Goal: Transaction & Acquisition: Purchase product/service

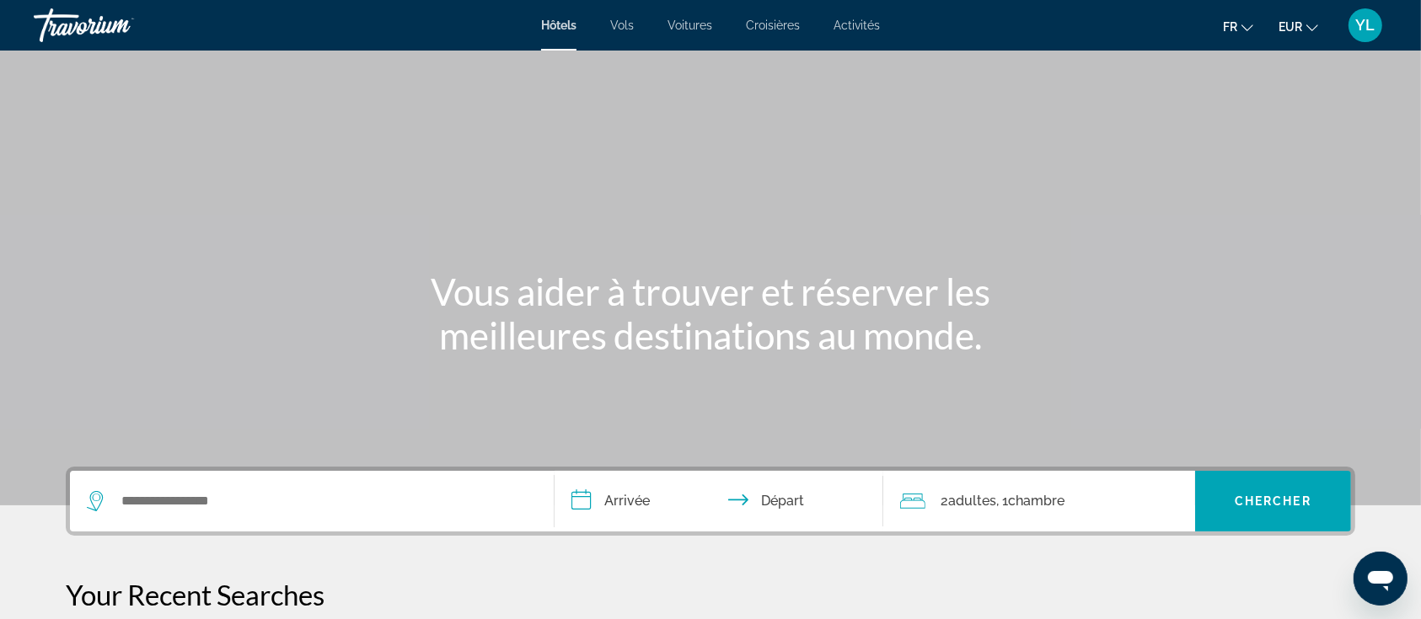
click at [1355, 28] on div "YL" at bounding box center [1365, 25] width 34 height 34
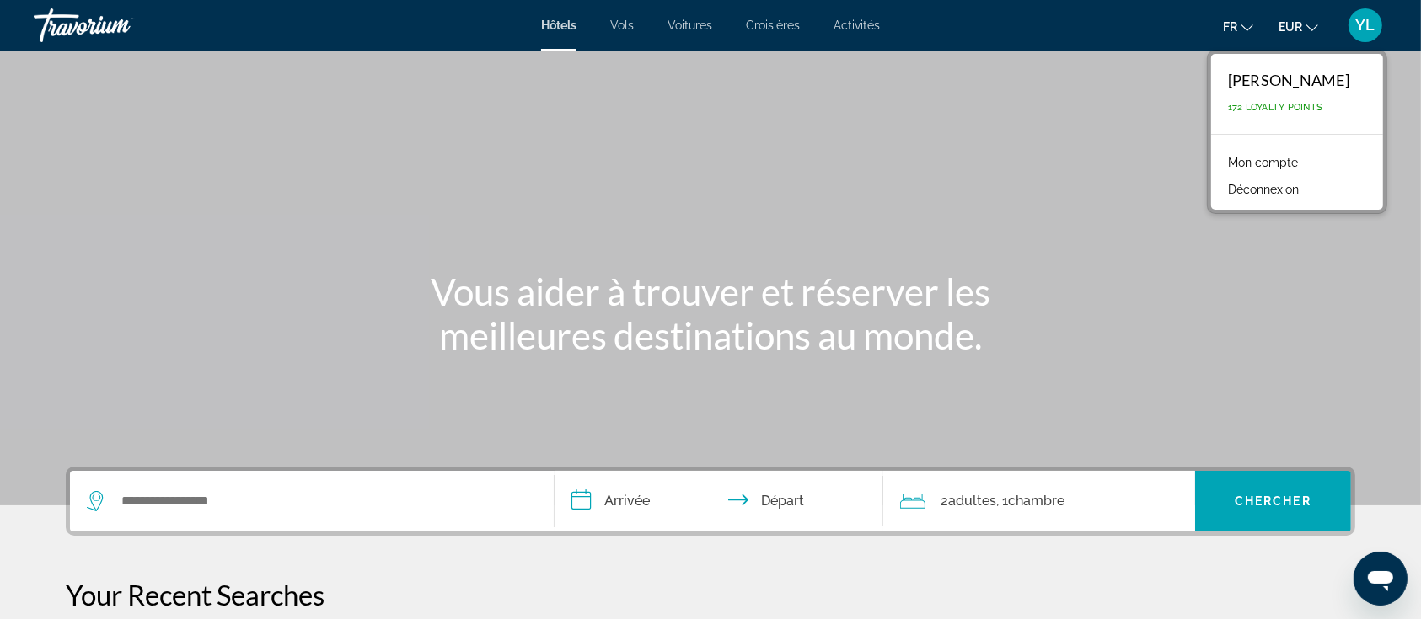
click at [1301, 160] on link "Mon compte" at bounding box center [1263, 163] width 87 height 22
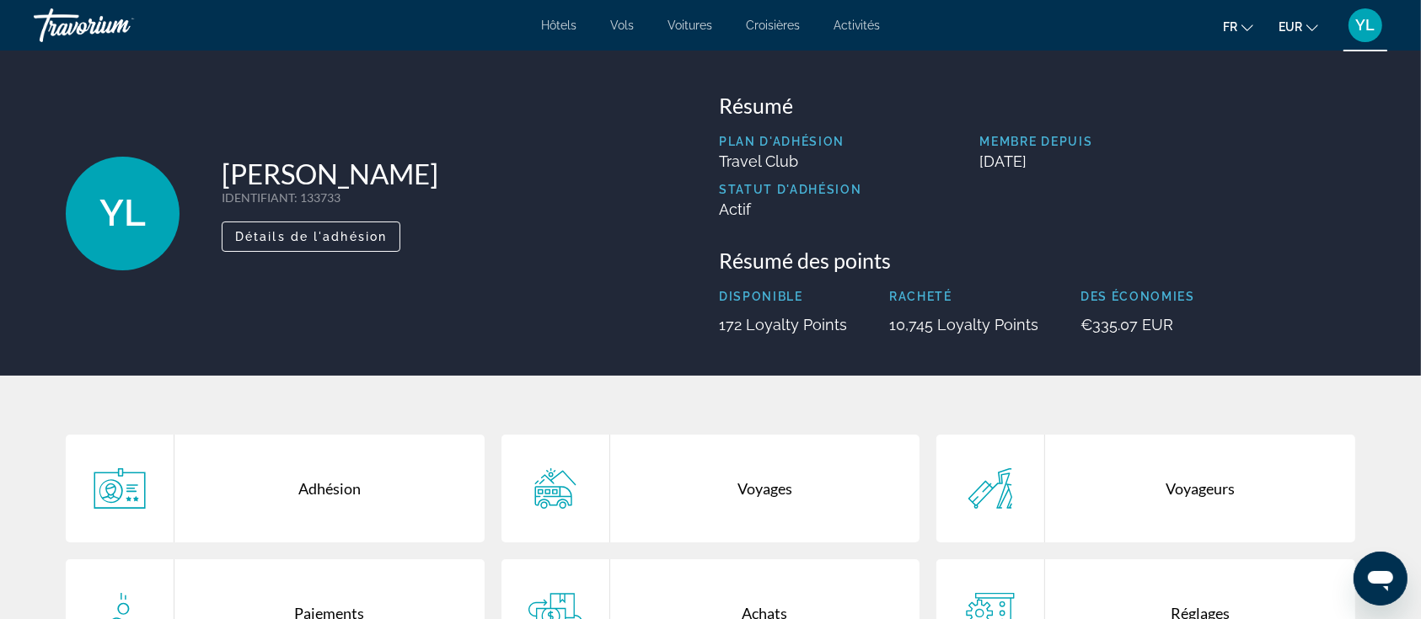
scroll to position [224, 0]
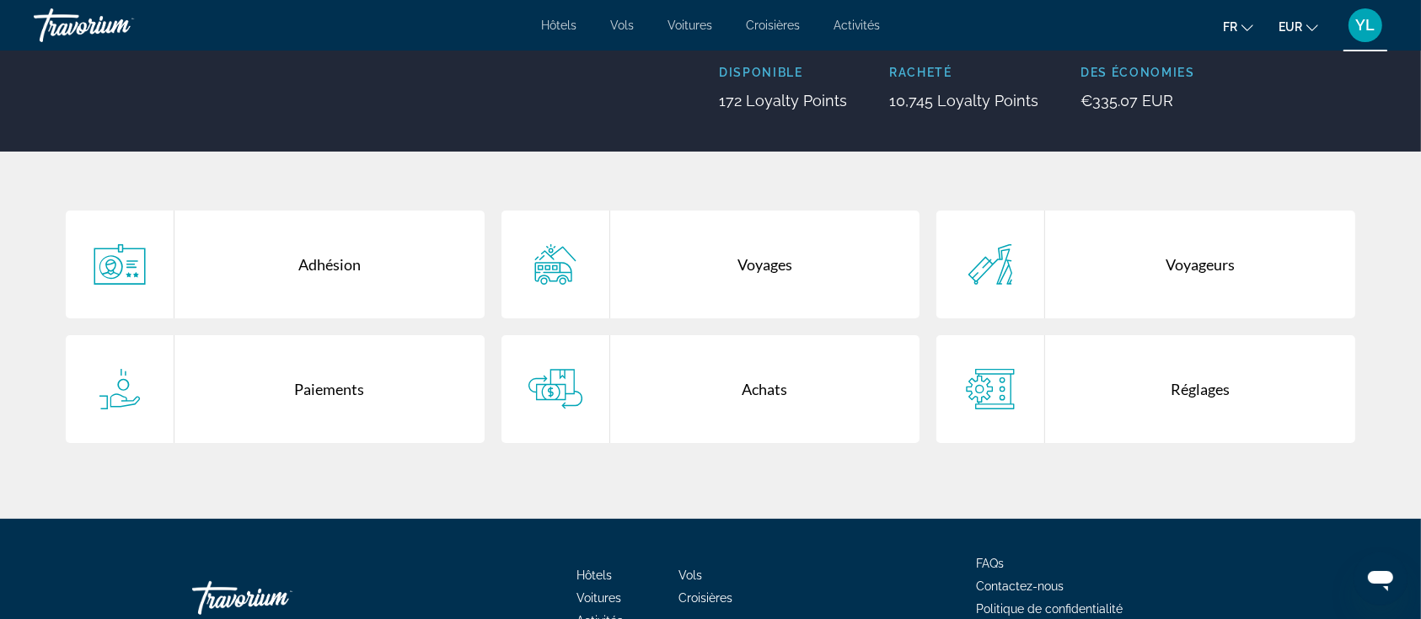
click at [748, 272] on div "Voyages" at bounding box center [765, 265] width 310 height 108
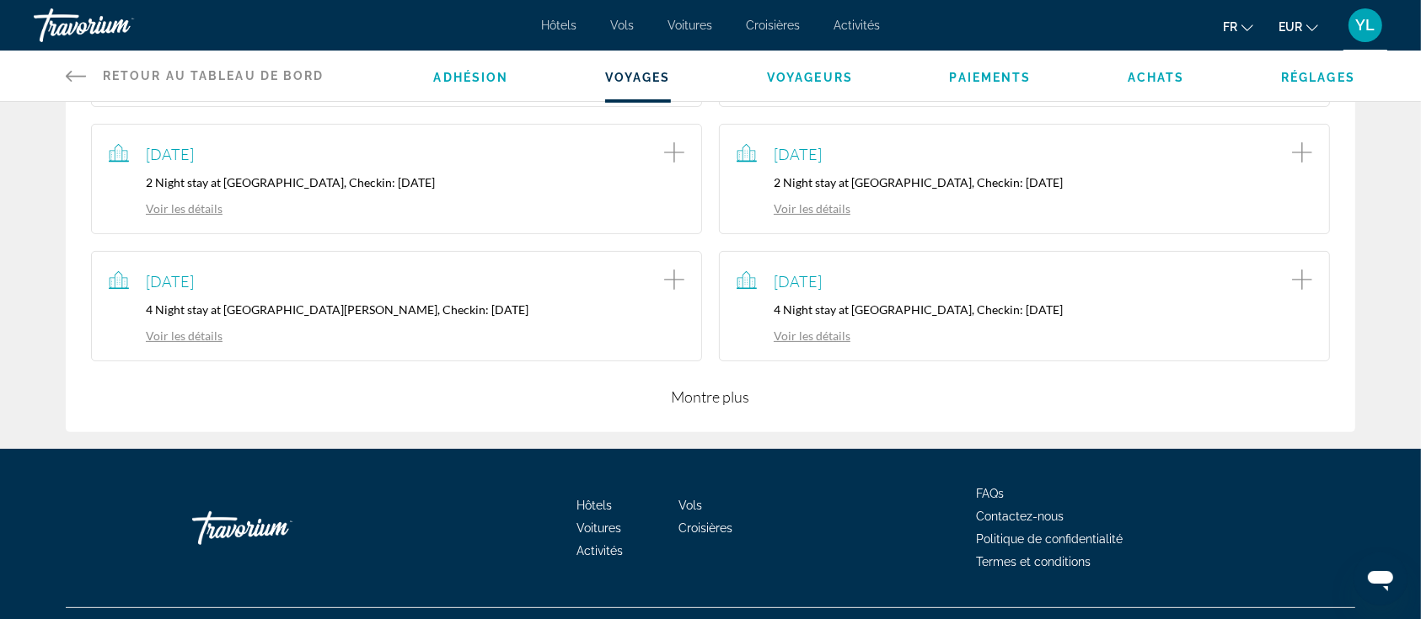
scroll to position [449, 0]
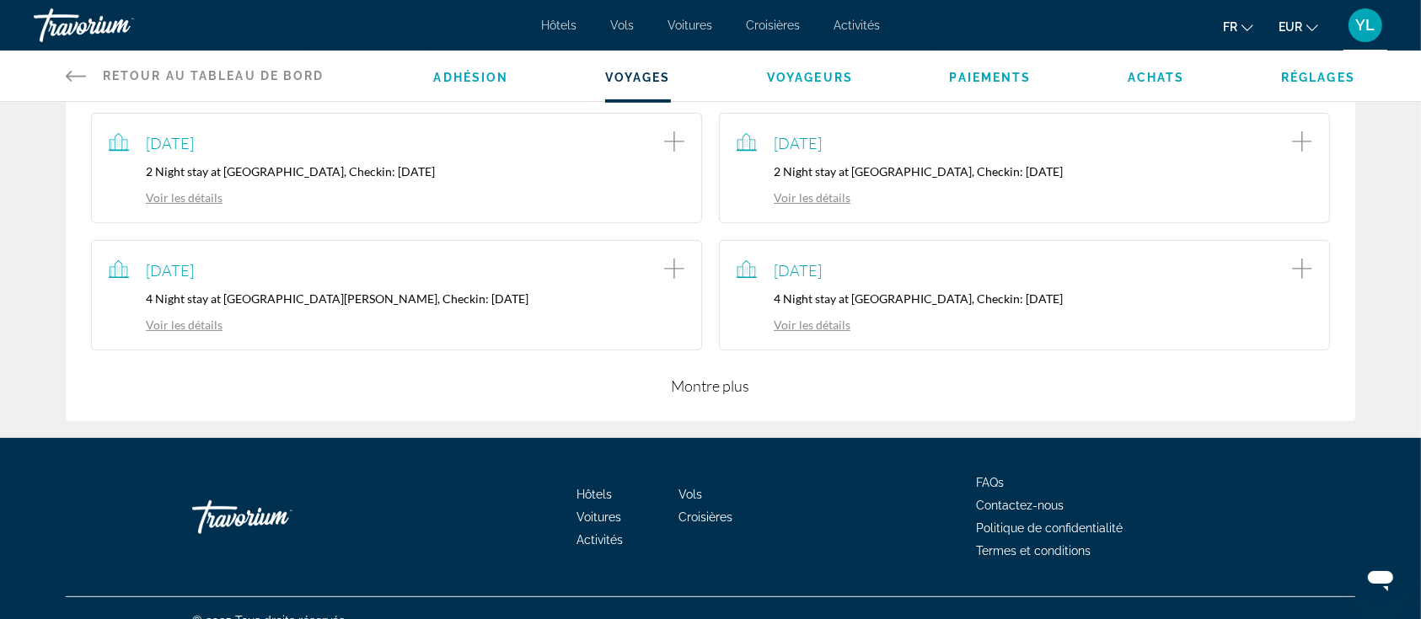
click at [695, 394] on button "Montre plus" at bounding box center [711, 386] width 78 height 20
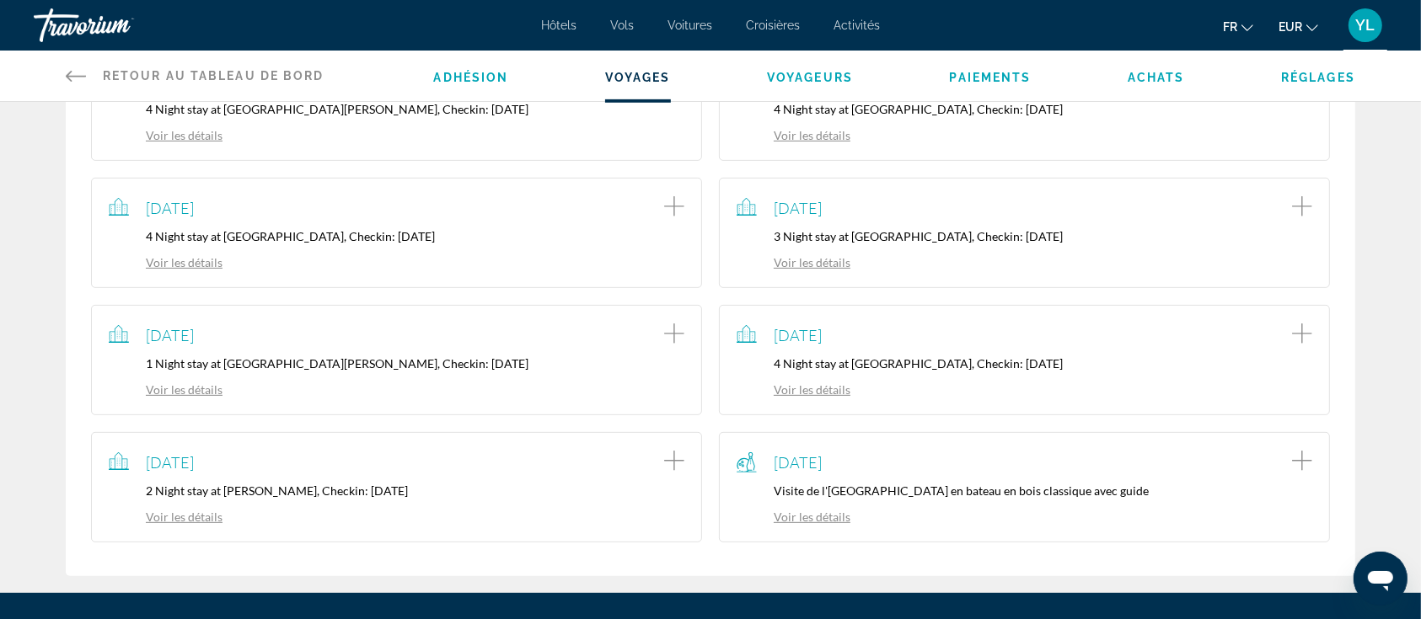
scroll to position [674, 0]
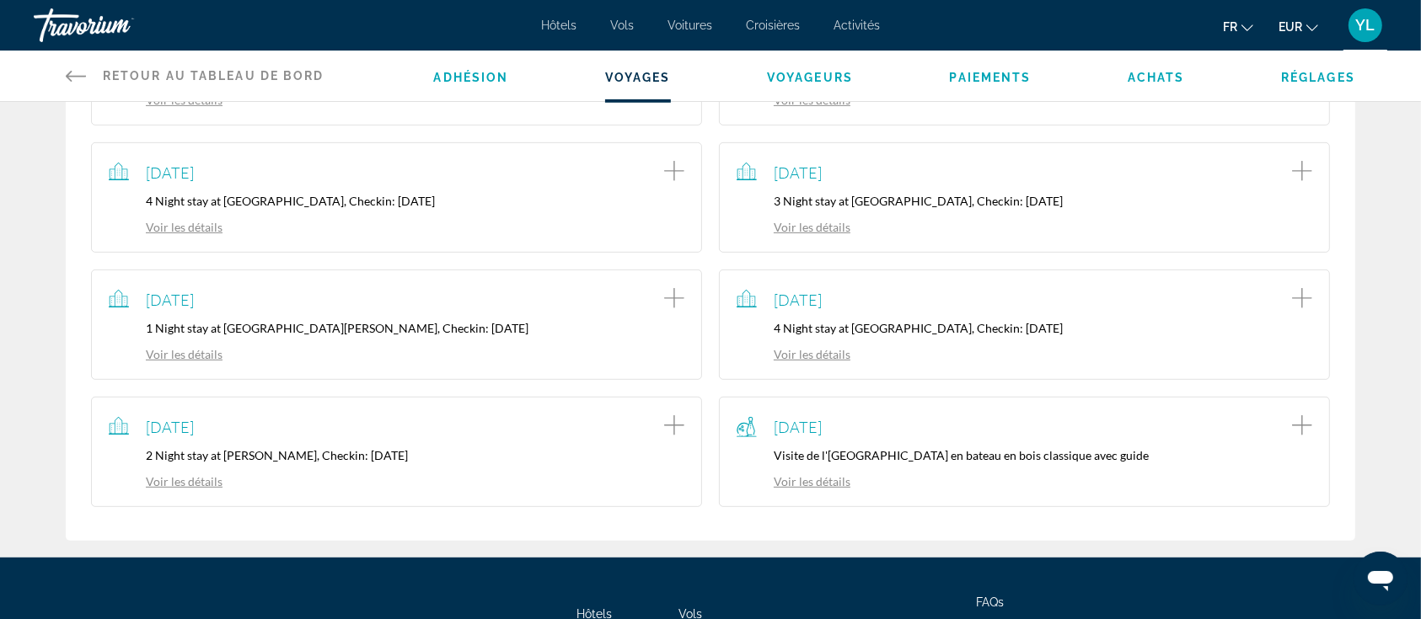
click at [833, 222] on link "Voir les détails" at bounding box center [794, 227] width 114 height 14
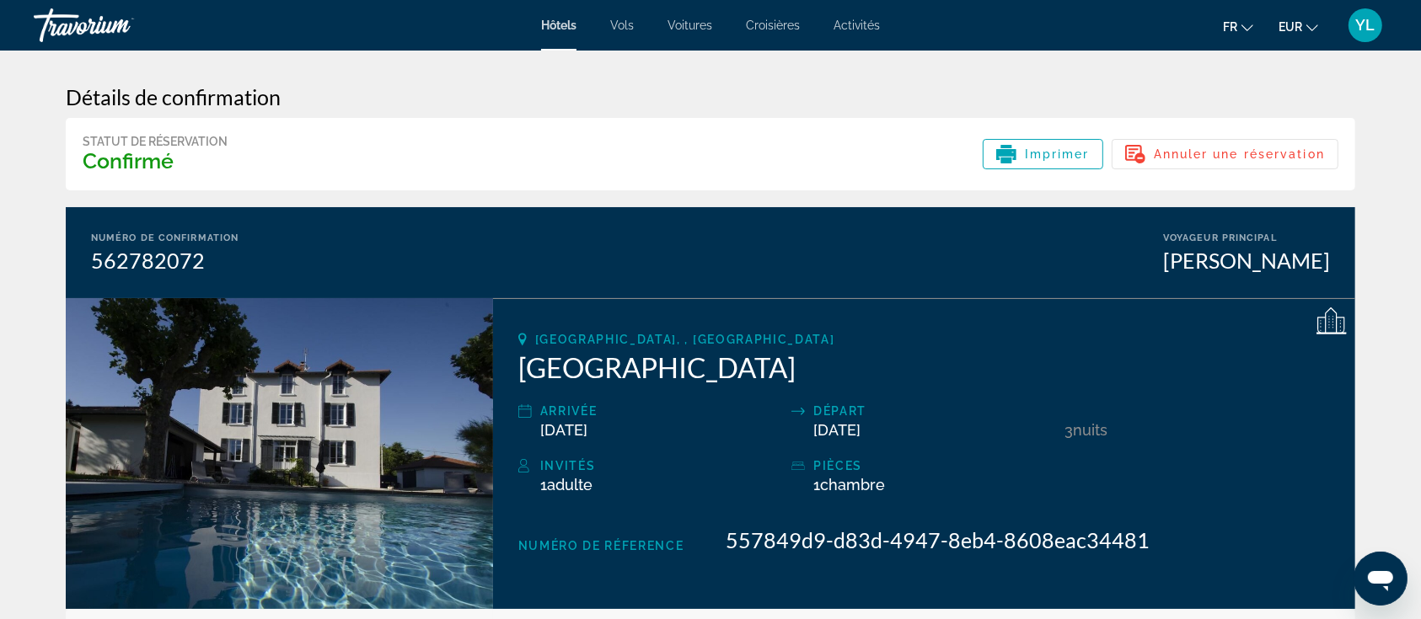
click at [736, 196] on div "Détails de confirmation Statut de réservation Confirmé Imprimer Annuler une rés…" at bounding box center [710, 419] width 1289 height 670
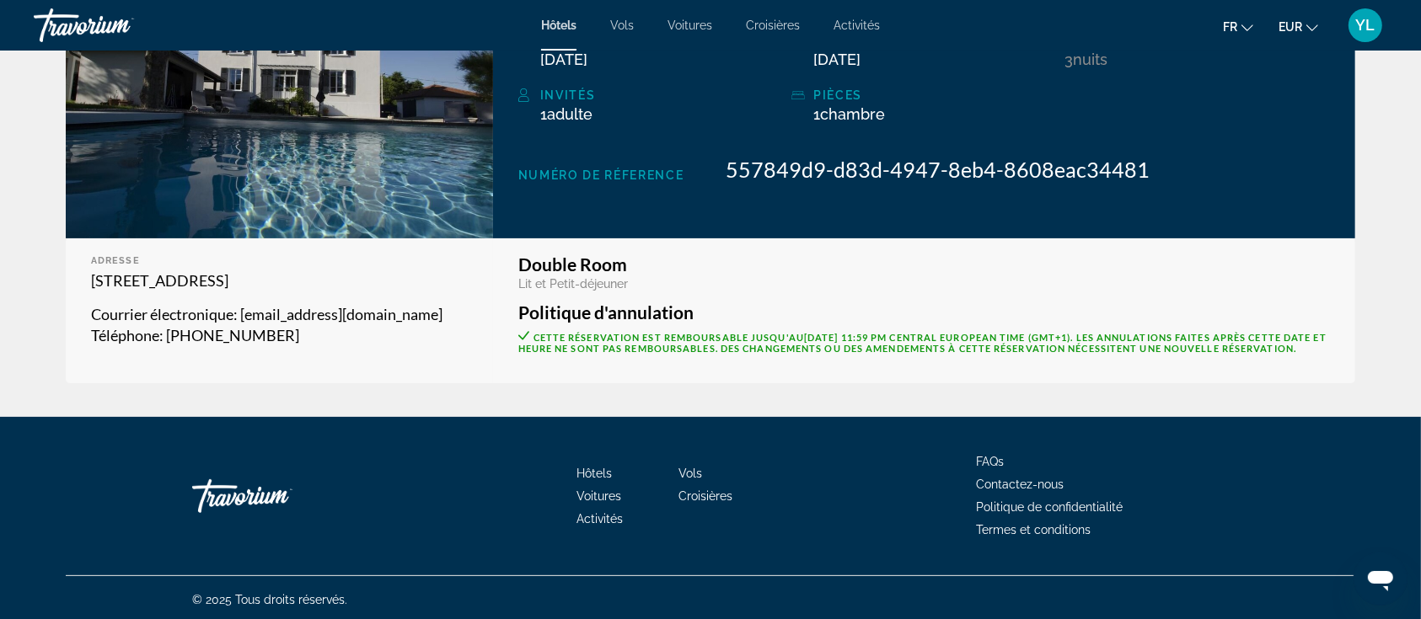
scroll to position [387, 0]
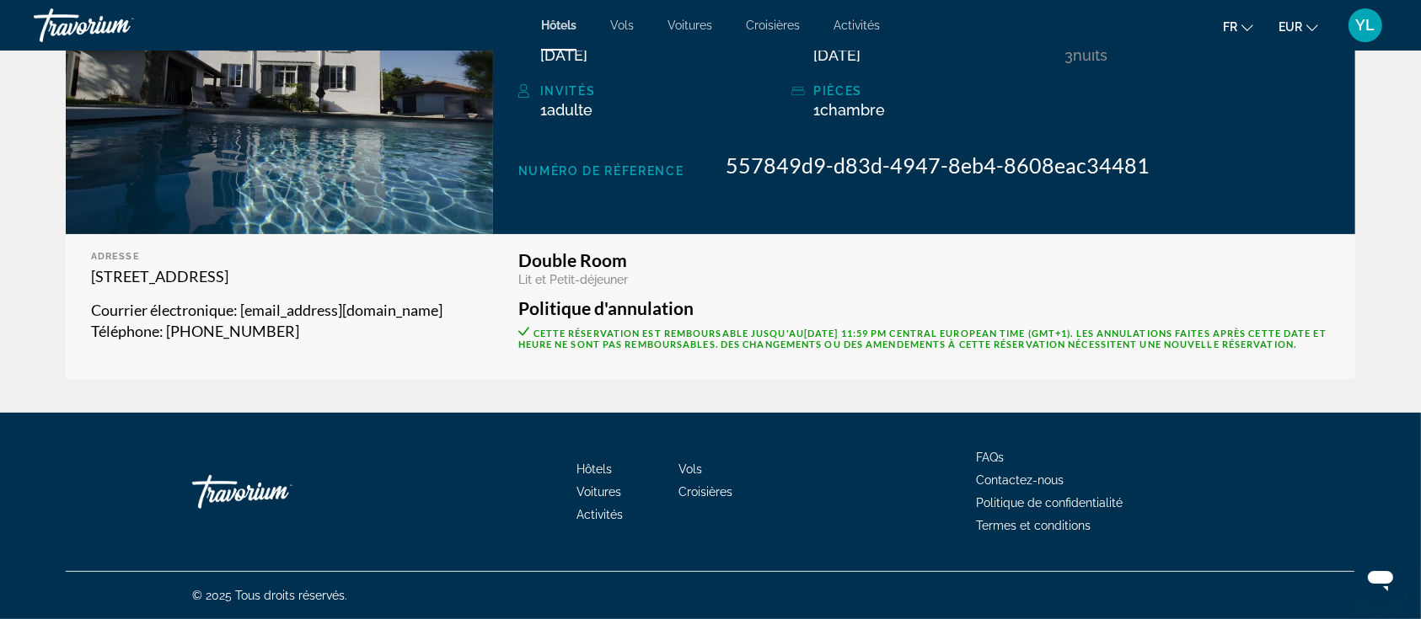
click at [759, 374] on div "Détails de confirmation Statut de réservation Confirmé Imprimer Annuler une rés…" at bounding box center [710, 44] width 1357 height 737
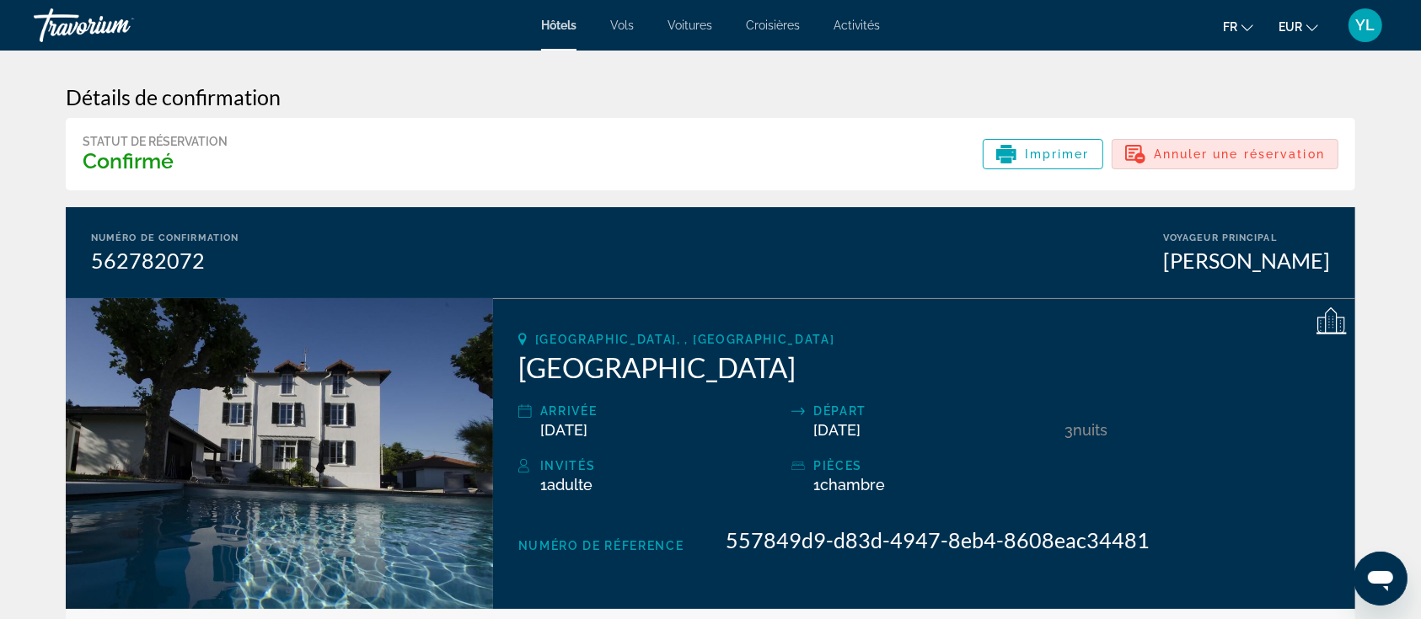
click at [1225, 147] on span "Annuler une réservation" at bounding box center [1239, 153] width 171 height 13
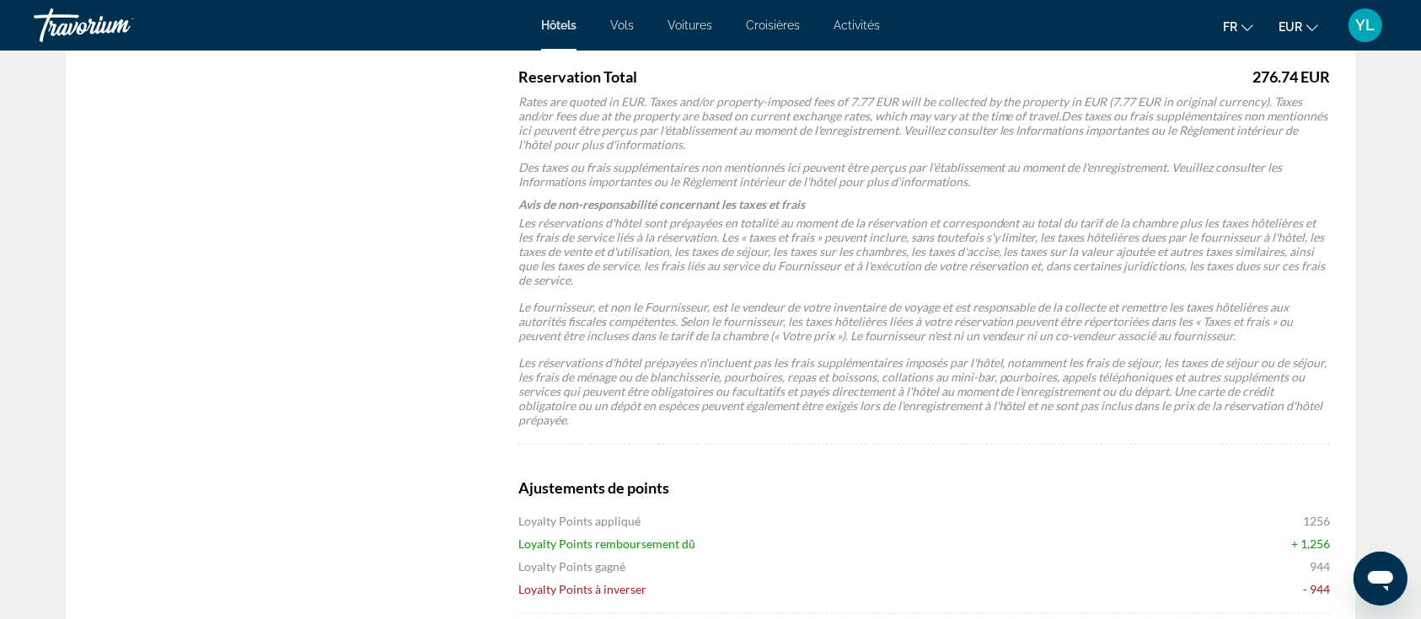
scroll to position [1461, 0]
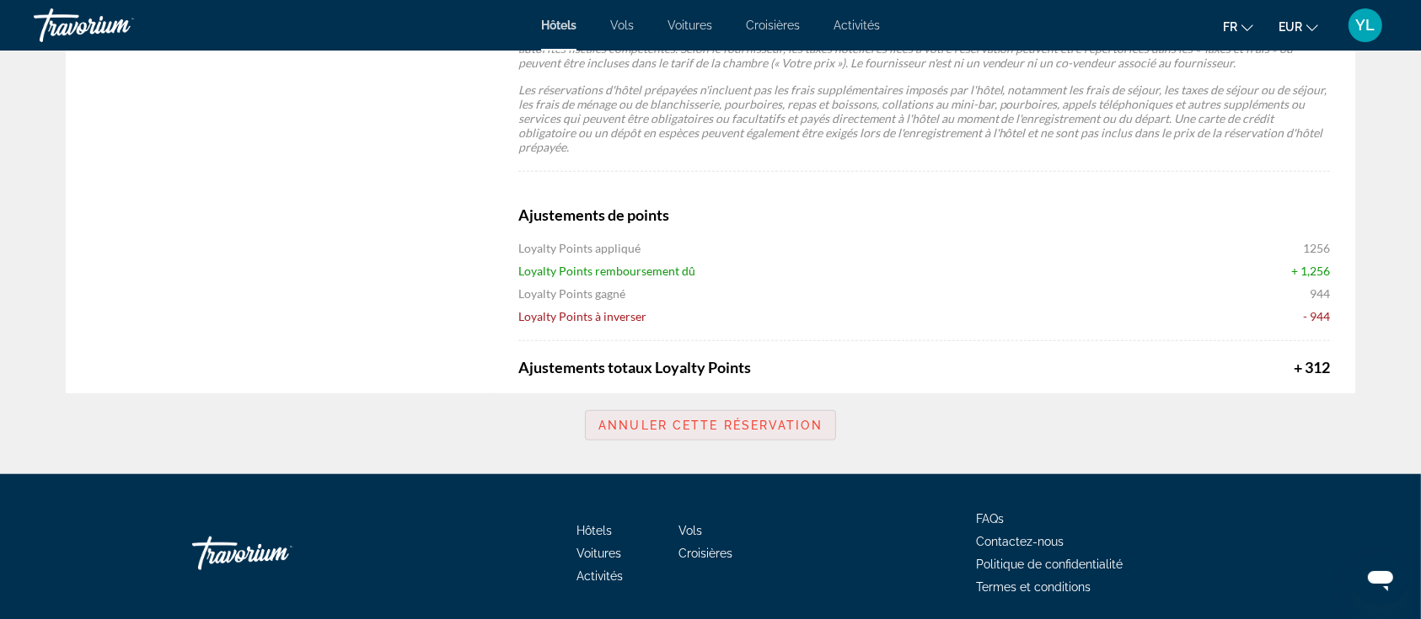
click at [688, 419] on span "Annuler cette réservation" at bounding box center [710, 425] width 224 height 13
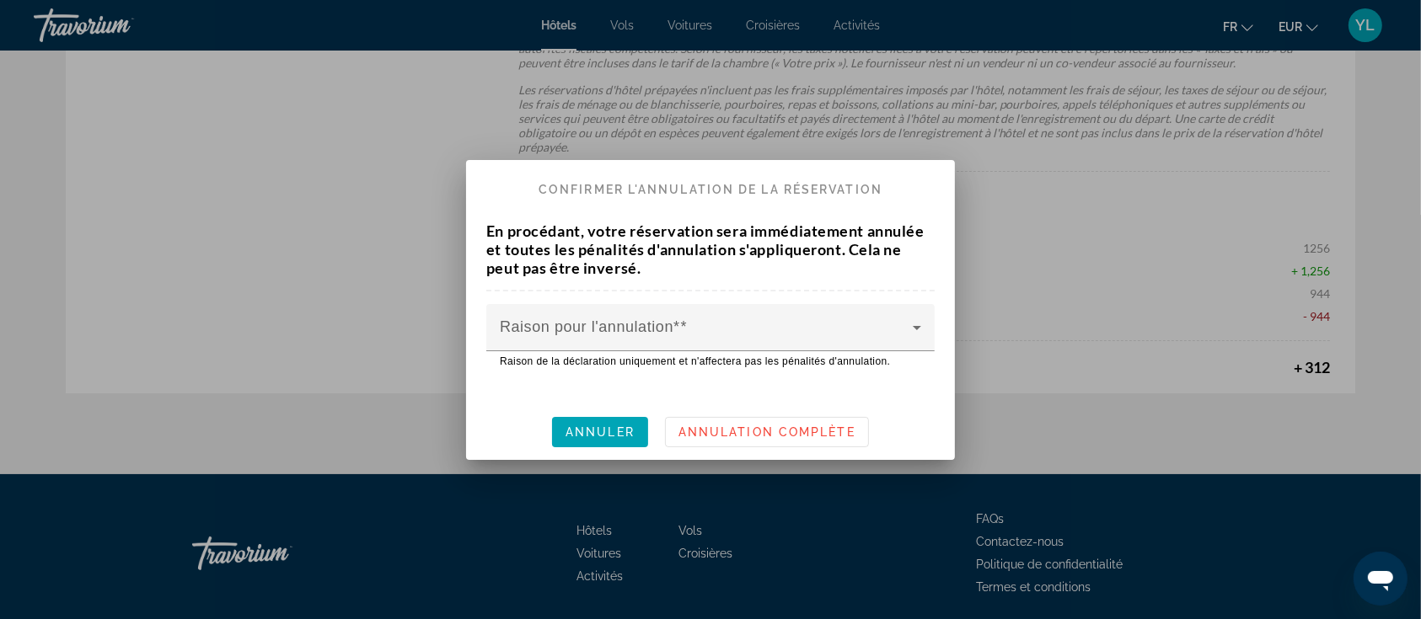
scroll to position [0, 0]
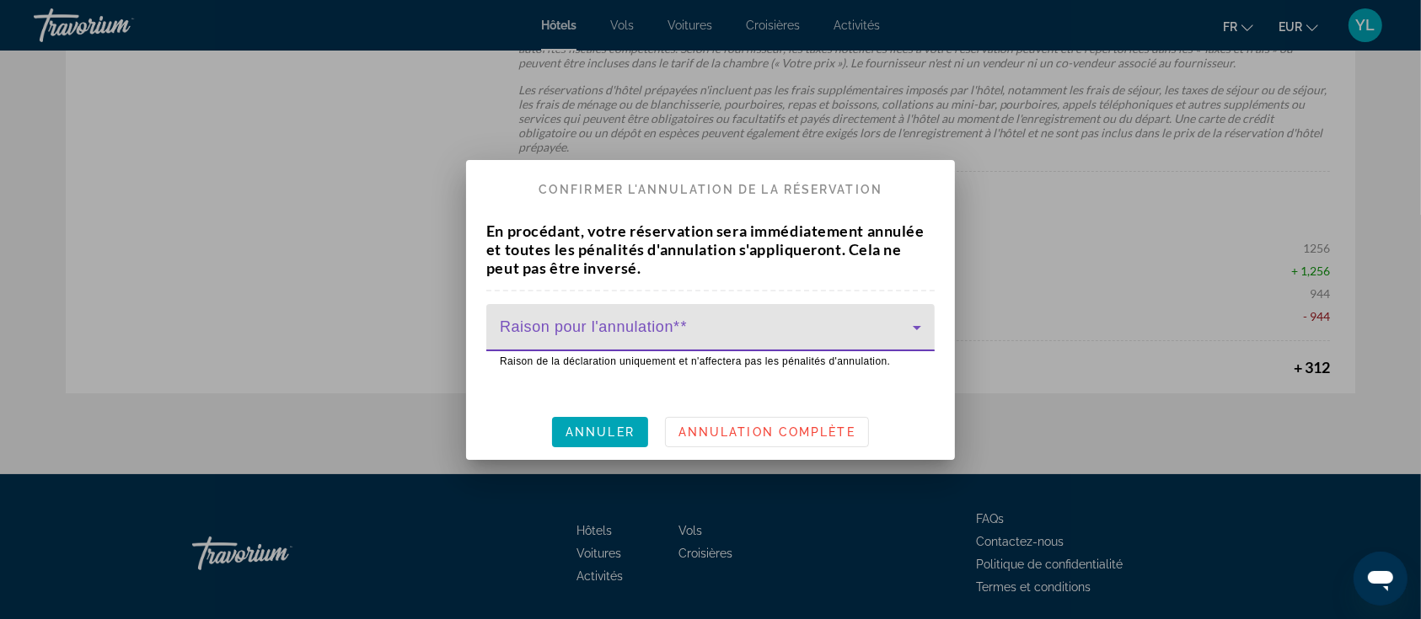
click at [694, 332] on span at bounding box center [706, 334] width 413 height 20
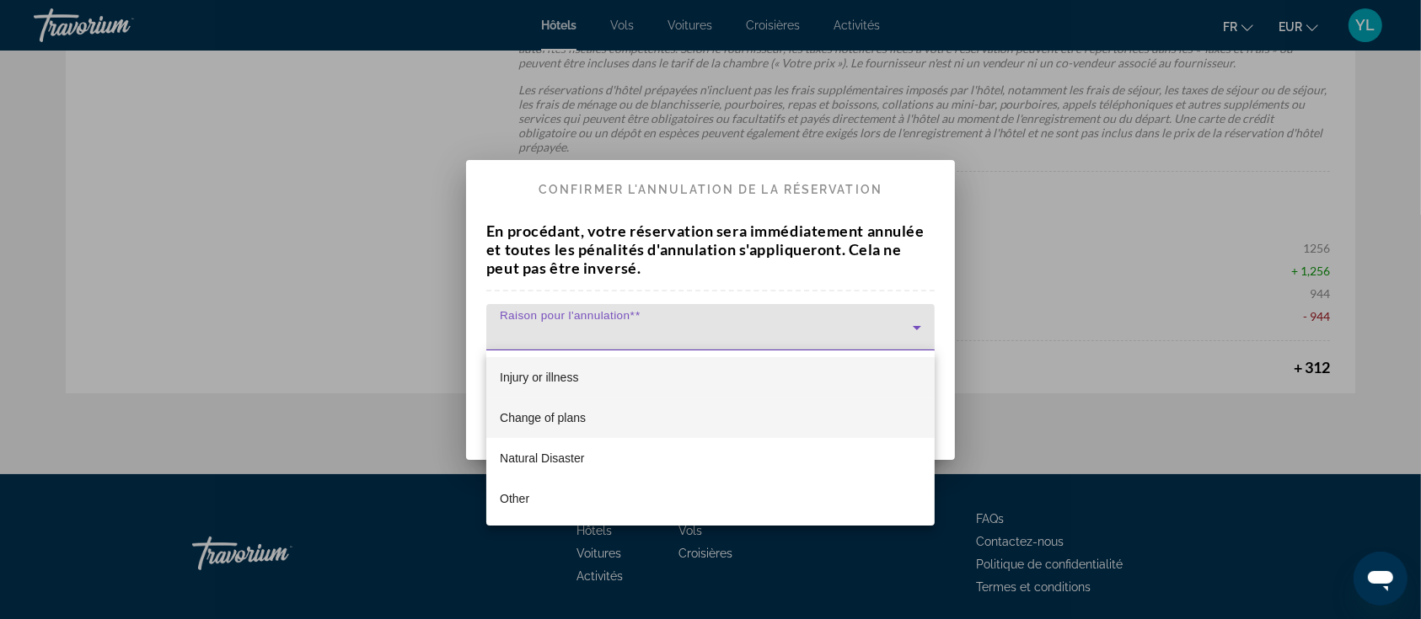
click at [634, 415] on mat-option "Change of plans" at bounding box center [710, 418] width 448 height 40
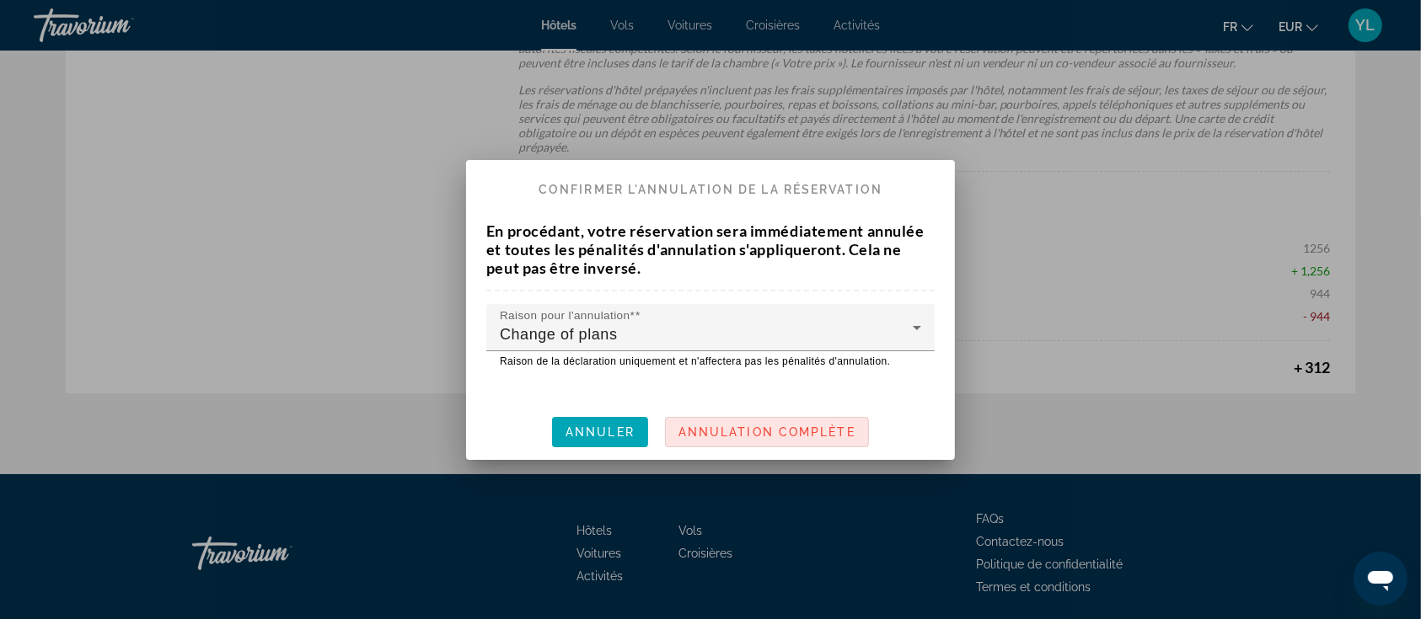
click at [718, 427] on span "Annulation complète" at bounding box center [766, 432] width 177 height 13
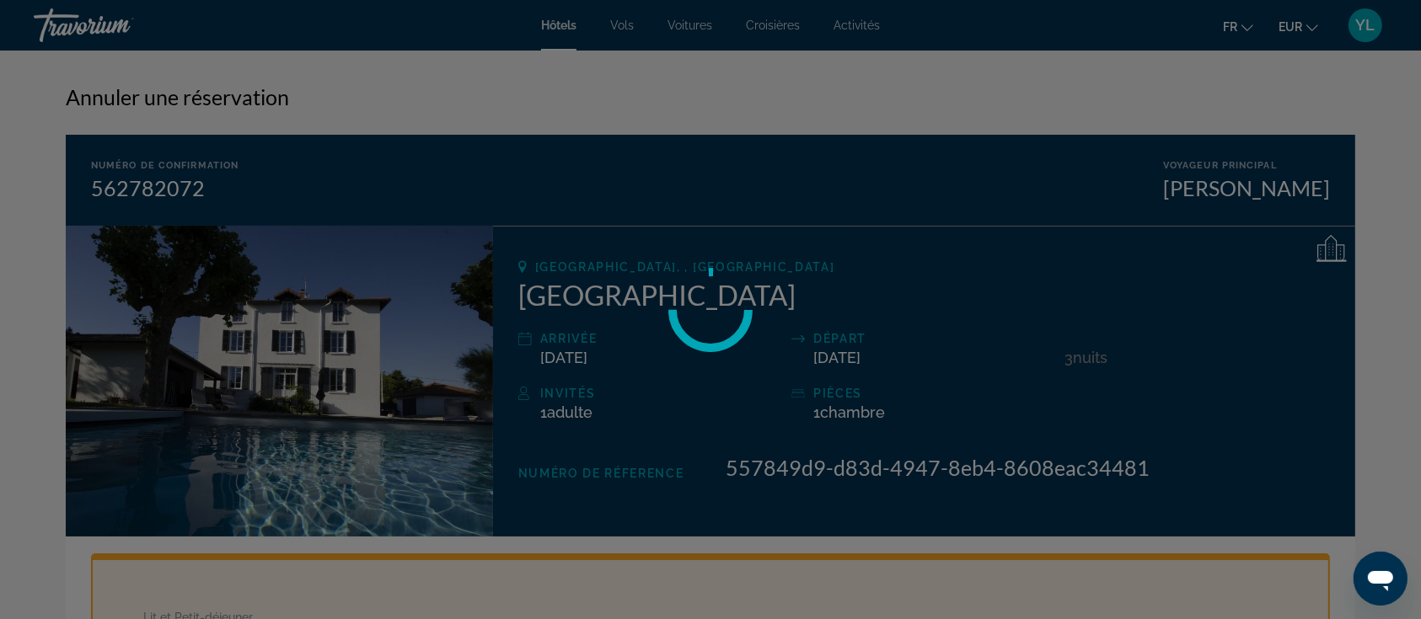
scroll to position [1461, 0]
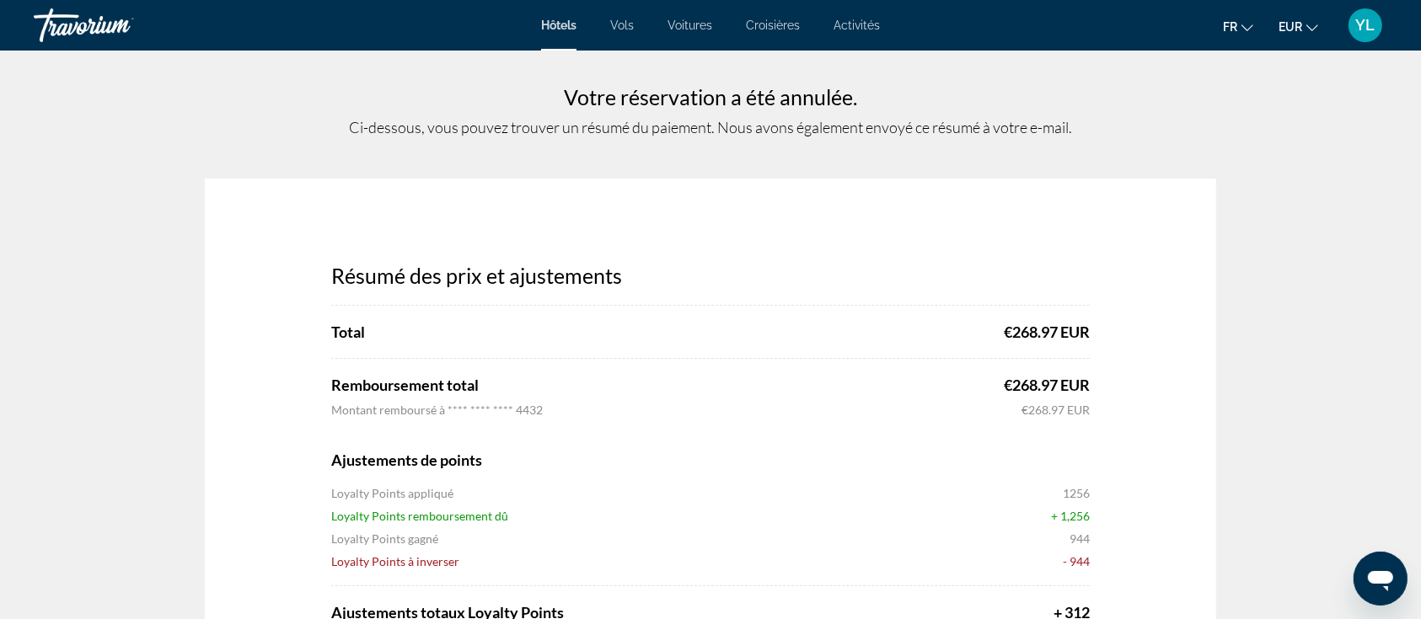
click at [566, 29] on span "Hôtels" at bounding box center [558, 25] width 35 height 13
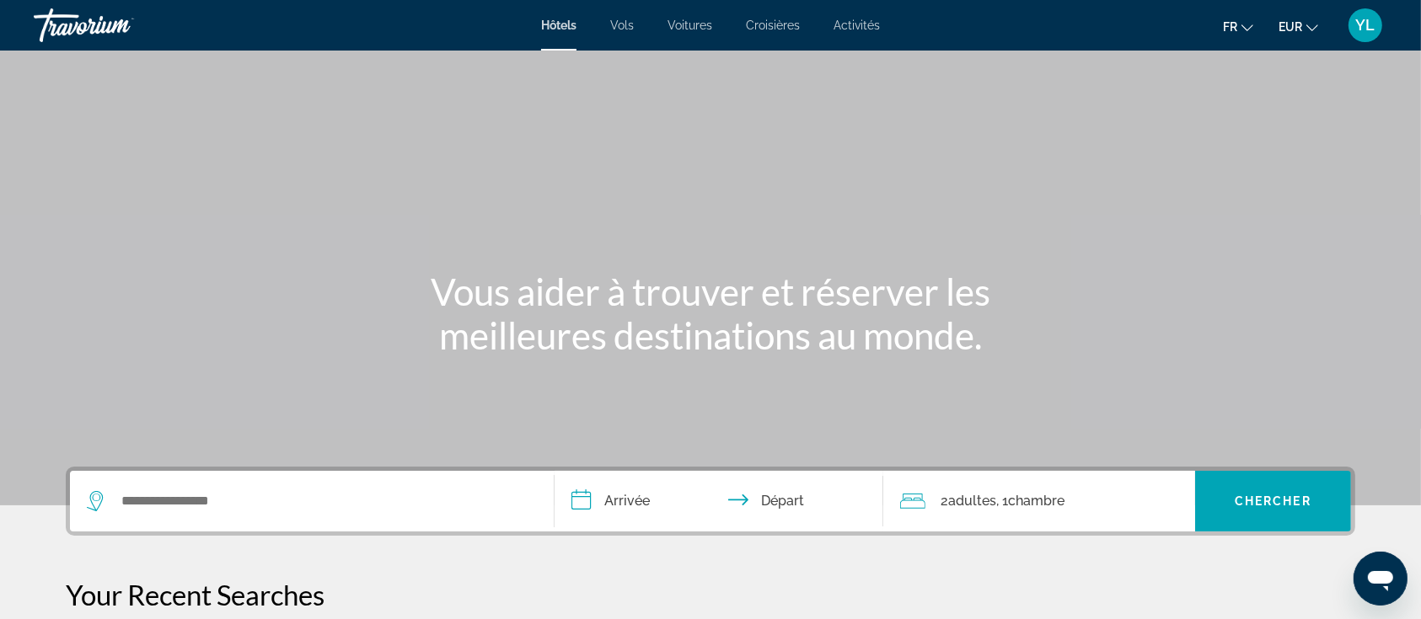
click at [226, 518] on div "Search widget" at bounding box center [312, 501] width 450 height 61
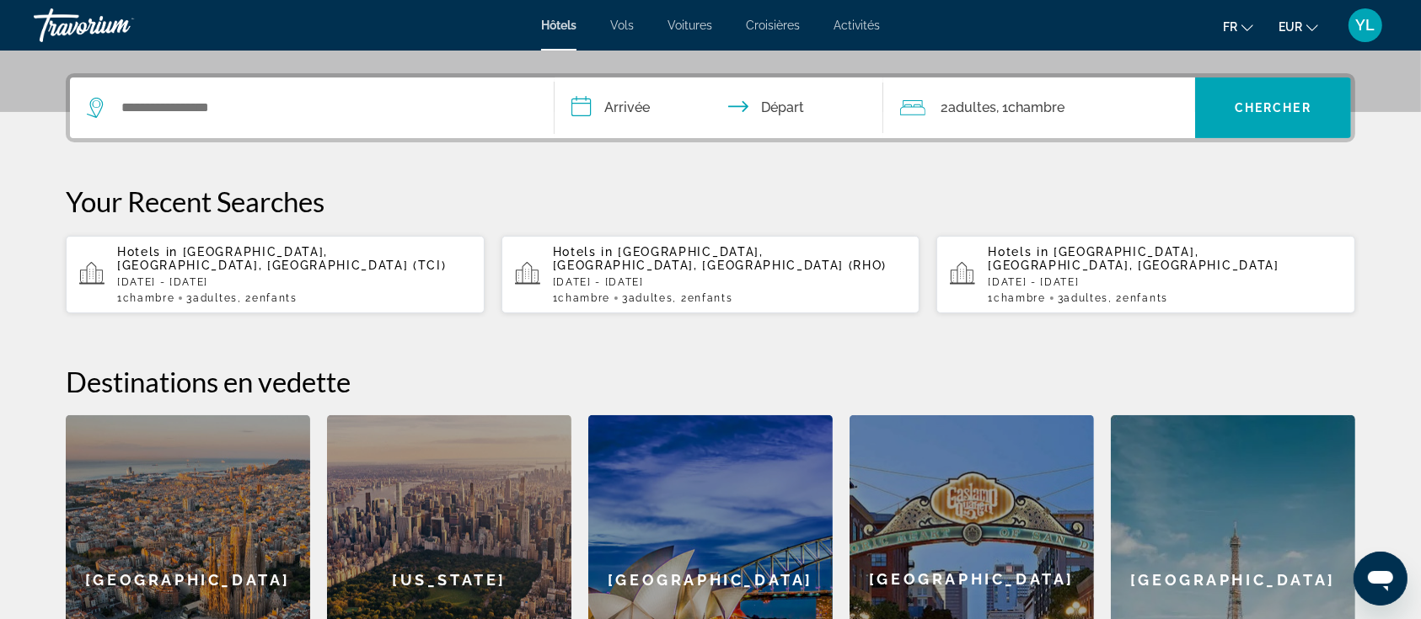
scroll to position [411, 0]
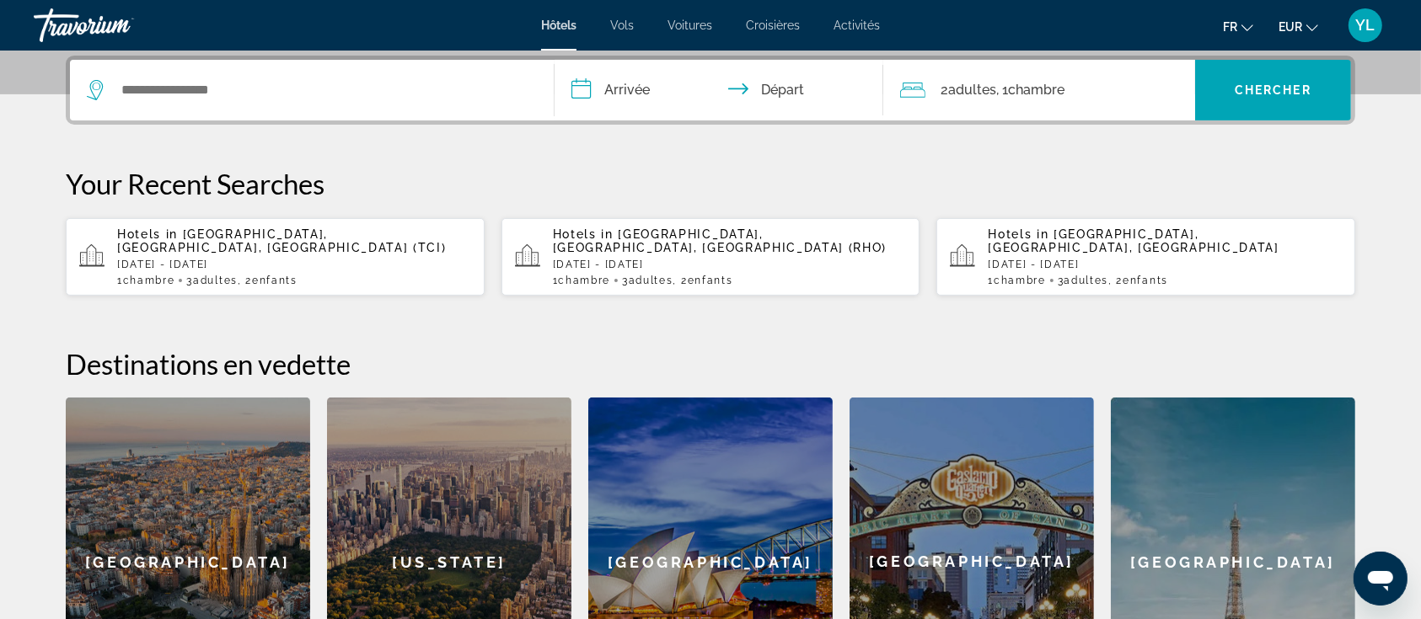
click at [209, 113] on div "Search widget" at bounding box center [312, 90] width 450 height 61
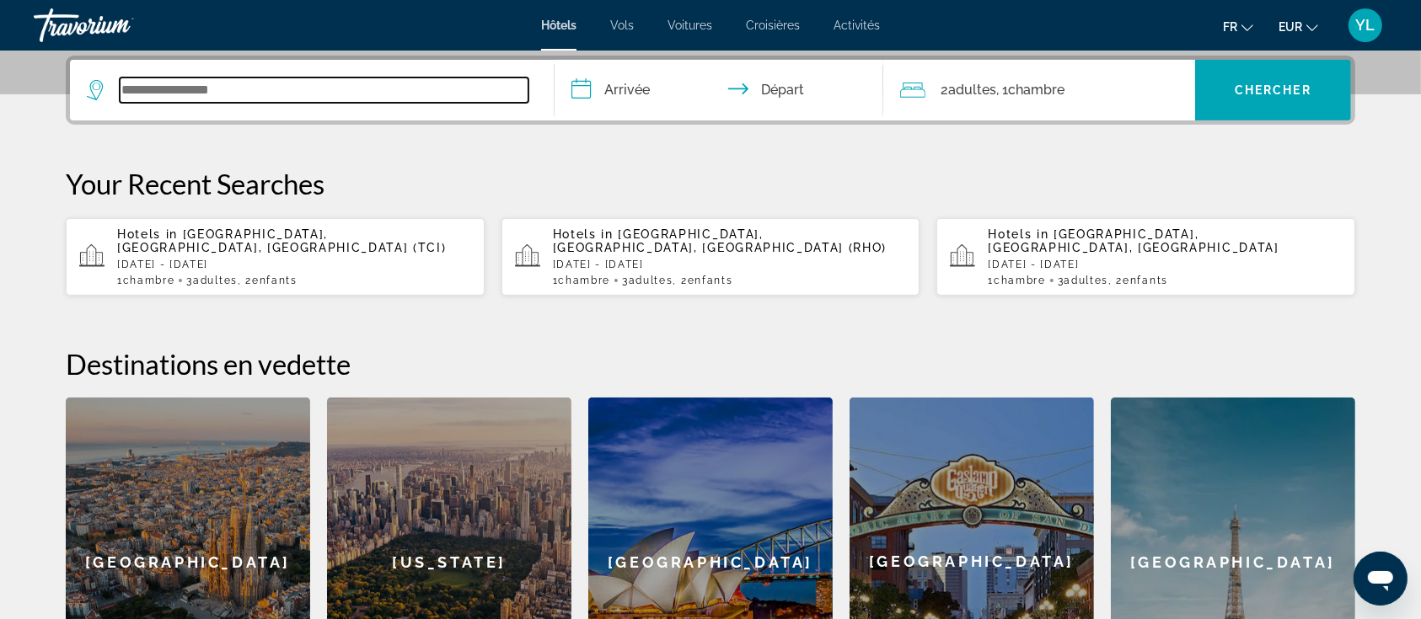
click at [207, 88] on input "Search widget" at bounding box center [324, 90] width 409 height 25
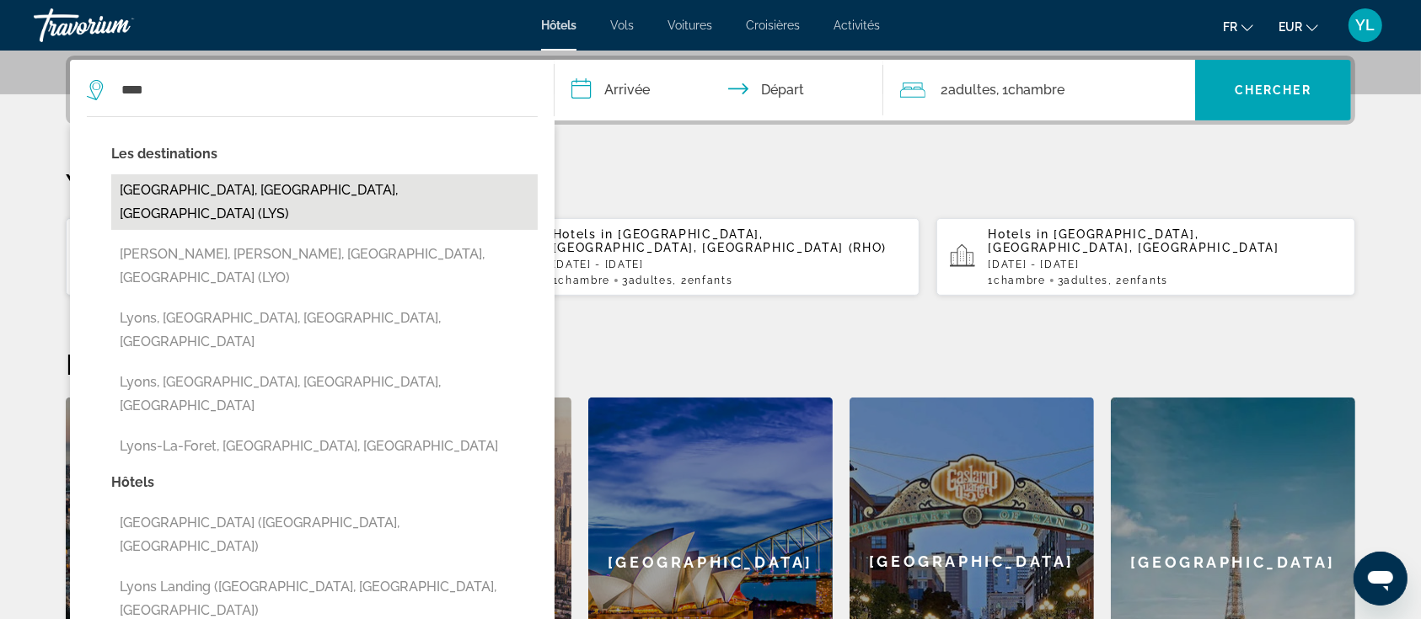
click at [236, 190] on button "[GEOGRAPHIC_DATA], [GEOGRAPHIC_DATA], [GEOGRAPHIC_DATA] (LYS)" at bounding box center [324, 202] width 426 height 56
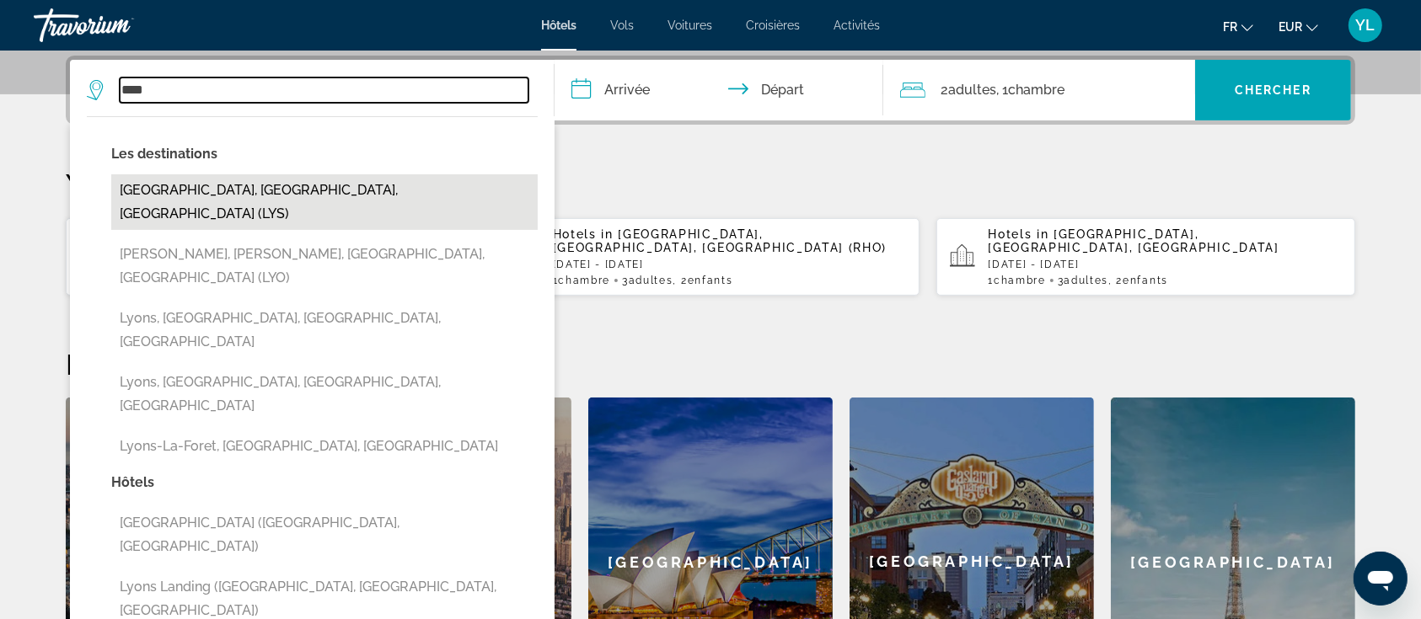
type input "**********"
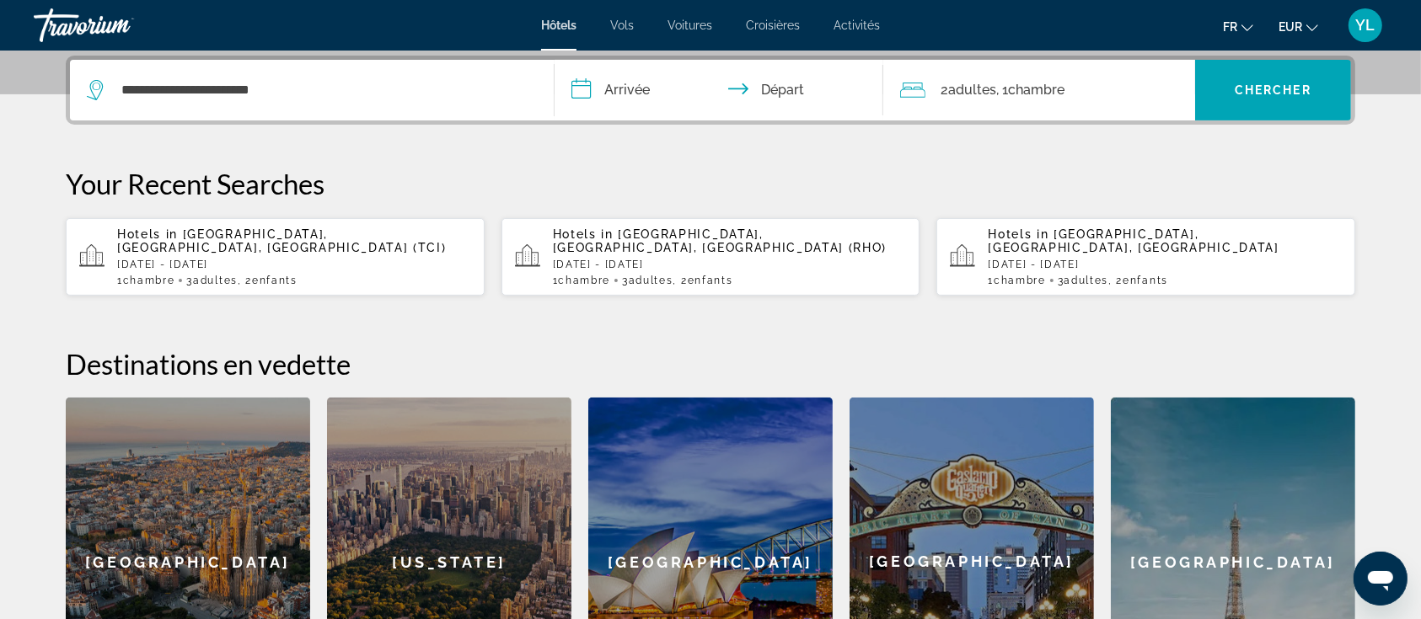
click at [696, 95] on input "**********" at bounding box center [722, 93] width 335 height 66
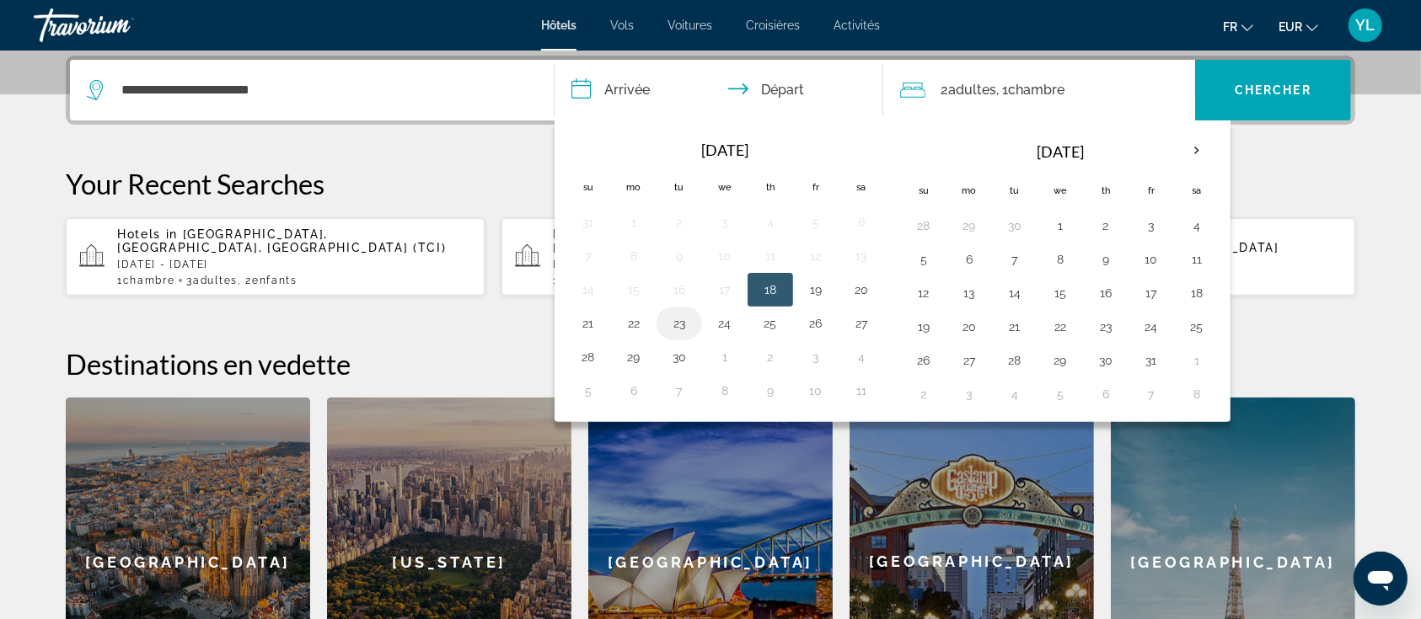
click at [684, 326] on button "23" at bounding box center [679, 324] width 27 height 24
click at [809, 320] on button "26" at bounding box center [815, 324] width 27 height 24
type input "**********"
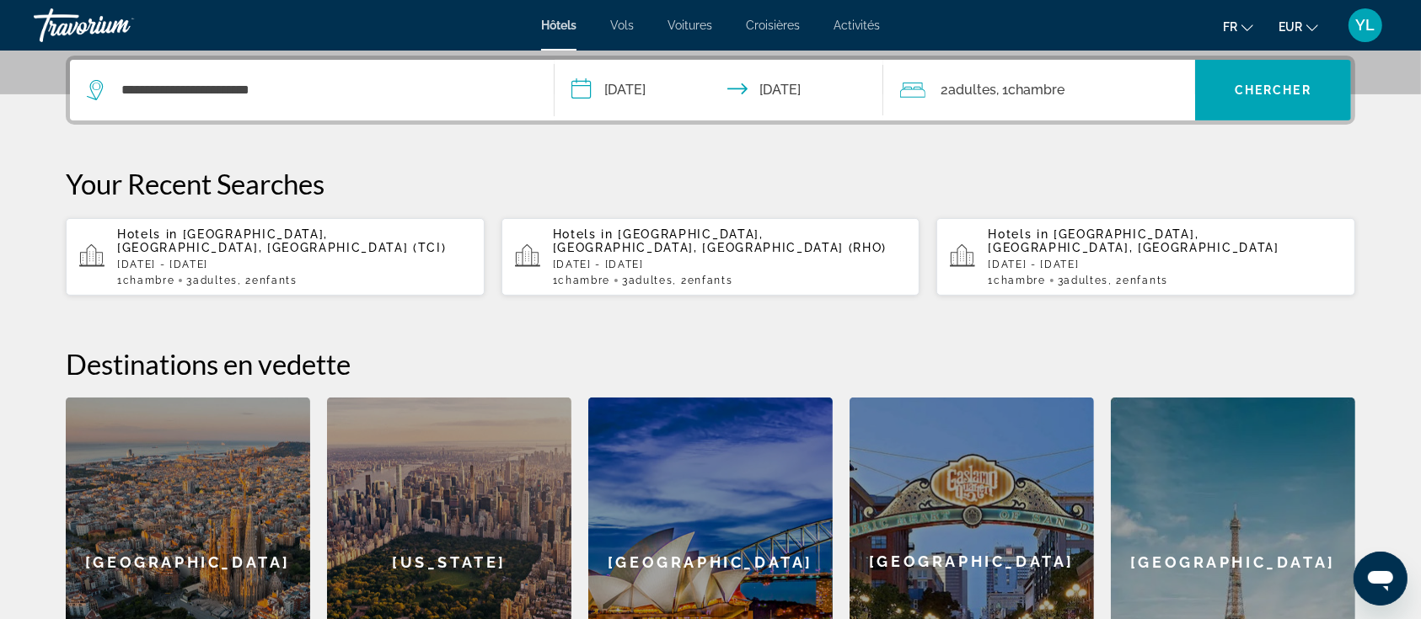
click at [1038, 92] on span "Chambre" at bounding box center [1036, 90] width 56 height 16
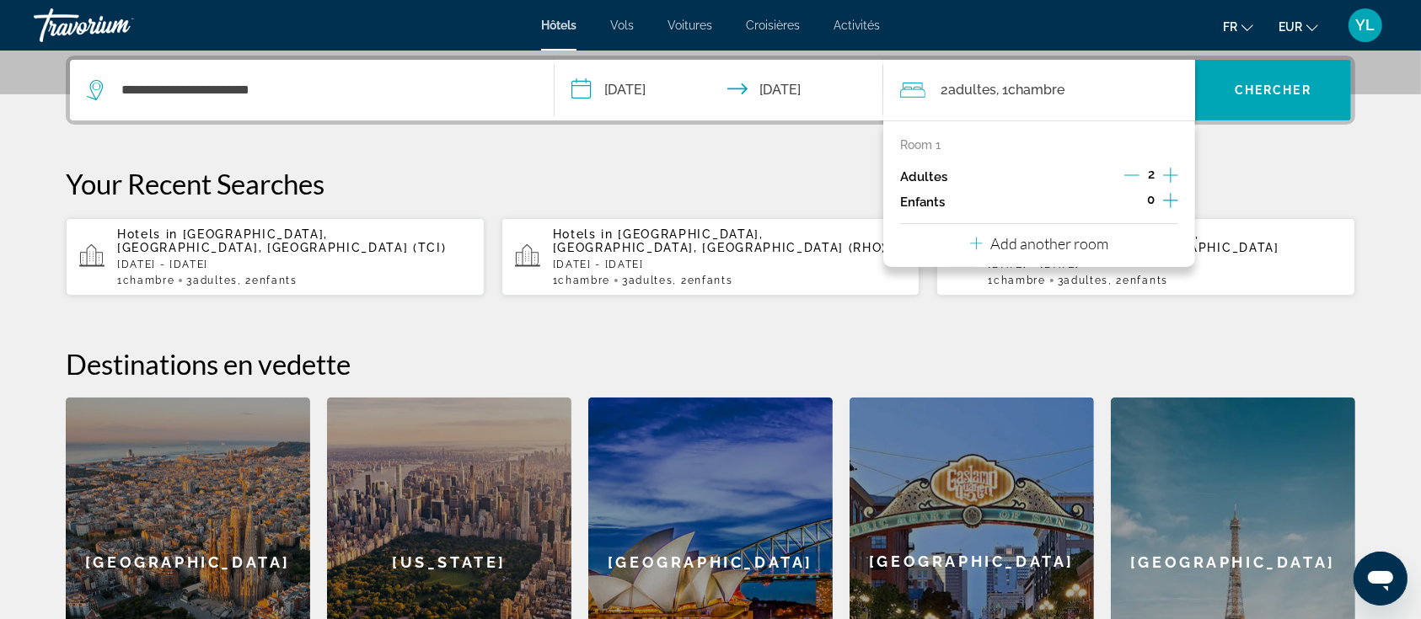
click at [1133, 179] on icon "Decrement adults" at bounding box center [1131, 175] width 15 height 15
click at [1274, 88] on span "Chercher" at bounding box center [1273, 89] width 77 height 13
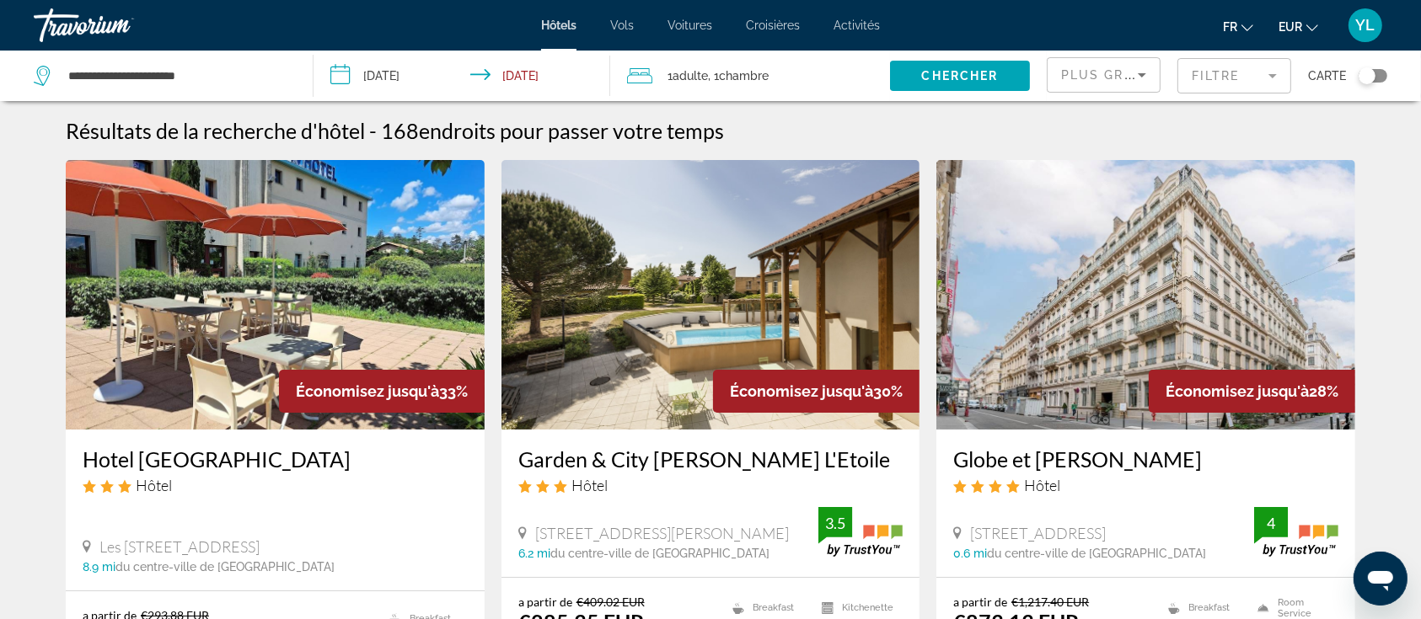
drag, startPoint x: 1365, startPoint y: 77, endPoint x: 1342, endPoint y: 96, distance: 30.5
click at [1365, 77] on div "Toggle map" at bounding box center [1367, 75] width 17 height 17
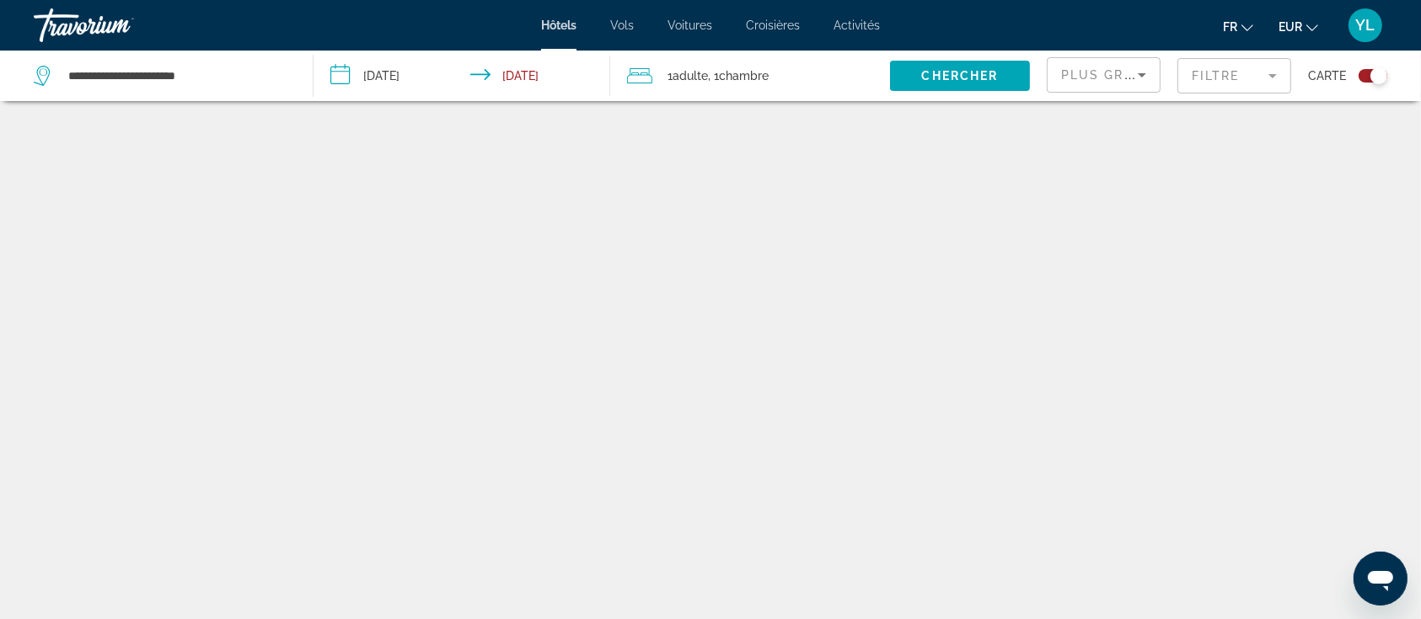
scroll to position [101, 0]
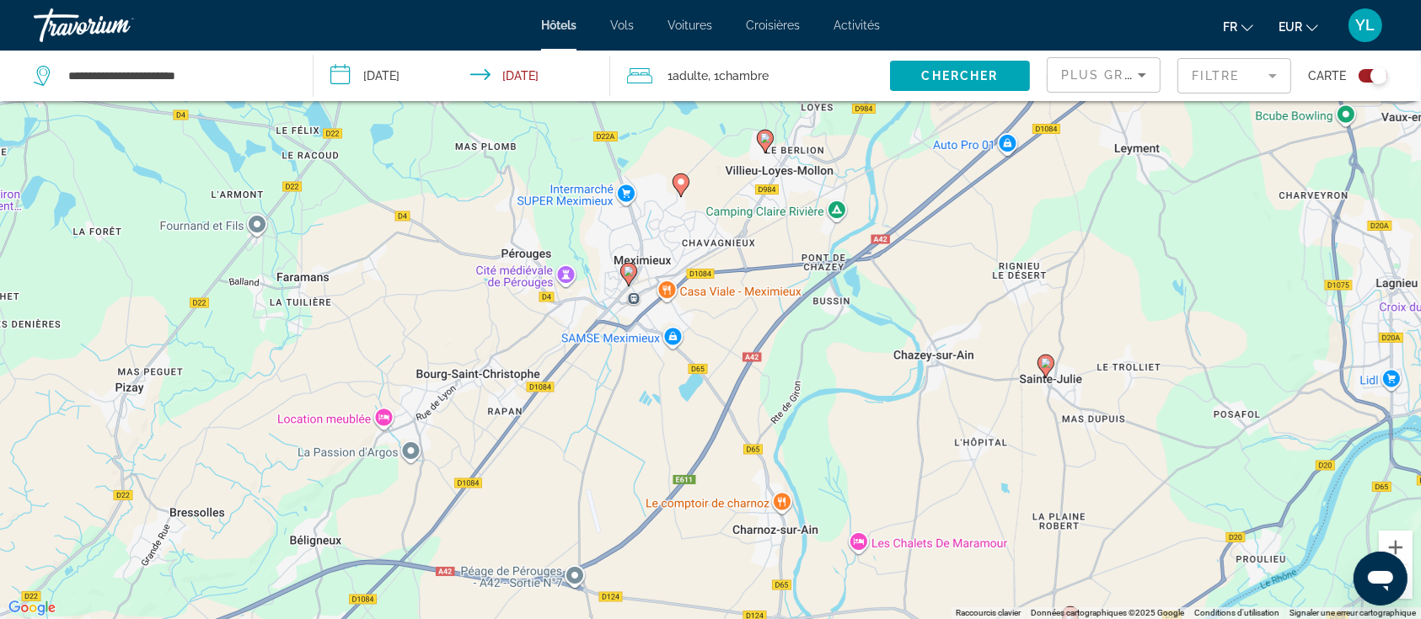
drag, startPoint x: 786, startPoint y: 290, endPoint x: 779, endPoint y: 362, distance: 72.9
click at [779, 362] on div "Pour activer le glissement avec le clavier, appuyez sur Alt+Entrée. Une fois ce…" at bounding box center [710, 309] width 1421 height 619
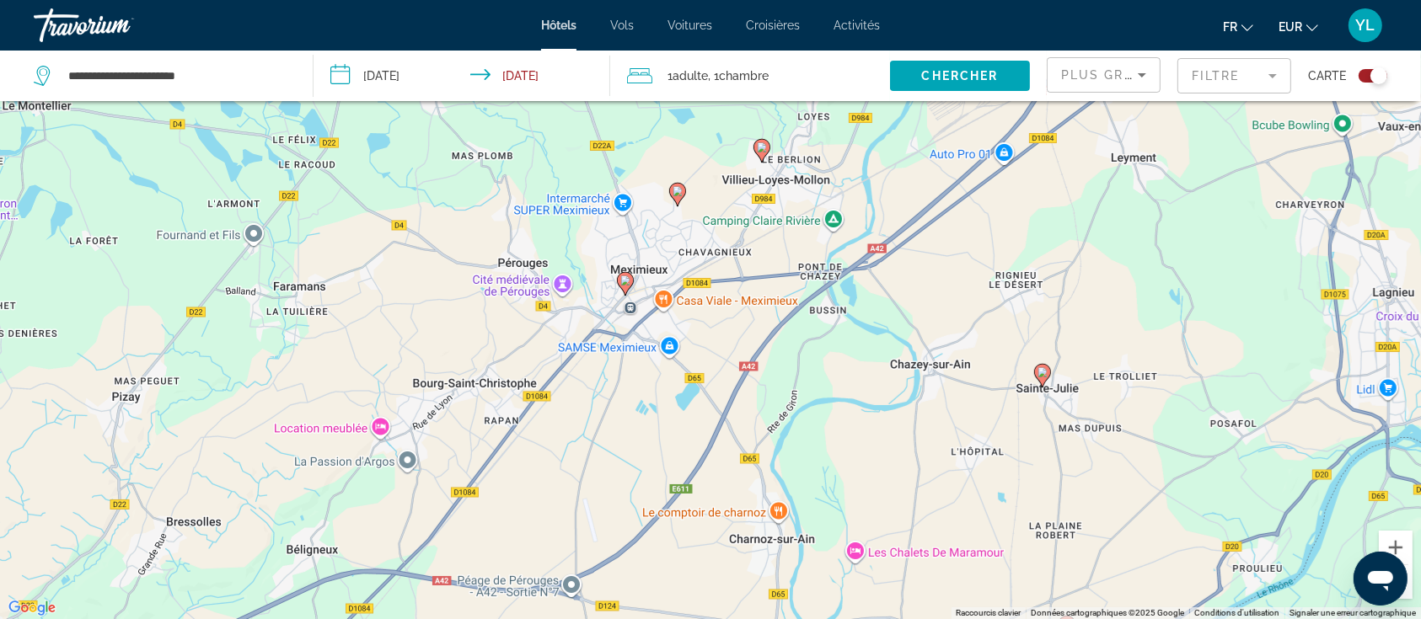
click at [686, 202] on gmp-advanced-marker "Main content" at bounding box center [677, 194] width 17 height 25
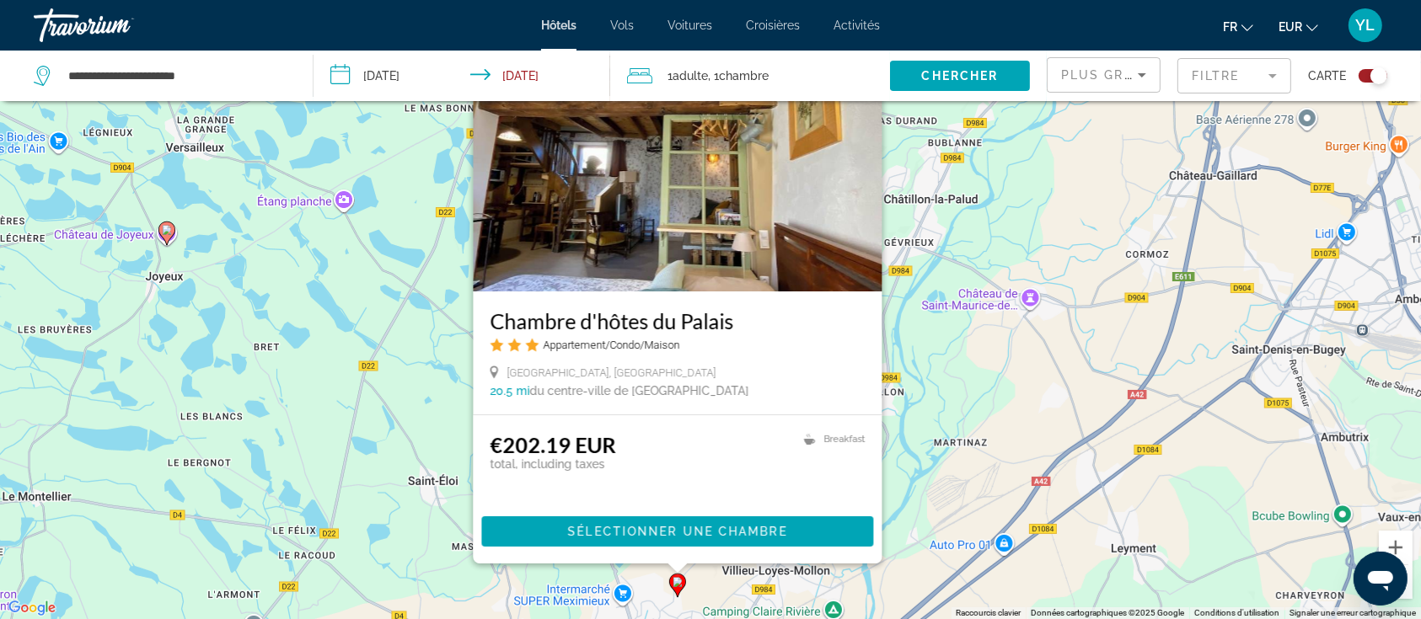
click at [926, 418] on div "Pour activer le glissement avec le clavier, appuyez sur Alt+Entrée. Une fois ce…" at bounding box center [710, 309] width 1421 height 619
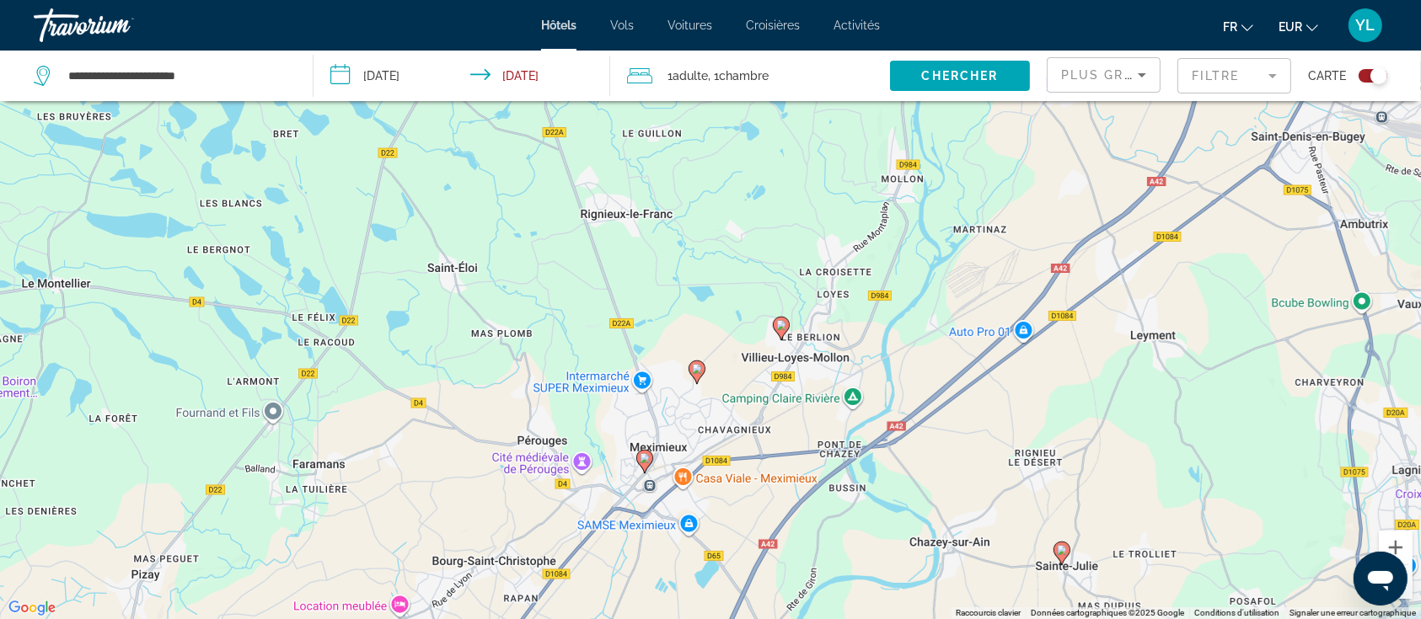
drag, startPoint x: 822, startPoint y: 518, endPoint x: 814, endPoint y: 295, distance: 223.5
click at [842, 292] on div "Pour activer le glissement avec le clavier, appuyez sur Alt+Entrée. Une fois ce…" at bounding box center [710, 309] width 1421 height 619
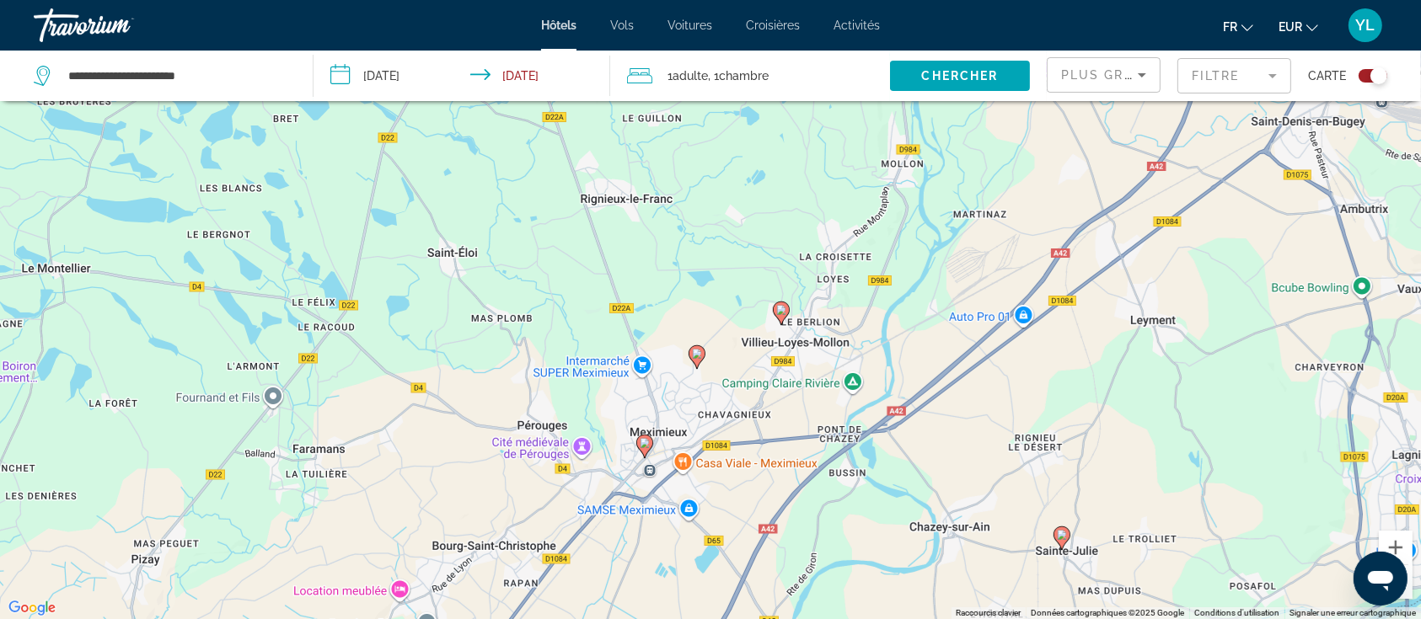
click at [780, 314] on image "Main content" at bounding box center [781, 310] width 10 height 10
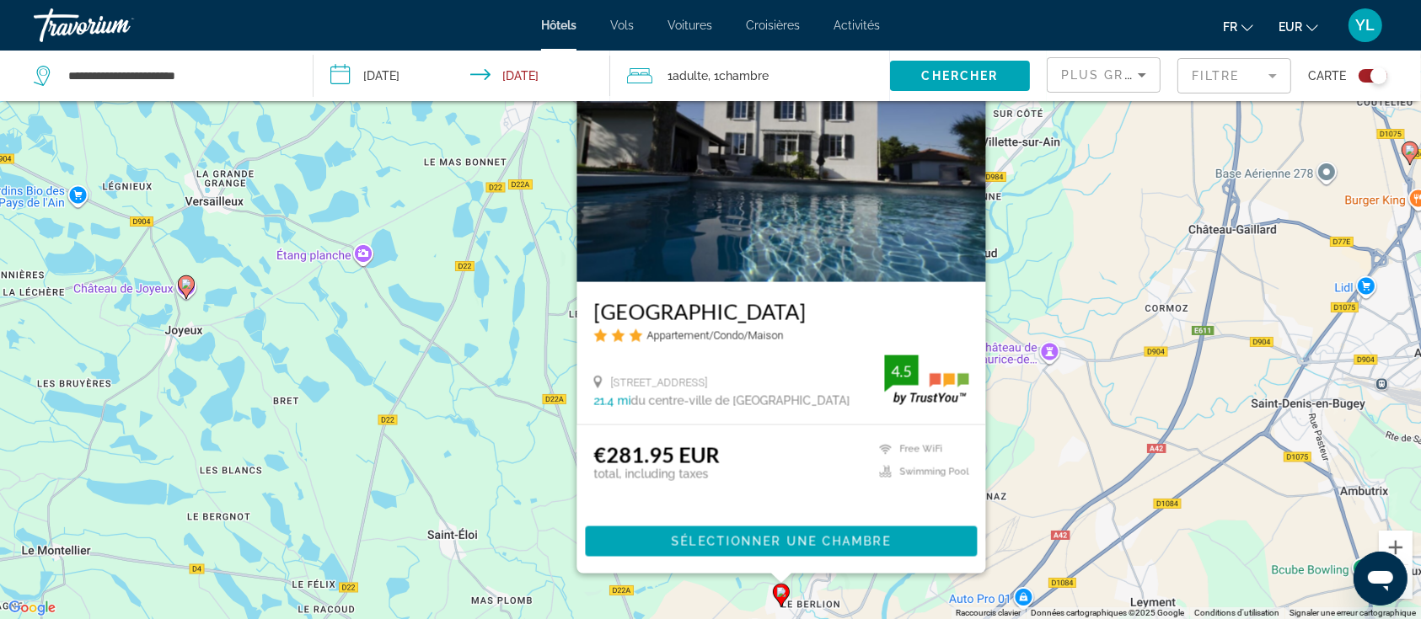
click at [1058, 421] on div "Pour activer le glissement avec le clavier, appuyez sur Alt+Entrée. Une fois ce…" at bounding box center [710, 309] width 1421 height 619
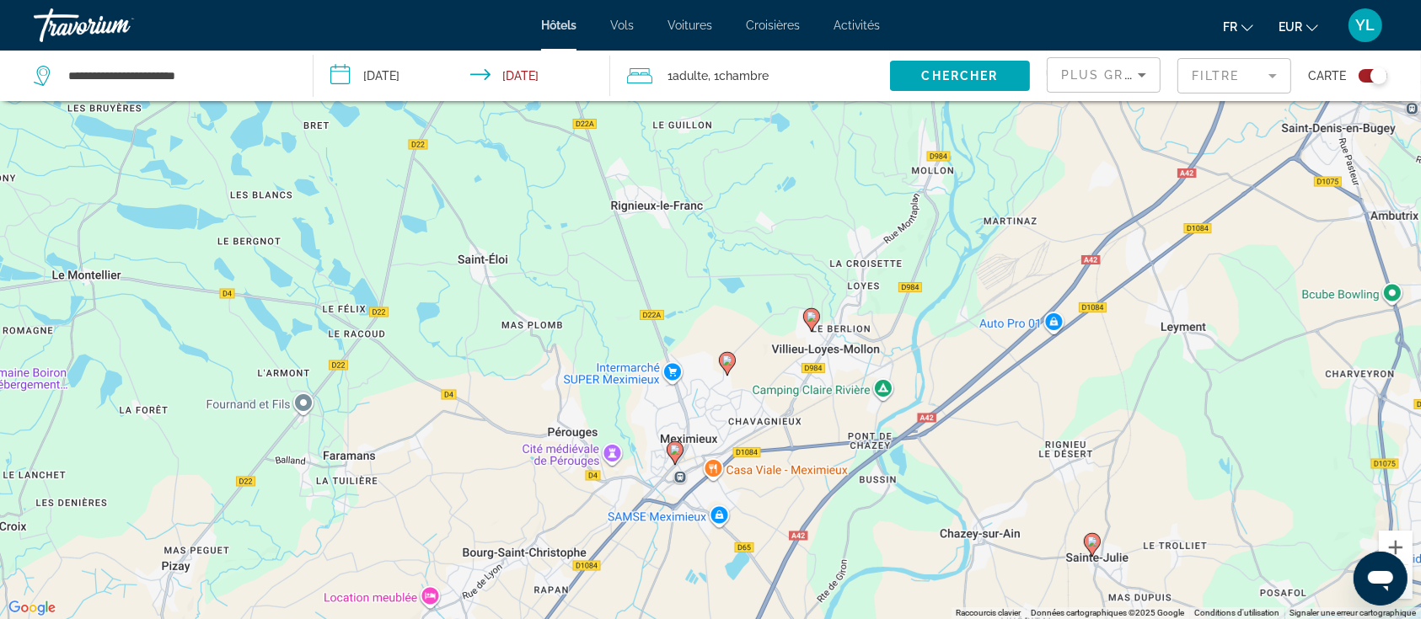
drag, startPoint x: 905, startPoint y: 283, endPoint x: 748, endPoint y: 381, distance: 184.7
click at [916, 233] on div "Pour activer le glissement avec le clavier, appuyez sur Alt+Entrée. Une fois ce…" at bounding box center [710, 309] width 1421 height 619
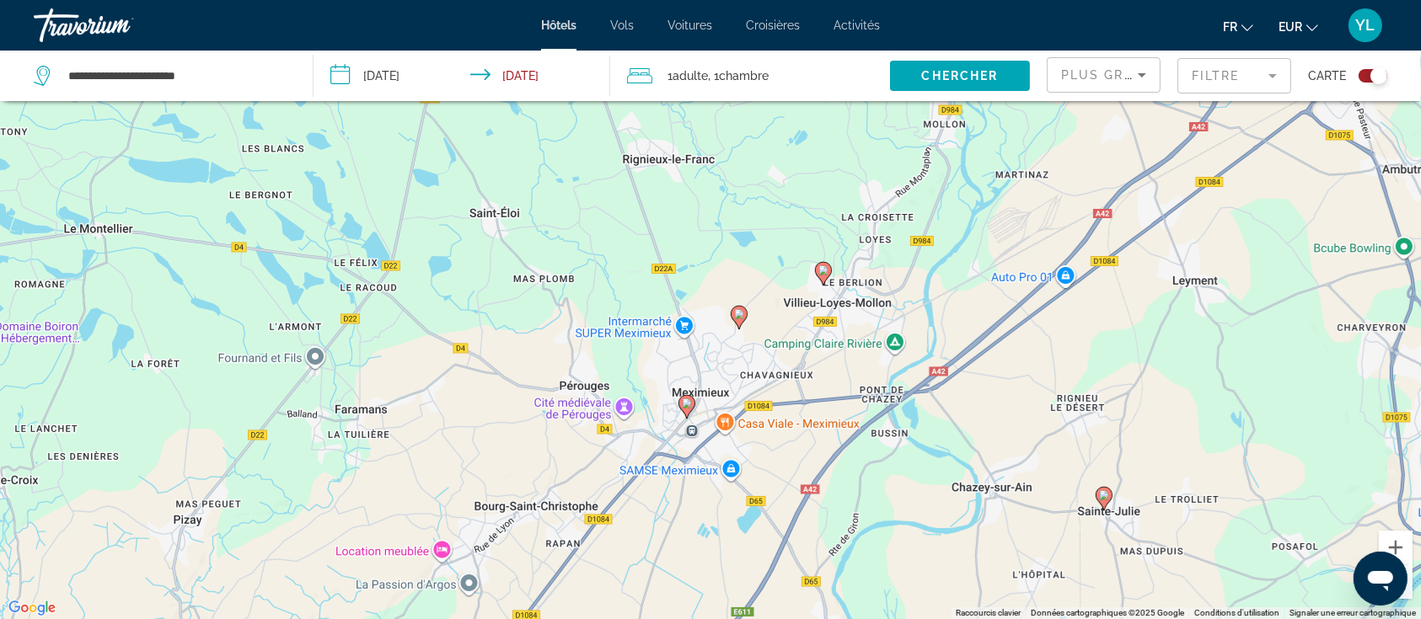
click at [689, 408] on image "Main content" at bounding box center [687, 404] width 10 height 10
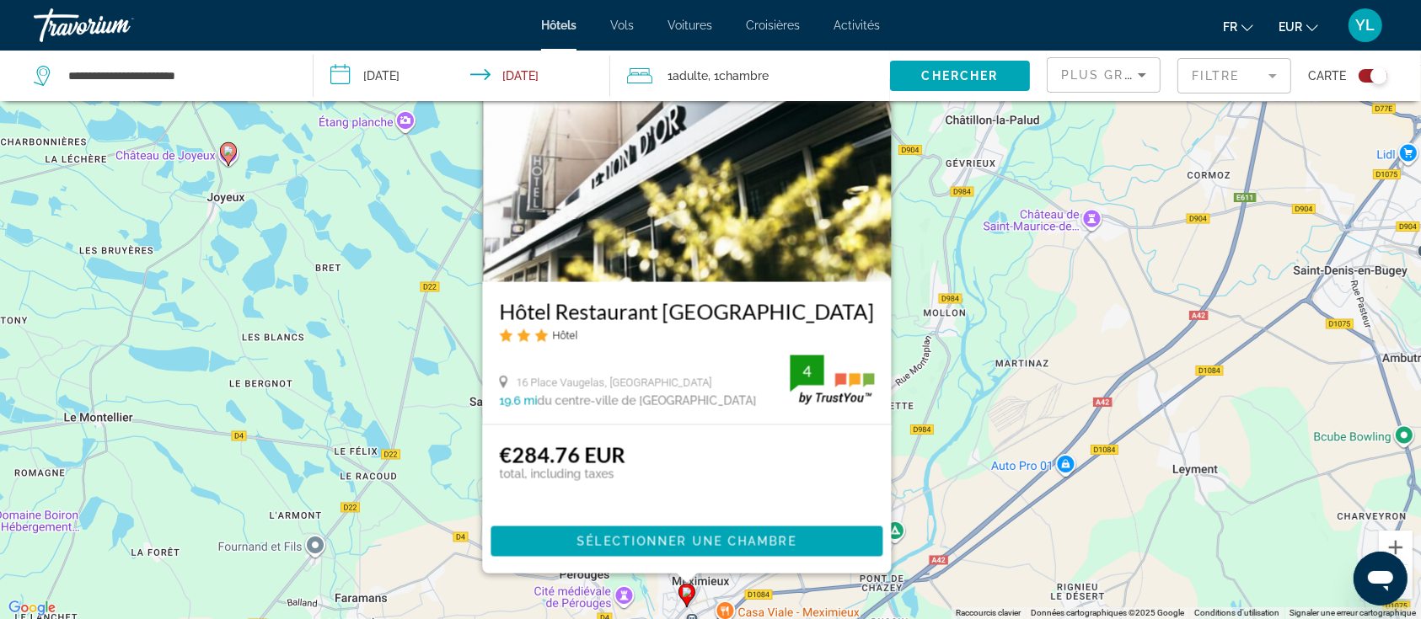
click at [1003, 485] on div "Pour activer le glissement avec le clavier, appuyez sur Alt+Entrée. Une fois ce…" at bounding box center [710, 309] width 1421 height 619
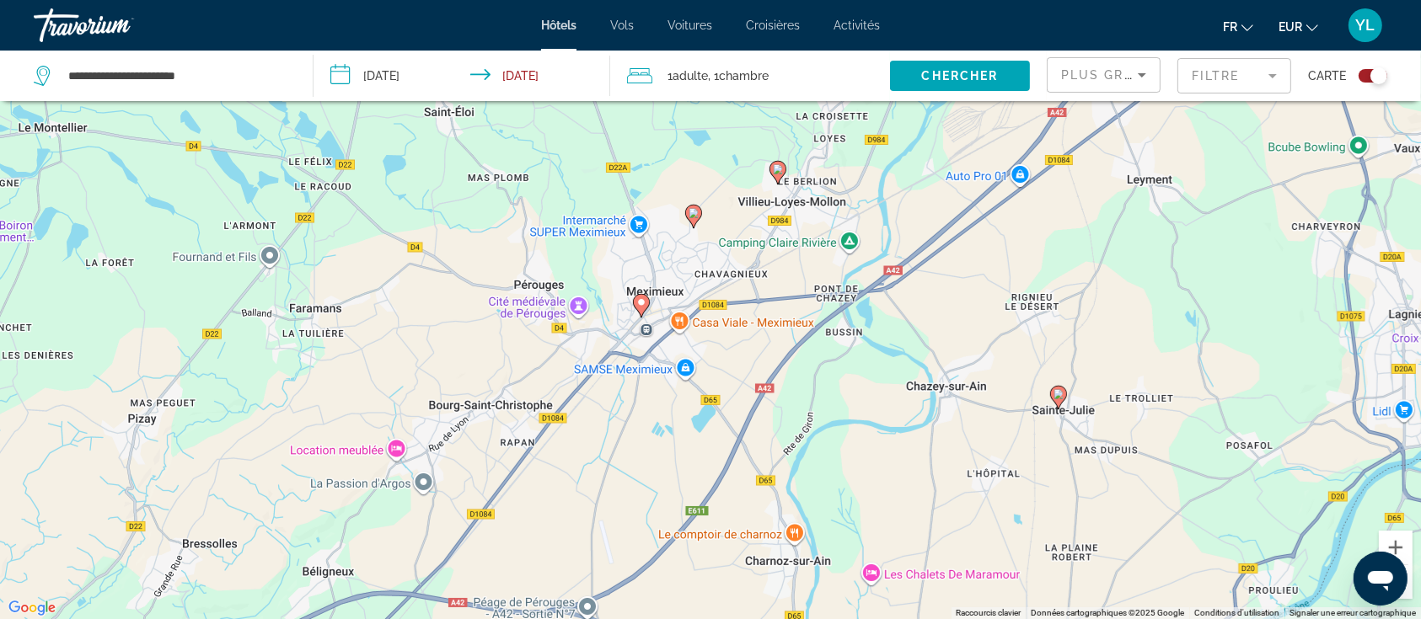
drag, startPoint x: 952, startPoint y: 287, endPoint x: 978, endPoint y: 358, distance: 76.0
click at [937, 212] on div "Pour activer le glissement avec le clavier, appuyez sur Alt+Entrée. Une fois ce…" at bounding box center [710, 309] width 1421 height 619
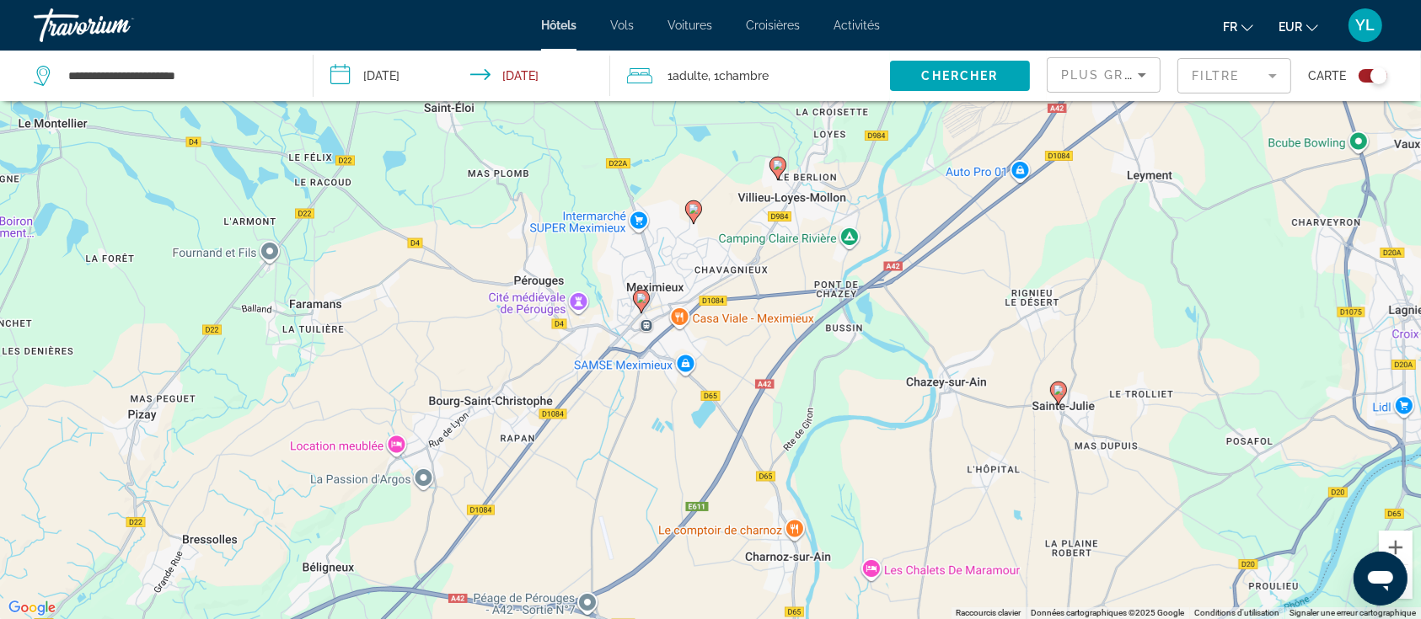
click at [1065, 389] on icon "Main content" at bounding box center [1058, 393] width 15 height 22
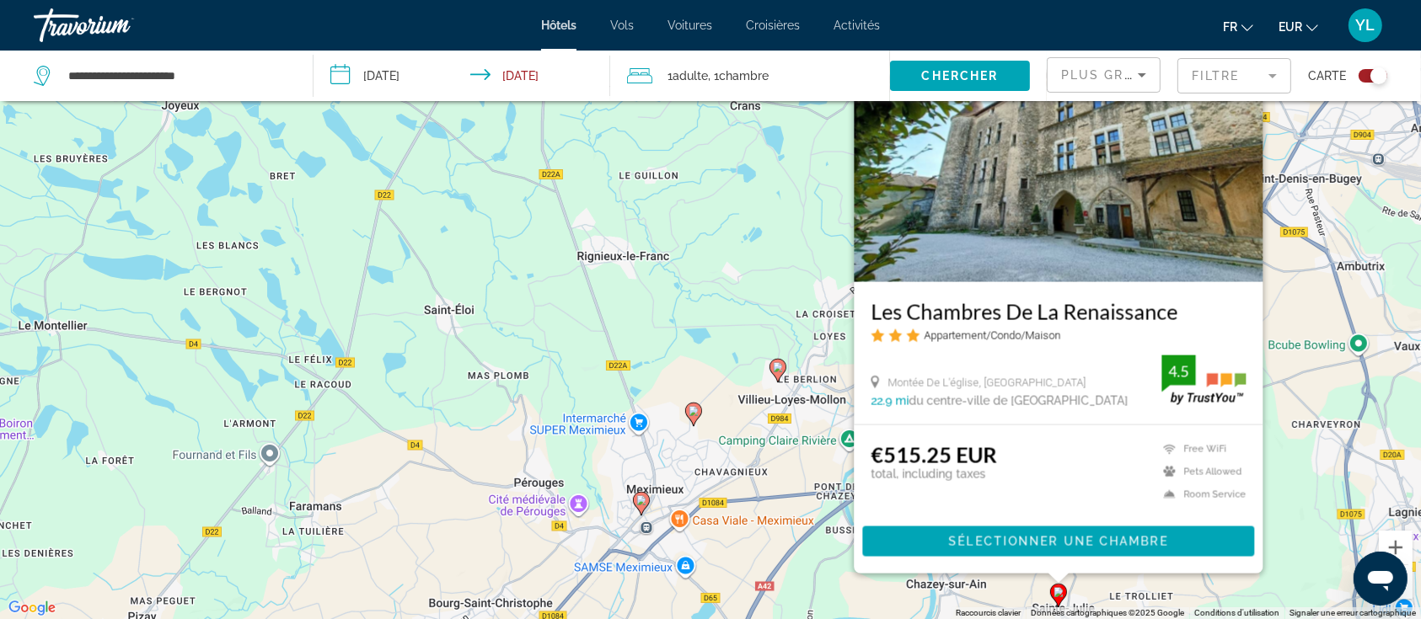
click at [685, 401] on div "Pour activer le glissement avec le clavier, appuyez sur Alt+Entrée. Une fois ce…" at bounding box center [710, 309] width 1421 height 619
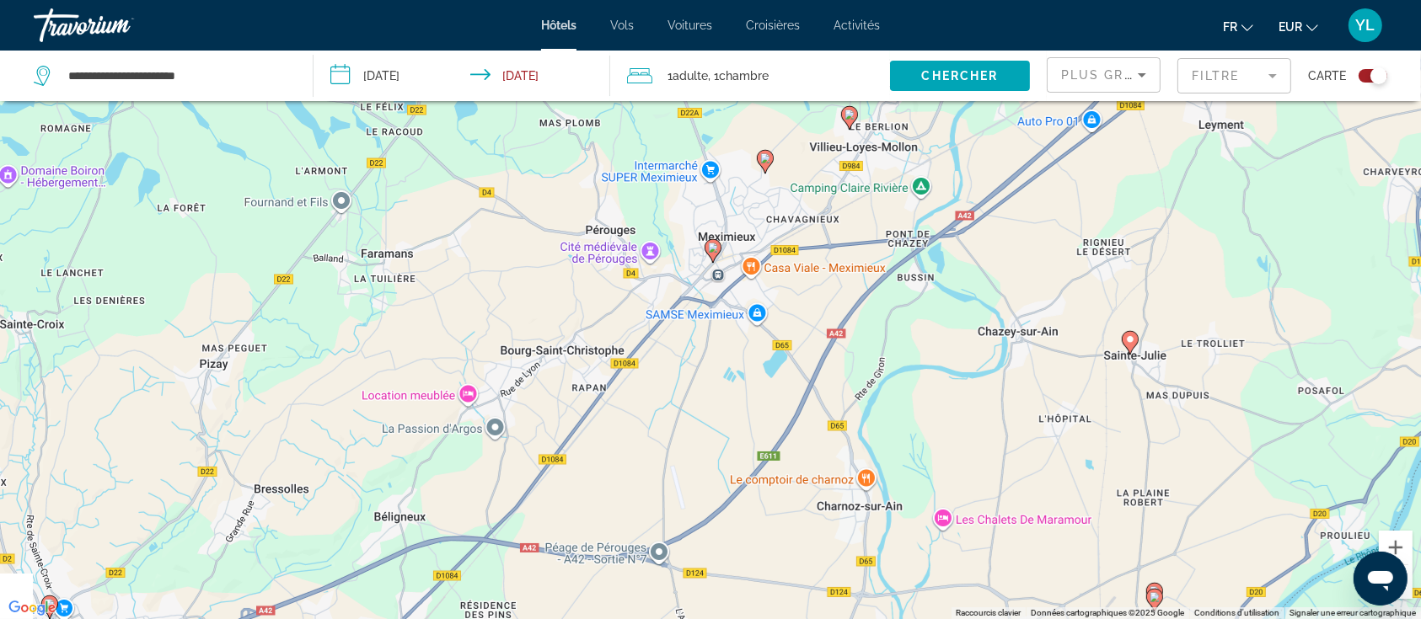
drag, startPoint x: 779, startPoint y: 501, endPoint x: 850, endPoint y: 239, distance: 271.5
click at [850, 239] on div "Pour activer le glissement avec le clavier, appuyez sur Alt+Entrée. Une fois ce…" at bounding box center [710, 309] width 1421 height 619
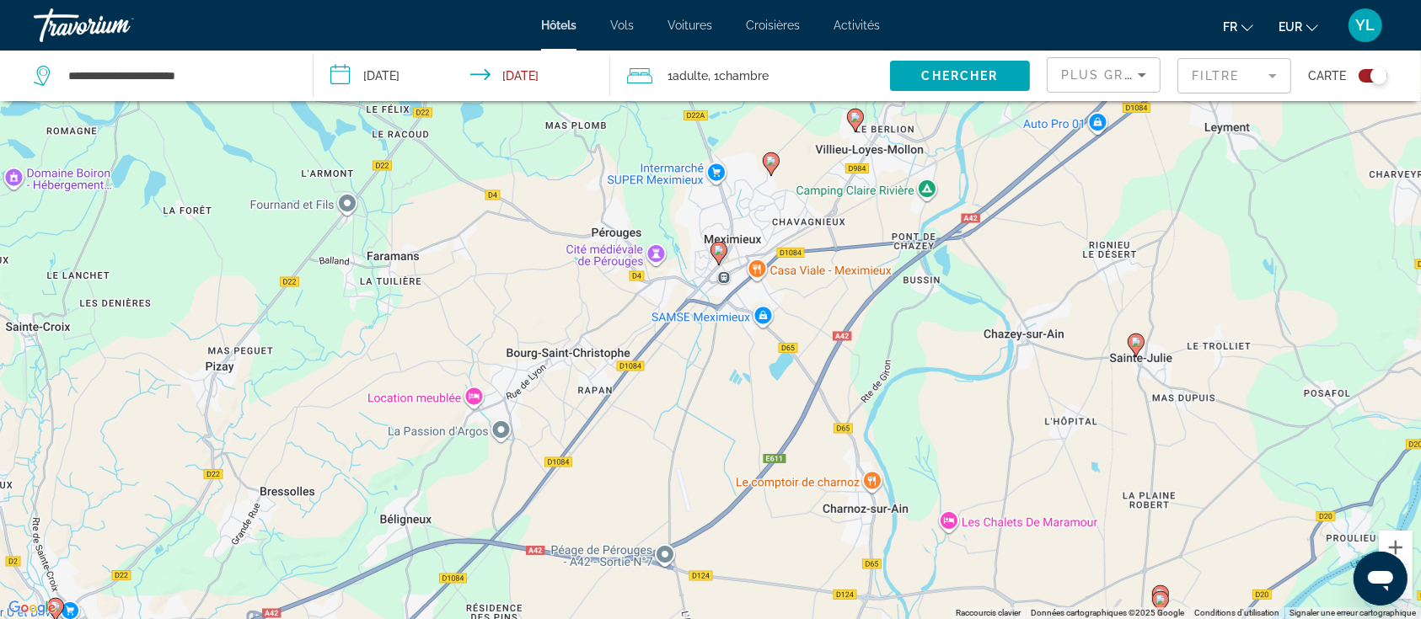
drag, startPoint x: 841, startPoint y: 237, endPoint x: 848, endPoint y: 314, distance: 77.8
click at [847, 312] on div "Pour activer le glissement avec le clavier, appuyez sur Alt+Entrée. Une fois ce…" at bounding box center [710, 309] width 1421 height 619
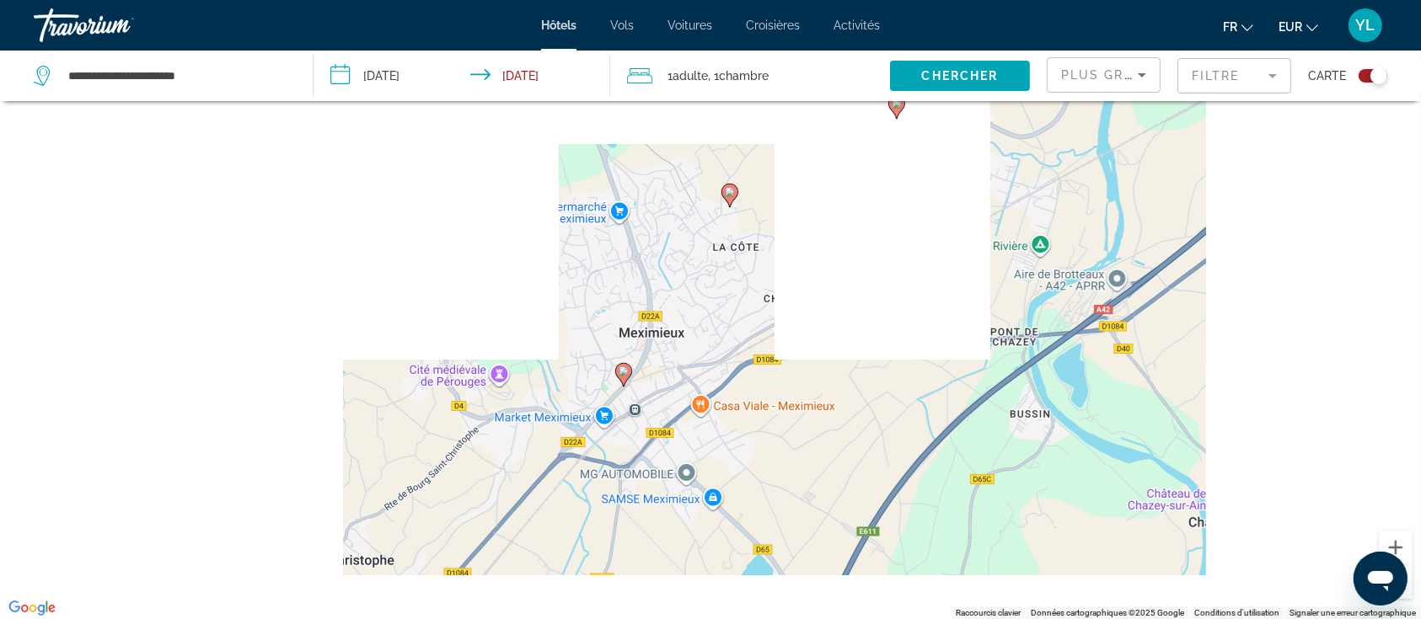
drag, startPoint x: 810, startPoint y: 453, endPoint x: 827, endPoint y: 403, distance: 52.5
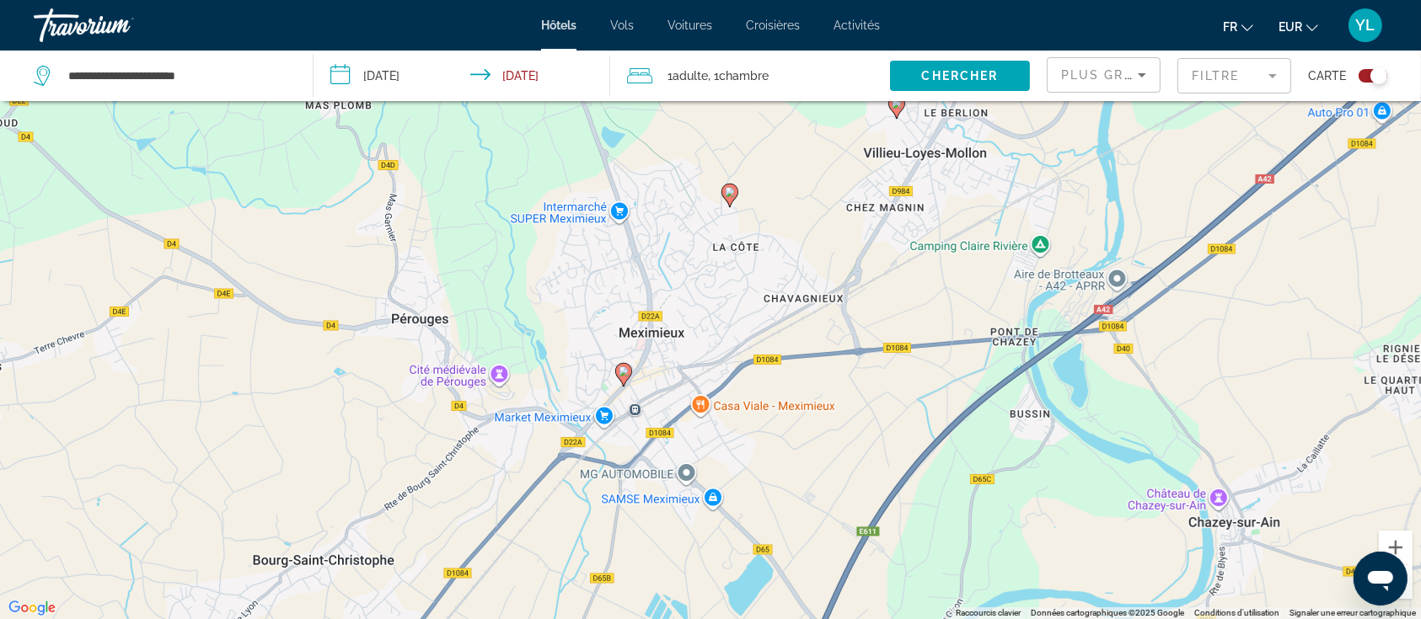
click at [827, 403] on div "Pour activer le glissement avec le clavier, appuyez sur Alt+Entrée. Une fois ce…" at bounding box center [710, 309] width 1421 height 619
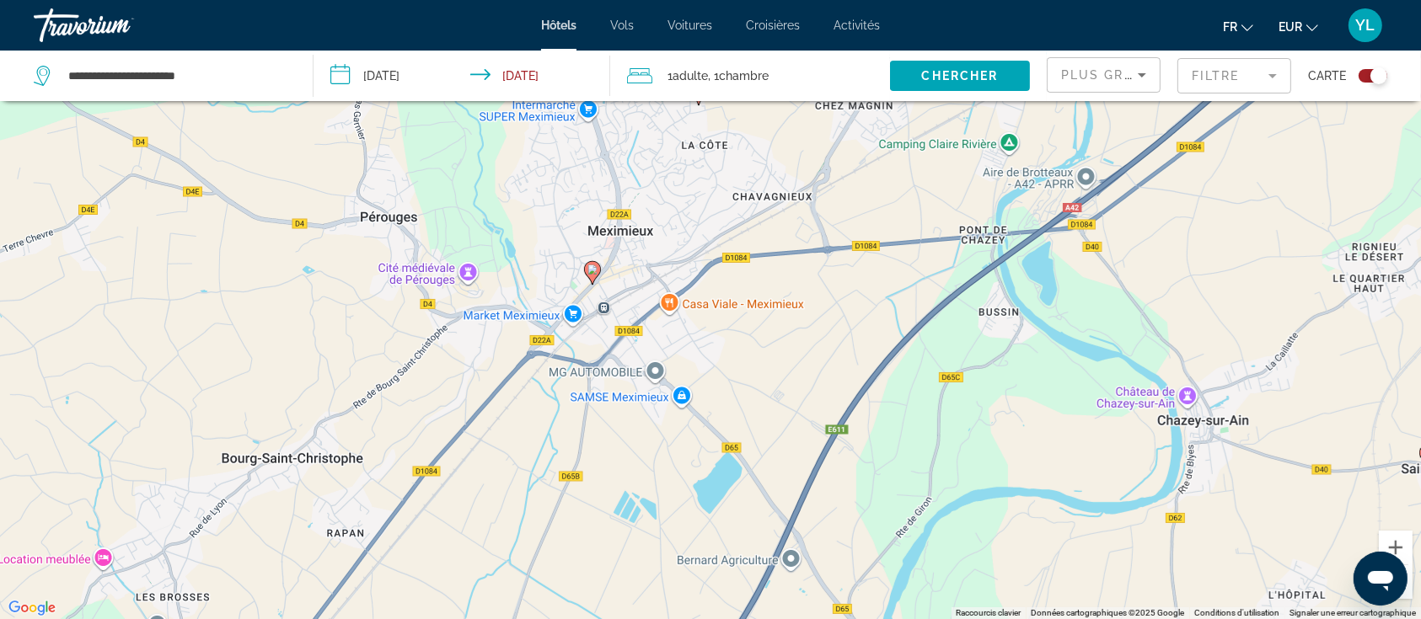
drag, startPoint x: 964, startPoint y: 426, endPoint x: 933, endPoint y: 321, distance: 109.9
click at [933, 321] on div "Pour activer le glissement avec le clavier, appuyez sur Alt+Entrée. Une fois ce…" at bounding box center [710, 309] width 1421 height 619
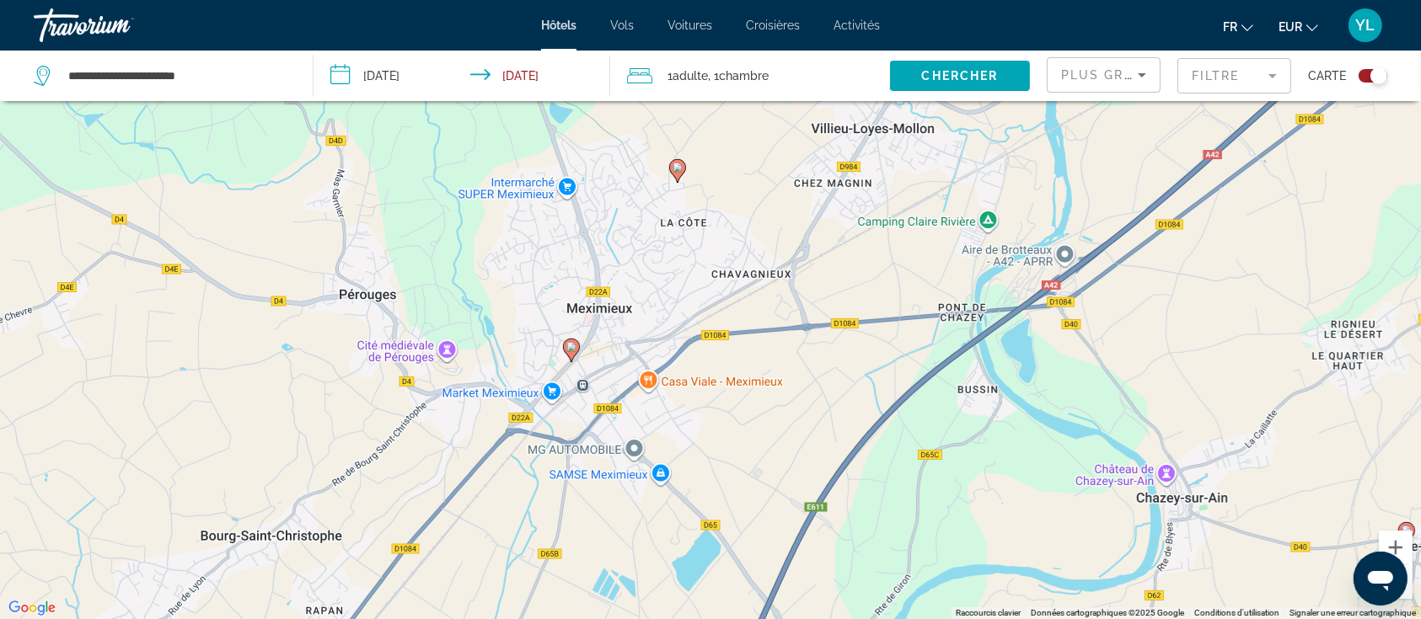
drag, startPoint x: 960, startPoint y: 312, endPoint x: 898, endPoint y: 406, distance: 112.7
click at [944, 478] on div "Pour activer le glissement avec le clavier, appuyez sur Alt+Entrée. Une fois ce…" at bounding box center [710, 309] width 1421 height 619
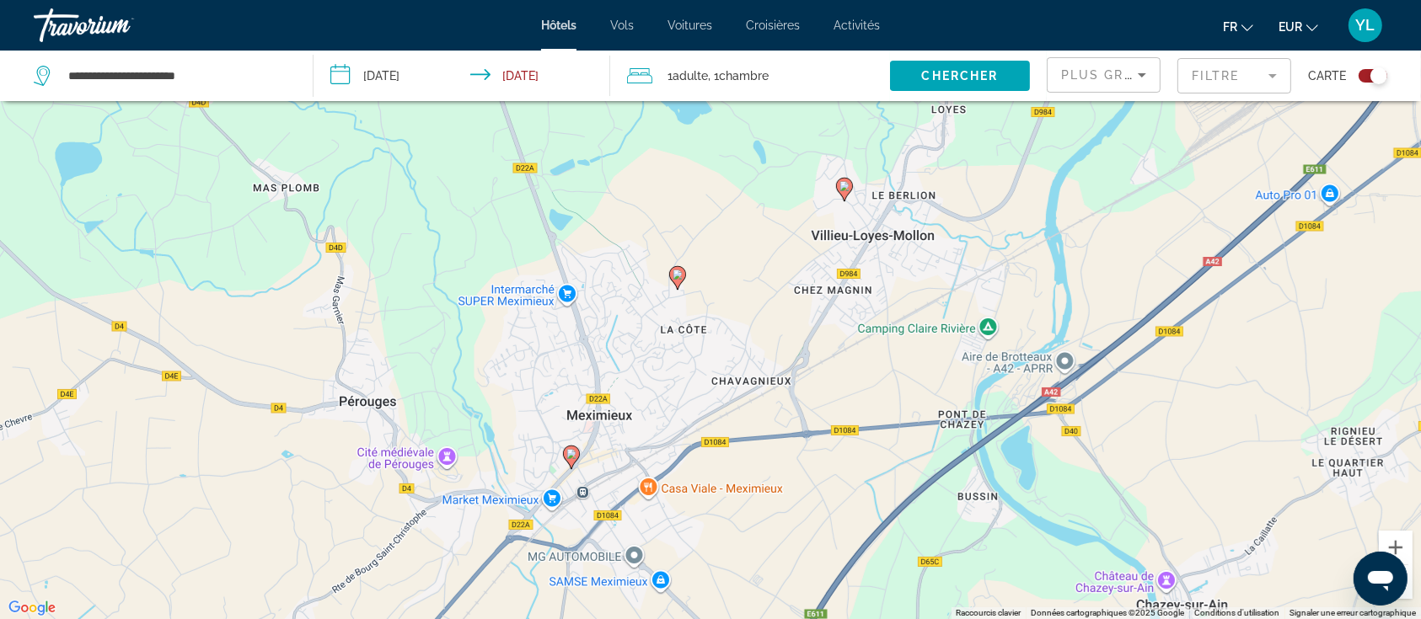
click at [849, 190] on image "Main content" at bounding box center [844, 186] width 10 height 10
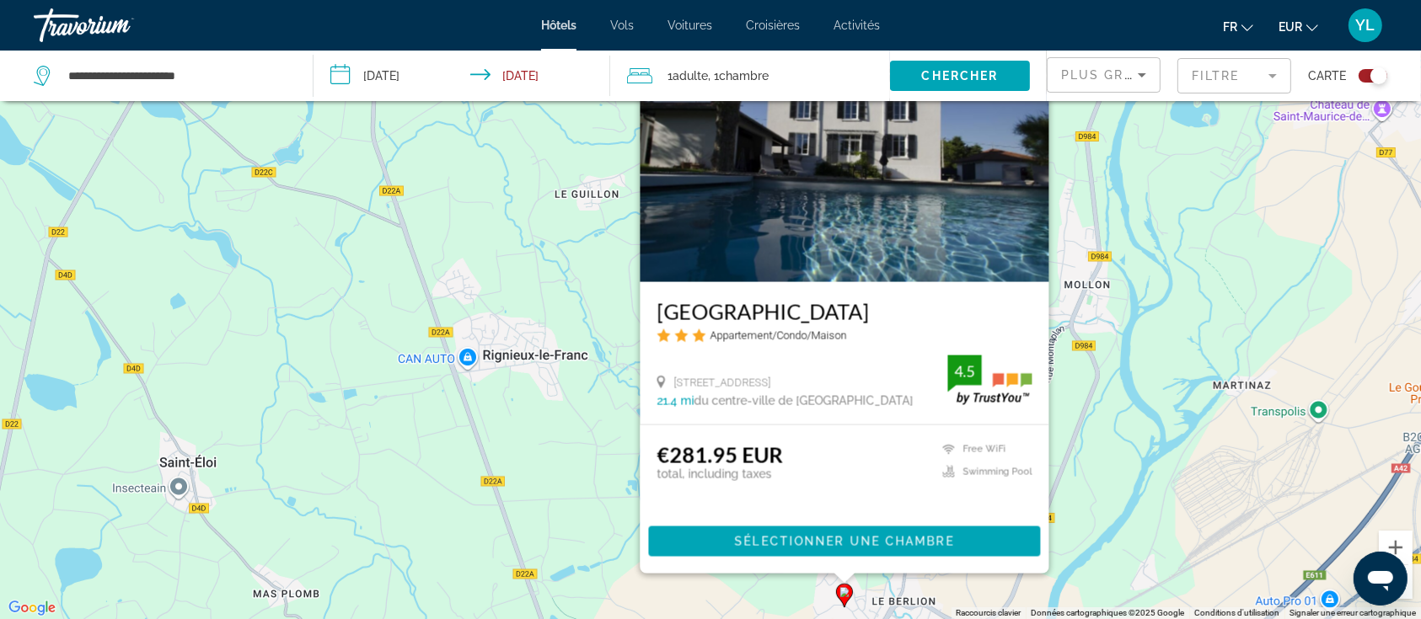
click at [587, 469] on div "Pour activer le glissement avec le clavier, appuyez sur Alt+Entrée. Une fois ce…" at bounding box center [710, 309] width 1421 height 619
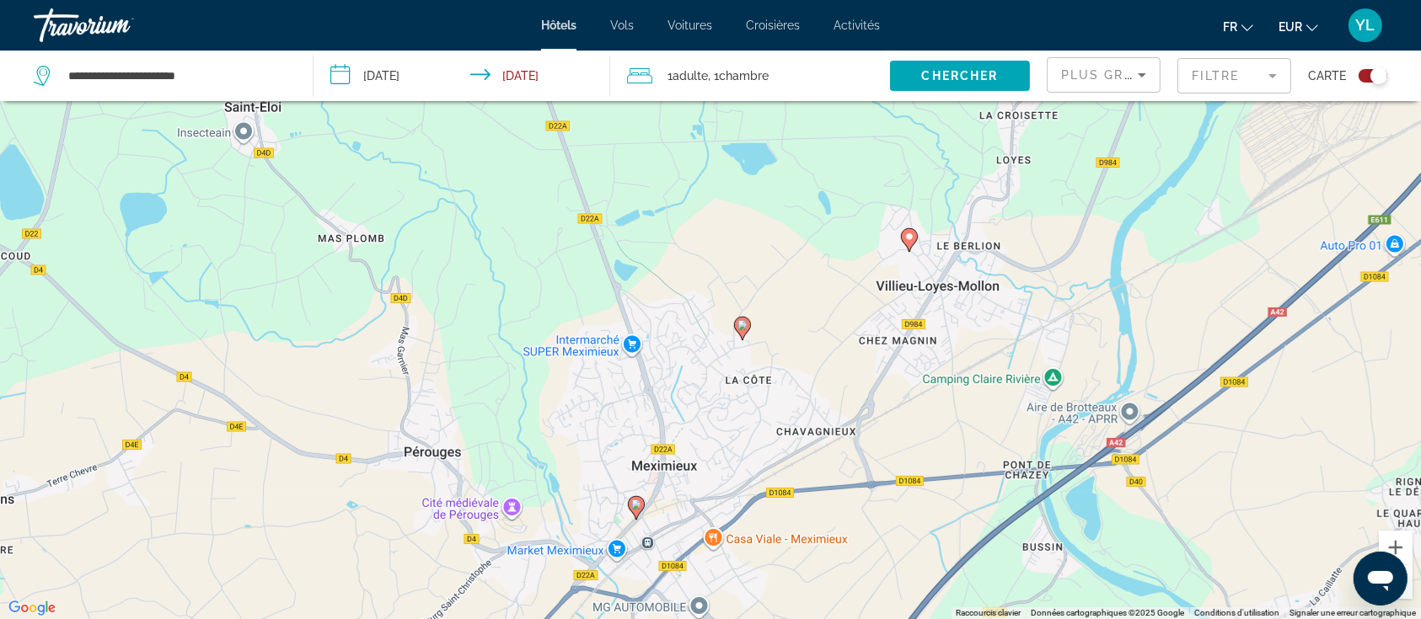
drag, startPoint x: 696, startPoint y: 555, endPoint x: 757, endPoint y: 229, distance: 331.8
click at [757, 213] on div "Pour activer le glissement avec le clavier, appuyez sur Alt+Entrée. Une fois ce…" at bounding box center [710, 309] width 1421 height 619
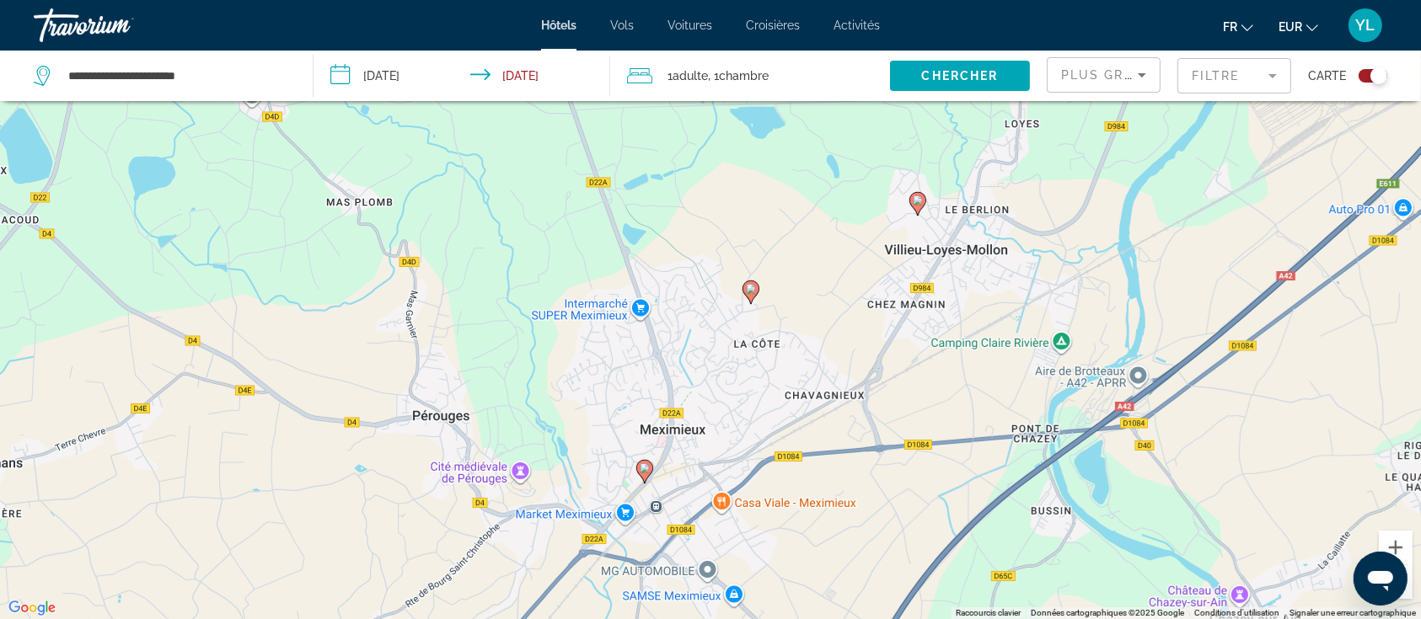
click at [752, 289] on image "Main content" at bounding box center [751, 289] width 10 height 10
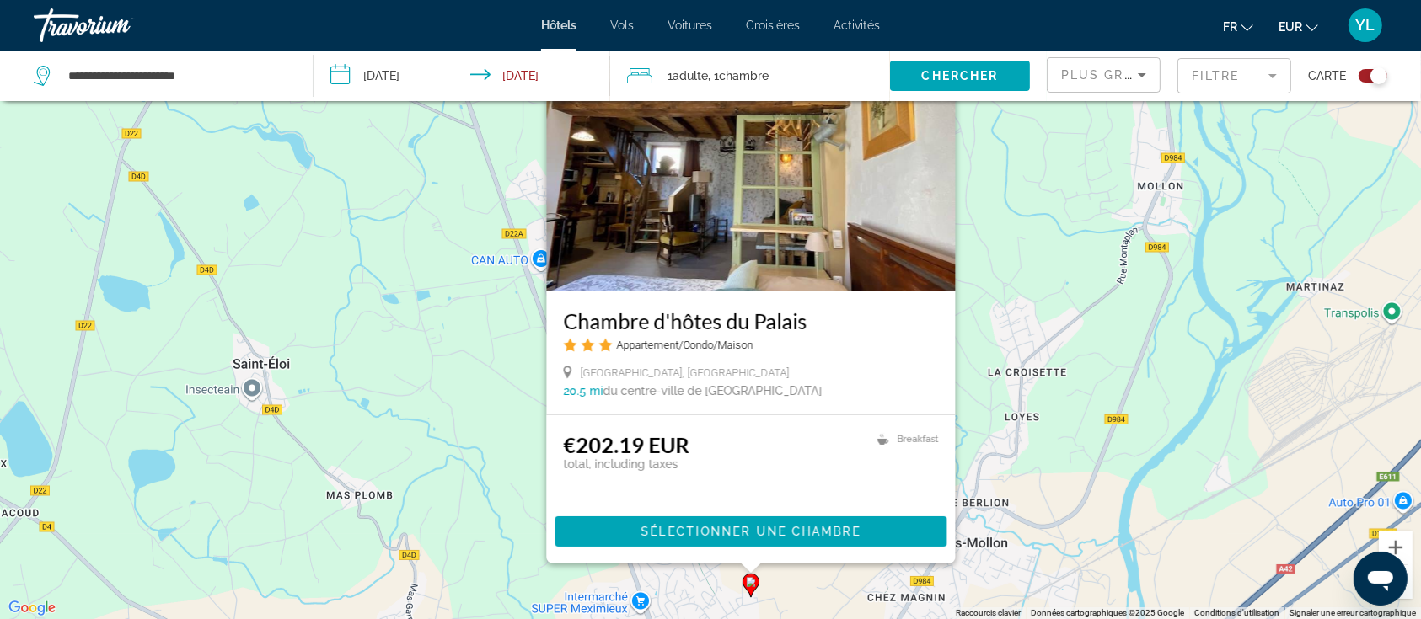
click at [984, 355] on div "Pour activer le glissement avec le clavier, appuyez sur Alt+Entrée. Une fois ce…" at bounding box center [710, 309] width 1421 height 619
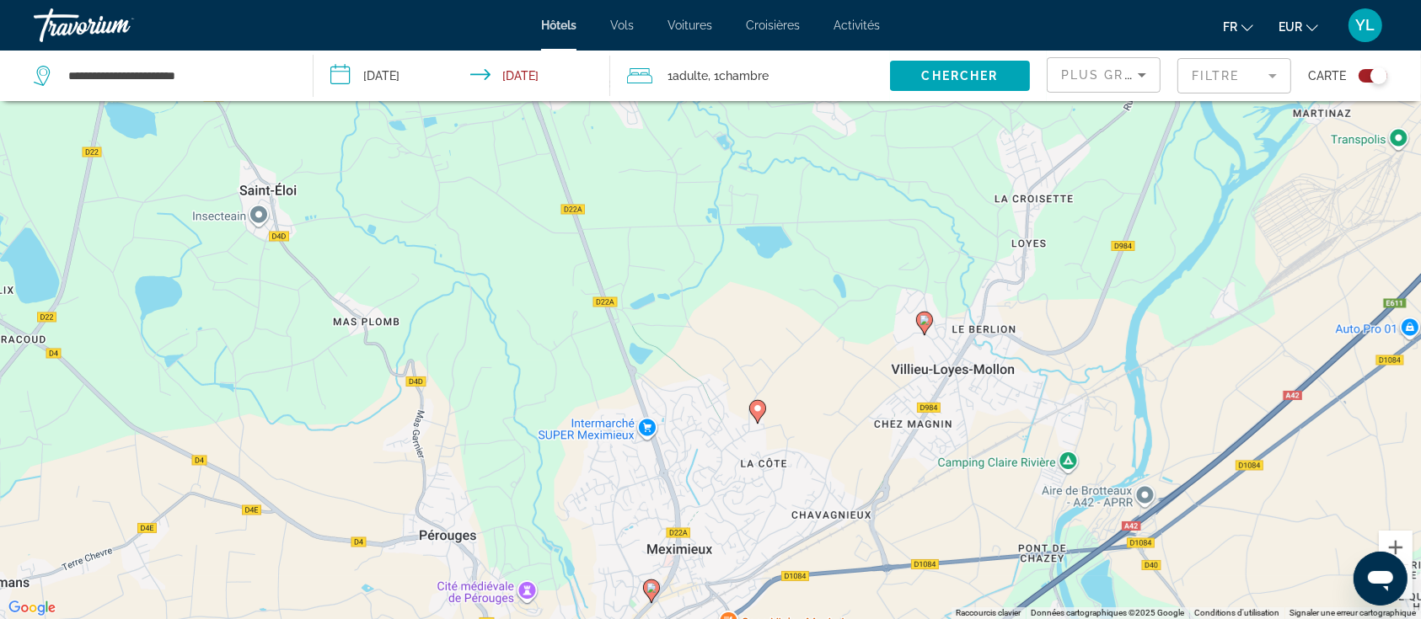
drag, startPoint x: 816, startPoint y: 523, endPoint x: 794, endPoint y: 327, distance: 196.7
click at [825, 310] on div "Pour activer le glissement avec le clavier, appuyez sur Alt+Entrée. Une fois ce…" at bounding box center [710, 309] width 1421 height 619
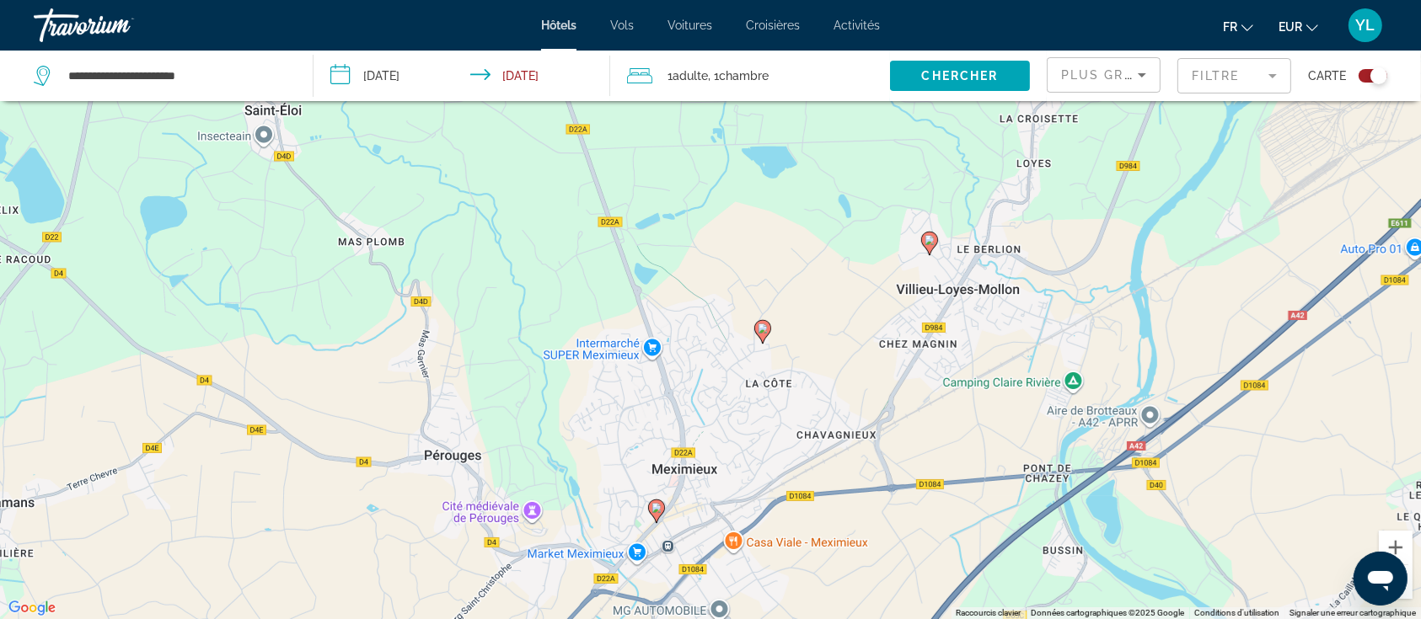
click at [759, 328] on image "Main content" at bounding box center [763, 329] width 10 height 10
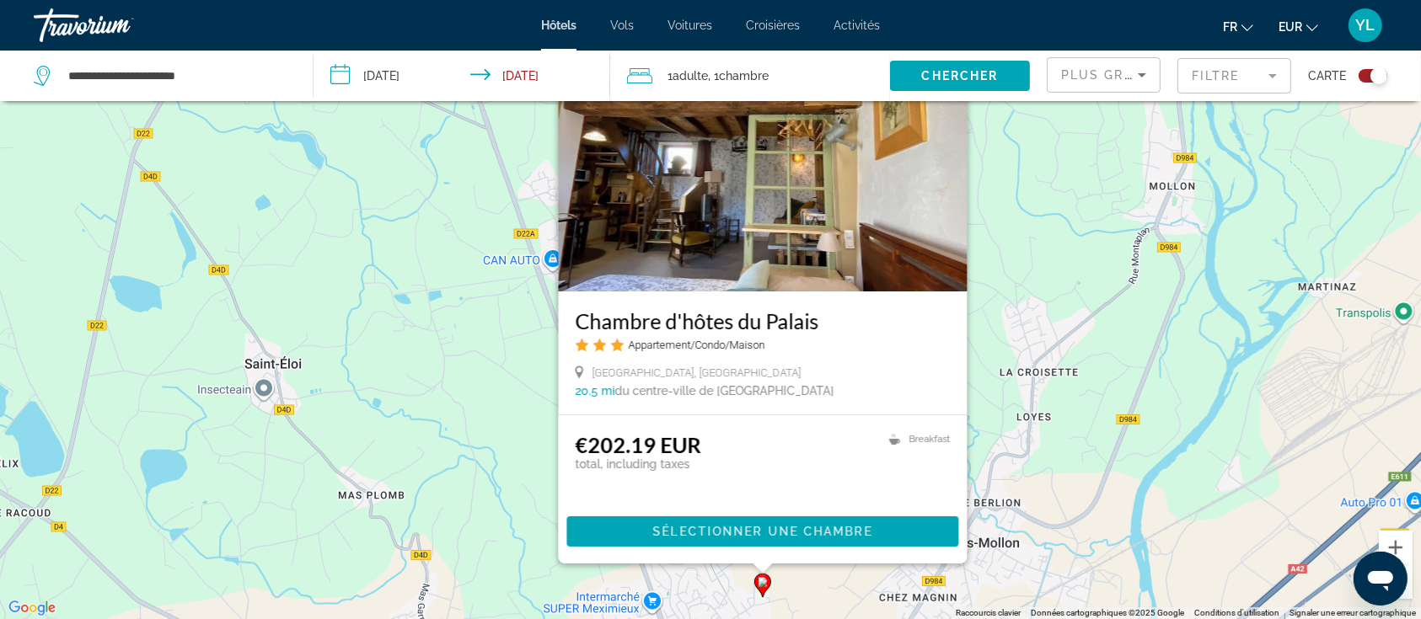
click at [776, 395] on div "20.5 mi du centre-ville de [GEOGRAPHIC_DATA] de l'hôtel" at bounding box center [763, 390] width 375 height 13
click at [485, 426] on div "Pour activer le glissement avec le clavier, appuyez sur Alt+Entrée. Une fois ce…" at bounding box center [710, 309] width 1421 height 619
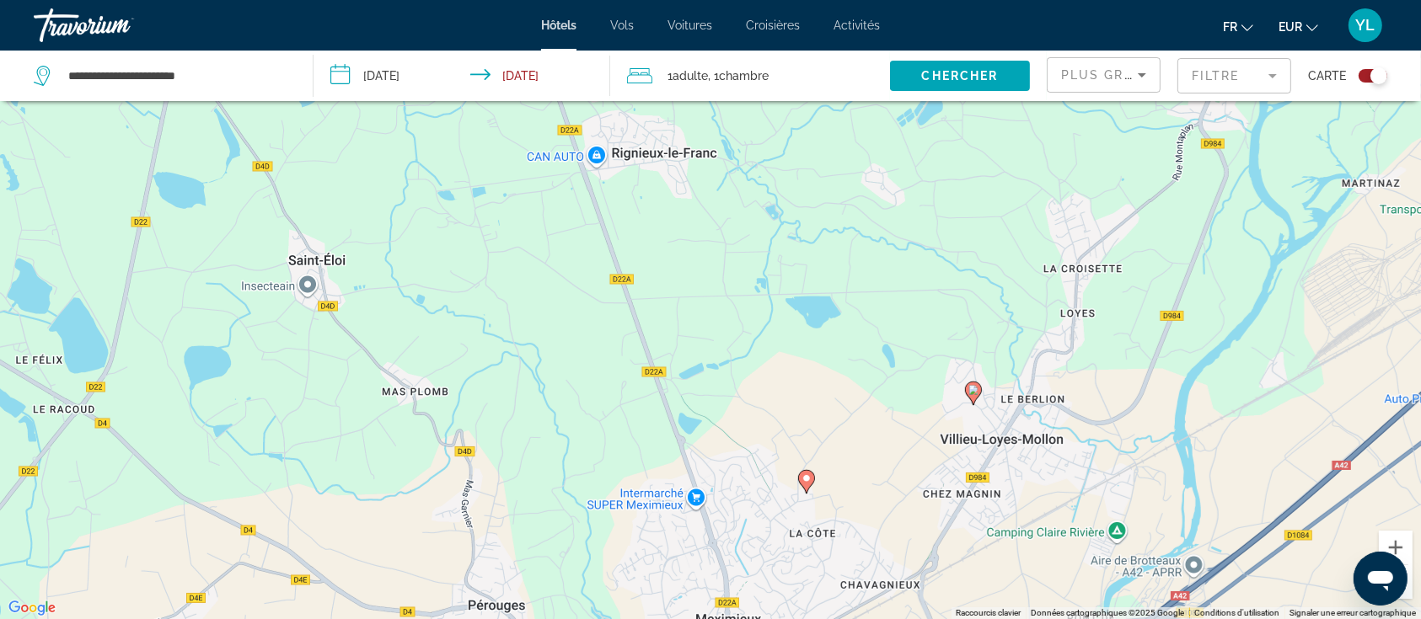
drag, startPoint x: 630, startPoint y: 401, endPoint x: 740, endPoint y: 338, distance: 126.5
click at [686, 163] on div "Pour activer le glissement avec le clavier, appuyez sur Alt+Entrée. Une fois ce…" at bounding box center [710, 309] width 1421 height 619
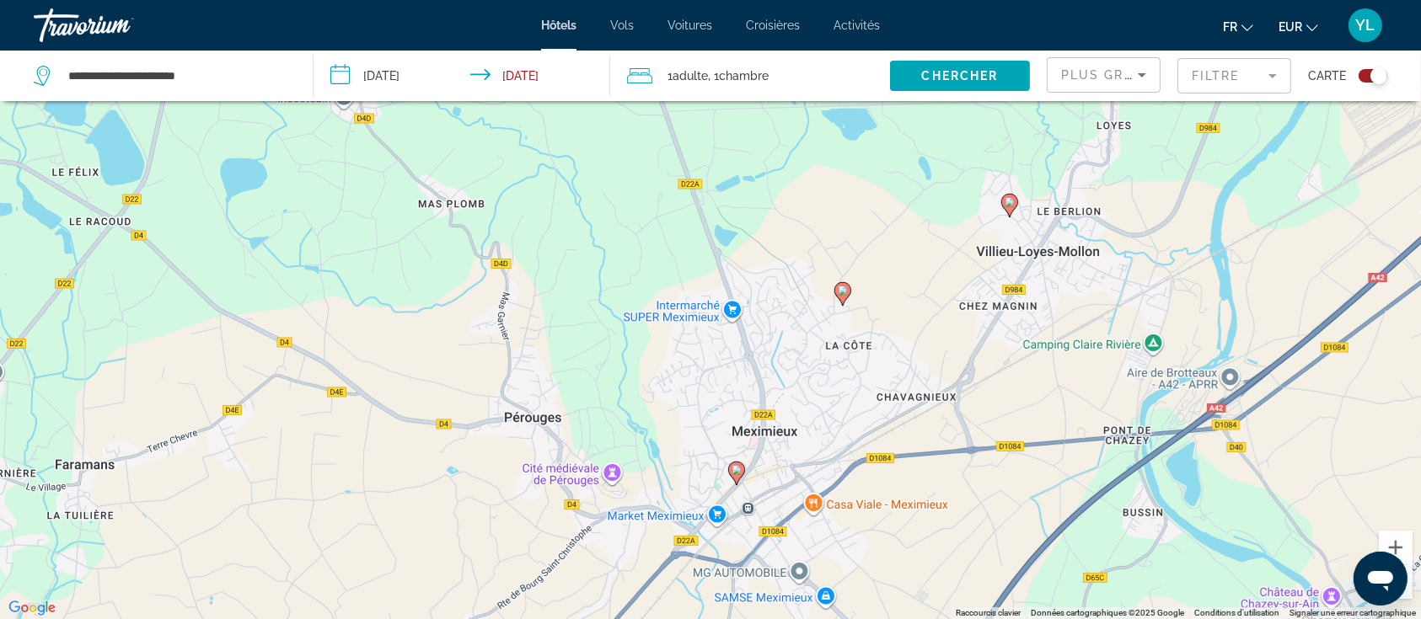
click at [741, 471] on image "Main content" at bounding box center [737, 470] width 10 height 10
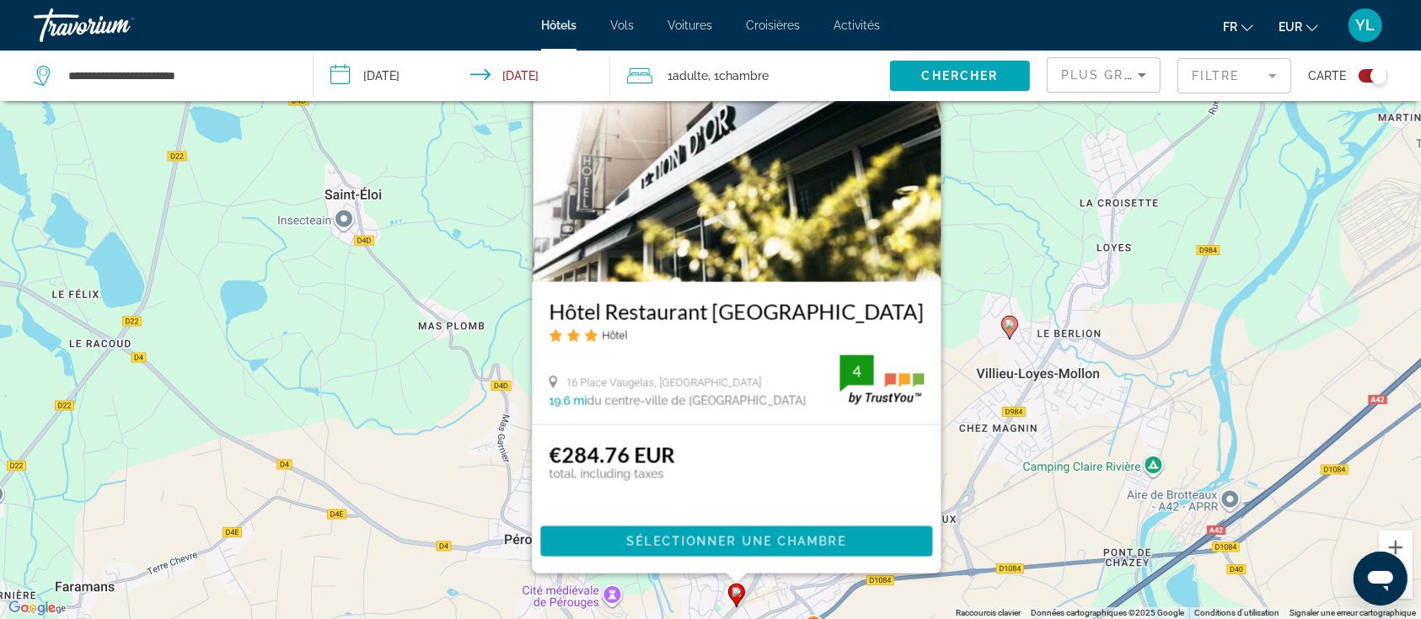
click at [989, 469] on div "Pour activer le glissement avec le clavier, appuyez sur Alt+Entrée. Une fois ce…" at bounding box center [710, 309] width 1421 height 619
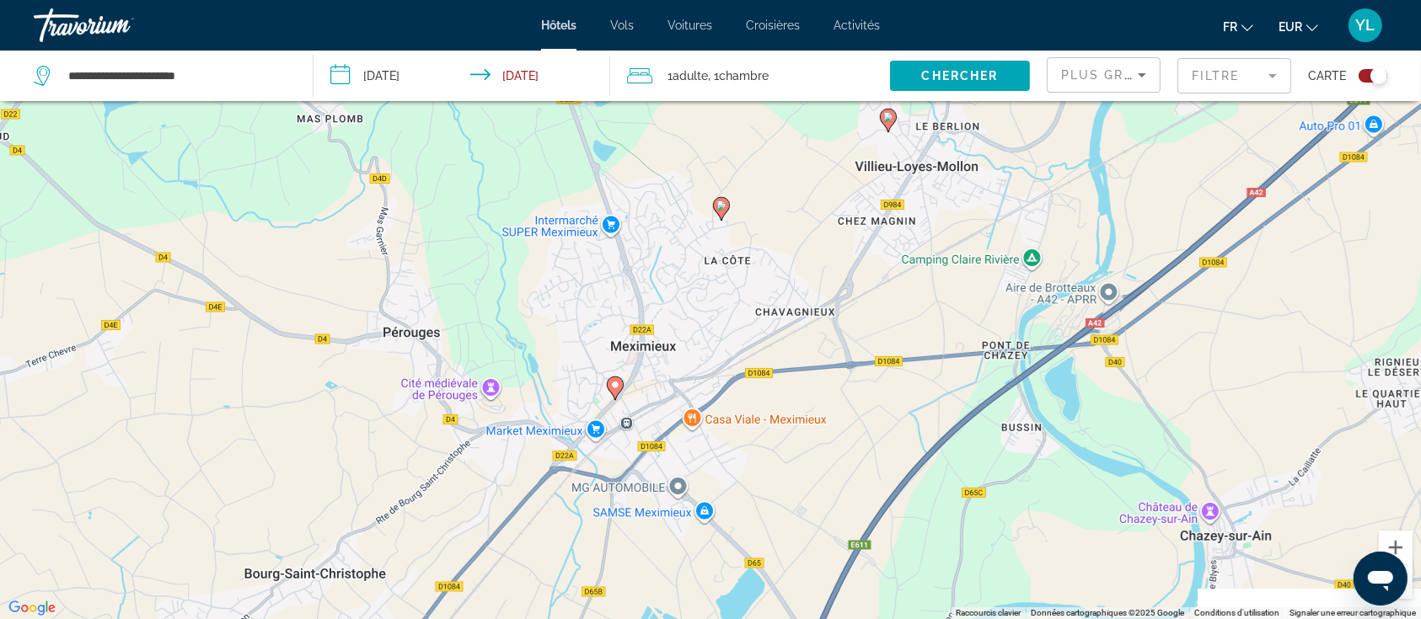
drag, startPoint x: 966, startPoint y: 506, endPoint x: 844, endPoint y: 295, distance: 243.1
click at [844, 296] on div "Pour activer le glissement avec le clavier, appuyez sur Alt+Entrée. Une fois ce…" at bounding box center [710, 309] width 1421 height 619
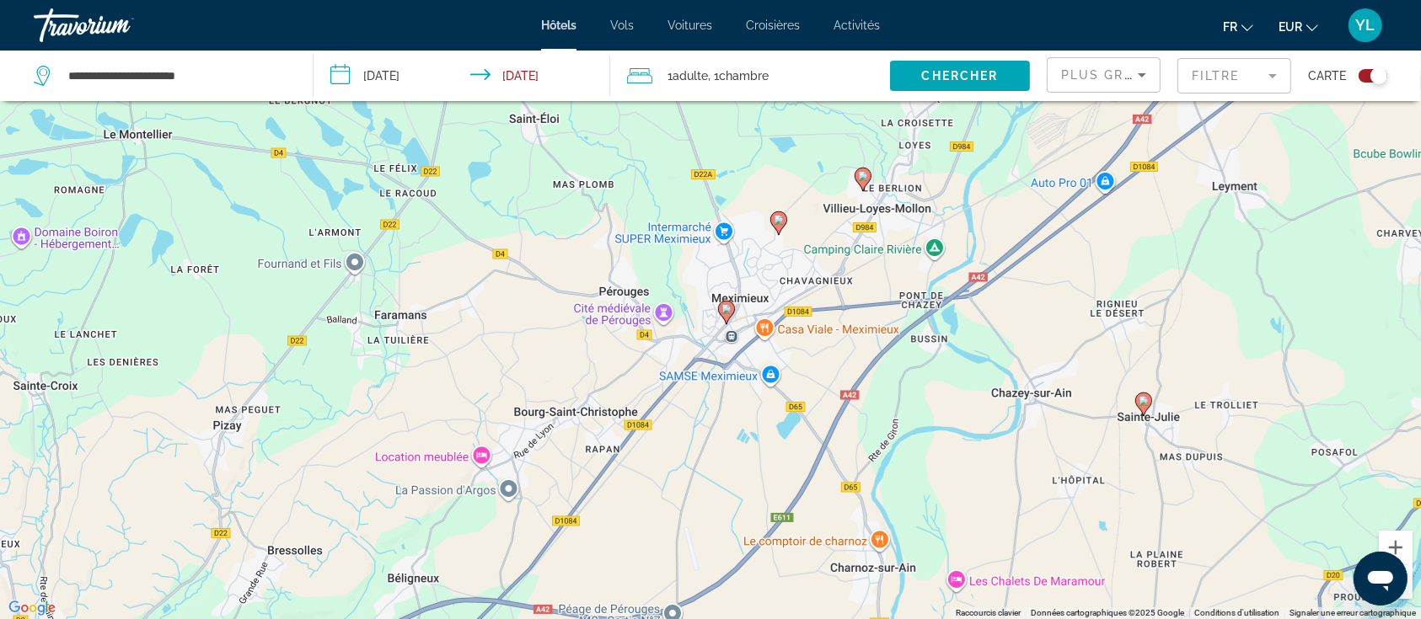
drag, startPoint x: 861, startPoint y: 480, endPoint x: 812, endPoint y: 228, distance: 256.7
click at [812, 215] on div "Pour activer le glissement avec le clavier, appuyez sur Alt+Entrée. Une fois ce…" at bounding box center [710, 309] width 1421 height 619
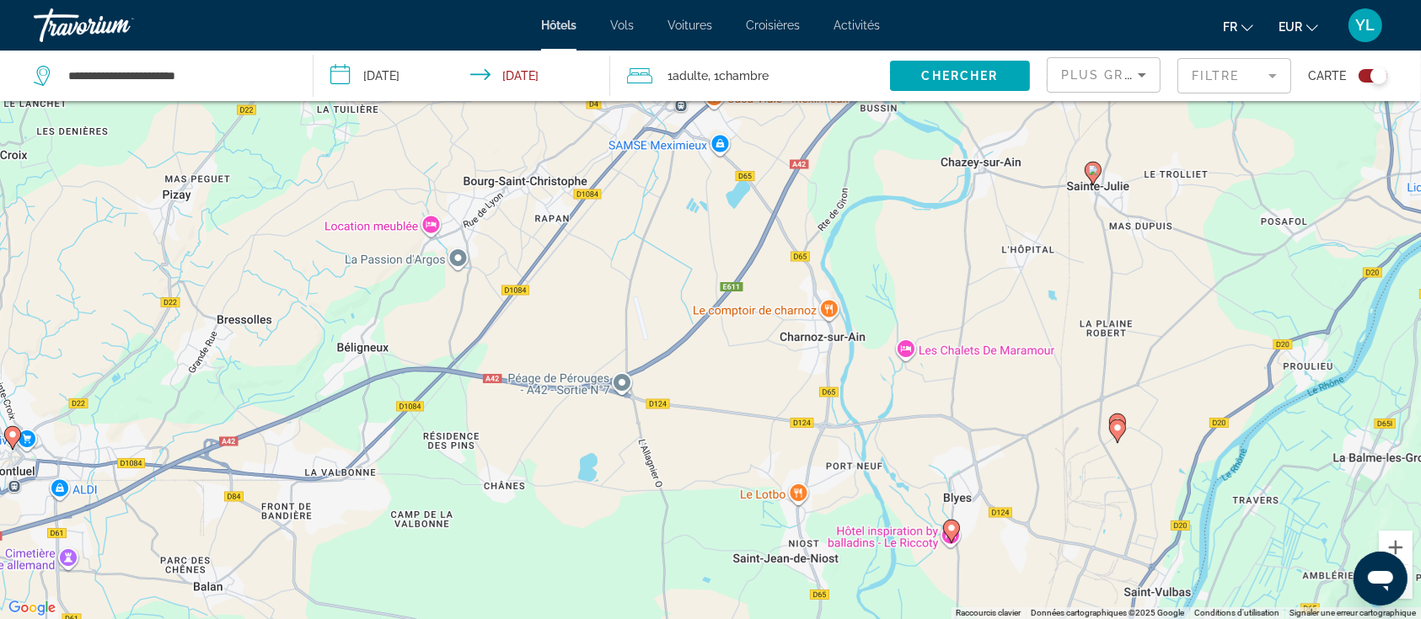
click at [1096, 172] on image "Main content" at bounding box center [1093, 170] width 10 height 10
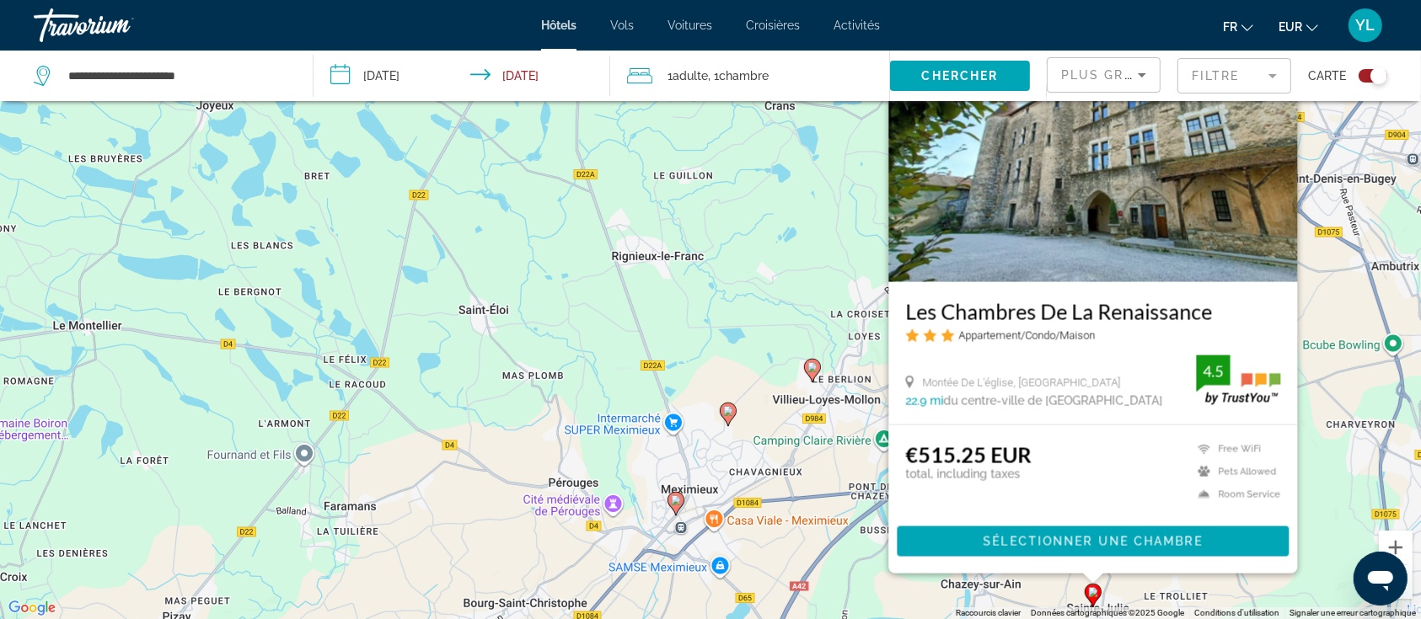
click at [813, 501] on div "Pour activer le glissement avec le clavier, appuyez sur Alt+Entrée. Une fois ce…" at bounding box center [710, 309] width 1421 height 619
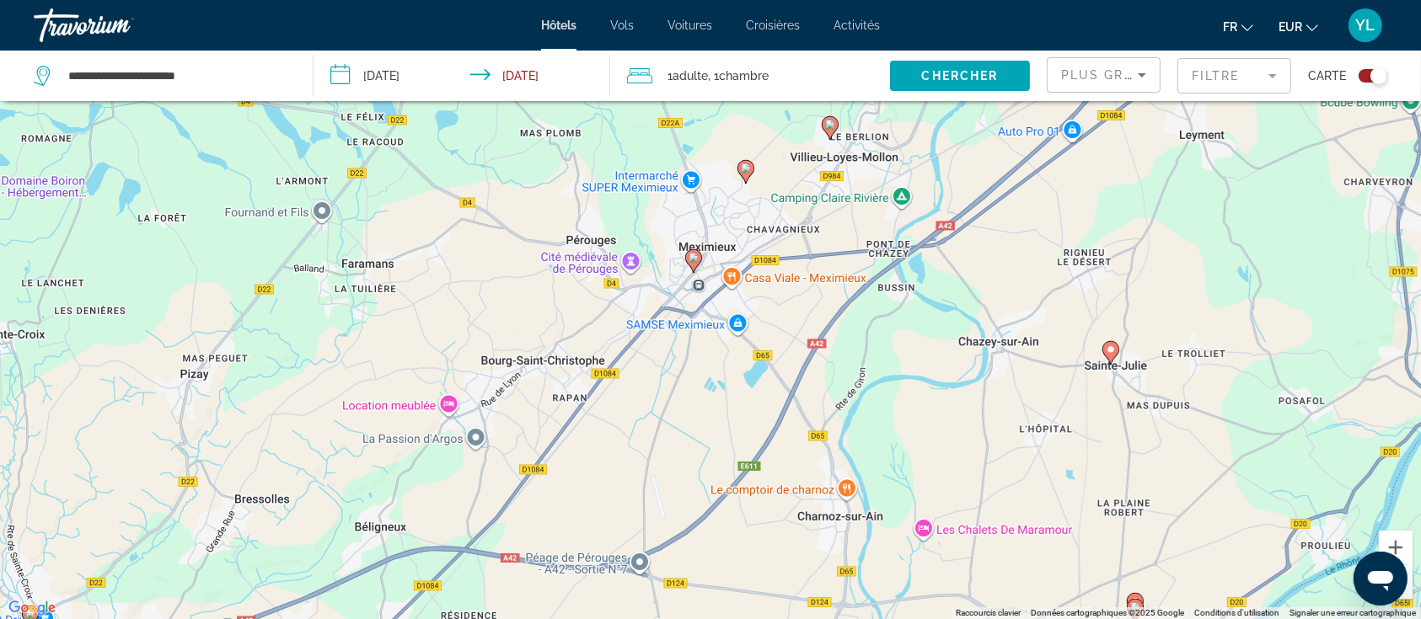
drag, startPoint x: 856, startPoint y: 500, endPoint x: 882, endPoint y: 309, distance: 192.1
click at [878, 307] on div "Pour activer le glissement avec le clavier, appuyez sur Alt+Entrée. Une fois ce…" at bounding box center [710, 309] width 1421 height 619
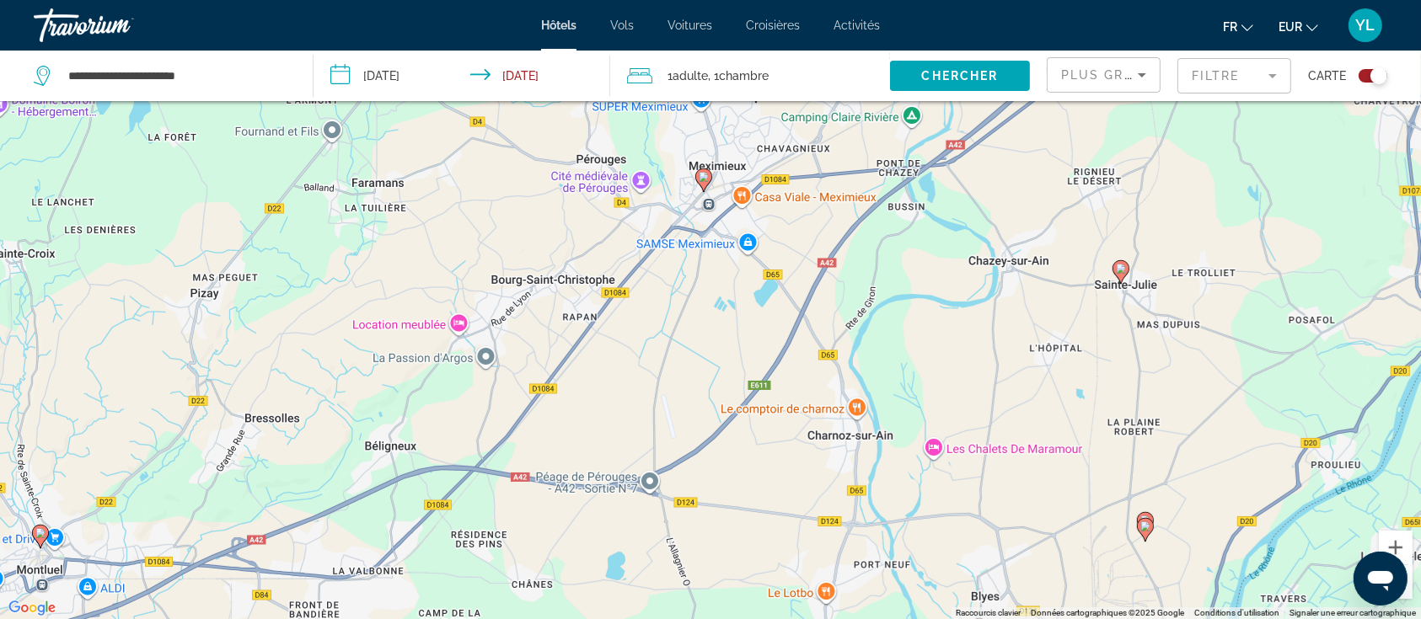
drag, startPoint x: 904, startPoint y: 507, endPoint x: 910, endPoint y: 405, distance: 102.1
click at [885, 364] on div "Pour activer le glissement avec le clavier, appuyez sur Alt+Entrée. Une fois ce…" at bounding box center [710, 309] width 1421 height 619
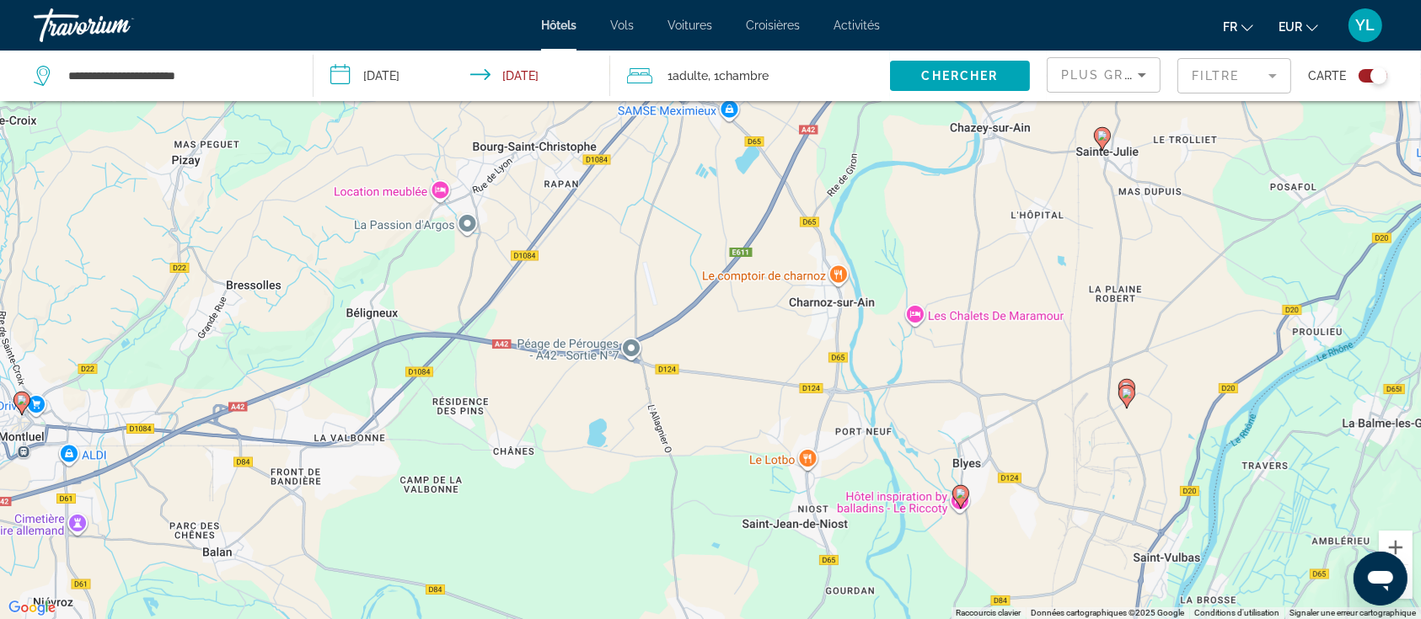
click at [958, 496] on image "Main content" at bounding box center [961, 494] width 10 height 10
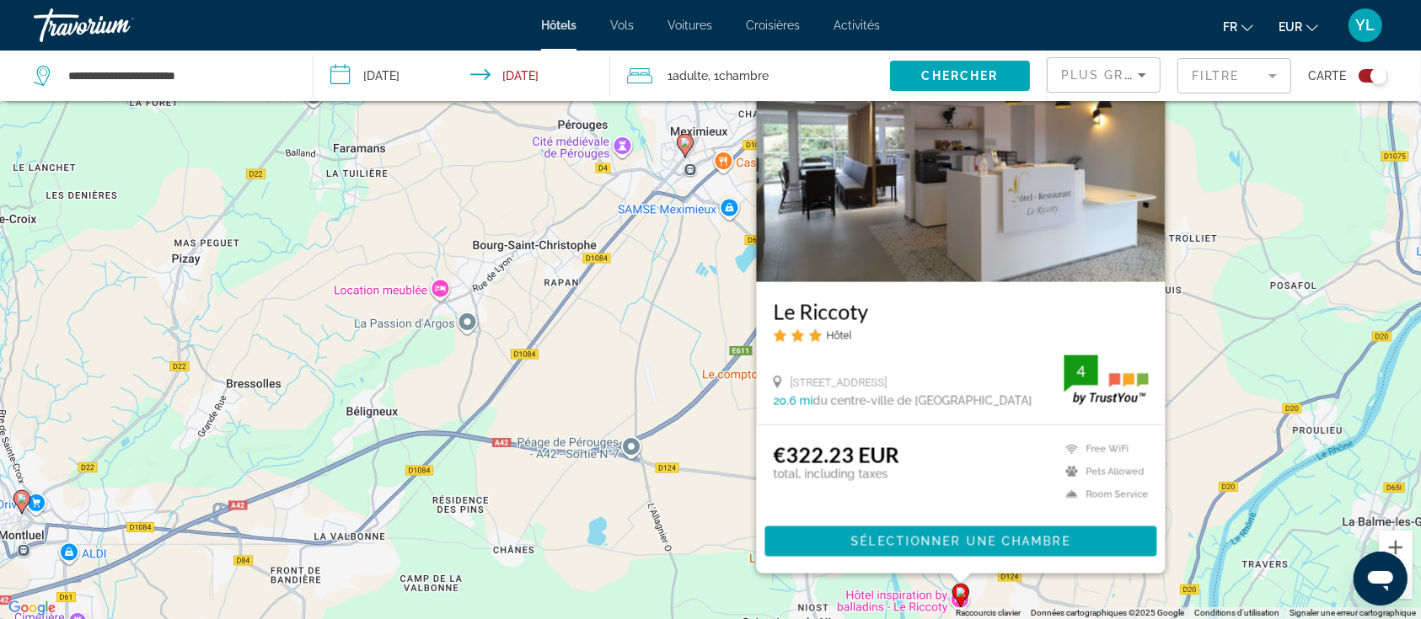
click at [1247, 474] on div "Pour activer le glissement avec le clavier, appuyez sur Alt+Entrée. Une fois ce…" at bounding box center [710, 309] width 1421 height 619
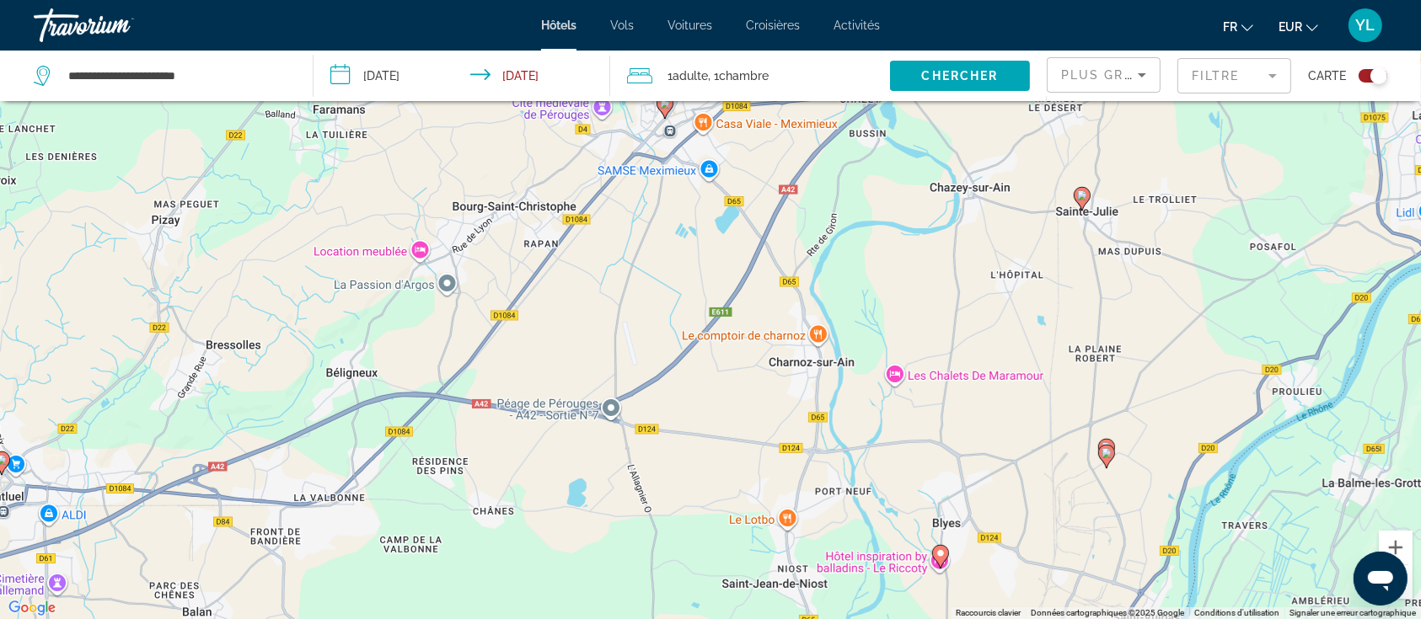
drag, startPoint x: 1150, startPoint y: 536, endPoint x: 1072, endPoint y: 410, distance: 148.7
click at [1072, 411] on div "Pour activer le glissement avec le clavier, appuyez sur Alt+Entrée. Une fois ce…" at bounding box center [710, 309] width 1421 height 619
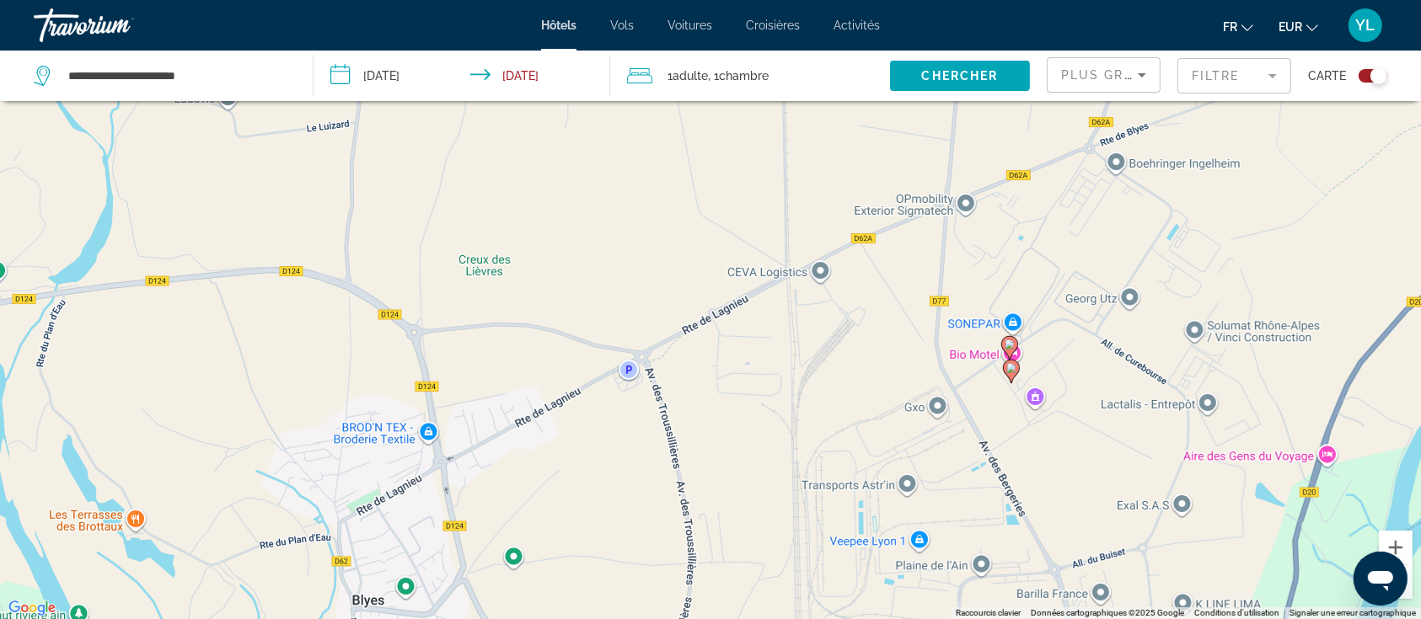
click at [1011, 368] on image "Main content" at bounding box center [1011, 368] width 10 height 10
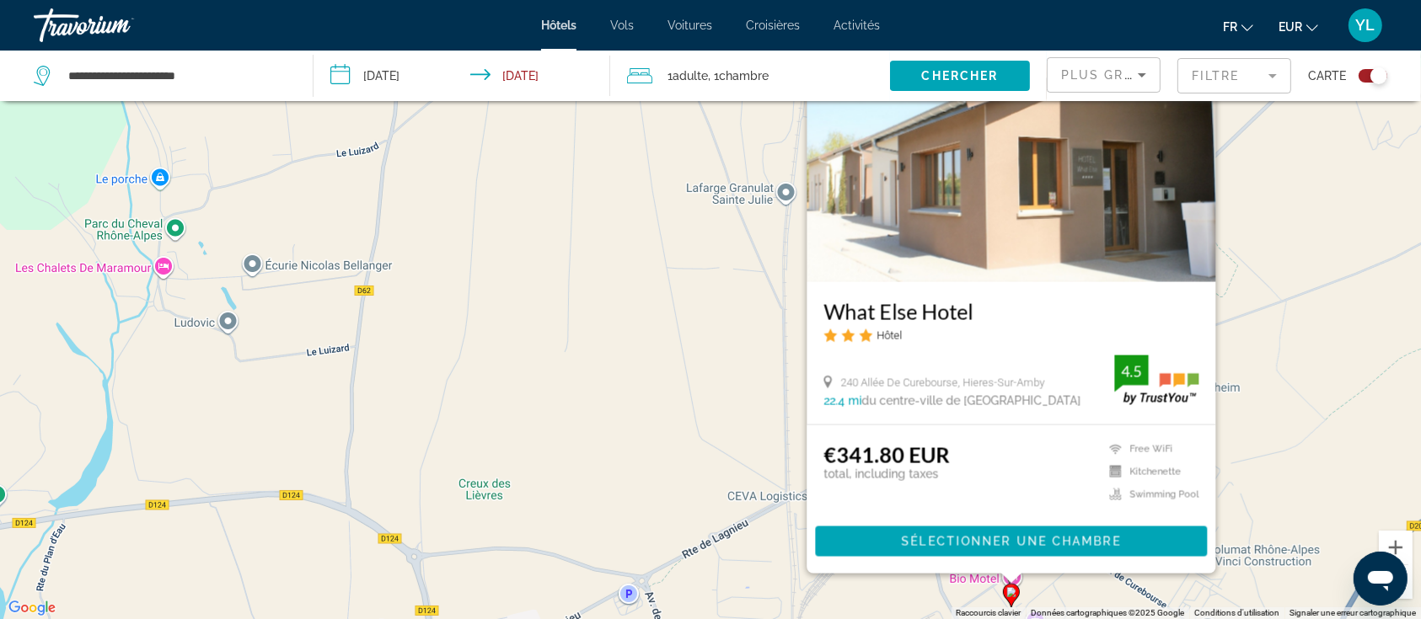
click at [737, 501] on div "Pour activer le glissement avec le clavier, appuyez sur Alt+Entrée. Une fois ce…" at bounding box center [710, 309] width 1421 height 619
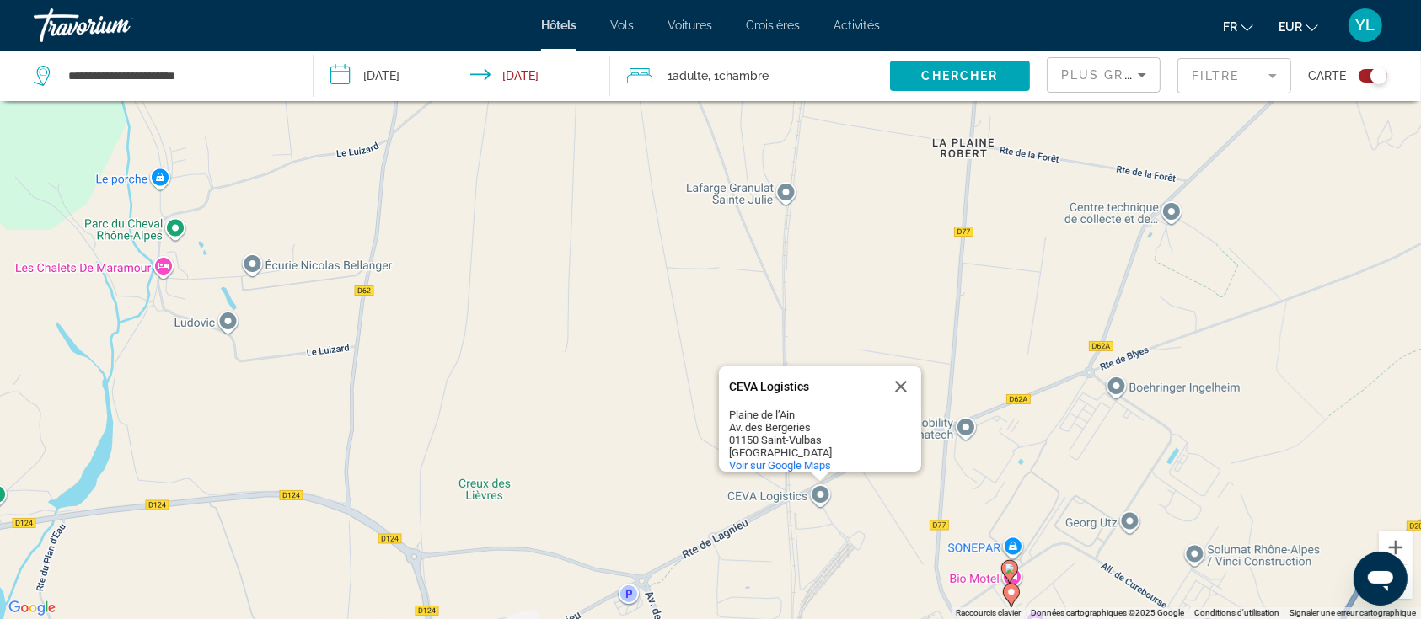
click at [1005, 573] on image "Main content" at bounding box center [1010, 569] width 10 height 10
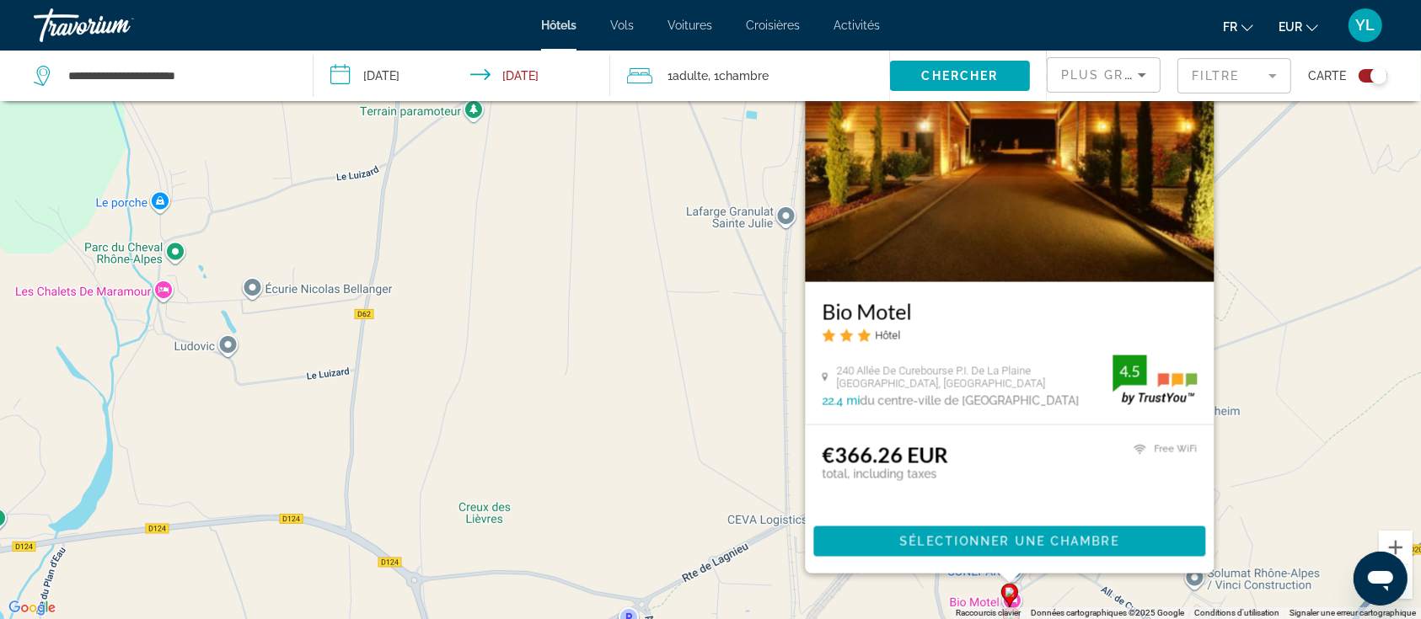
click at [753, 542] on div "Pour activer le glissement avec le clavier, appuyez sur Alt+Entrée. Une fois ce…" at bounding box center [710, 309] width 1421 height 619
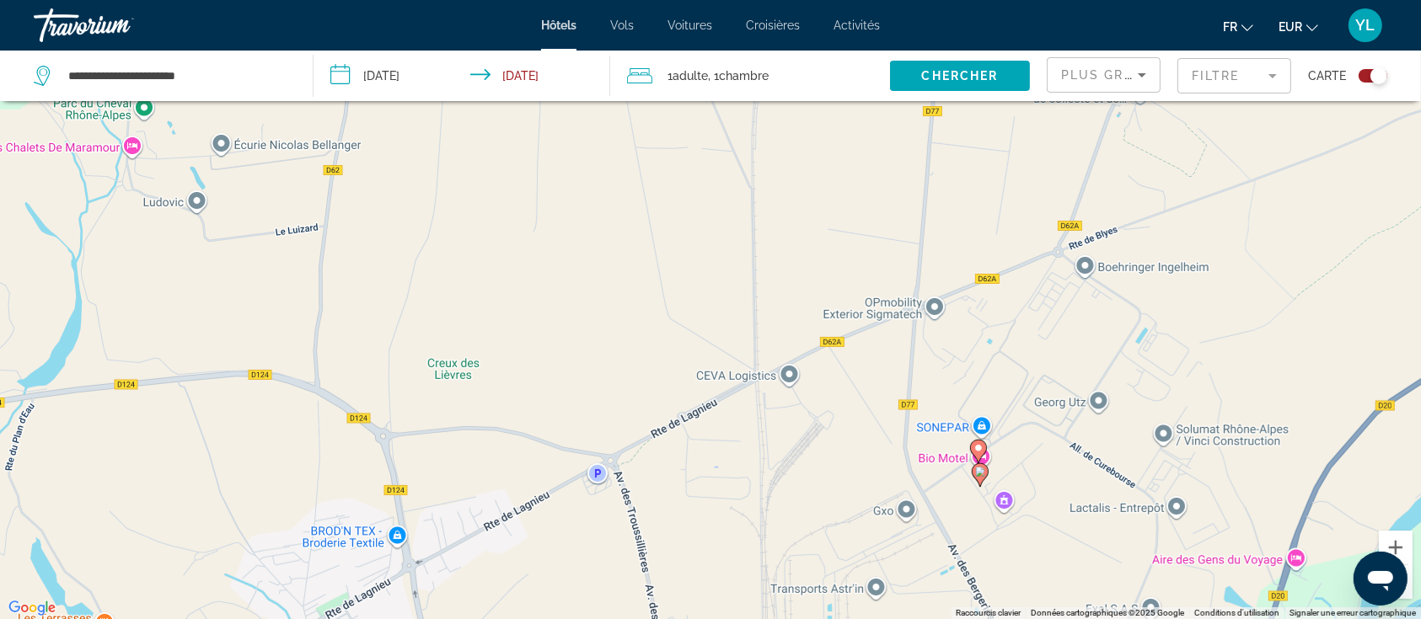
drag, startPoint x: 919, startPoint y: 490, endPoint x: 878, endPoint y: 305, distance: 189.8
click at [875, 298] on div "Pour activer le glissement avec le clavier, appuyez sur Alt+Entrée. Une fois ce…" at bounding box center [710, 309] width 1421 height 619
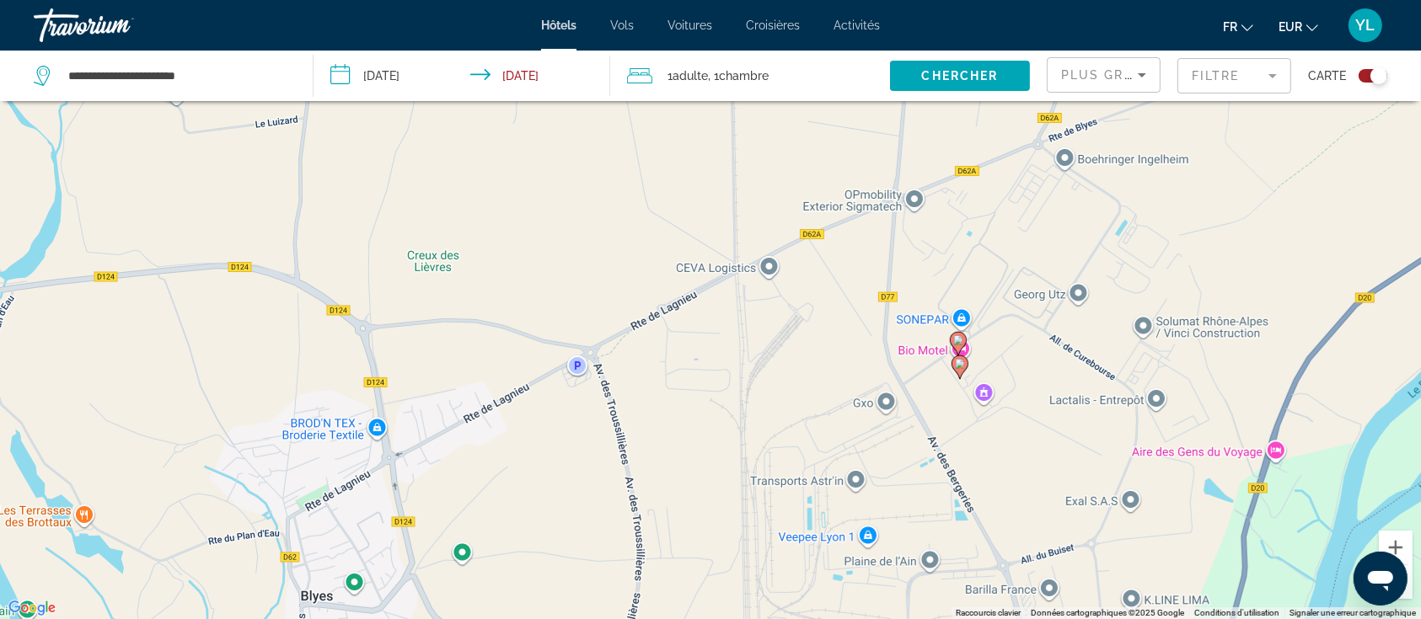
click at [957, 365] on image "Main content" at bounding box center [960, 364] width 10 height 10
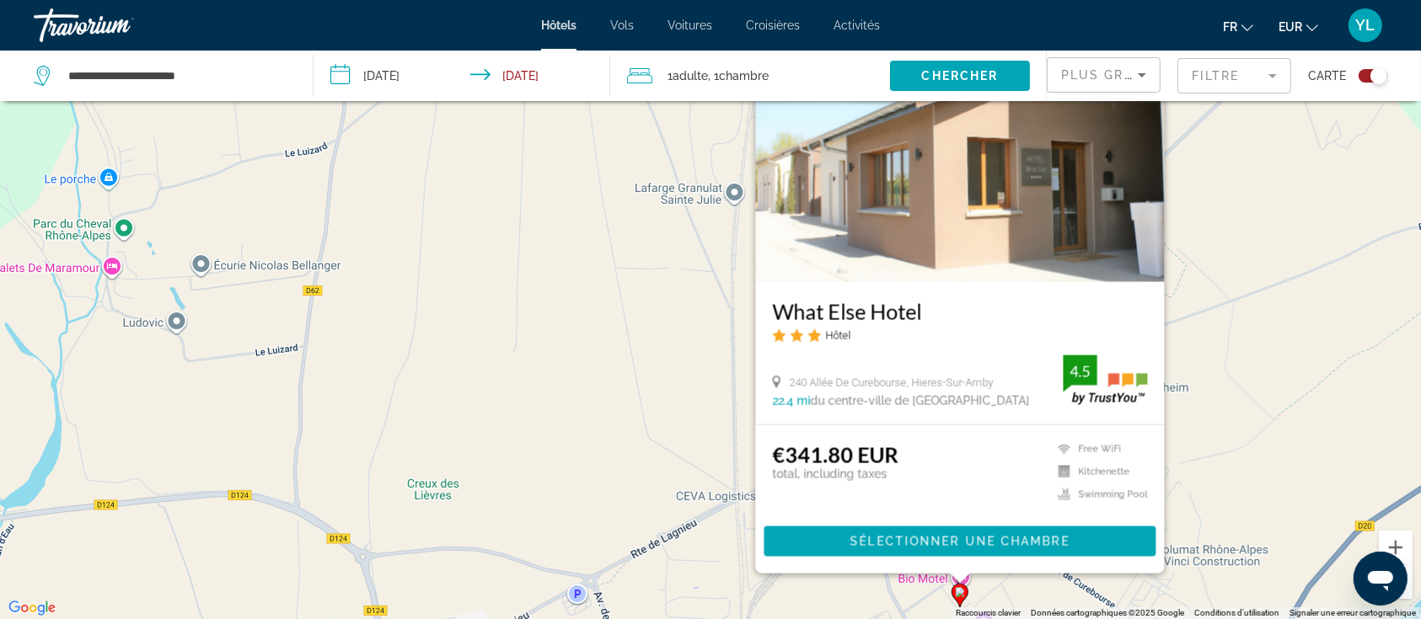
click at [719, 531] on div "Pour activer le glissement avec le clavier, appuyez sur Alt+Entrée. Une fois ce…" at bounding box center [710, 309] width 1421 height 619
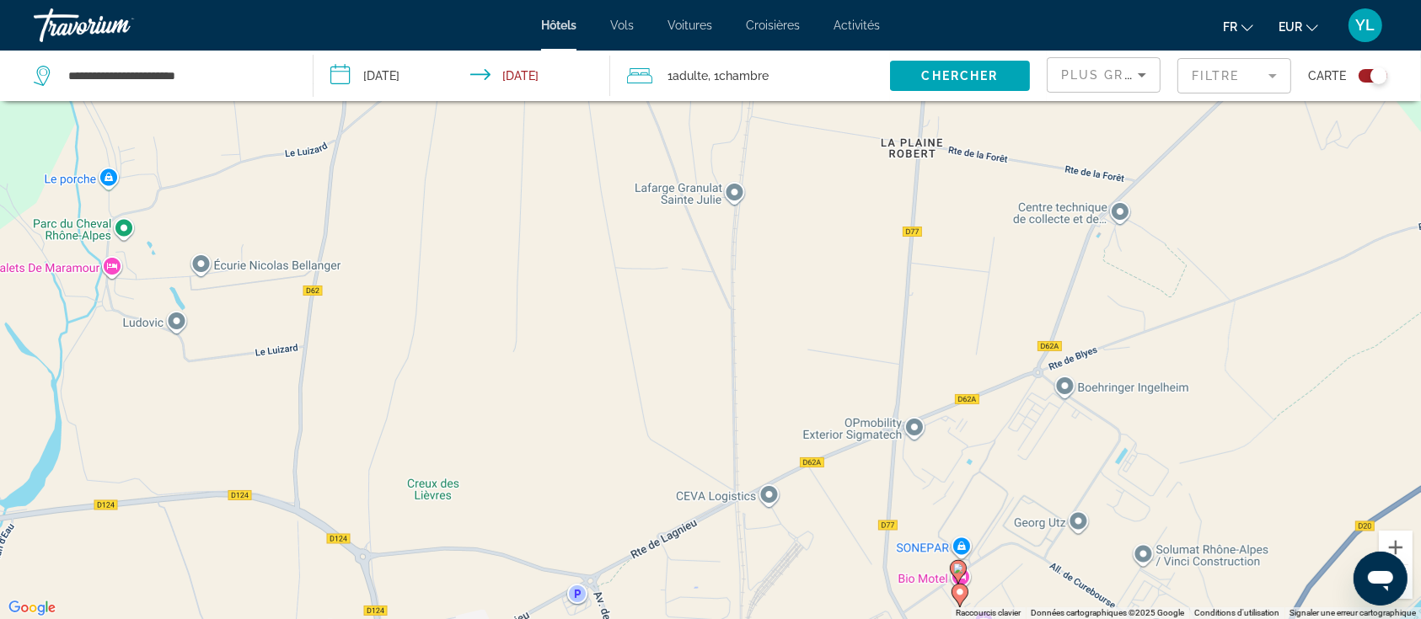
drag, startPoint x: 894, startPoint y: 536, endPoint x: 909, endPoint y: 403, distance: 134.0
click at [893, 399] on div "Pour activer le glissement avec le clavier, appuyez sur Alt+Entrée. Une fois ce…" at bounding box center [710, 309] width 1421 height 619
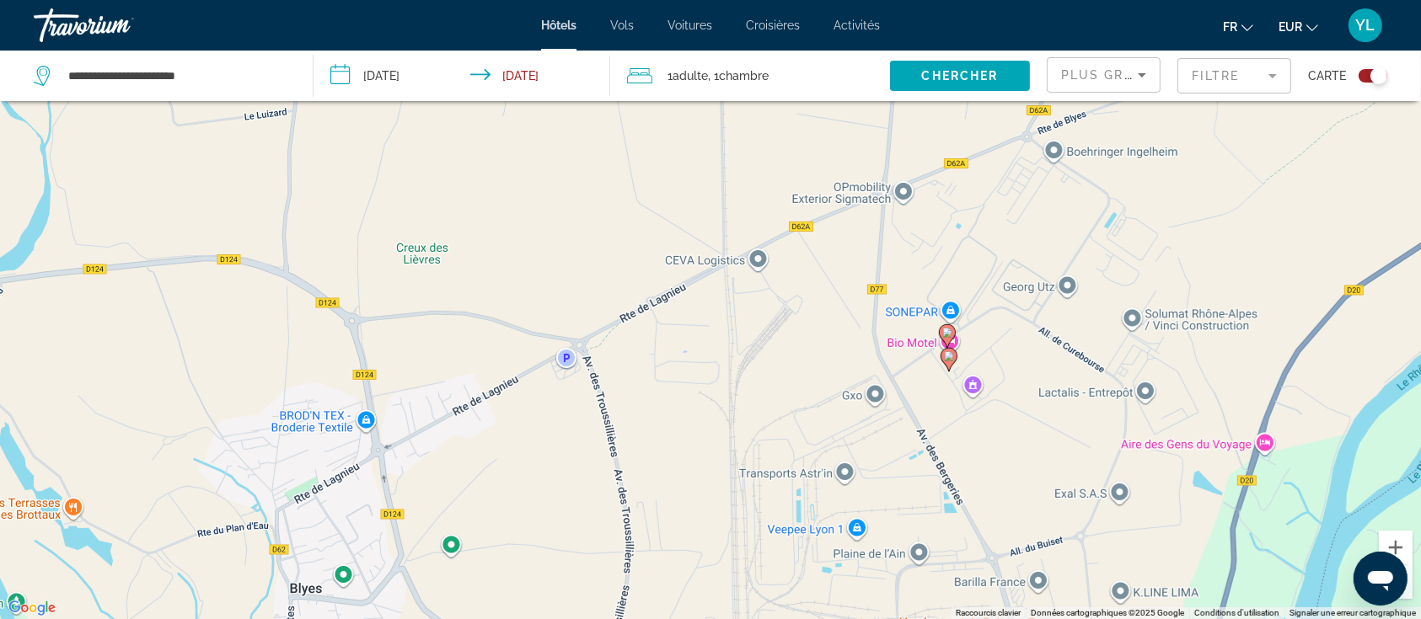
click at [947, 332] on image "Main content" at bounding box center [947, 333] width 10 height 10
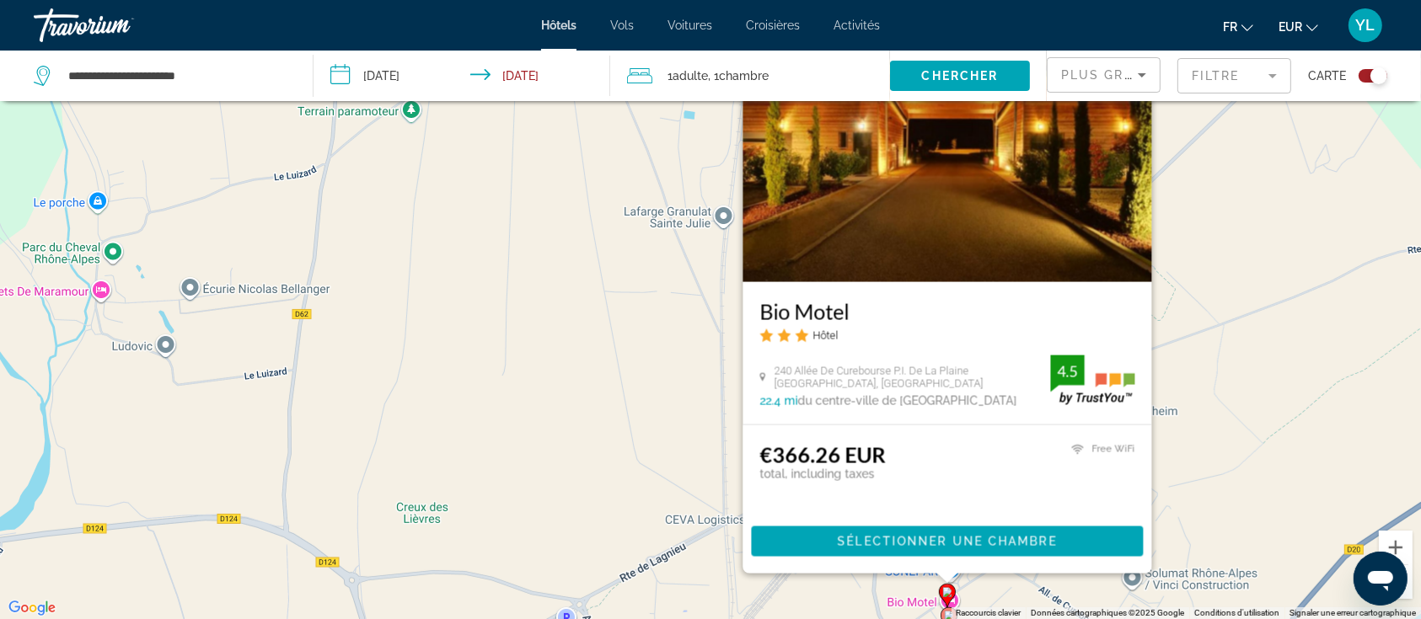
click at [661, 430] on div "Pour activer le glissement avec le clavier, appuyez sur Alt+Entrée. Une fois ce…" at bounding box center [710, 309] width 1421 height 619
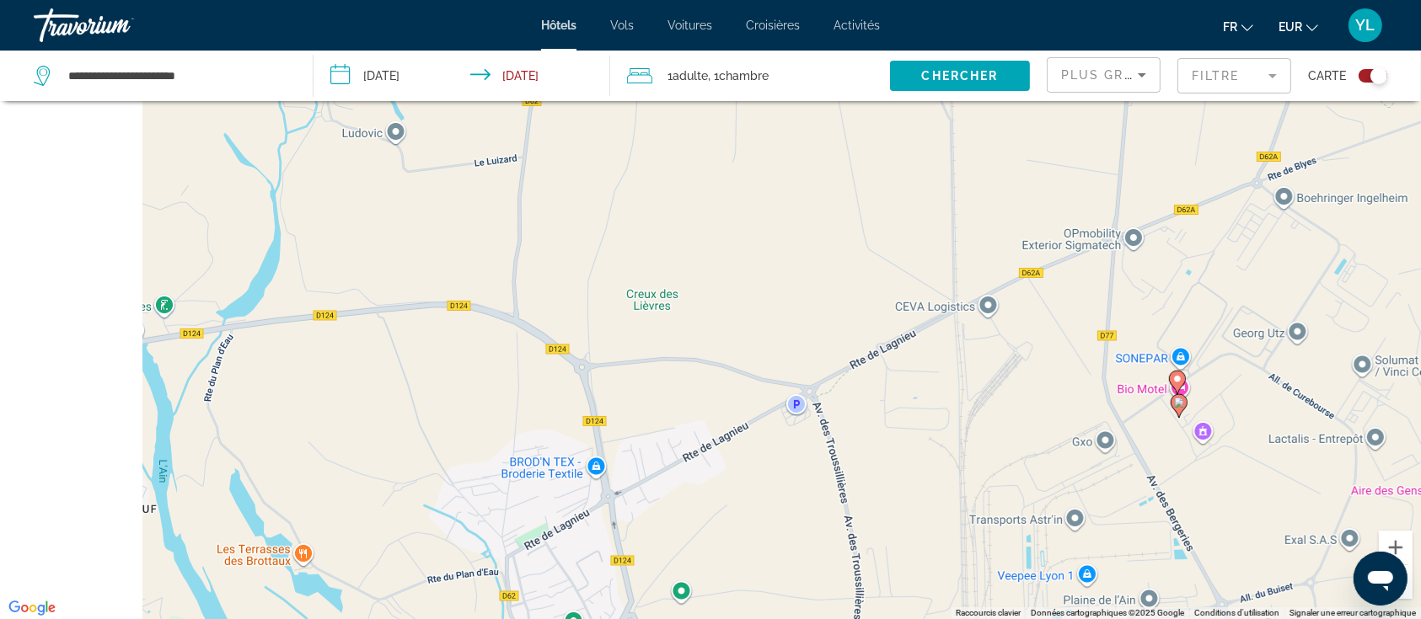
drag, startPoint x: 630, startPoint y: 452, endPoint x: 866, endPoint y: 291, distance: 286.3
click at [866, 226] on div "Pour activer le glissement avec le clavier, appuyez sur Alt+Entrée. Une fois ce…" at bounding box center [710, 309] width 1421 height 619
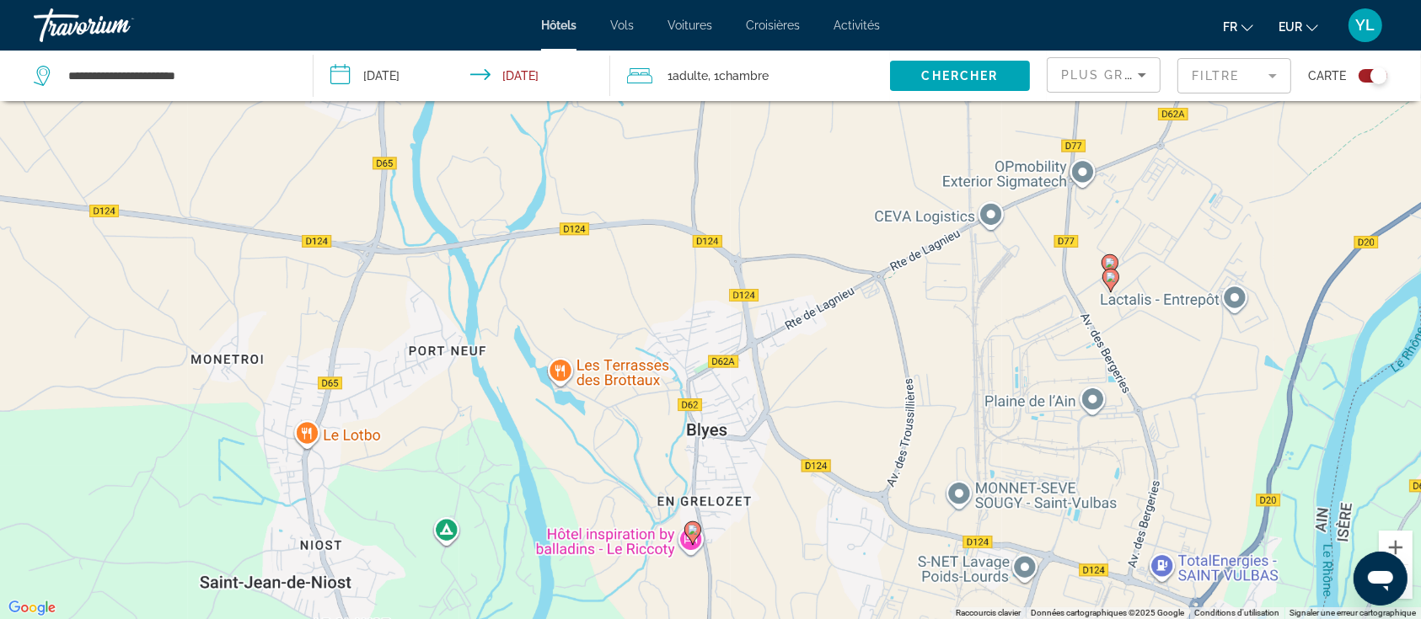
drag, startPoint x: 759, startPoint y: 384, endPoint x: 785, endPoint y: 300, distance: 88.5
click at [810, 268] on div "Pour activer le glissement avec le clavier, appuyez sur Alt+Entrée. Une fois ce…" at bounding box center [710, 309] width 1421 height 619
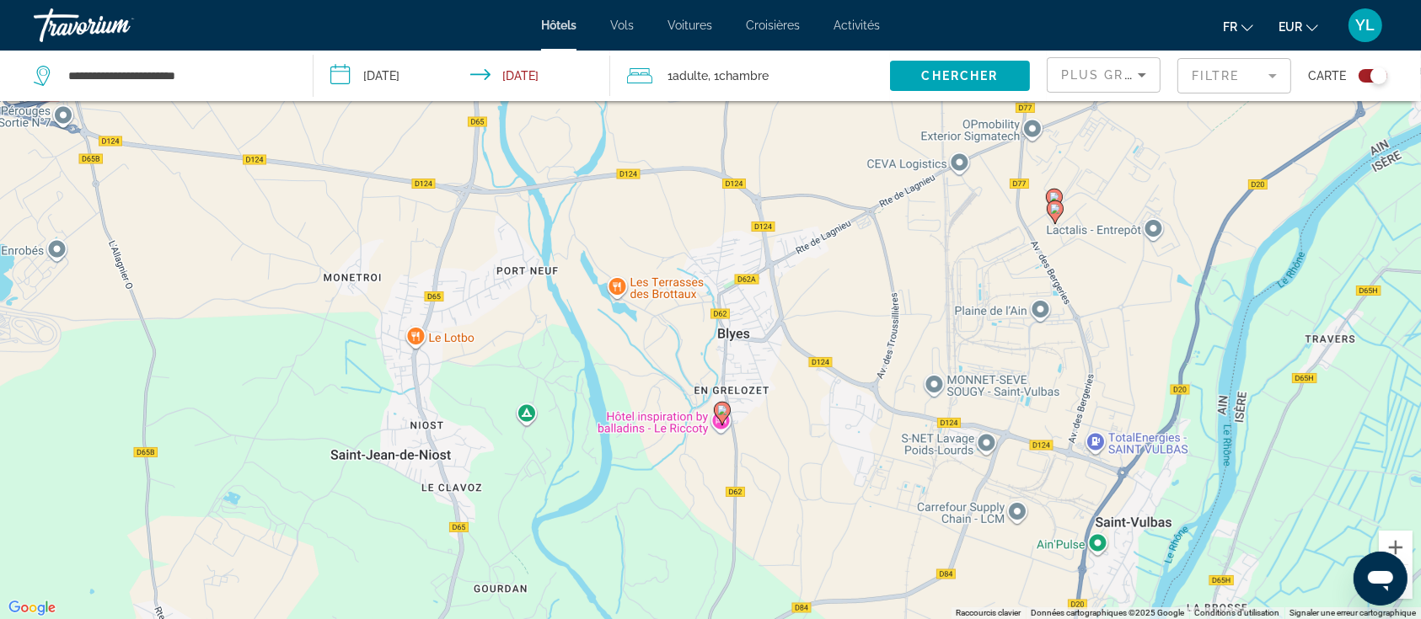
click at [723, 410] on image "Main content" at bounding box center [722, 410] width 10 height 10
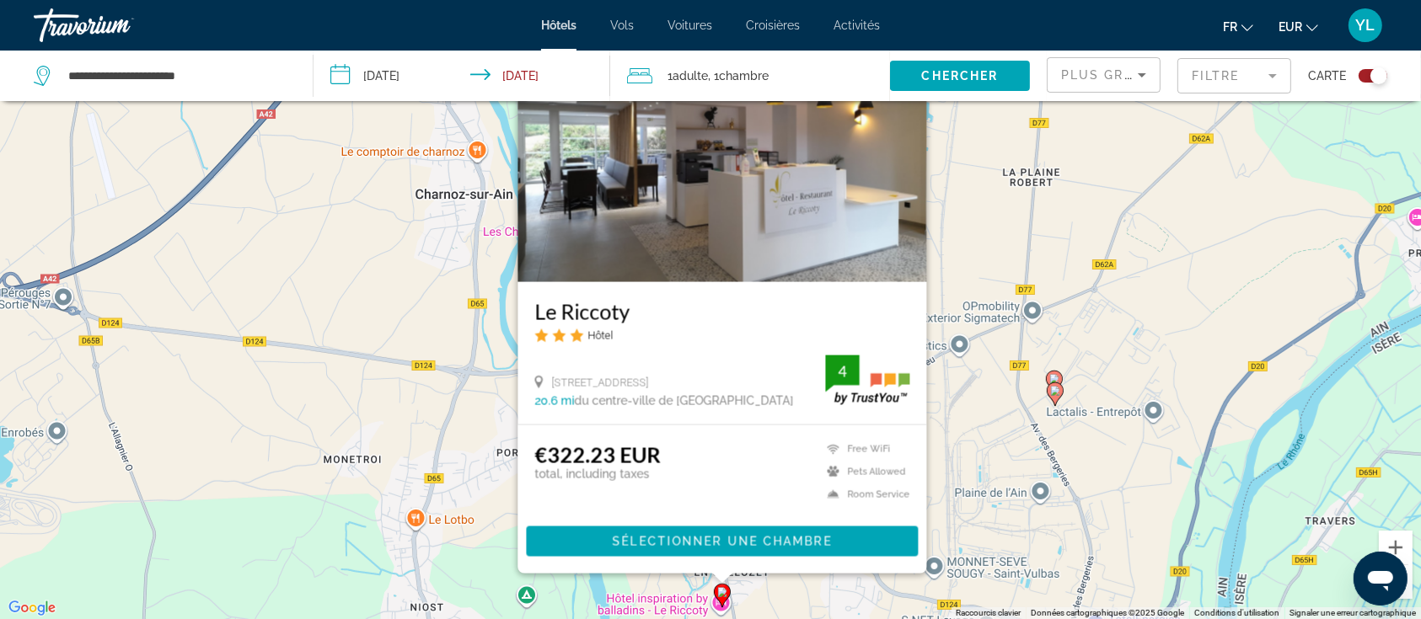
click at [998, 390] on div "Pour activer le glissement avec le clavier, appuyez sur Alt+Entrée. Une fois ce…" at bounding box center [710, 309] width 1421 height 619
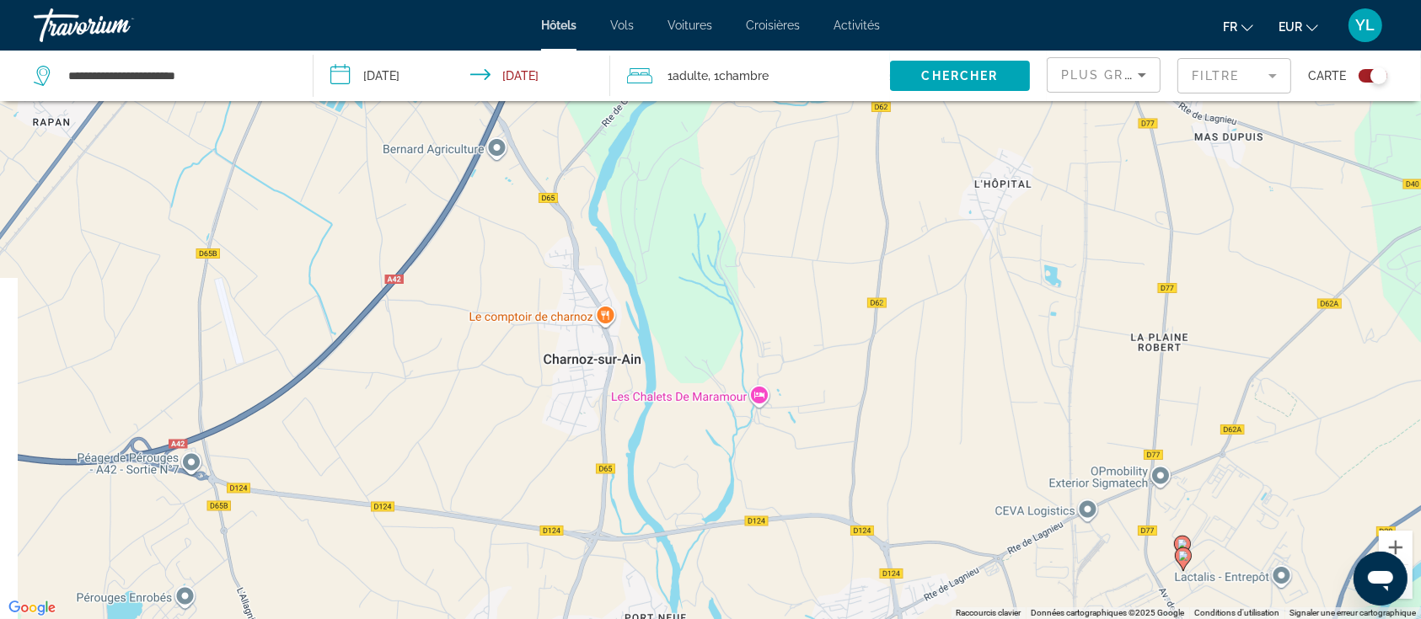
drag, startPoint x: 582, startPoint y: 285, endPoint x: 714, endPoint y: 458, distance: 217.8
click at [714, 458] on div "Pour activer le glissement avec le clavier, appuyez sur Alt+Entrée. Une fois ce…" at bounding box center [710, 309] width 1421 height 619
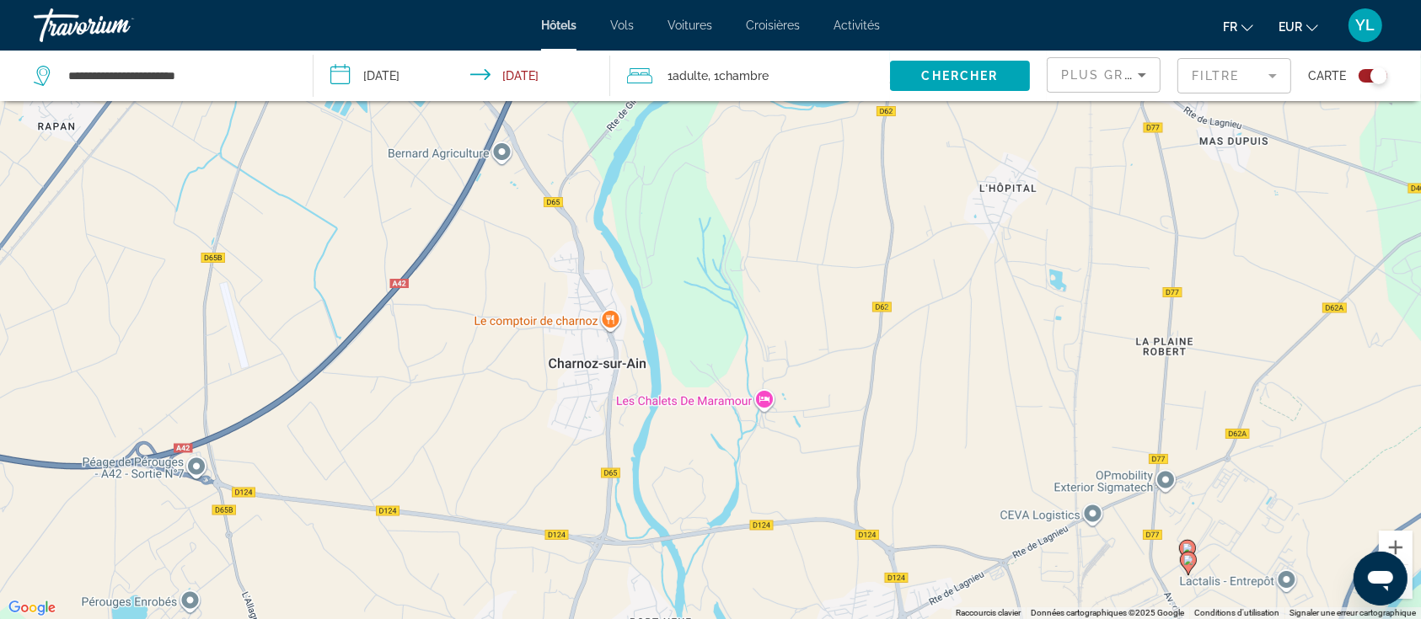
drag, startPoint x: 712, startPoint y: 446, endPoint x: 743, endPoint y: 426, distance: 37.2
click at [744, 481] on div "Pour activer le glissement avec le clavier, appuyez sur Alt+Entrée. Une fois ce…" at bounding box center [710, 309] width 1421 height 619
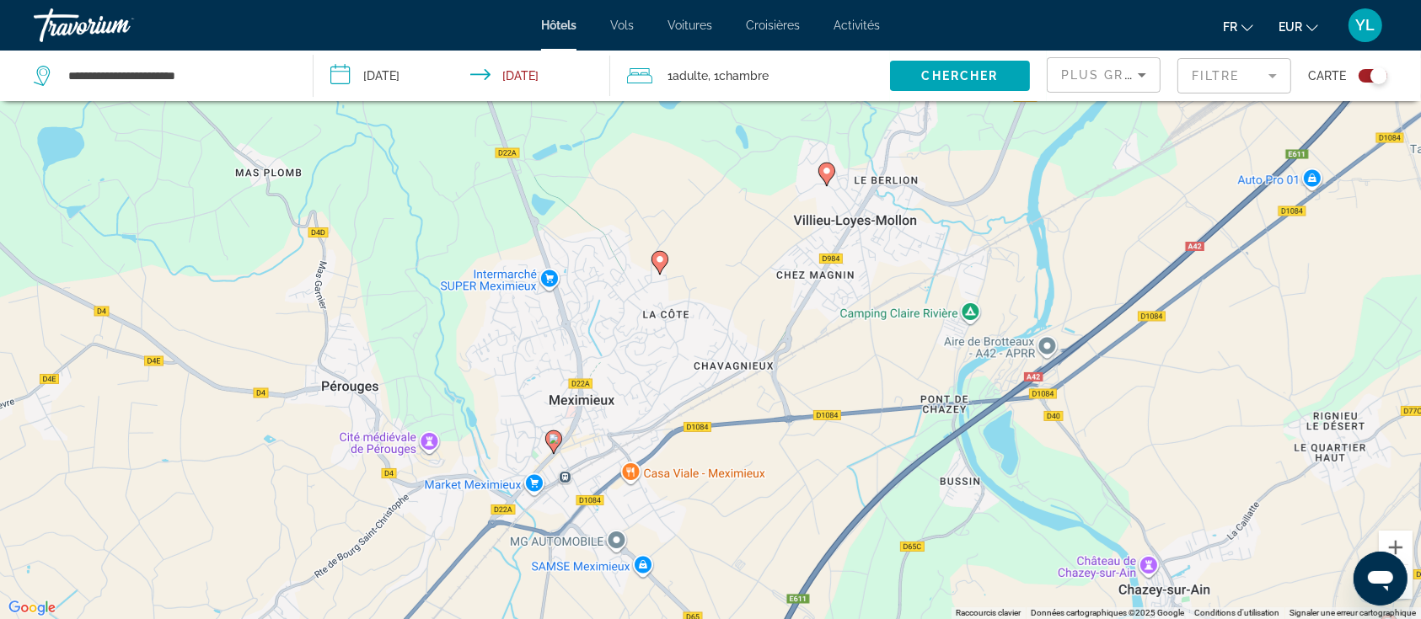
drag, startPoint x: 680, startPoint y: 174, endPoint x: 733, endPoint y: 482, distance: 312.2
click at [733, 482] on div "Pour activer le glissement avec le clavier, appuyez sur Alt+Entrée. Une fois ce…" at bounding box center [710, 309] width 1421 height 619
click at [826, 174] on image "Main content" at bounding box center [827, 171] width 10 height 10
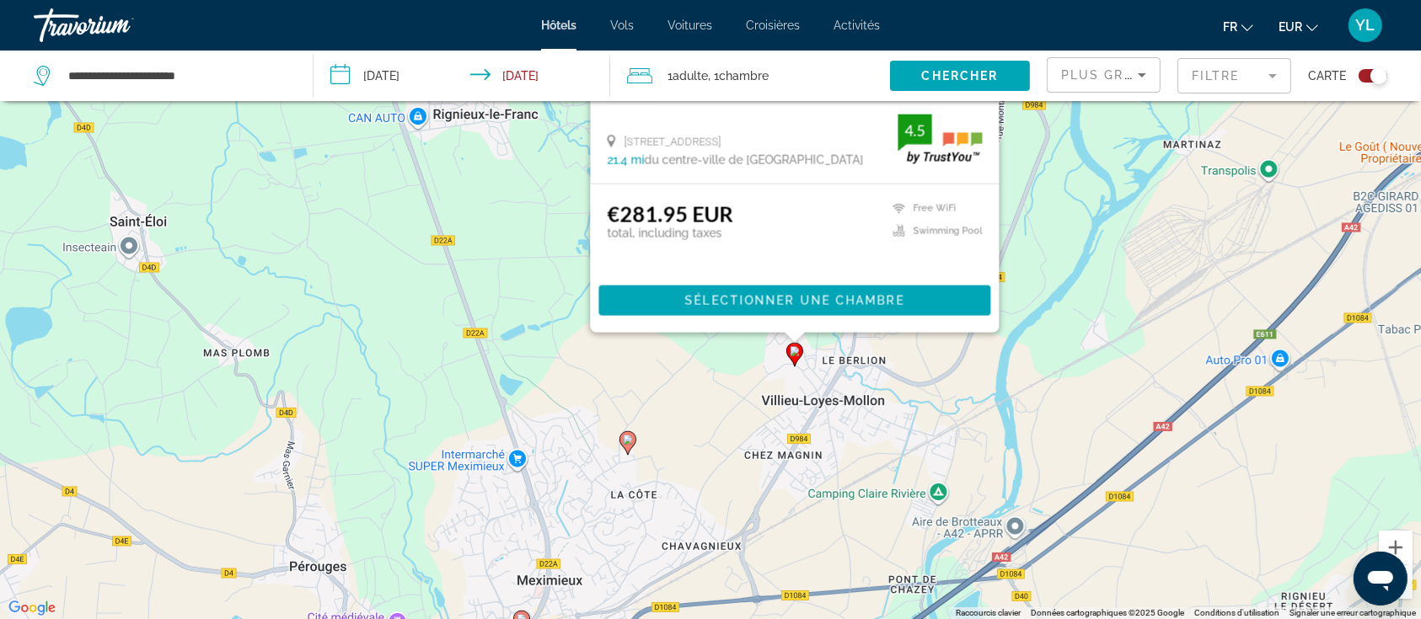
drag, startPoint x: 1099, startPoint y: 462, endPoint x: 1048, endPoint y: 255, distance: 212.6
click at [1067, 234] on div "Pour activer le glissement avec le clavier, appuyez sur Alt+Entrée. Une fois ce…" at bounding box center [710, 309] width 1421 height 619
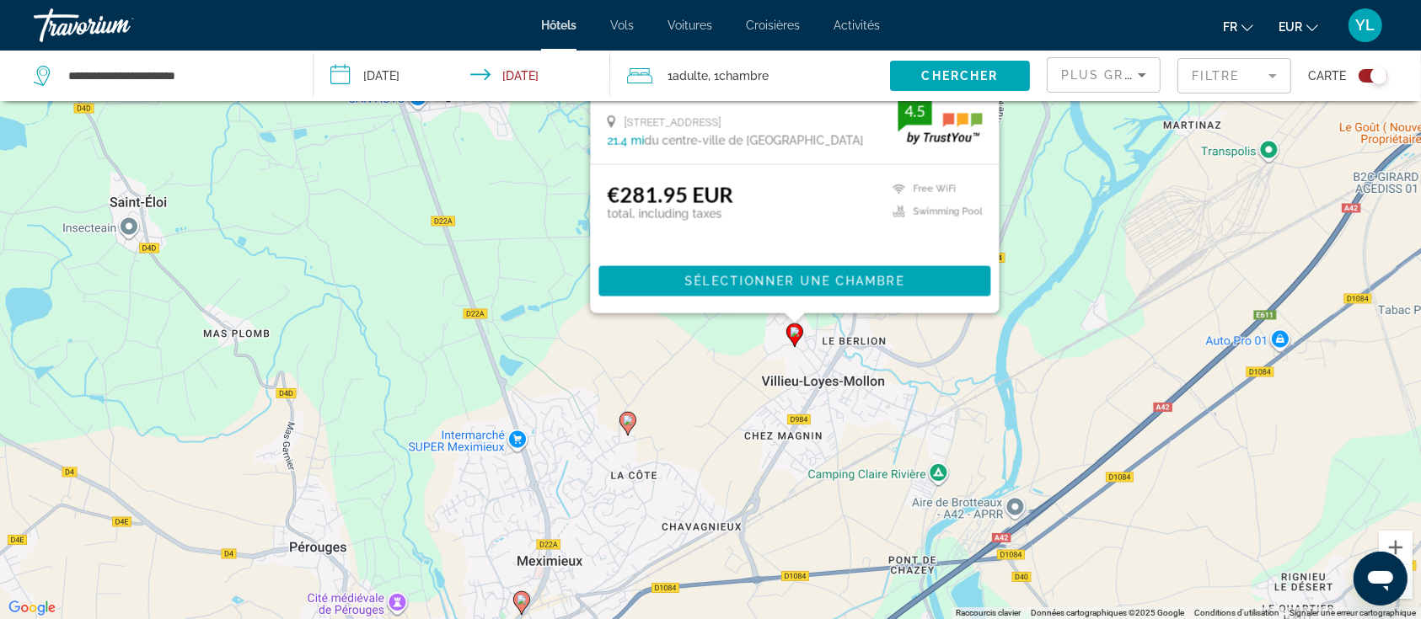
click at [625, 423] on image "Main content" at bounding box center [628, 420] width 10 height 10
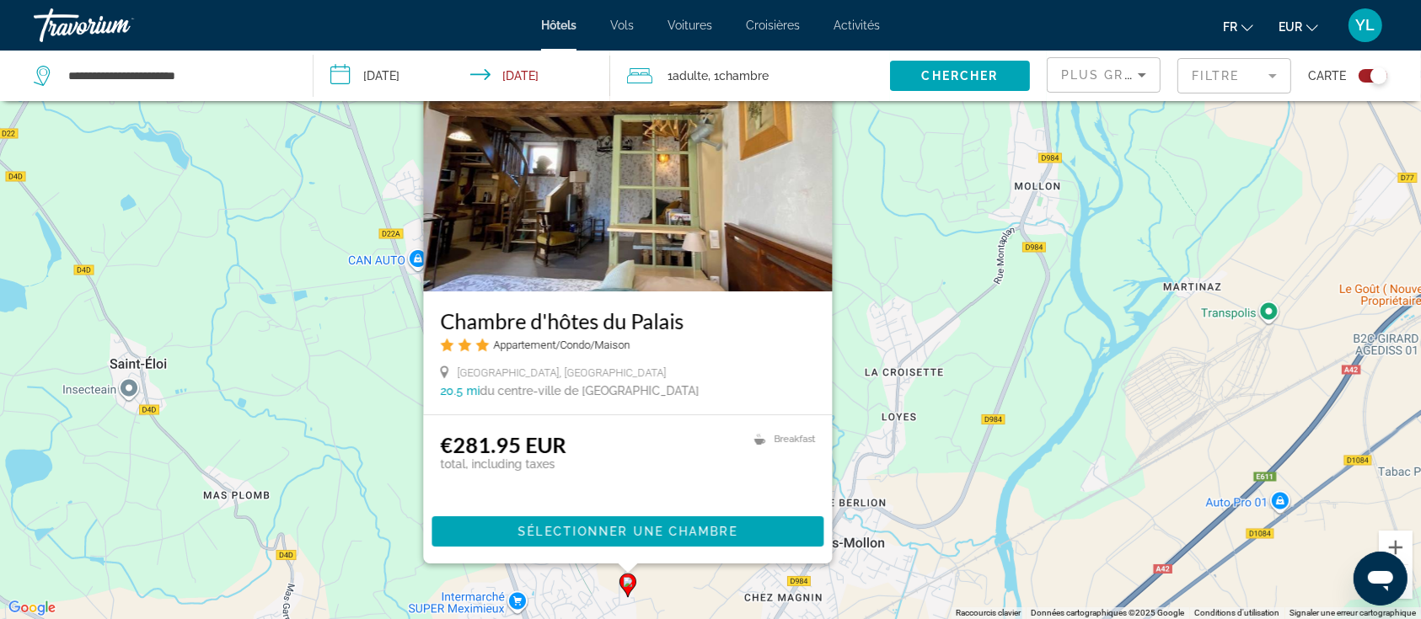
click at [937, 442] on div "Pour activer le glissement avec le clavier, appuyez sur Alt+Entrée. Une fois ce…" at bounding box center [710, 309] width 1421 height 619
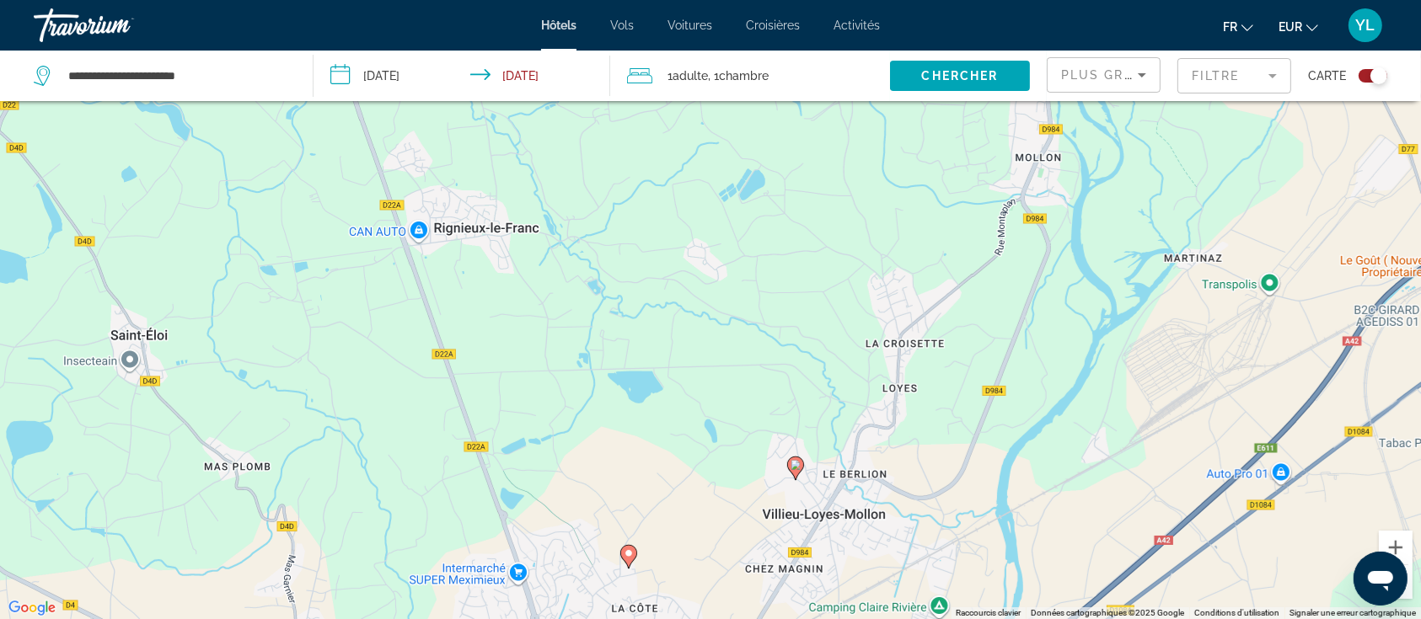
drag, startPoint x: 894, startPoint y: 428, endPoint x: 716, endPoint y: 271, distance: 237.7
click at [925, 216] on div "Pour activer le glissement avec le clavier, appuyez sur Alt+Entrée. Une fois ce…" at bounding box center [710, 309] width 1421 height 619
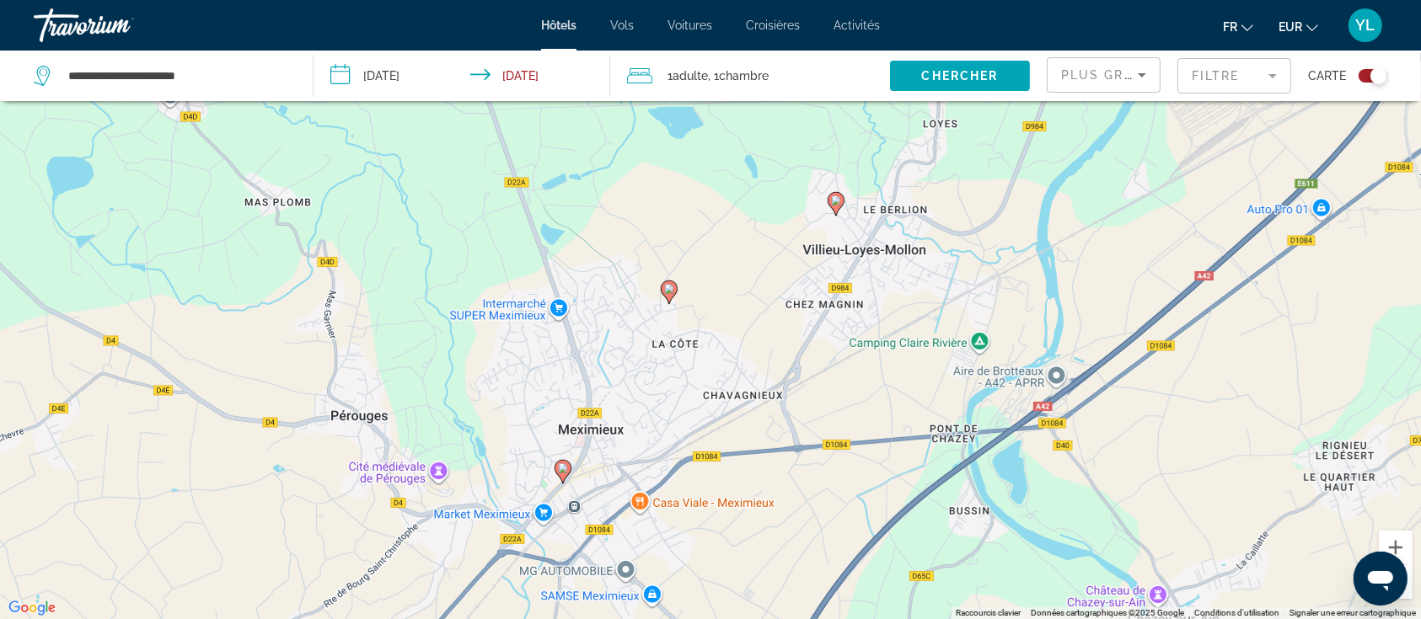
click at [673, 289] on image "Main content" at bounding box center [669, 289] width 10 height 10
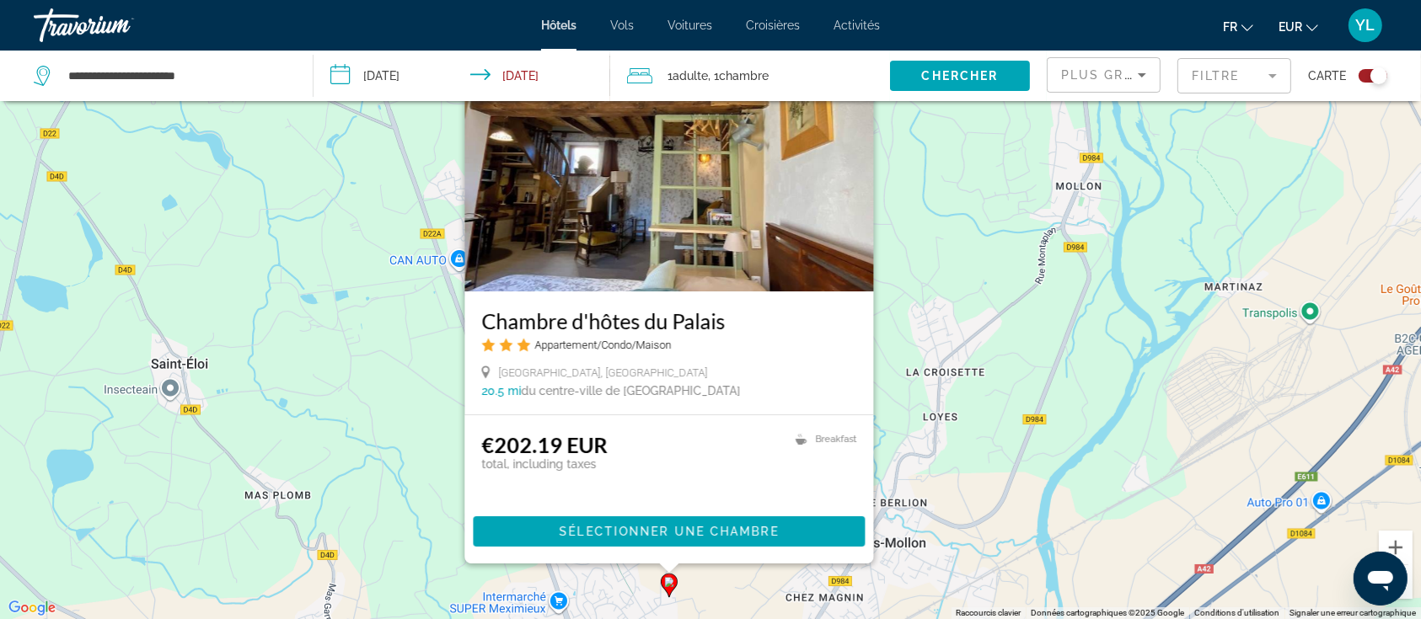
click at [982, 423] on div "Pour activer le glissement avec le clavier, appuyez sur Alt+Entrée. Une fois ce…" at bounding box center [710, 309] width 1421 height 619
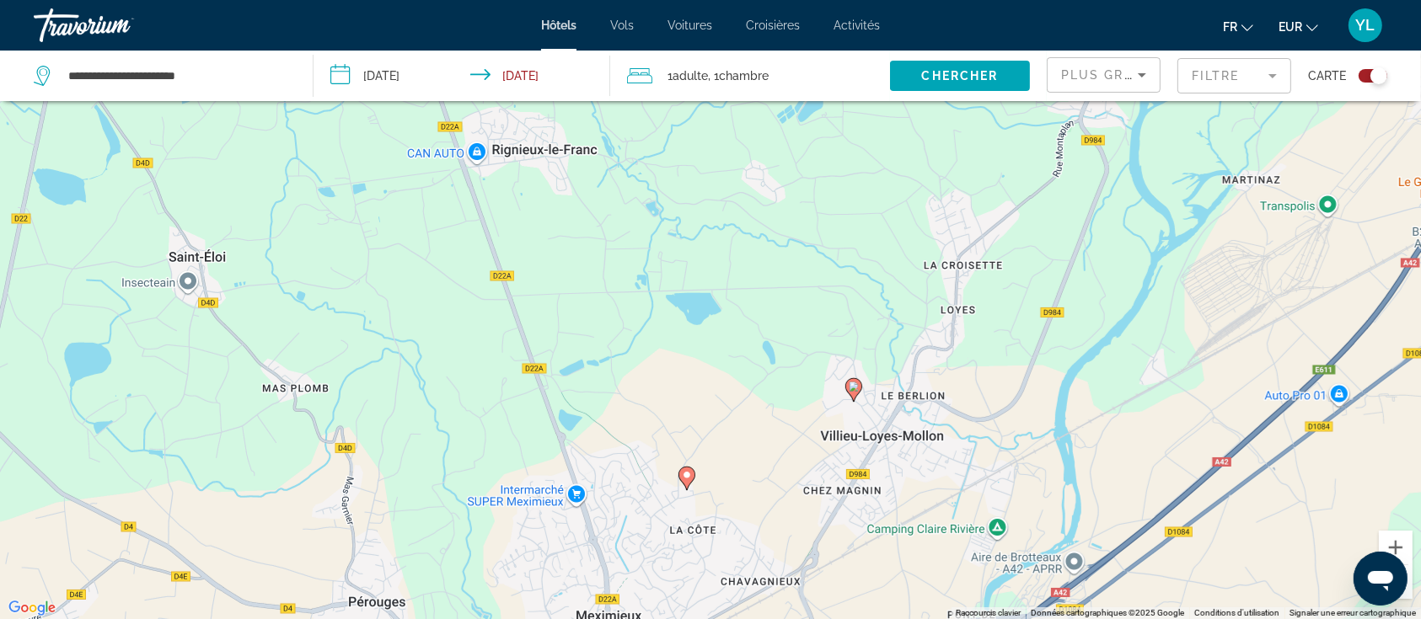
drag, startPoint x: 701, startPoint y: 395, endPoint x: 699, endPoint y: 292, distance: 103.7
click at [711, 233] on div "Pour activer le glissement avec le clavier, appuyez sur Alt+Entrée. Une fois ce…" at bounding box center [710, 309] width 1421 height 619
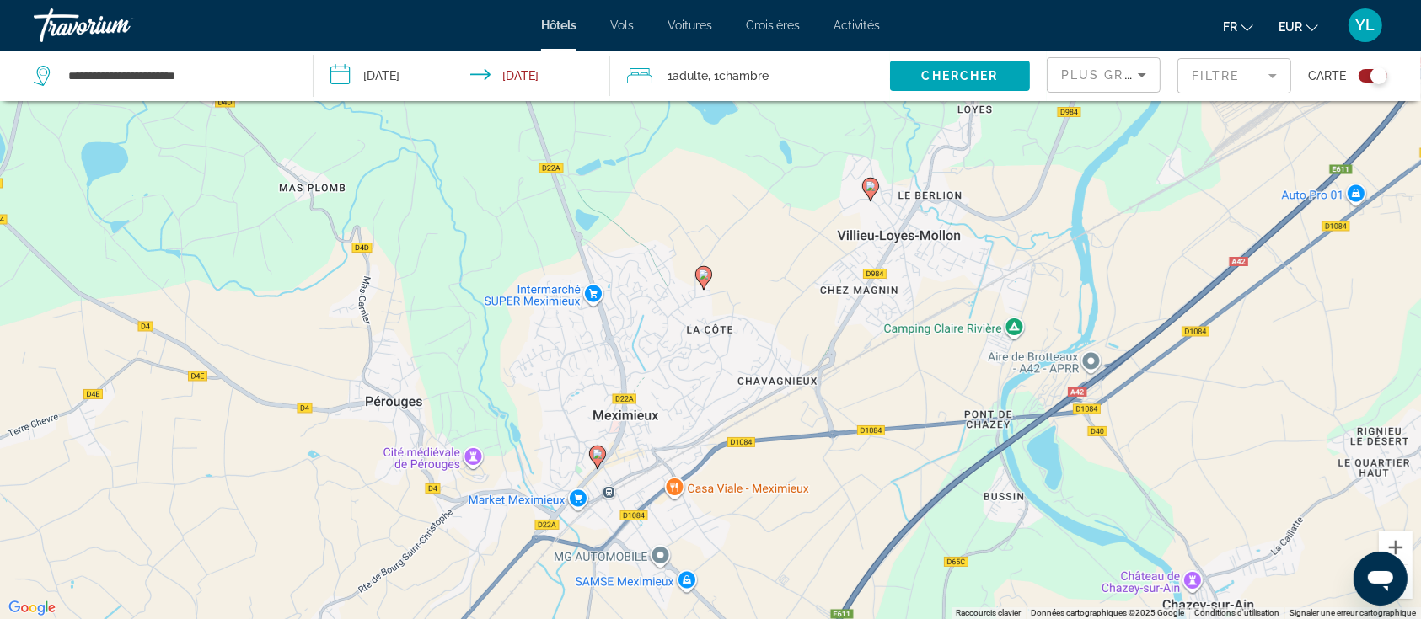
click at [598, 456] on image "Main content" at bounding box center [597, 454] width 10 height 10
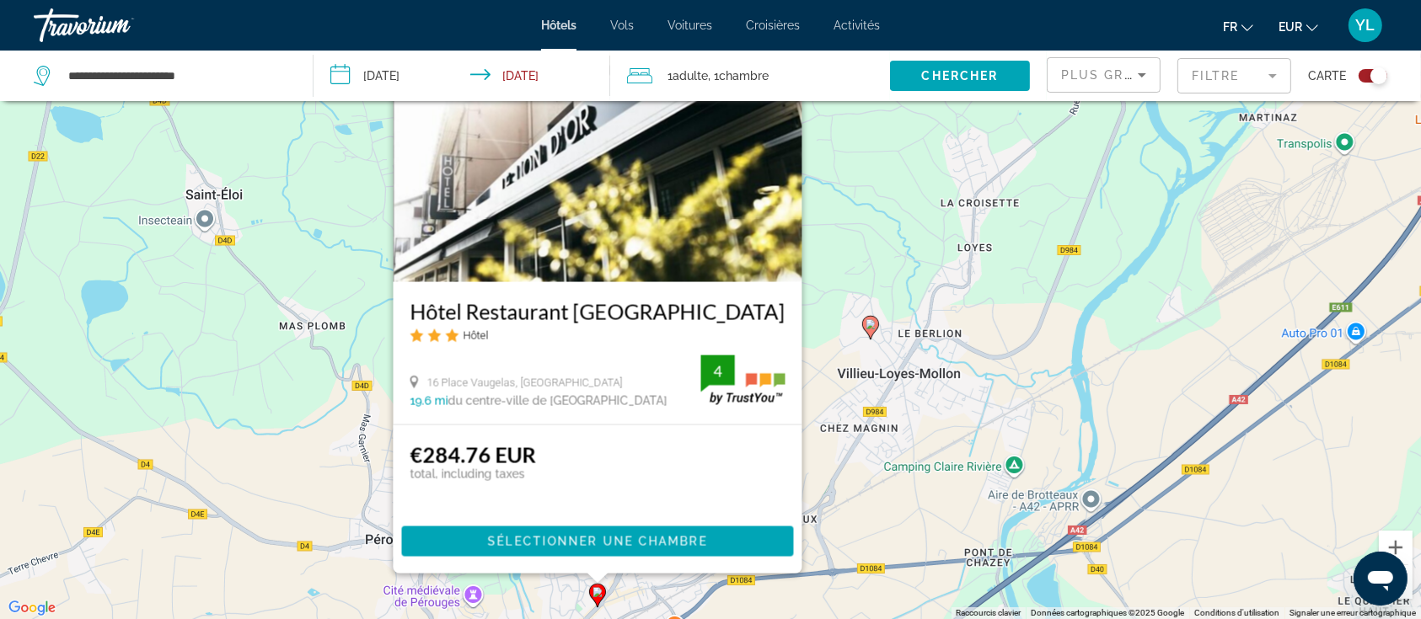
click at [1025, 410] on div "Pour activer le glissement avec le clavier, appuyez sur Alt+Entrée. Une fois ce…" at bounding box center [710, 309] width 1421 height 619
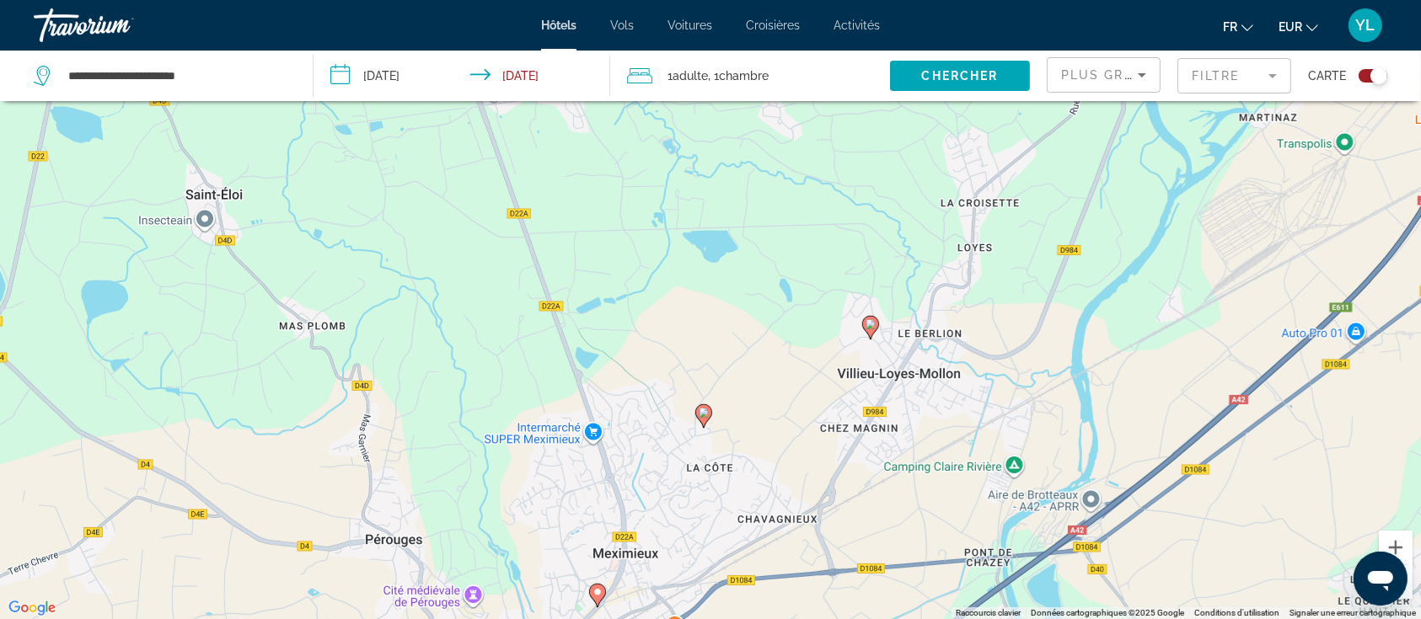
click at [709, 413] on icon "Main content" at bounding box center [703, 416] width 15 height 22
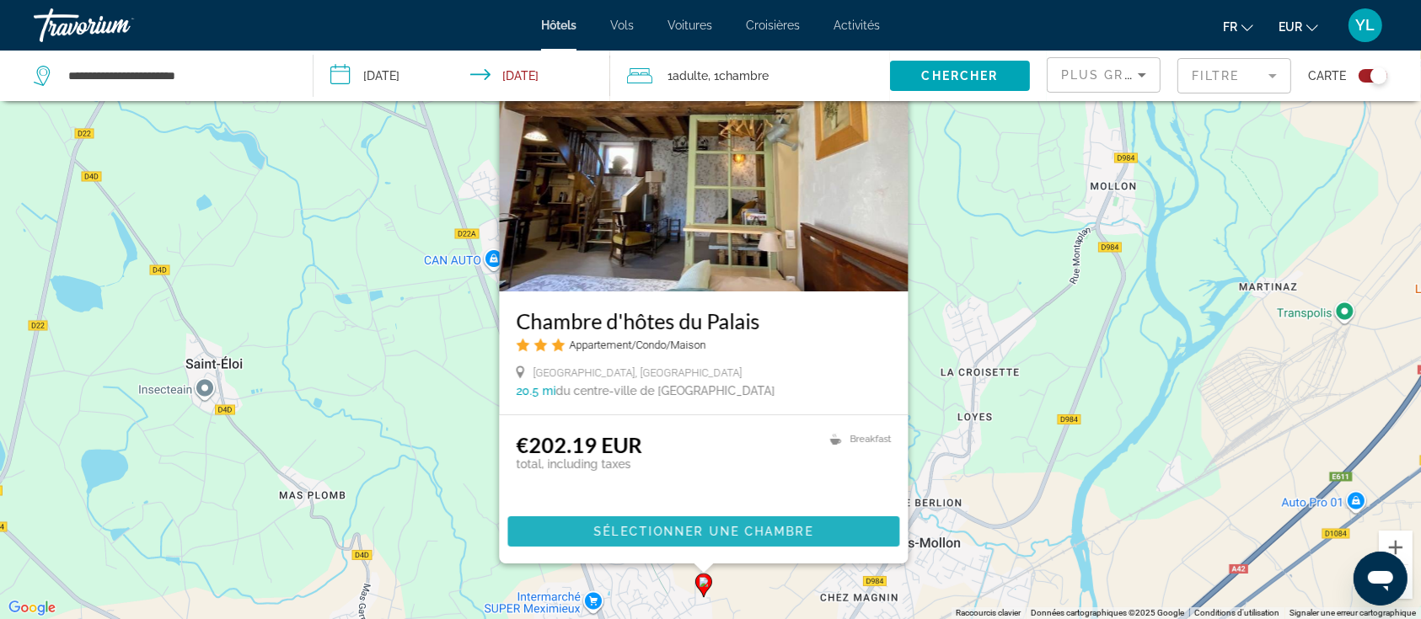
click at [682, 528] on span "Sélectionner une chambre" at bounding box center [703, 531] width 219 height 13
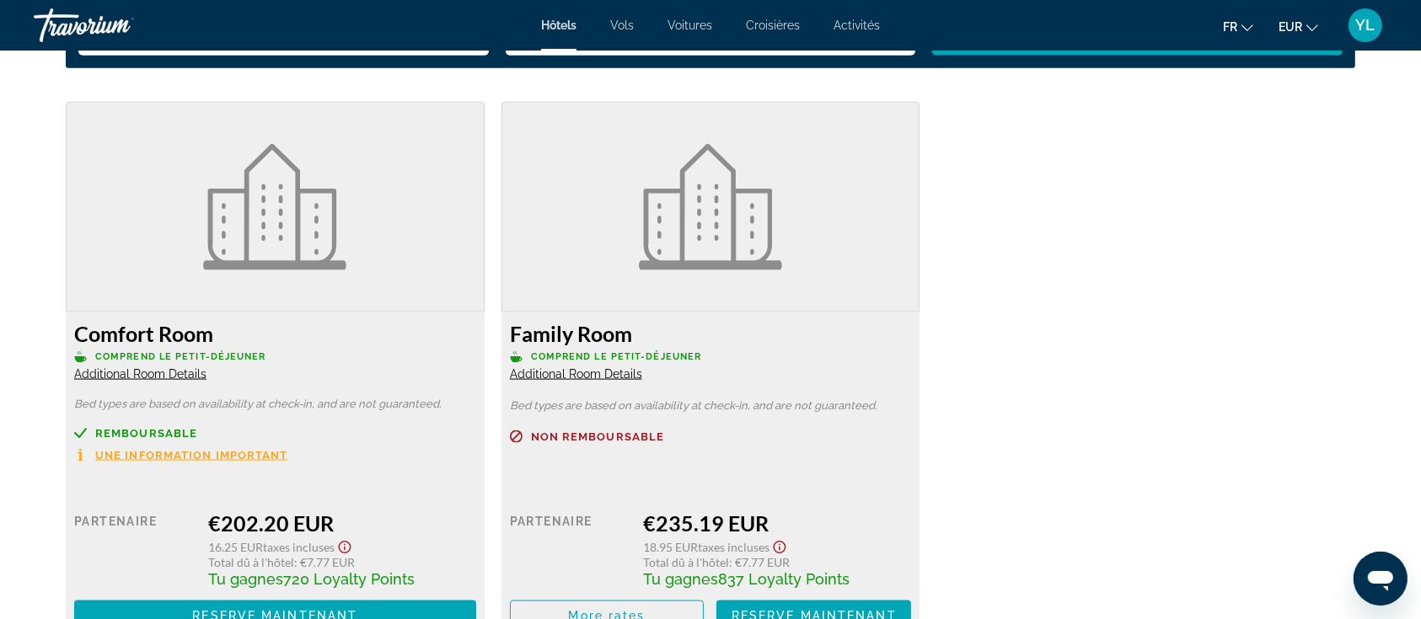
scroll to position [2396, 0]
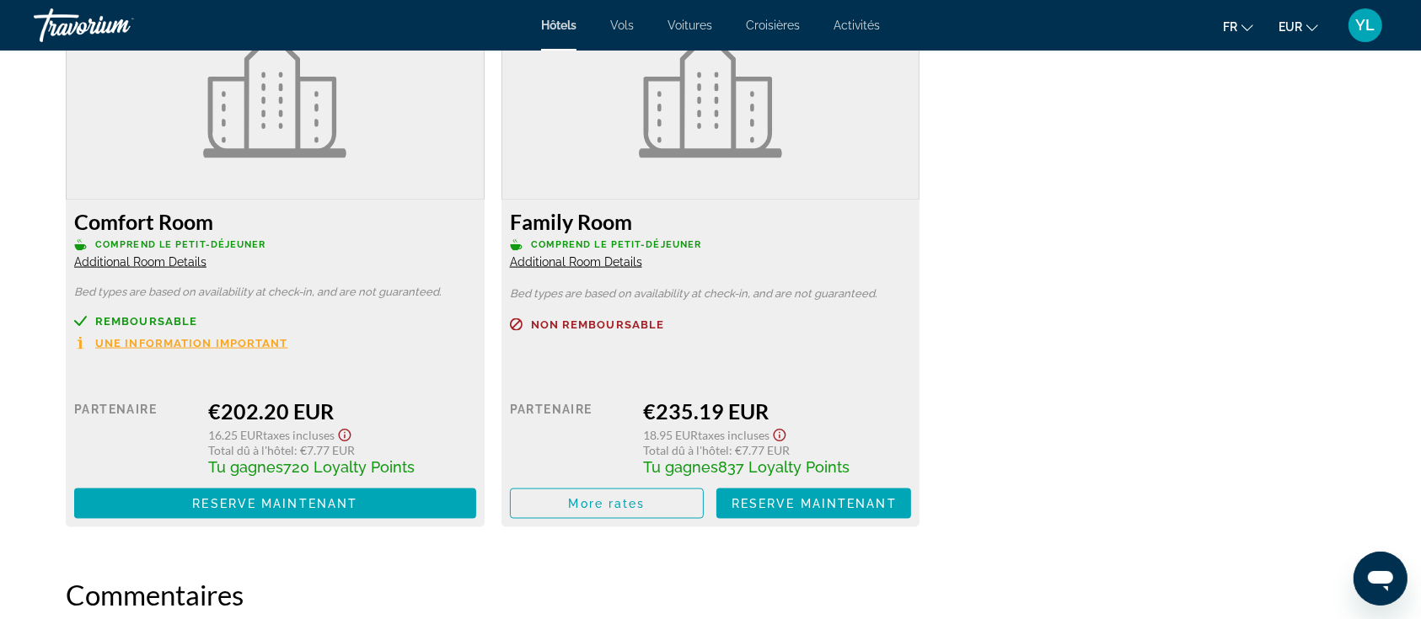
click at [136, 255] on span "Additional Room Details" at bounding box center [140, 261] width 132 height 13
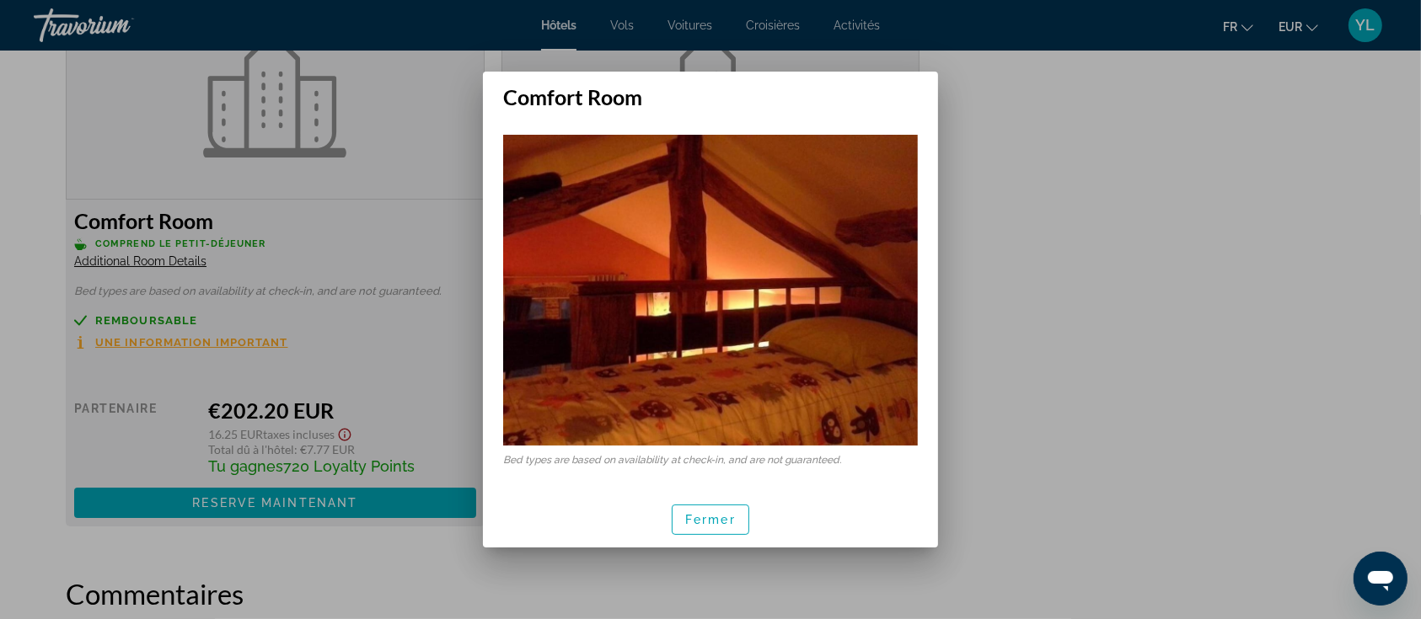
scroll to position [0, 0]
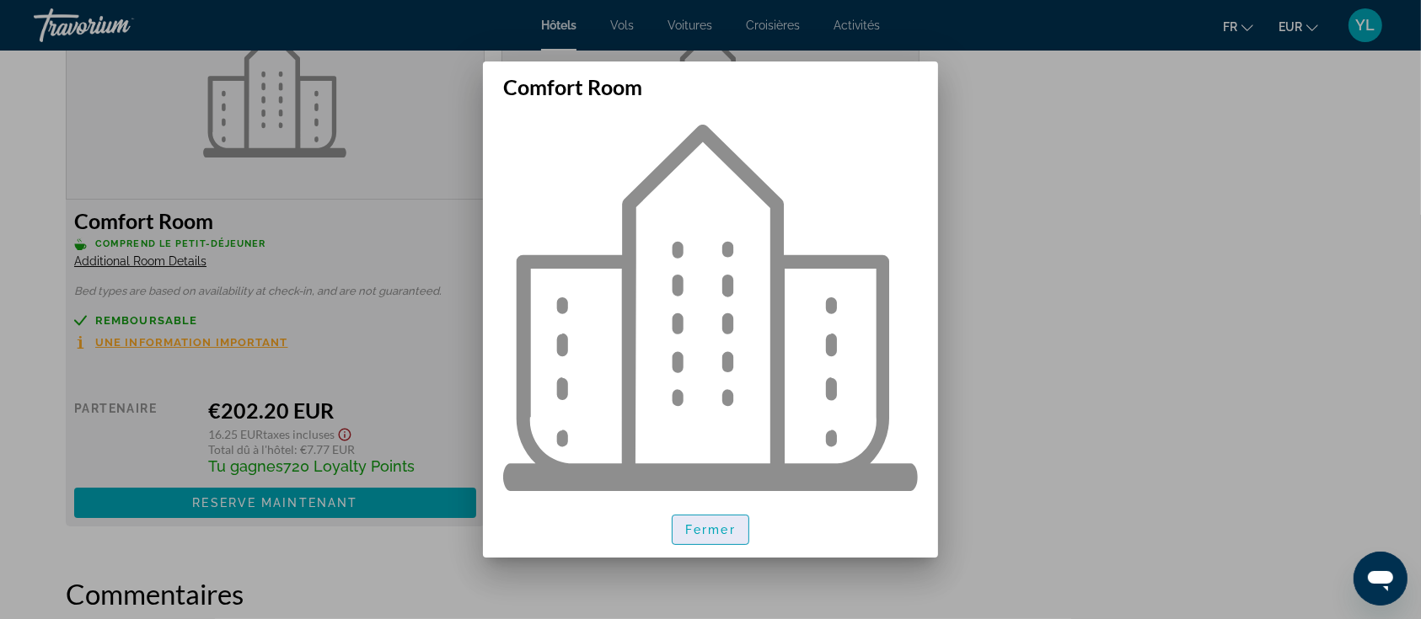
click at [714, 535] on span "Fermer" at bounding box center [710, 529] width 51 height 13
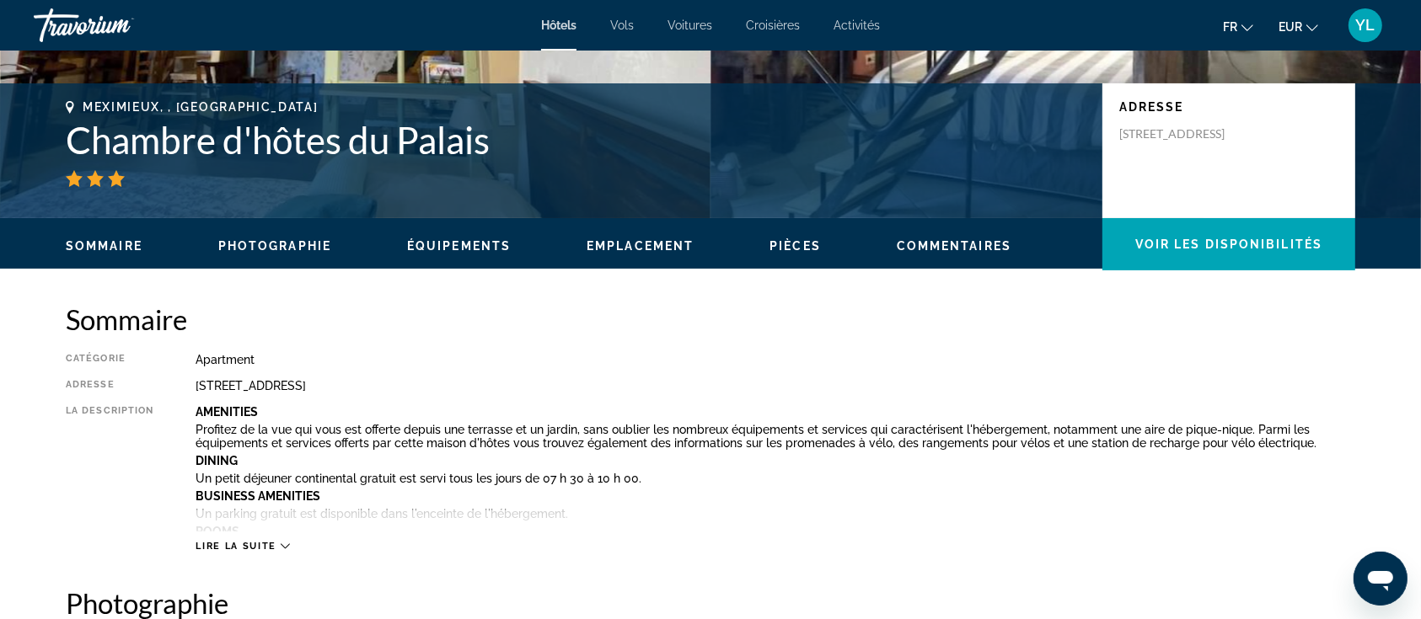
scroll to position [373, 0]
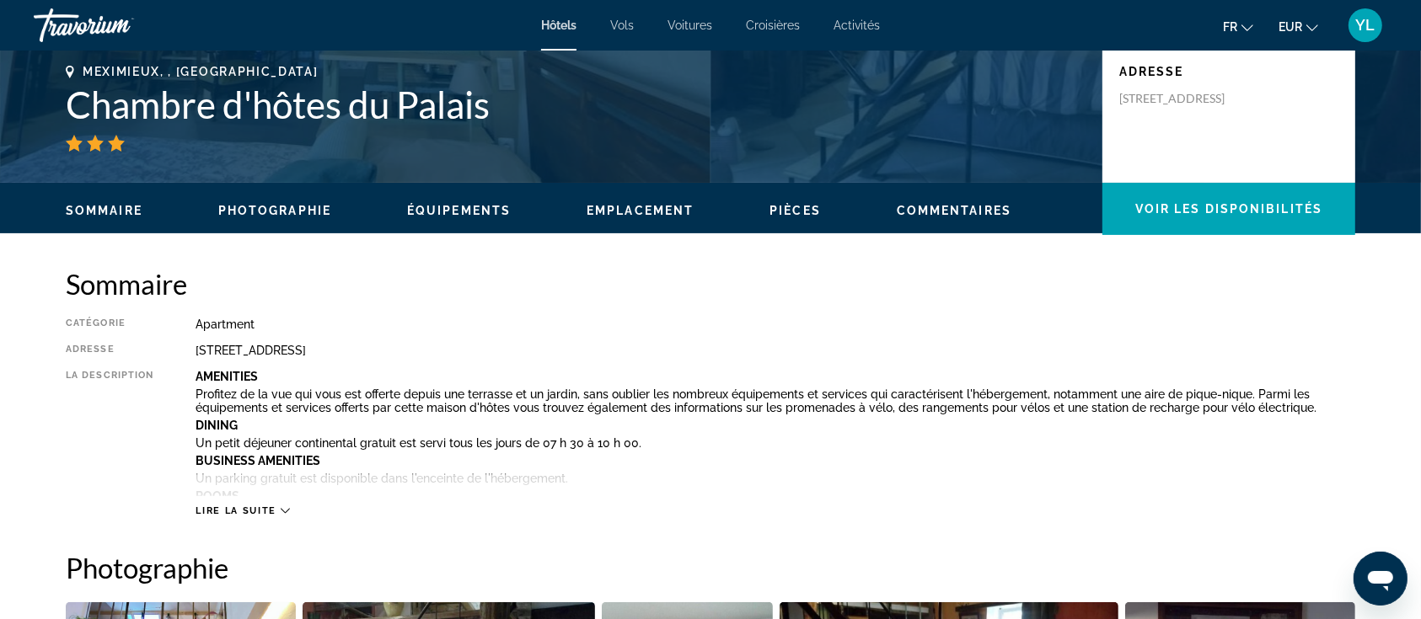
drag, startPoint x: 456, startPoint y: 345, endPoint x: 187, endPoint y: 349, distance: 268.9
click at [187, 349] on div "Catégorie Apartment Adresse [STREET_ADDRESS] La description Amenities Profitez …" at bounding box center [710, 418] width 1289 height 200
copy div "[STREET_ADDRESS]"
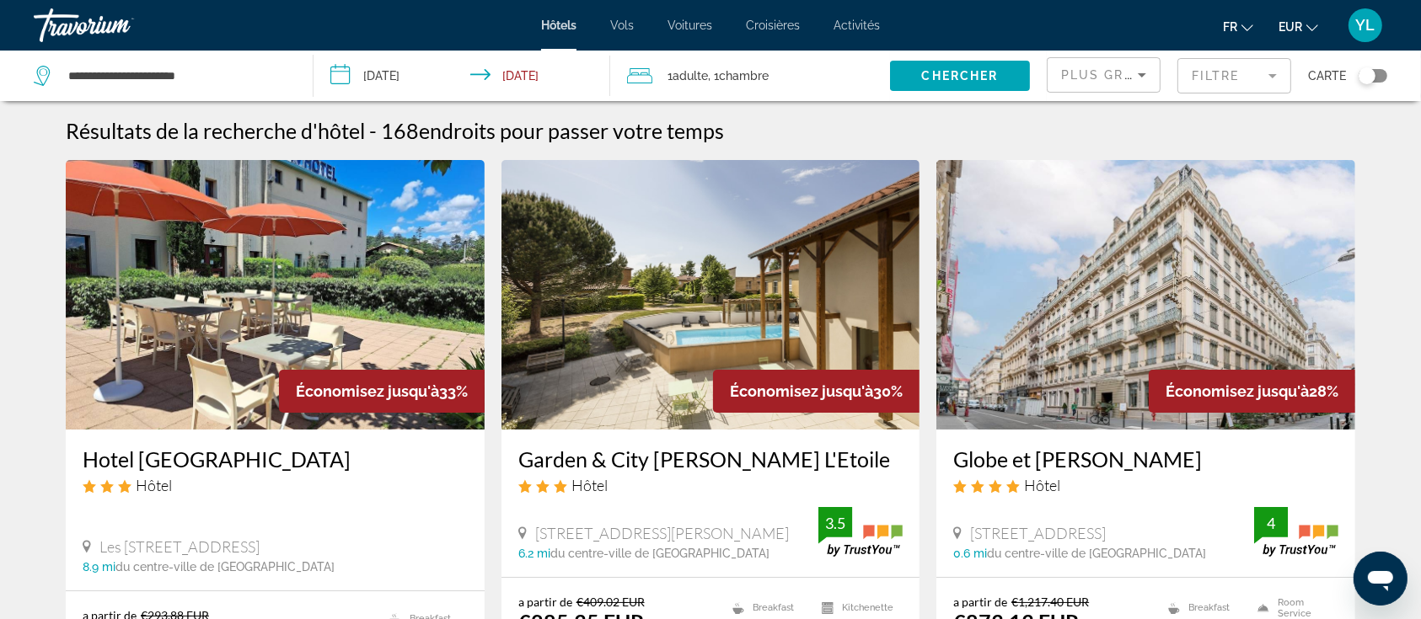
click at [1370, 70] on div "Toggle map" at bounding box center [1367, 75] width 17 height 17
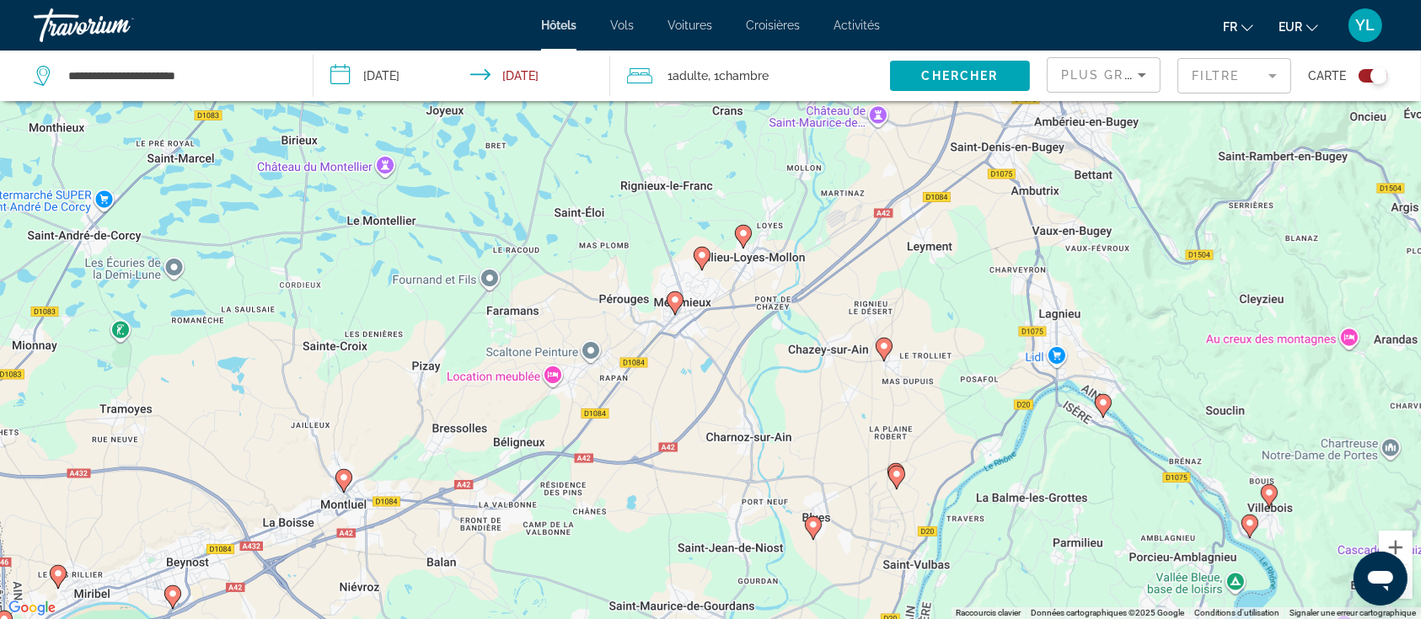
drag, startPoint x: 827, startPoint y: 365, endPoint x: 704, endPoint y: 427, distance: 137.9
click at [704, 427] on div "Pour activer le glissement avec le clavier, appuyez sur Alt+Entrée. Une fois ce…" at bounding box center [710, 309] width 1421 height 619
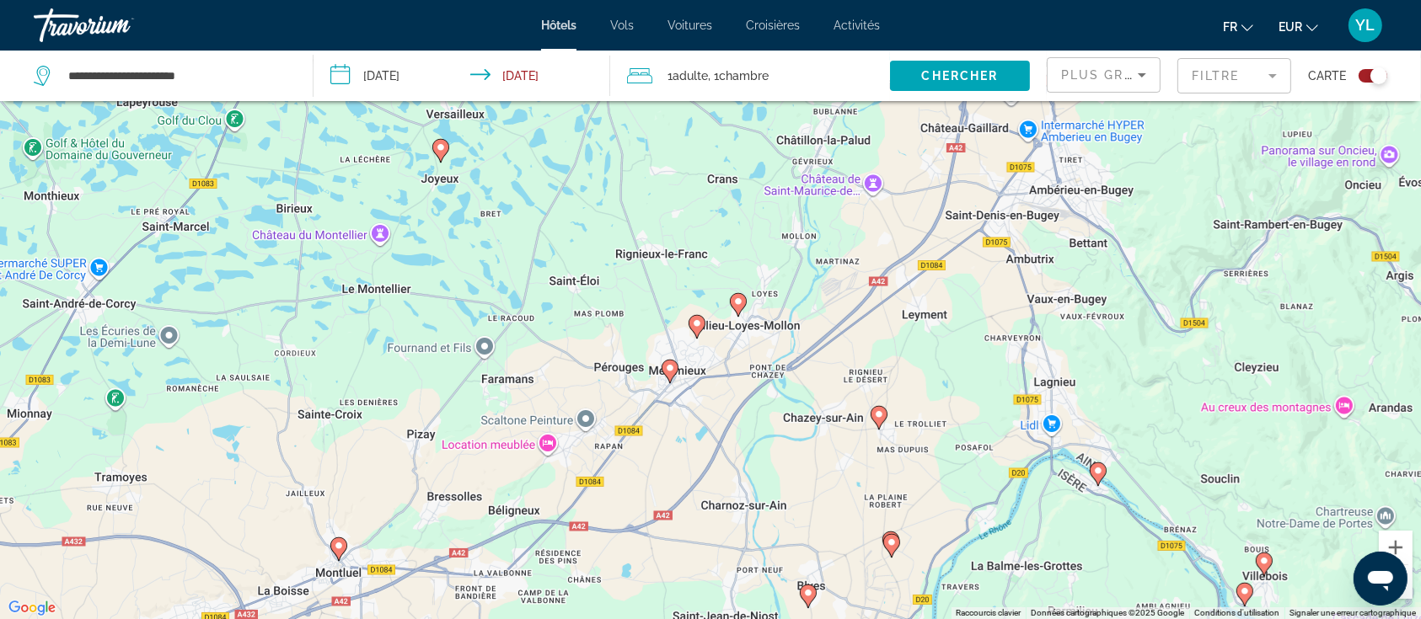
drag, startPoint x: 821, startPoint y: 329, endPoint x: 807, endPoint y: 388, distance: 60.7
click at [807, 388] on div "Pour activer le glissement avec le clavier, appuyez sur Alt+Entrée. Une fois ce…" at bounding box center [710, 309] width 1421 height 619
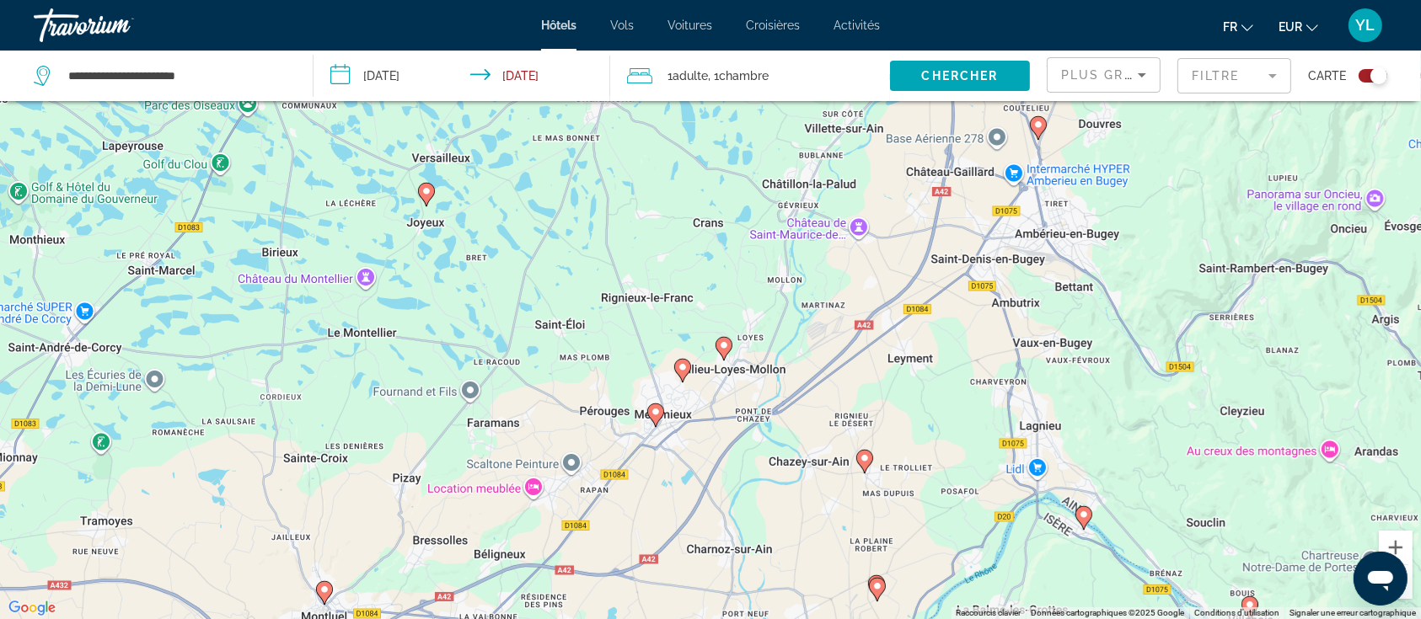
click at [1038, 126] on image "Main content" at bounding box center [1038, 125] width 10 height 10
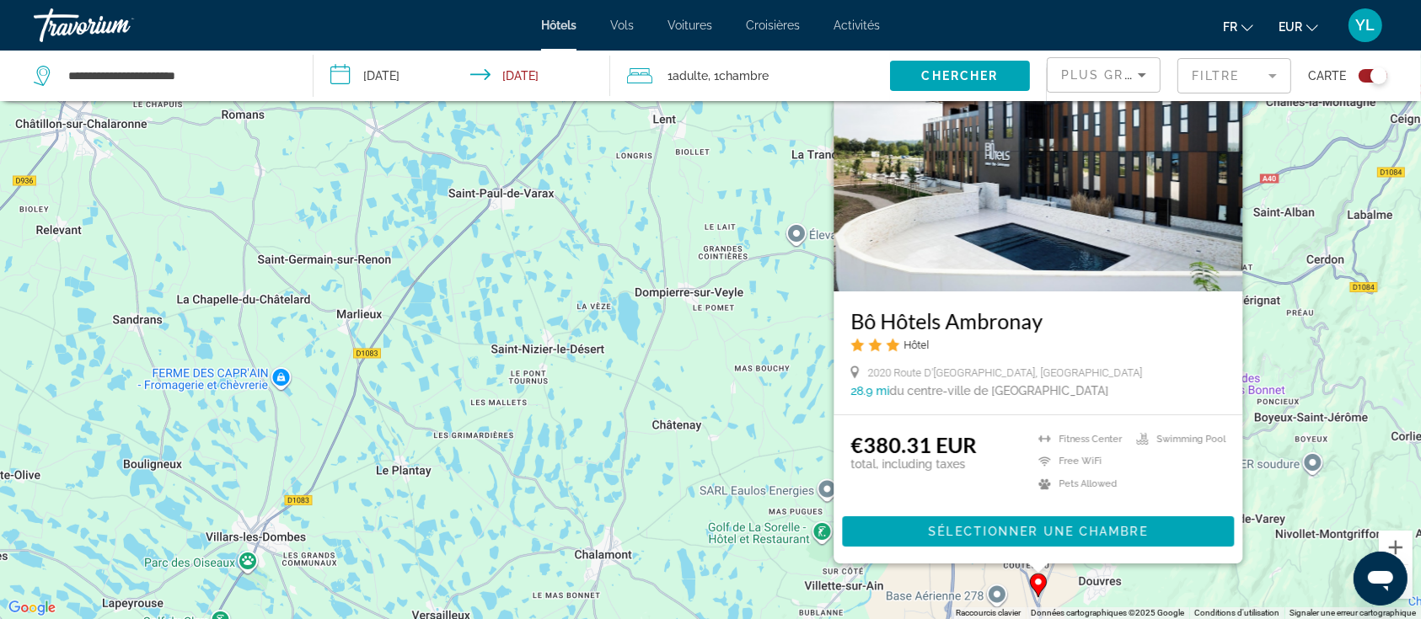
click at [753, 426] on div "Pour activer le glissement avec le clavier, appuyez sur Alt+Entrée. Une fois ce…" at bounding box center [710, 309] width 1421 height 619
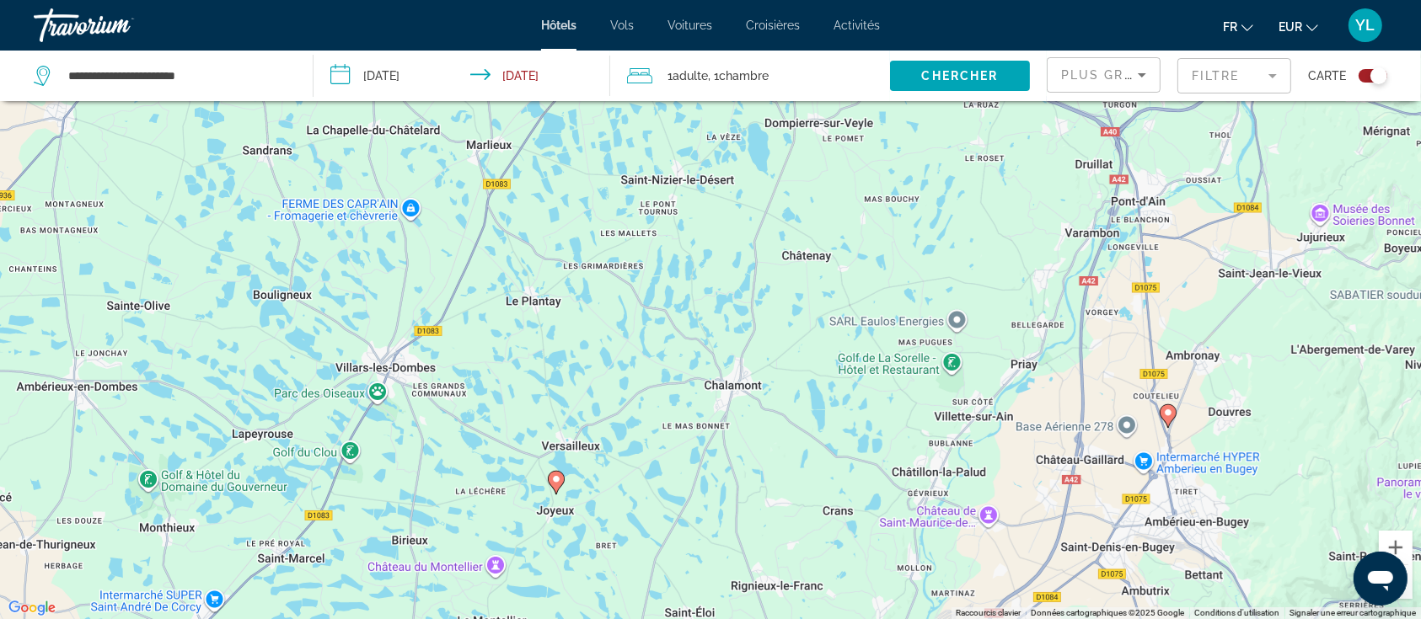
drag, startPoint x: 642, startPoint y: 419, endPoint x: 774, endPoint y: 223, distance: 235.6
click at [773, 217] on div "Pour activer le glissement avec le clavier, appuyez sur Alt+Entrée. Une fois ce…" at bounding box center [710, 309] width 1421 height 619
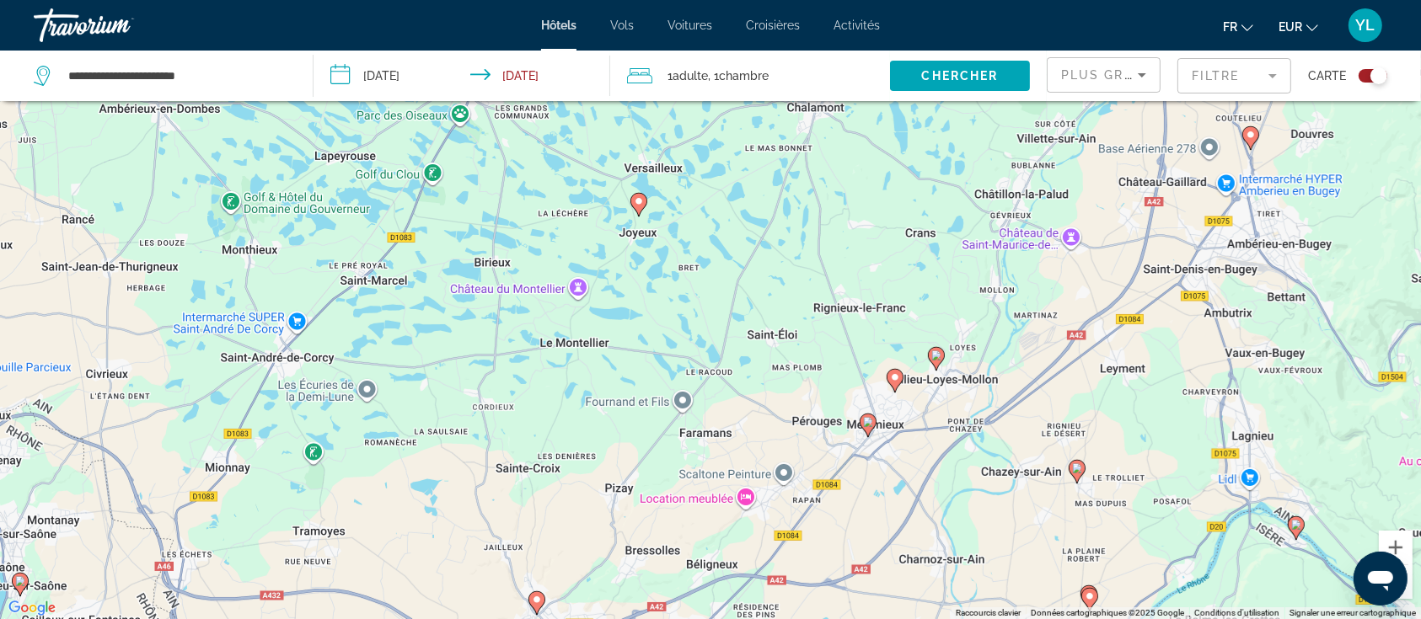
drag, startPoint x: 769, startPoint y: 415, endPoint x: 764, endPoint y: 287, distance: 128.2
click at [791, 288] on div "Pour activer le glissement avec le clavier, appuyez sur Alt+Entrée. Une fois ce…" at bounding box center [710, 309] width 1421 height 619
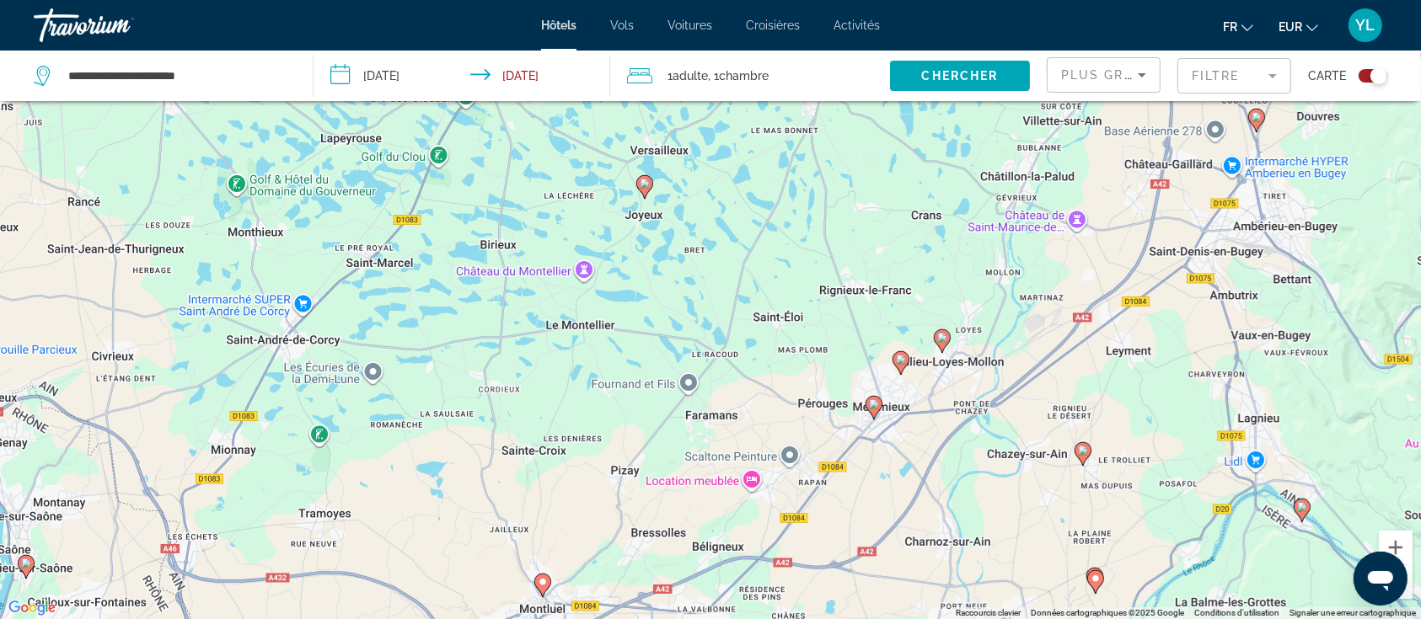
click at [647, 180] on image "Main content" at bounding box center [645, 184] width 10 height 10
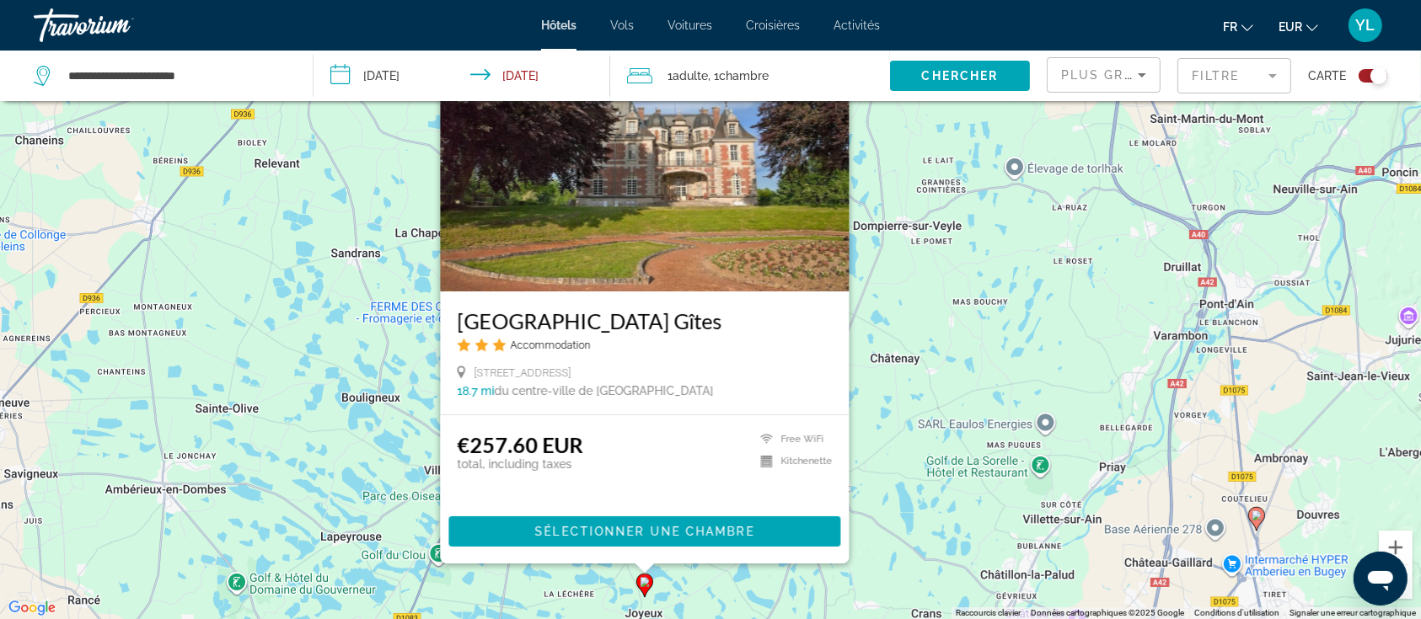
click at [911, 394] on div "Pour activer le glissement avec le clavier, appuyez sur Alt+Entrée. Une fois ce…" at bounding box center [710, 309] width 1421 height 619
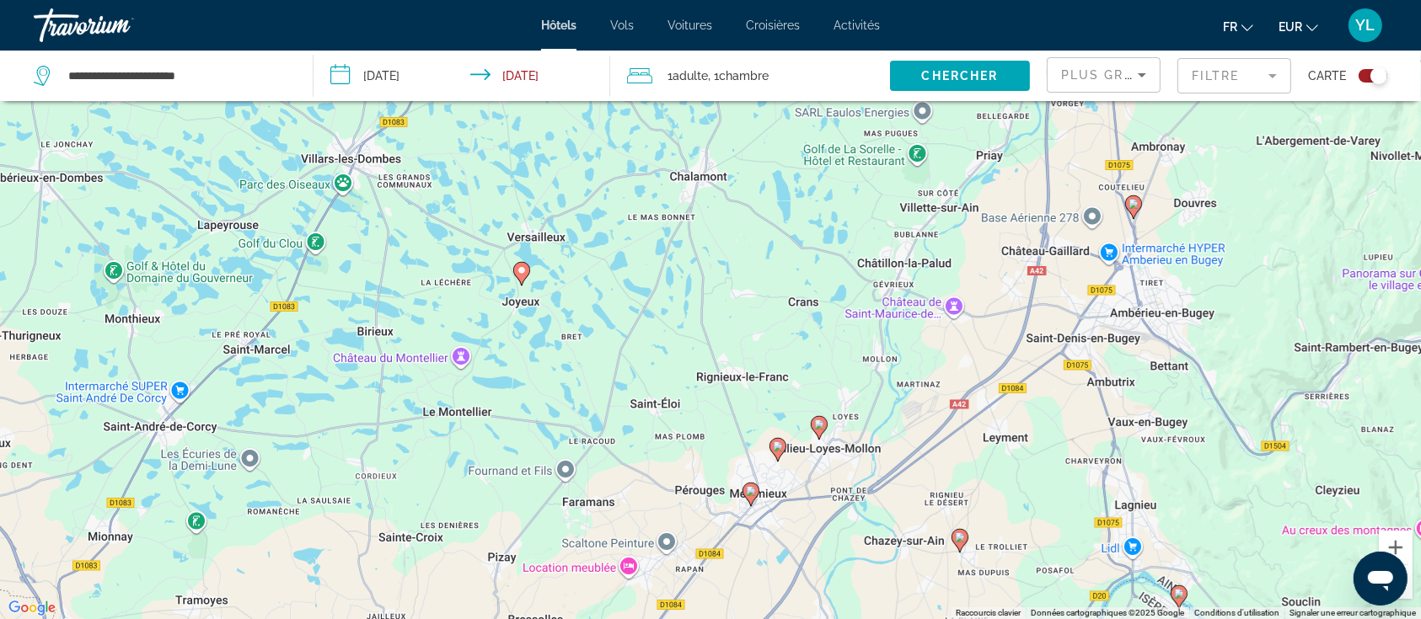
drag, startPoint x: 897, startPoint y: 512, endPoint x: 764, endPoint y: 175, distance: 362.5
click at [764, 175] on div "Pour activer le glissement avec le clavier, appuyez sur Alt+Entrée. Une fois ce…" at bounding box center [710, 309] width 1421 height 619
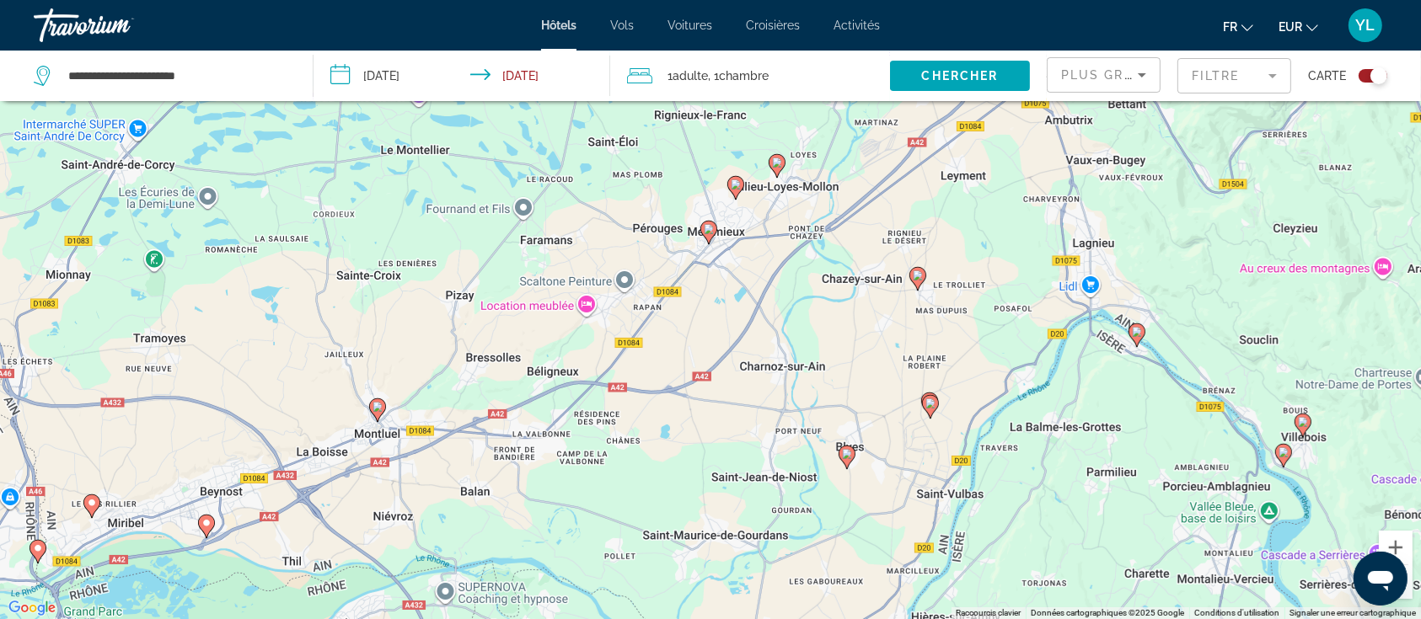
drag, startPoint x: 844, startPoint y: 493, endPoint x: 812, endPoint y: 249, distance: 245.7
click at [812, 249] on div "Pour activer le glissement avec le clavier, appuyez sur Alt+Entrée. Une fois ce…" at bounding box center [710, 309] width 1421 height 619
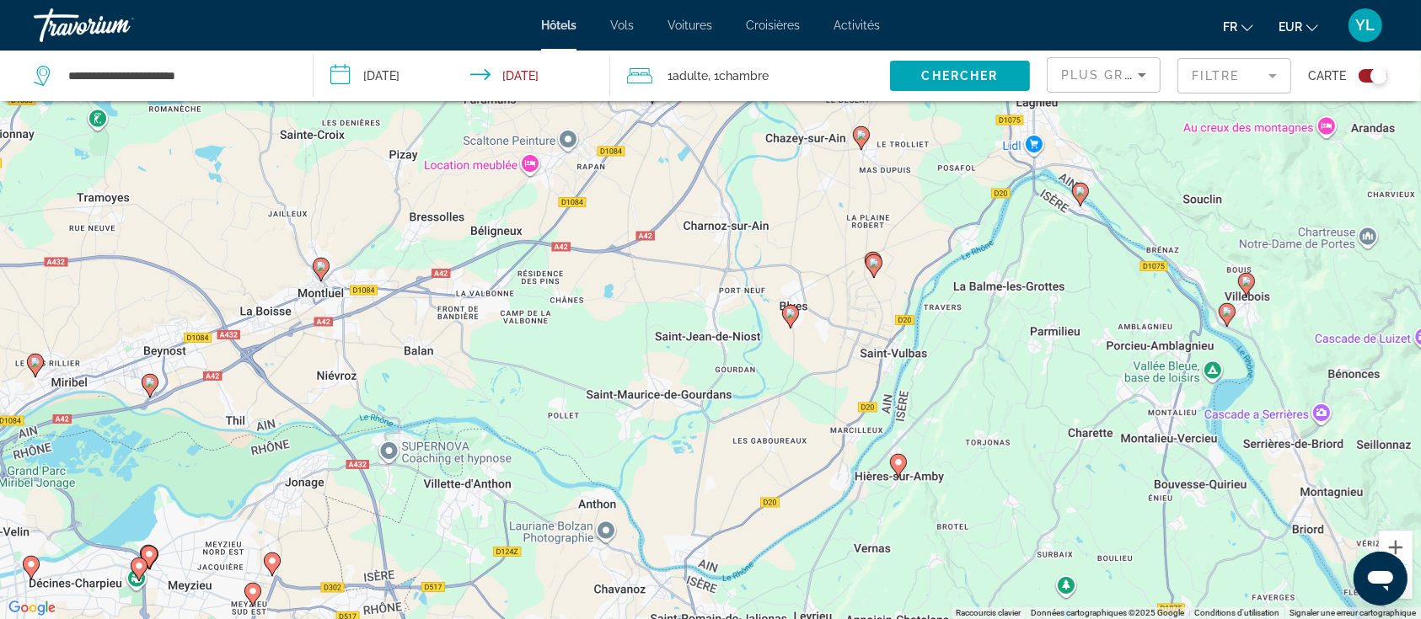
drag, startPoint x: 910, startPoint y: 468, endPoint x: 846, endPoint y: 308, distance: 171.7
click at [846, 308] on div "Pour activer le glissement avec le clavier, appuyez sur Alt+Entrée. Une fois ce…" at bounding box center [710, 309] width 1421 height 619
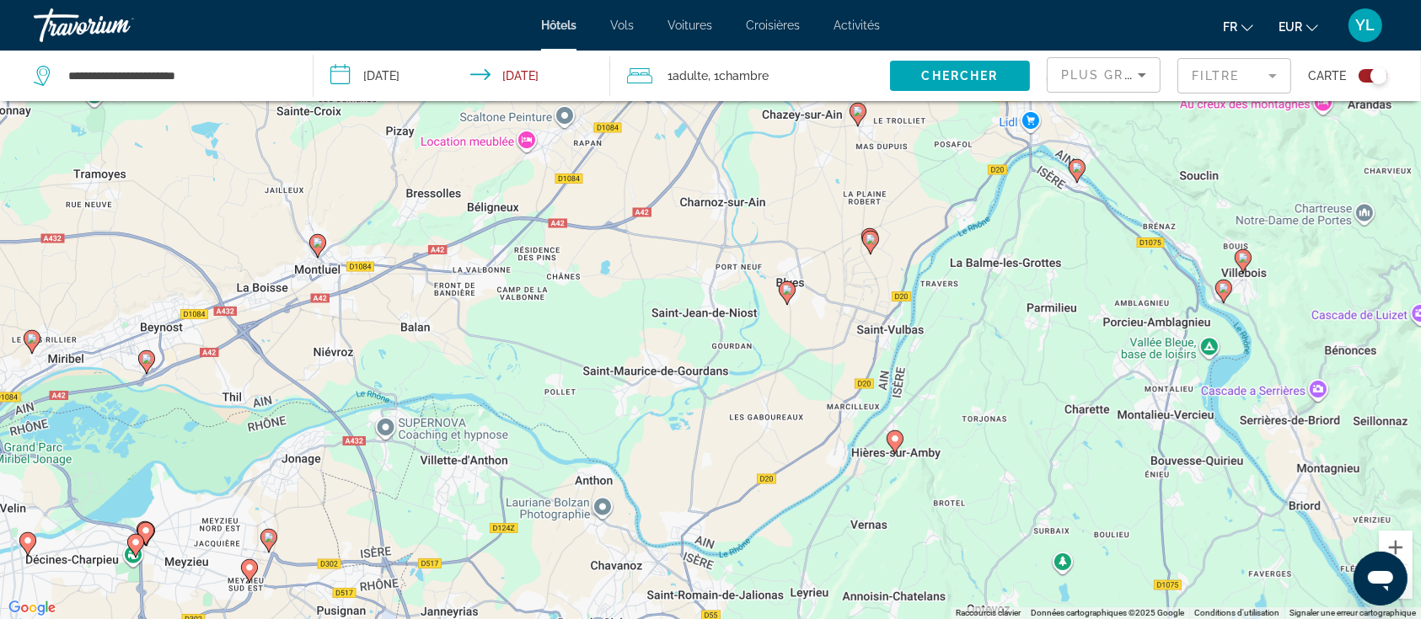
click at [895, 442] on image "Main content" at bounding box center [895, 439] width 10 height 10
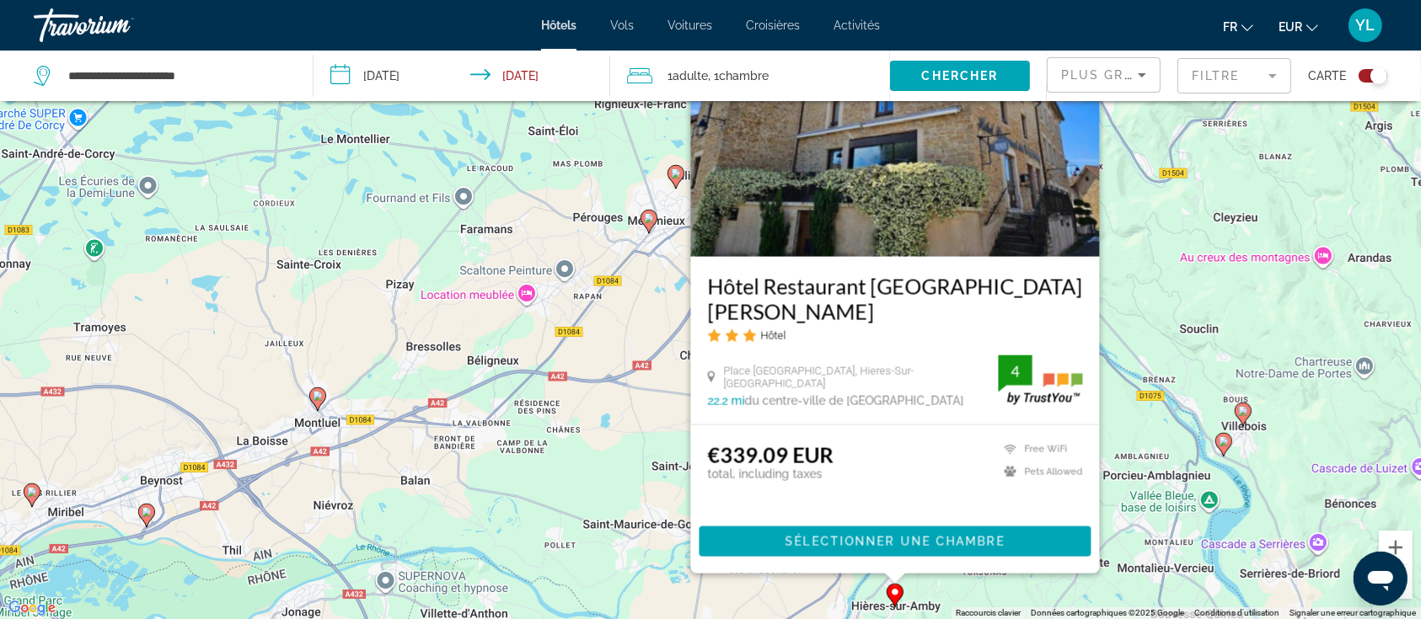
click at [650, 464] on div "Pour activer le glissement avec le clavier, appuyez sur Alt+Entrée. Une fois ce…" at bounding box center [710, 309] width 1421 height 619
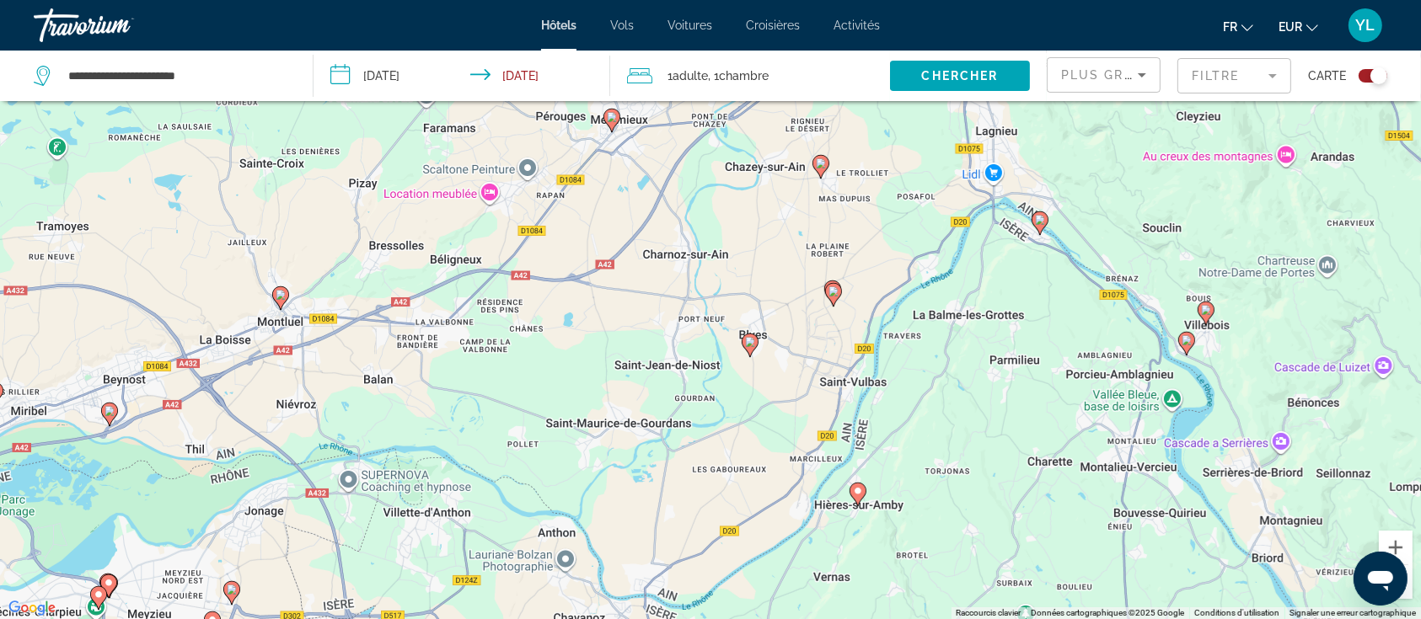
drag, startPoint x: 935, startPoint y: 509, endPoint x: 899, endPoint y: 403, distance: 111.9
click at [899, 403] on div "Pour activer le glissement avec le clavier, appuyez sur Alt+Entrée. Une fois ce…" at bounding box center [710, 309] width 1421 height 619
click at [755, 349] on gmp-advanced-marker "Main content" at bounding box center [750, 345] width 17 height 25
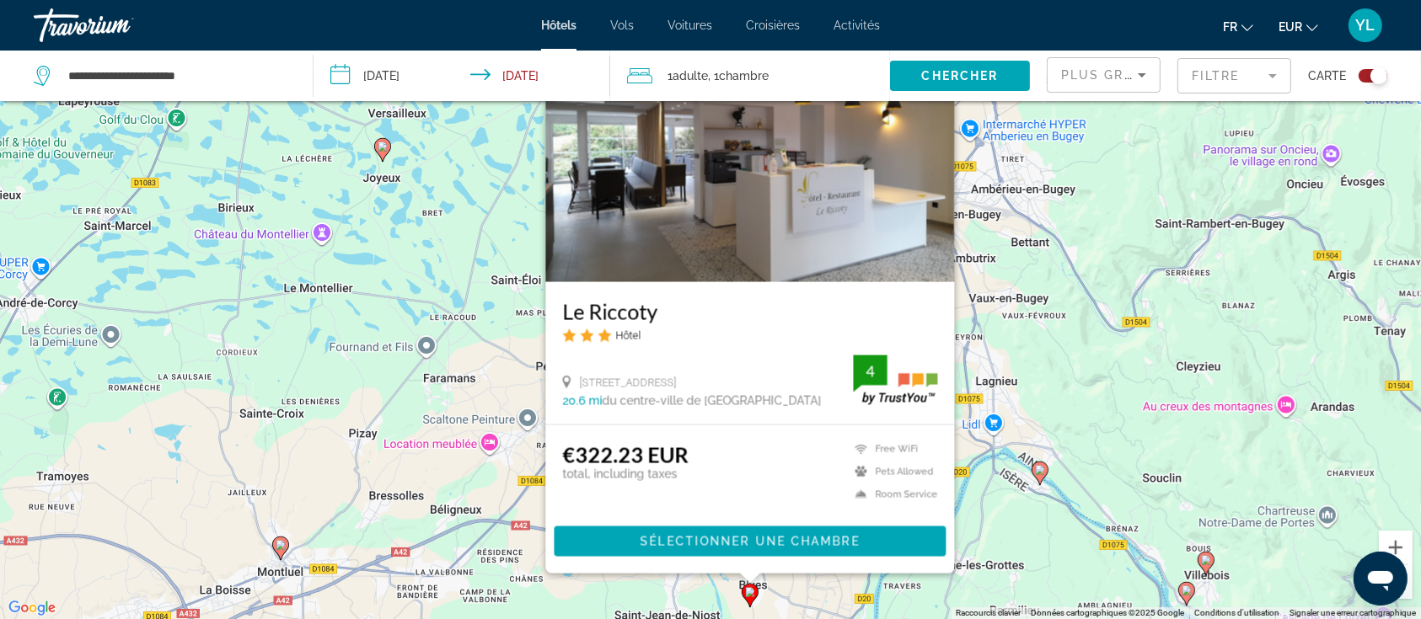
click at [1041, 529] on div "Pour activer le glissement avec le clavier, appuyez sur Alt+Entrée. Une fois ce…" at bounding box center [710, 309] width 1421 height 619
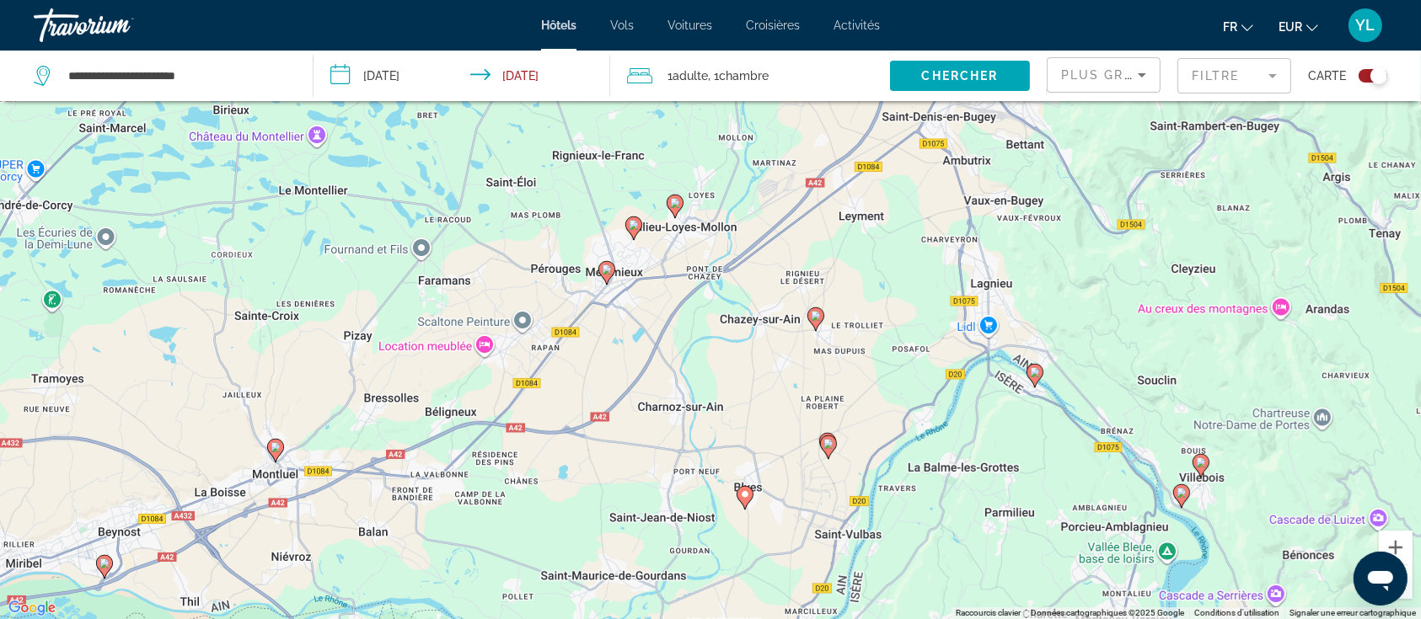
drag, startPoint x: 897, startPoint y: 487, endPoint x: 891, endPoint y: 411, distance: 76.1
click at [891, 411] on div "Pour activer le glissement avec le clavier, appuyez sur Alt+Entrée. Une fois ce…" at bounding box center [710, 309] width 1421 height 619
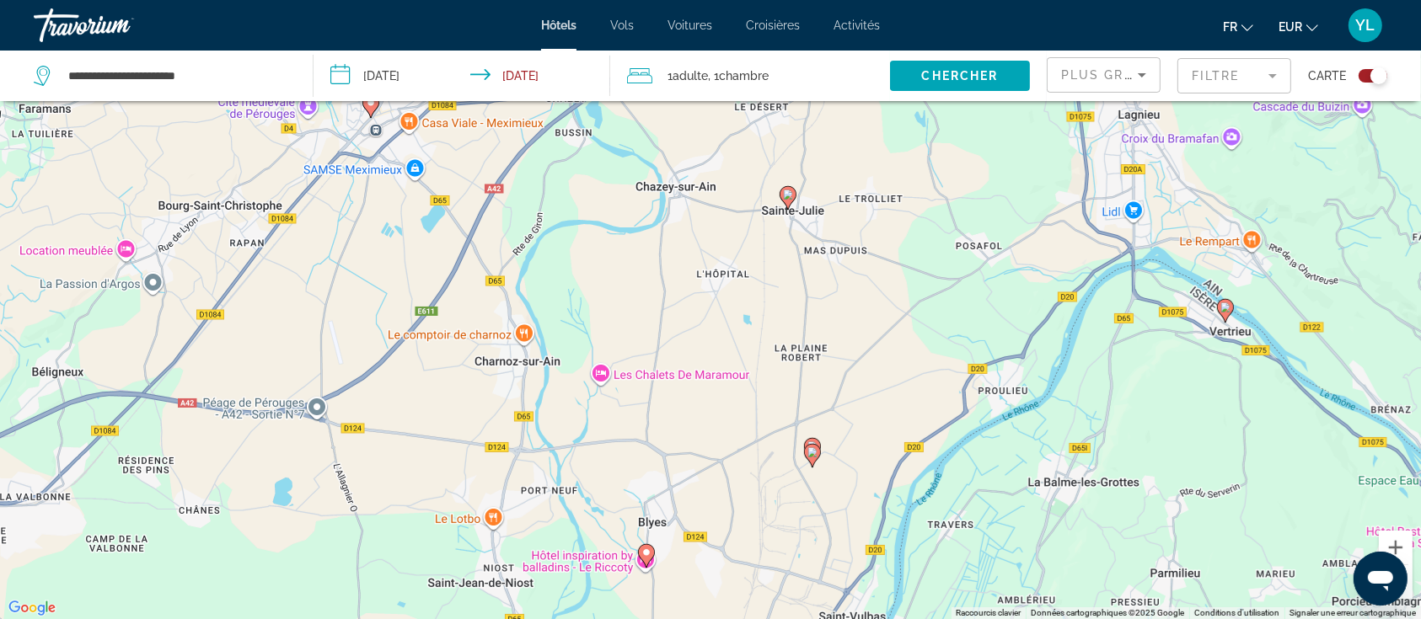
click at [789, 198] on image "Main content" at bounding box center [788, 195] width 10 height 10
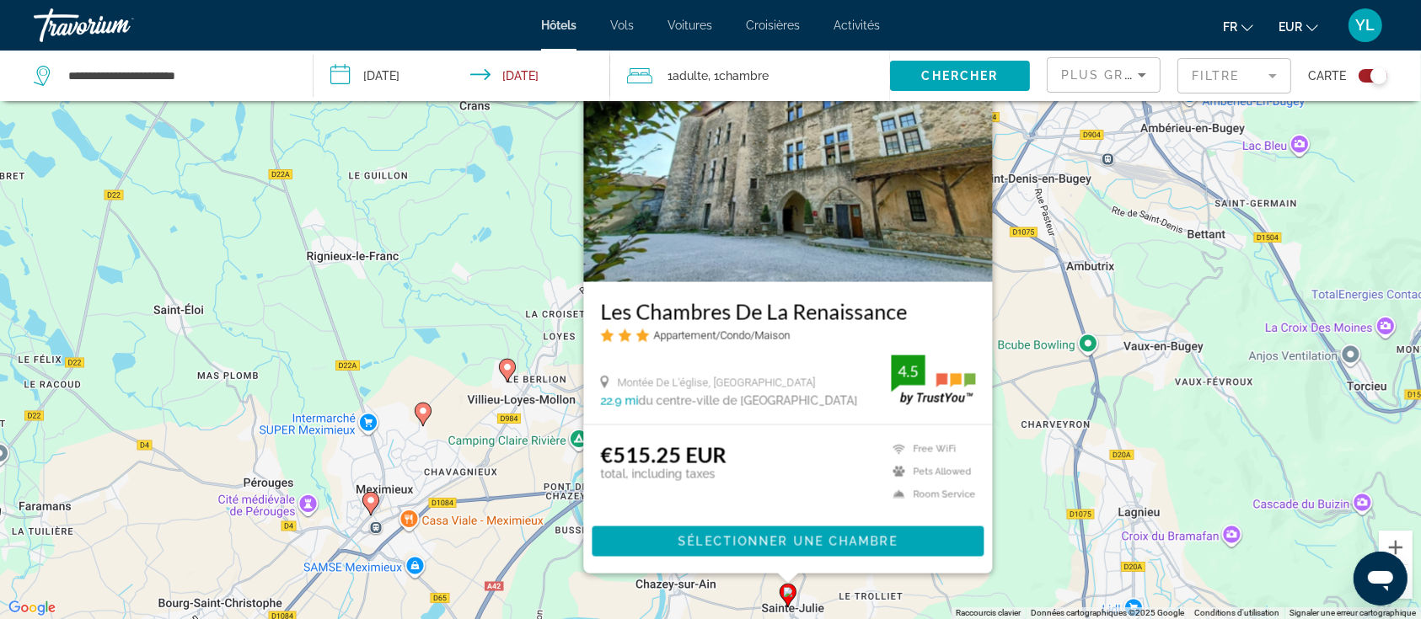
click at [1045, 434] on div "Pour activer le glissement avec le clavier, appuyez sur Alt+Entrée. Une fois ce…" at bounding box center [710, 309] width 1421 height 619
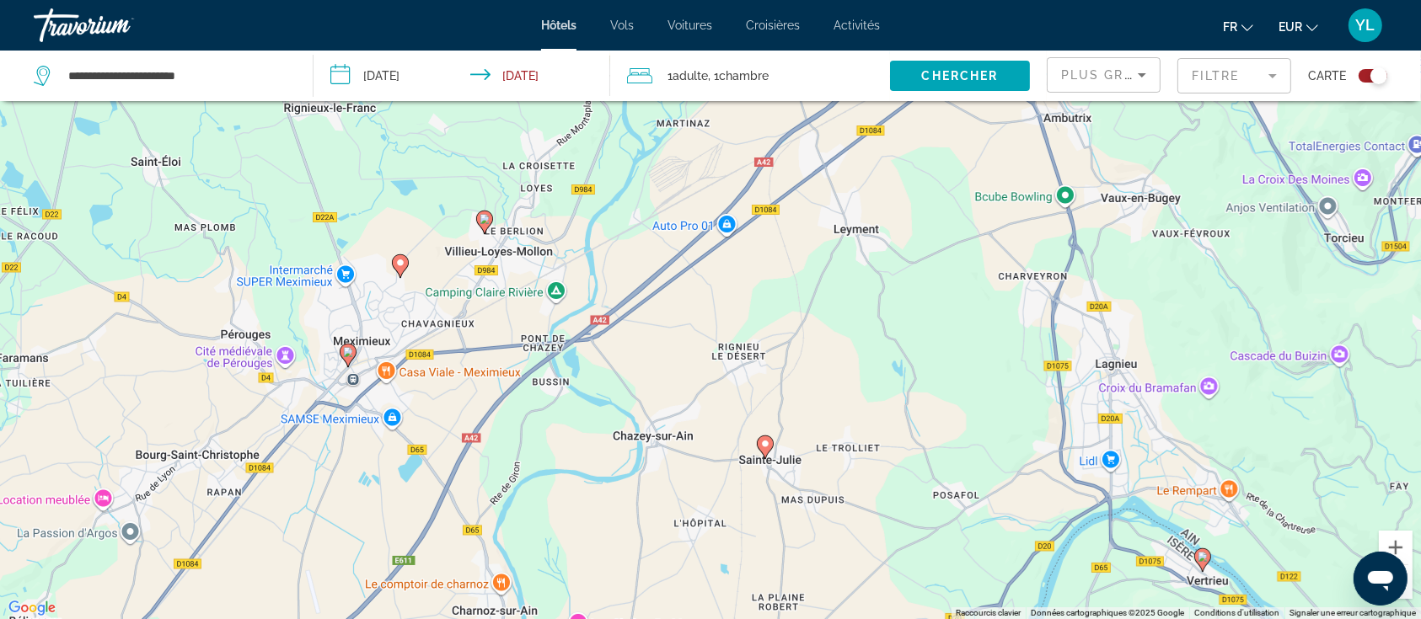
drag, startPoint x: 960, startPoint y: 496, endPoint x: 927, endPoint y: 287, distance: 210.7
click at [934, 246] on div "Pour activer le glissement avec le clavier, appuyez sur Alt+Entrée. Une fois ce…" at bounding box center [710, 309] width 1421 height 619
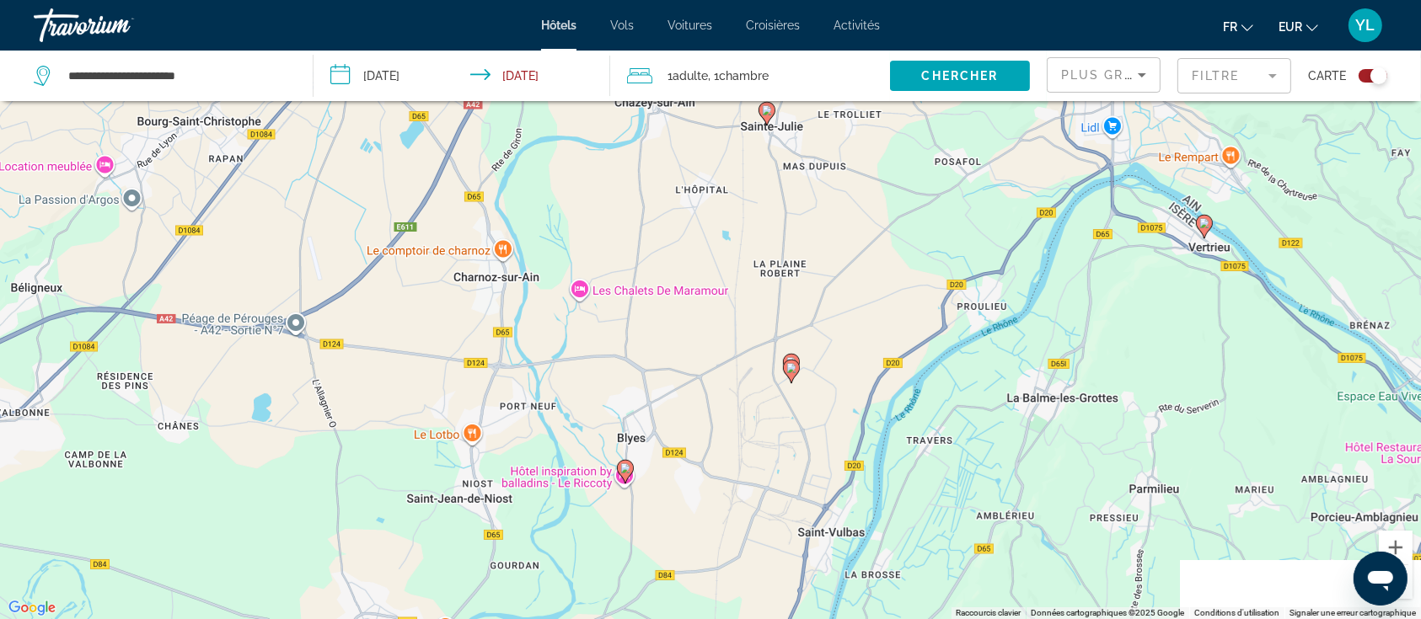
drag, startPoint x: 909, startPoint y: 456, endPoint x: 895, endPoint y: 373, distance: 83.8
click at [911, 347] on div "Pour activer le glissement avec le clavier, appuyez sur Alt+Entrée. Une fois ce…" at bounding box center [710, 309] width 1421 height 619
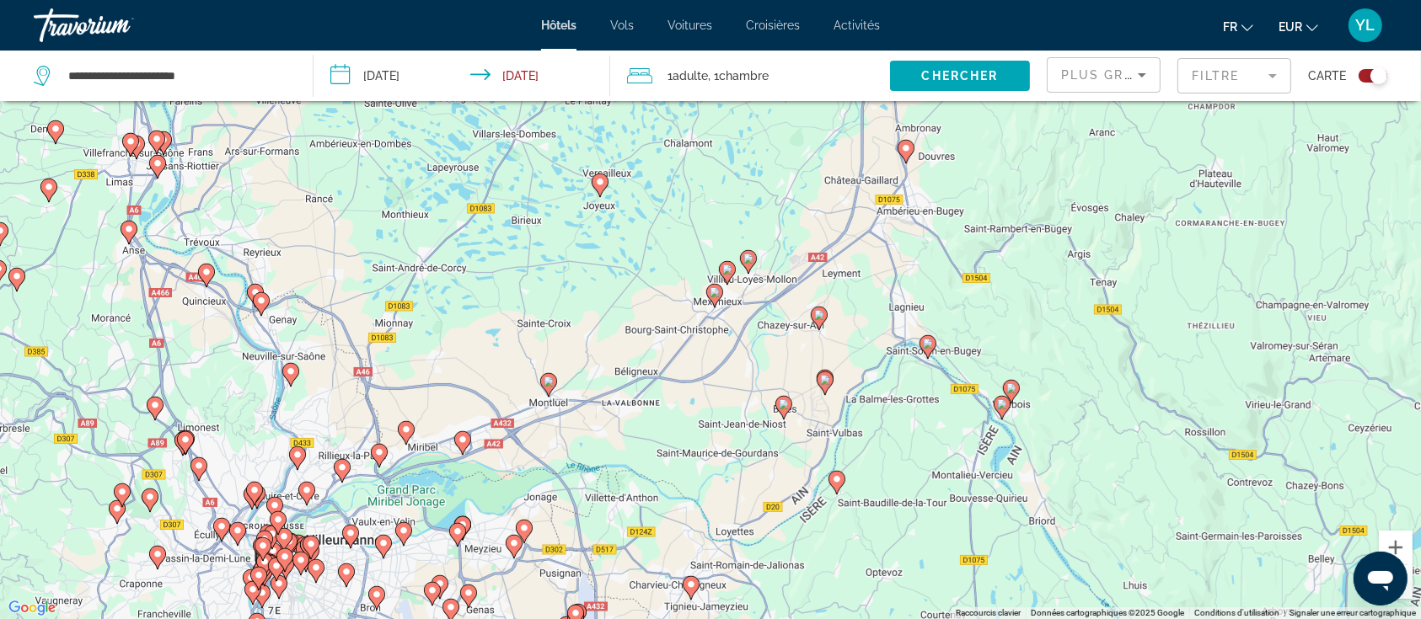
drag, startPoint x: 866, startPoint y: 478, endPoint x: 855, endPoint y: 452, distance: 28.3
click at [855, 452] on div "Pour activer le glissement avec le clavier, appuyez sur Alt+Entrée. Une fois ce…" at bounding box center [710, 309] width 1421 height 619
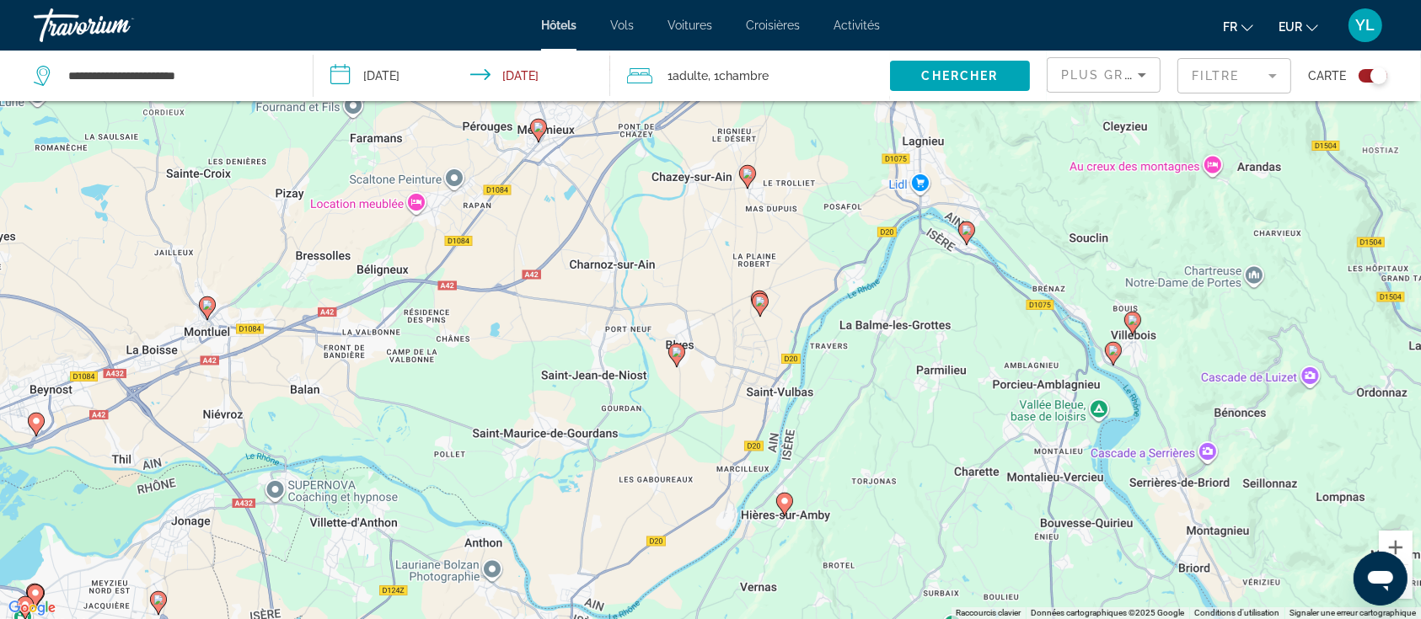
click at [966, 232] on image "Main content" at bounding box center [967, 230] width 10 height 10
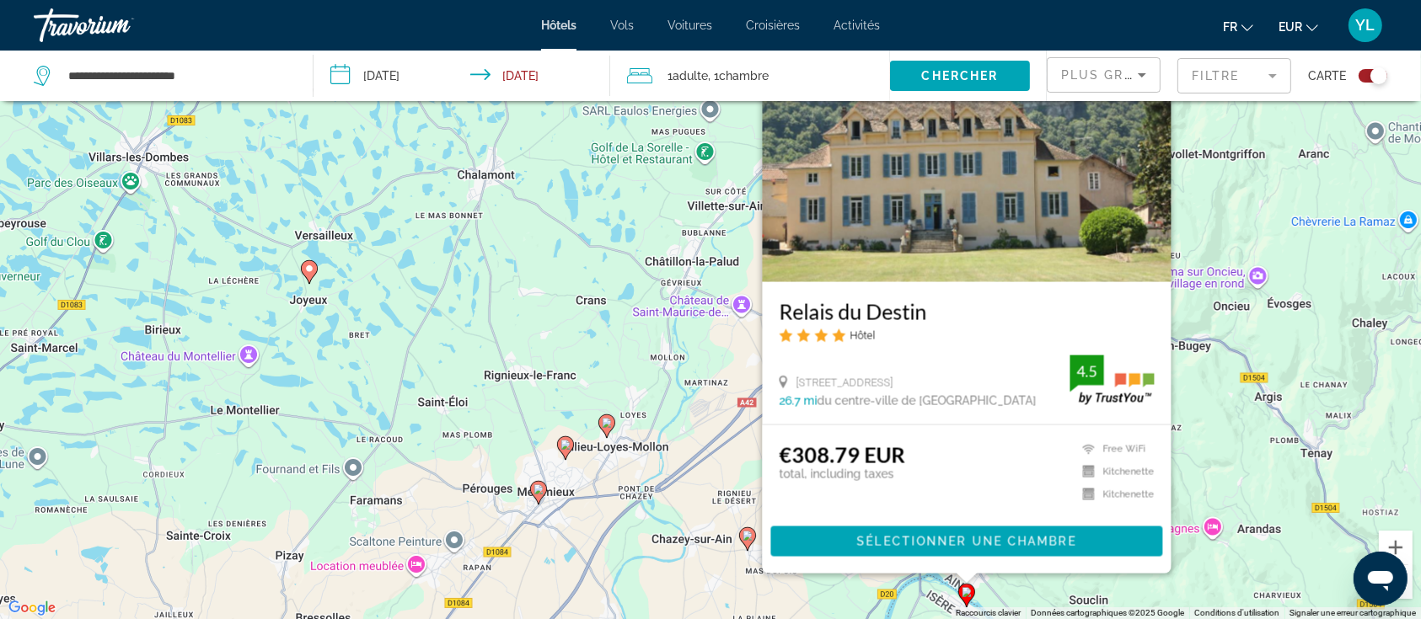
click at [1182, 223] on div "Pour activer le glissement avec le clavier, appuyez sur Alt+Entrée. Une fois ce…" at bounding box center [710, 309] width 1421 height 619
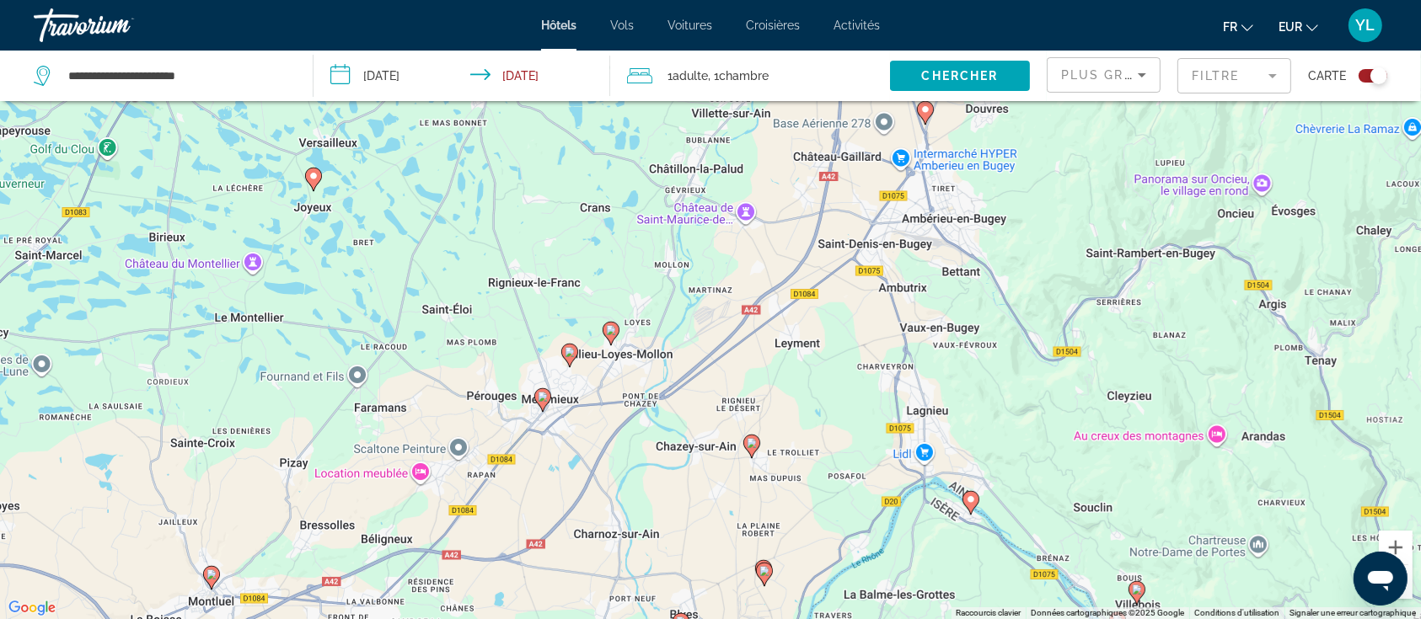
drag, startPoint x: 817, startPoint y: 394, endPoint x: 827, endPoint y: 236, distance: 157.9
click at [827, 236] on div "Pour activer le glissement avec le clavier, appuyez sur Alt+Entrée. Une fois ce…" at bounding box center [710, 309] width 1421 height 619
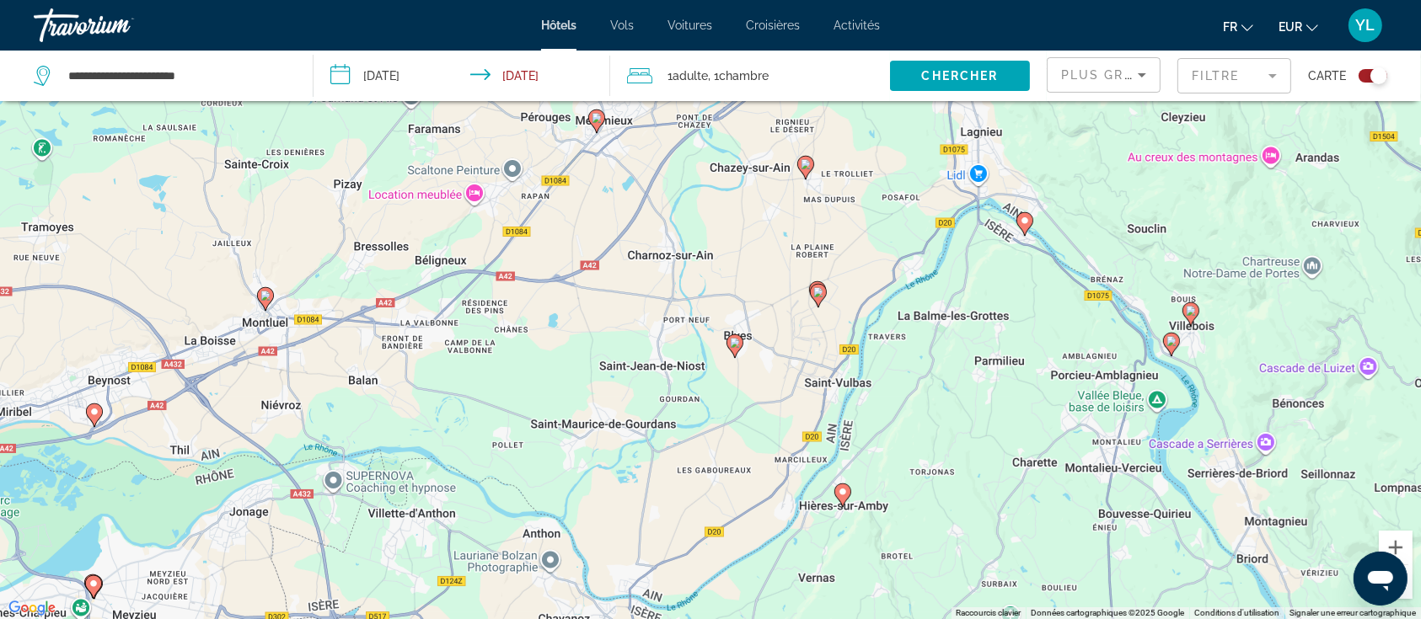
drag, startPoint x: 848, startPoint y: 488, endPoint x: 893, endPoint y: 289, distance: 204.0
click at [893, 289] on div "Pour activer le glissement avec le clavier, appuyez sur Alt+Entrée. Une fois ce…" at bounding box center [710, 309] width 1421 height 619
click at [1192, 311] on image "Main content" at bounding box center [1191, 311] width 10 height 10
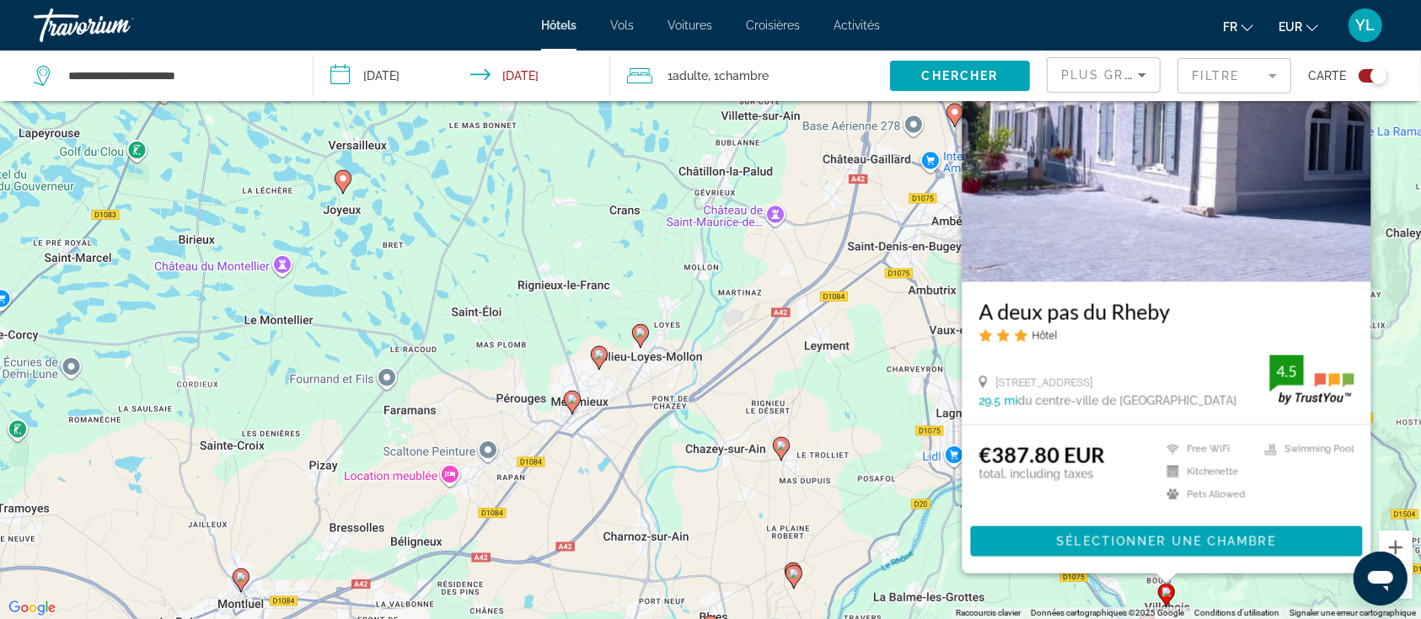
click at [914, 530] on div "Pour activer le glissement avec le clavier, appuyez sur Alt+Entrée. Une fois ce…" at bounding box center [710, 309] width 1421 height 619
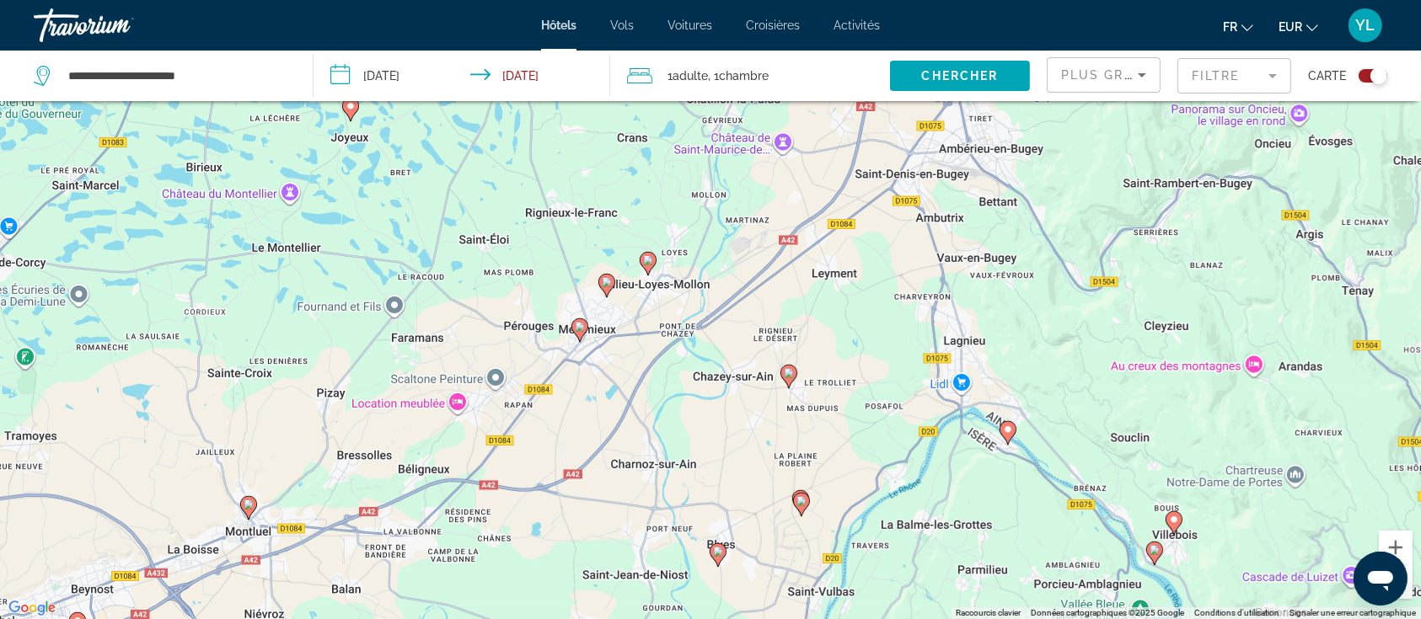
drag, startPoint x: 1064, startPoint y: 521, endPoint x: 1072, endPoint y: 344, distance: 177.1
click at [1072, 344] on div "Pour activer le glissement avec le clavier, appuyez sur Alt+Entrée. Une fois ce…" at bounding box center [710, 309] width 1421 height 619
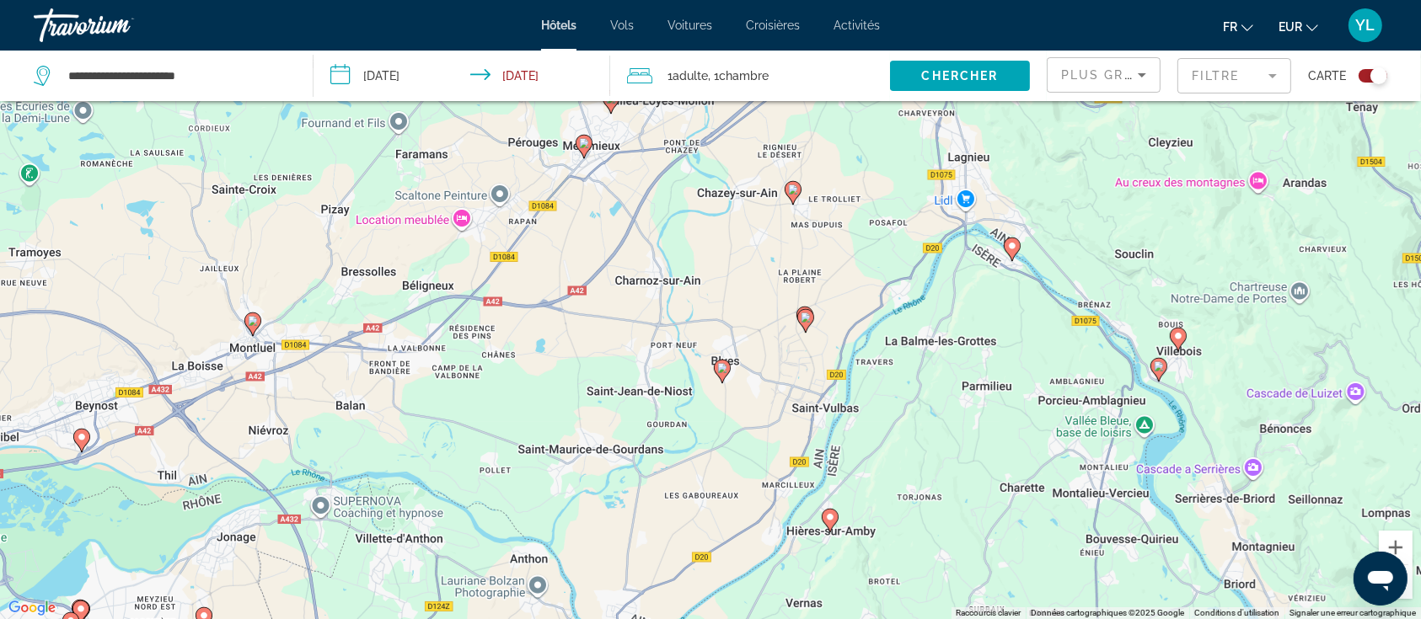
click at [1159, 374] on icon "Main content" at bounding box center [1158, 369] width 15 height 22
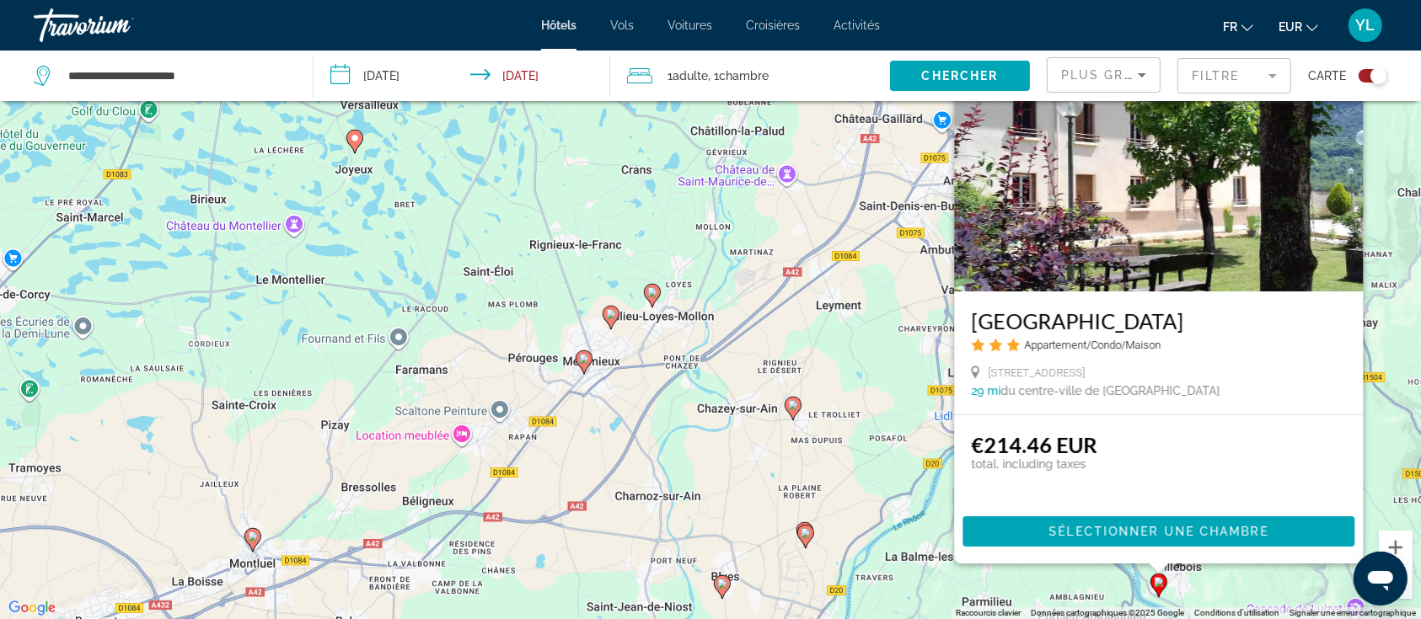
click at [1041, 490] on div "€214.46 EUR total, including taxes" at bounding box center [1035, 465] width 126 height 67
click at [863, 532] on div "Pour activer le glissement avec le clavier, appuyez sur Alt+Entrée. Une fois ce…" at bounding box center [710, 309] width 1421 height 619
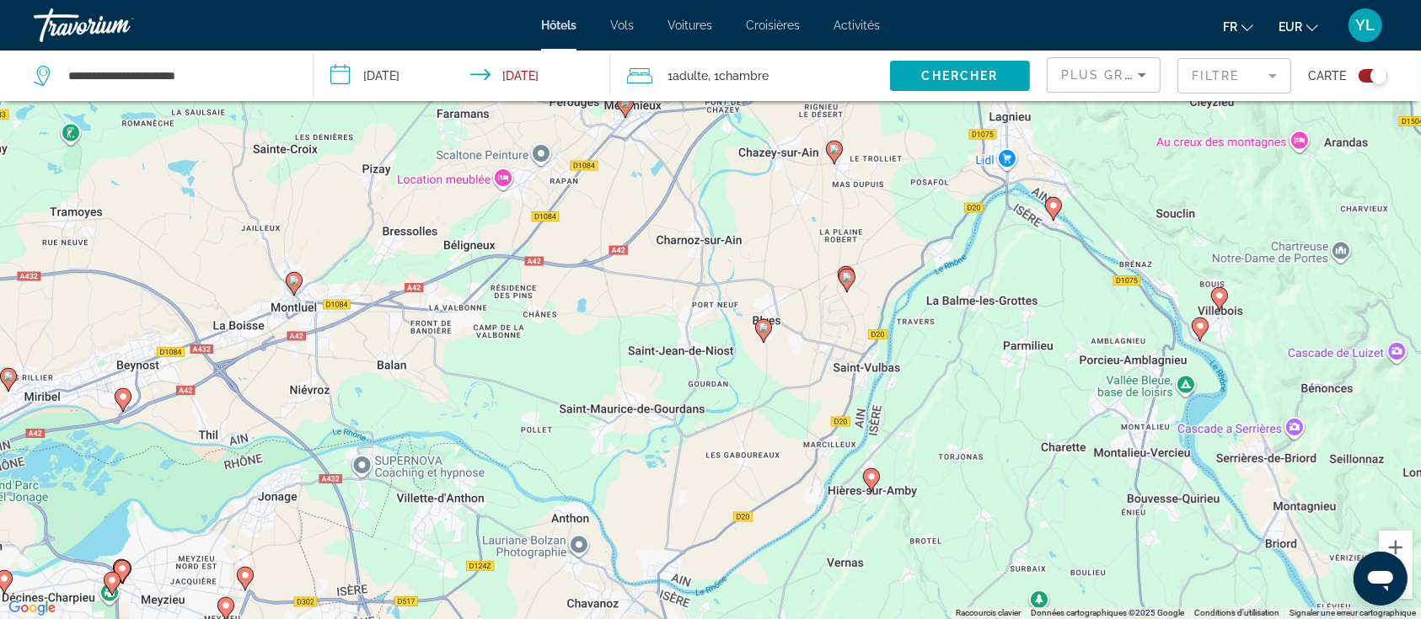
drag, startPoint x: 848, startPoint y: 455, endPoint x: 881, endPoint y: 258, distance: 199.9
click at [881, 258] on div "Pour activer le glissement avec le clavier, appuyez sur Alt+Entrée. Une fois ce…" at bounding box center [710, 309] width 1421 height 619
click at [1198, 330] on image "Main content" at bounding box center [1200, 326] width 10 height 10
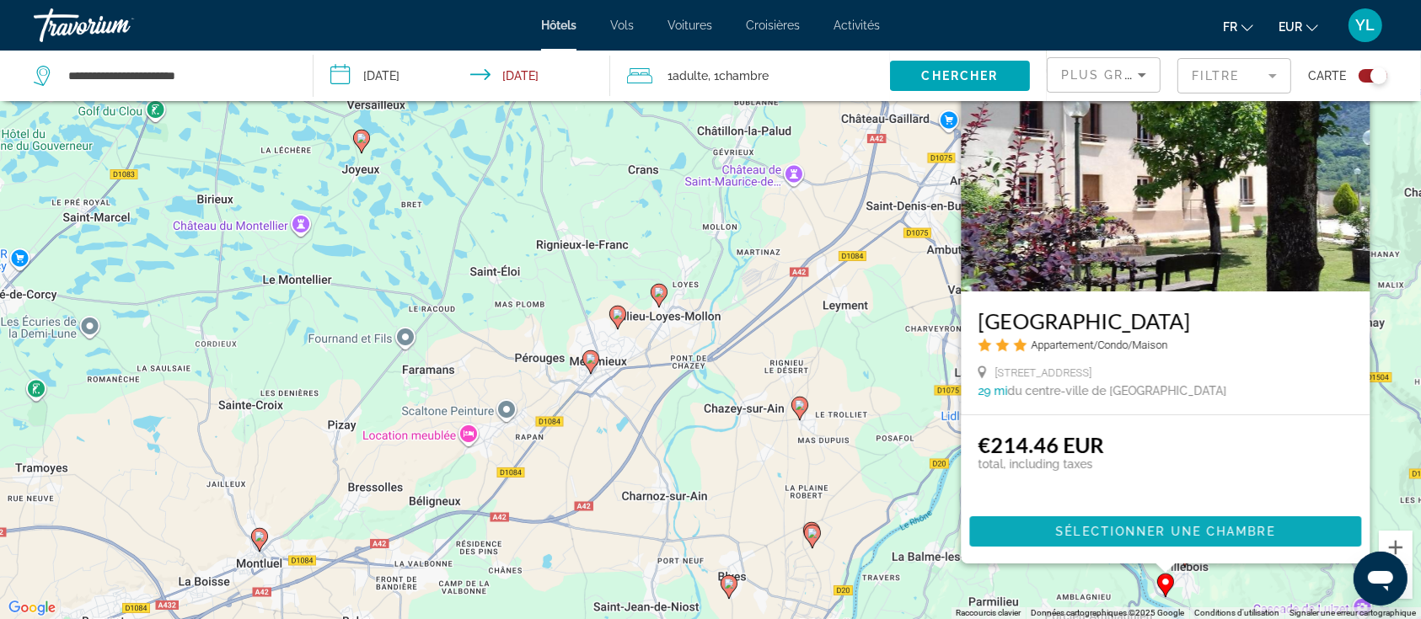
click at [1086, 526] on span "Sélectionner une chambre" at bounding box center [1165, 531] width 219 height 13
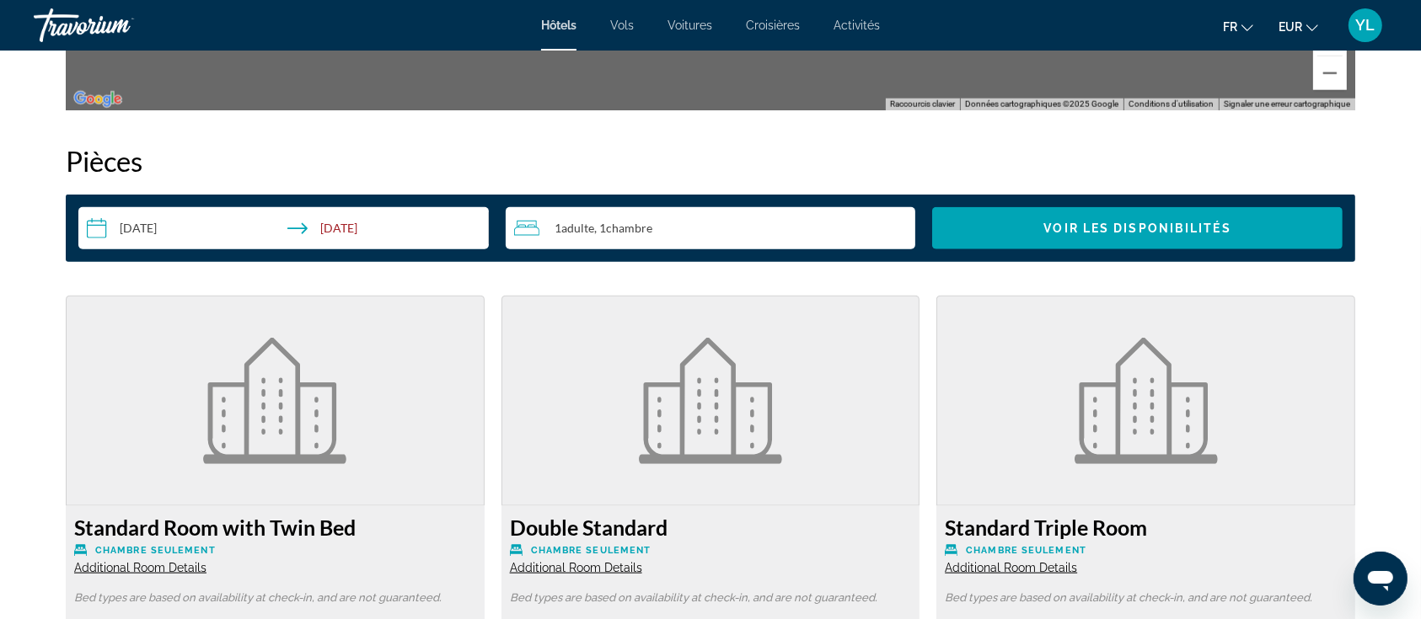
scroll to position [2135, 0]
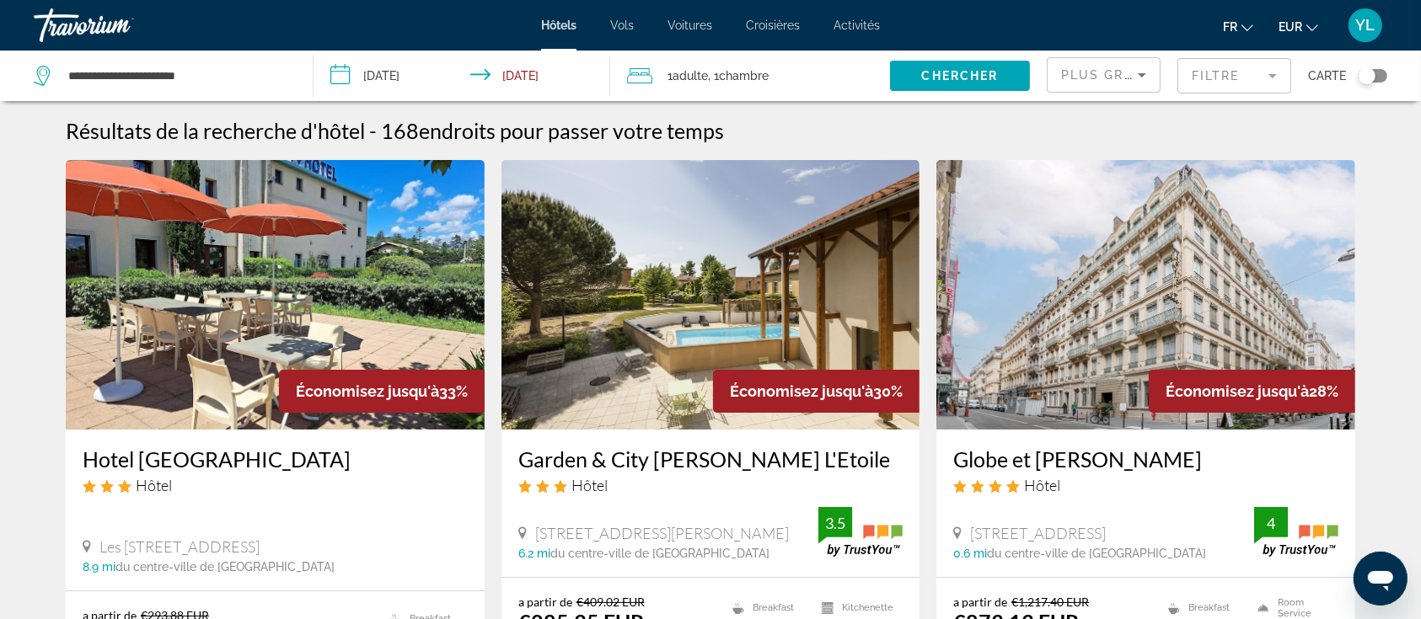
click at [1355, 74] on button "Toggle map" at bounding box center [1366, 75] width 41 height 15
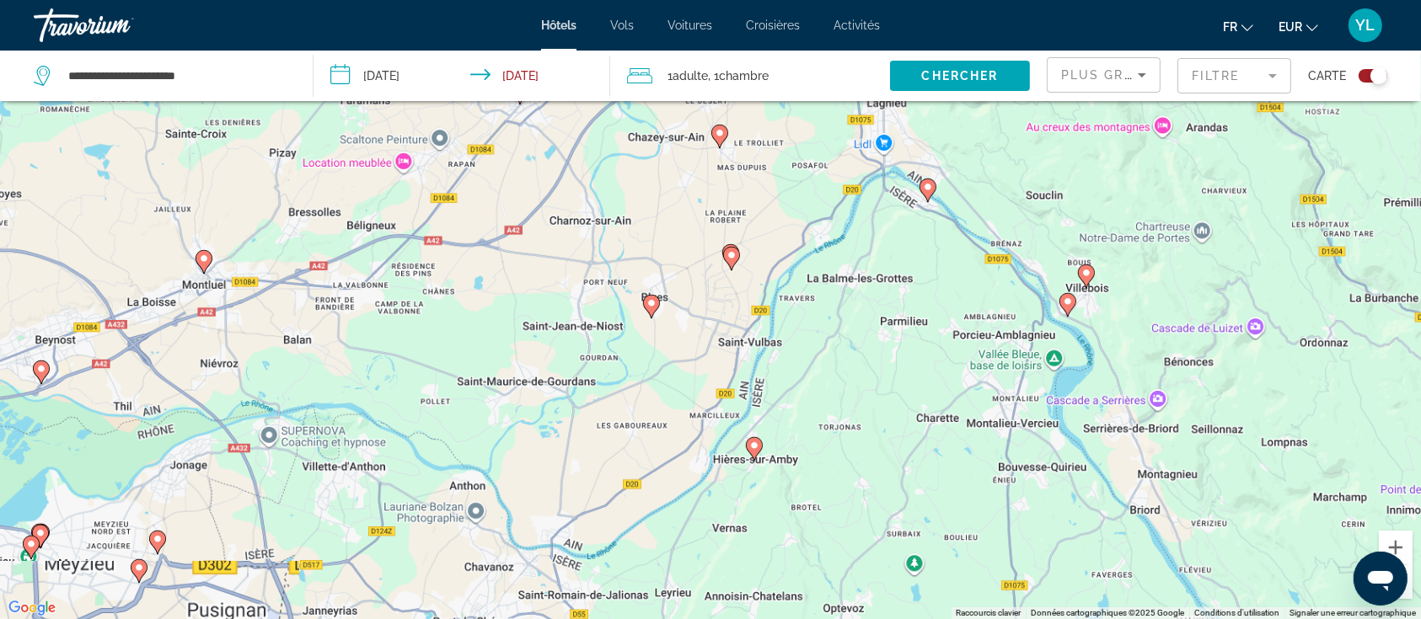
drag, startPoint x: 858, startPoint y: 458, endPoint x: 838, endPoint y: 233, distance: 225.9
click at [838, 233] on div "Pour activer le glissement avec le clavier, appuyez sur Alt+Entrée. Une fois ce…" at bounding box center [710, 309] width 1421 height 619
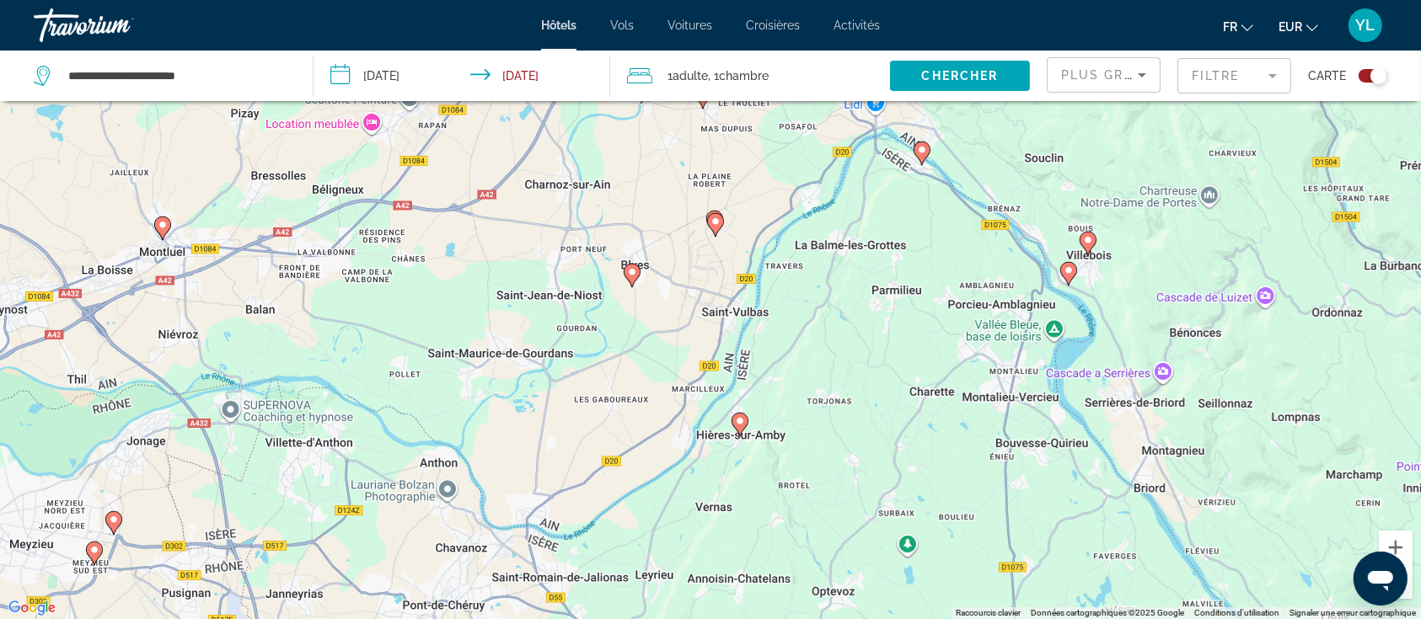
click at [742, 421] on image "Main content" at bounding box center [740, 421] width 10 height 10
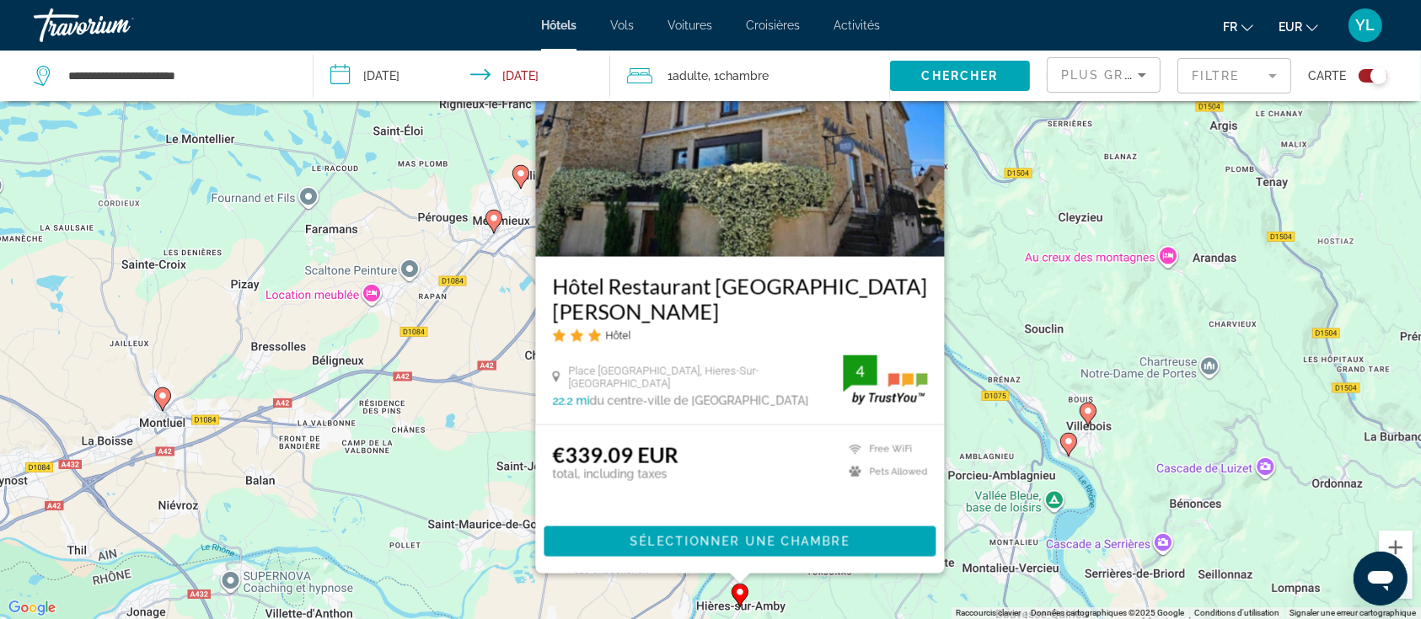
click at [978, 298] on div "Pour activer le glissement avec le clavier, appuyez sur Alt+Entrée. Une fois ce…" at bounding box center [710, 309] width 1421 height 619
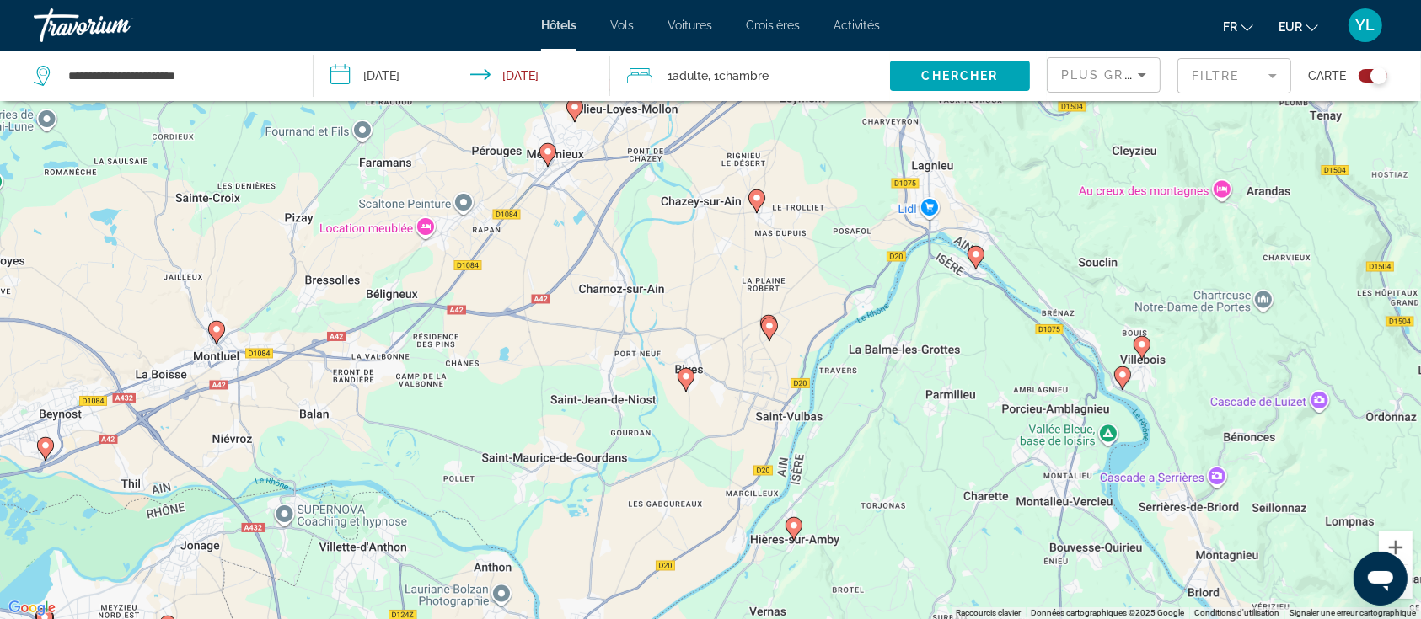
drag, startPoint x: 825, startPoint y: 448, endPoint x: 902, endPoint y: 346, distance: 128.3
click at [890, 369] on div "Pour activer le glissement avec le clavier, appuyez sur Alt+Entrée. Une fois ce…" at bounding box center [710, 309] width 1421 height 619
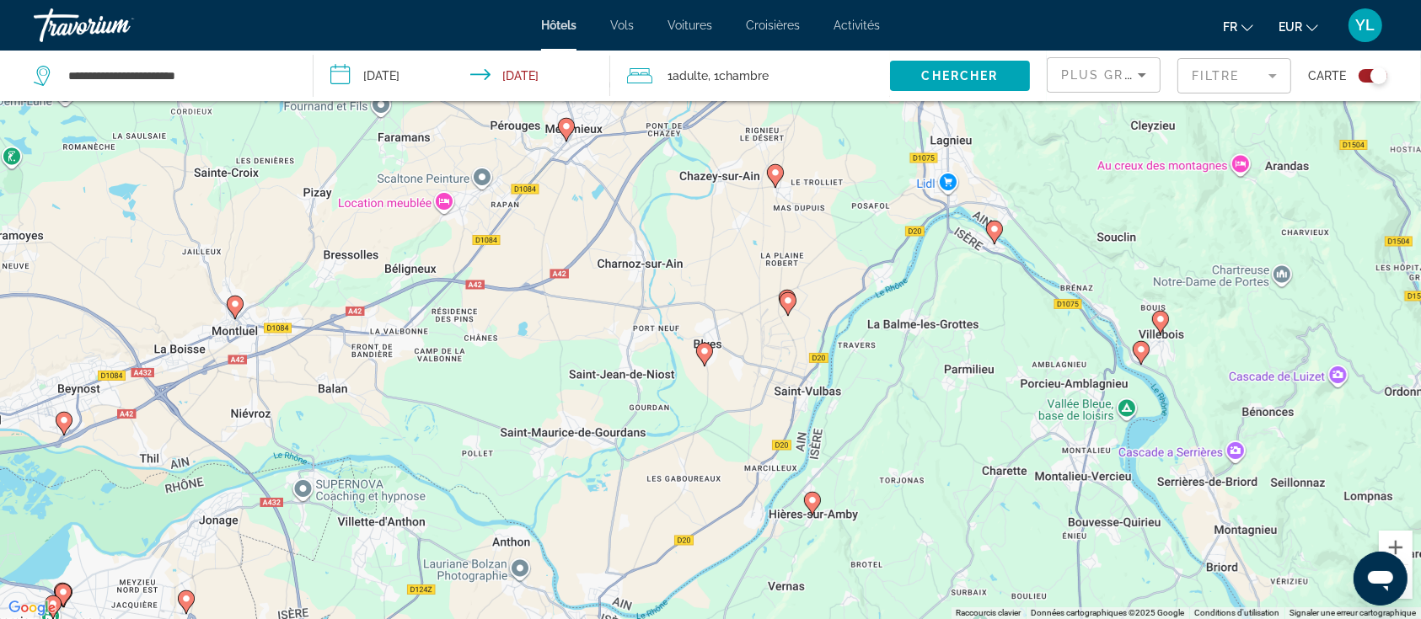
click at [995, 232] on image "Main content" at bounding box center [994, 229] width 10 height 10
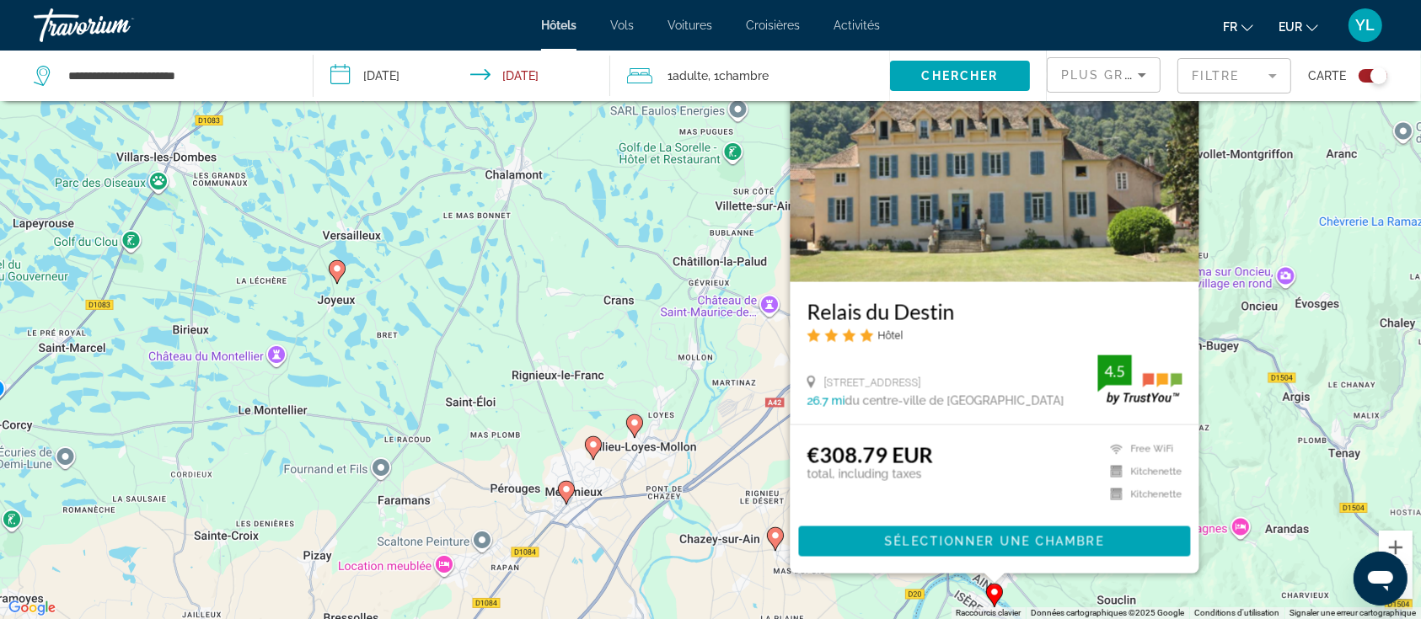
click at [689, 402] on div "Pour activer le glissement avec le clavier, appuyez sur Alt+Entrée. Une fois ce…" at bounding box center [710, 309] width 1421 height 619
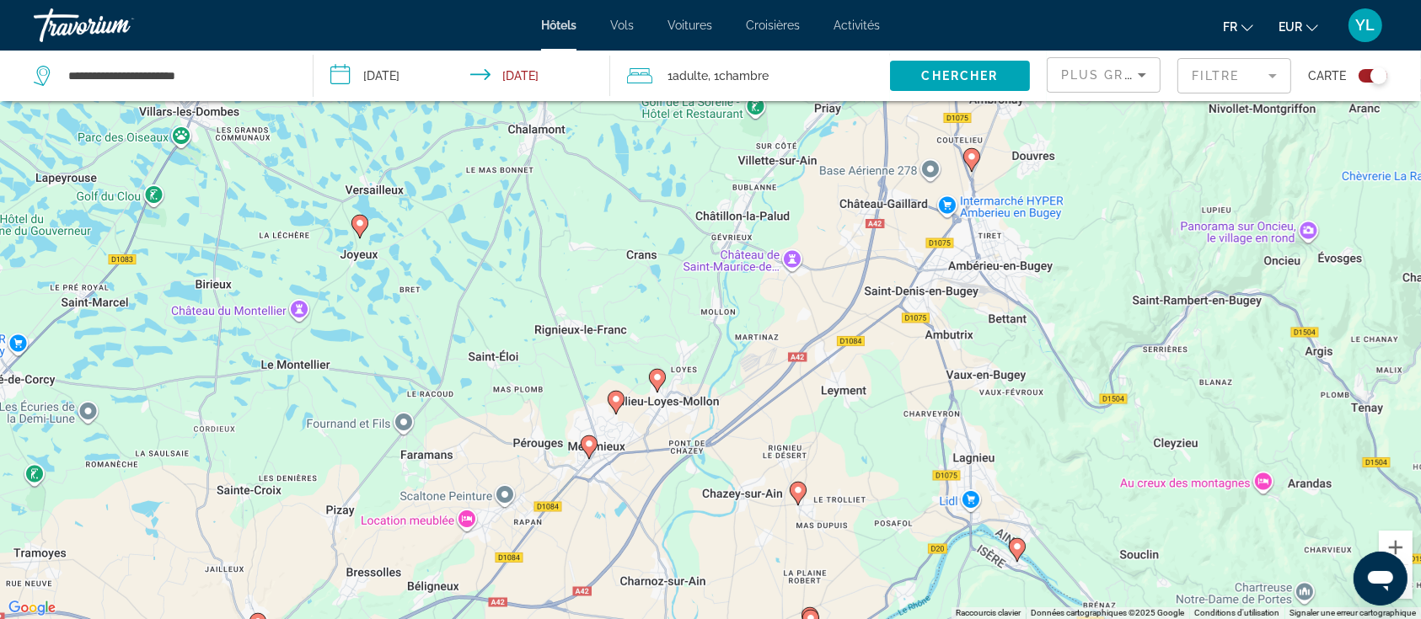
drag, startPoint x: 786, startPoint y: 458, endPoint x: 815, endPoint y: 386, distance: 77.9
click at [815, 386] on div "Pour activer le glissement avec le clavier, appuyez sur Alt+Entrée. Une fois ce…" at bounding box center [710, 309] width 1421 height 619
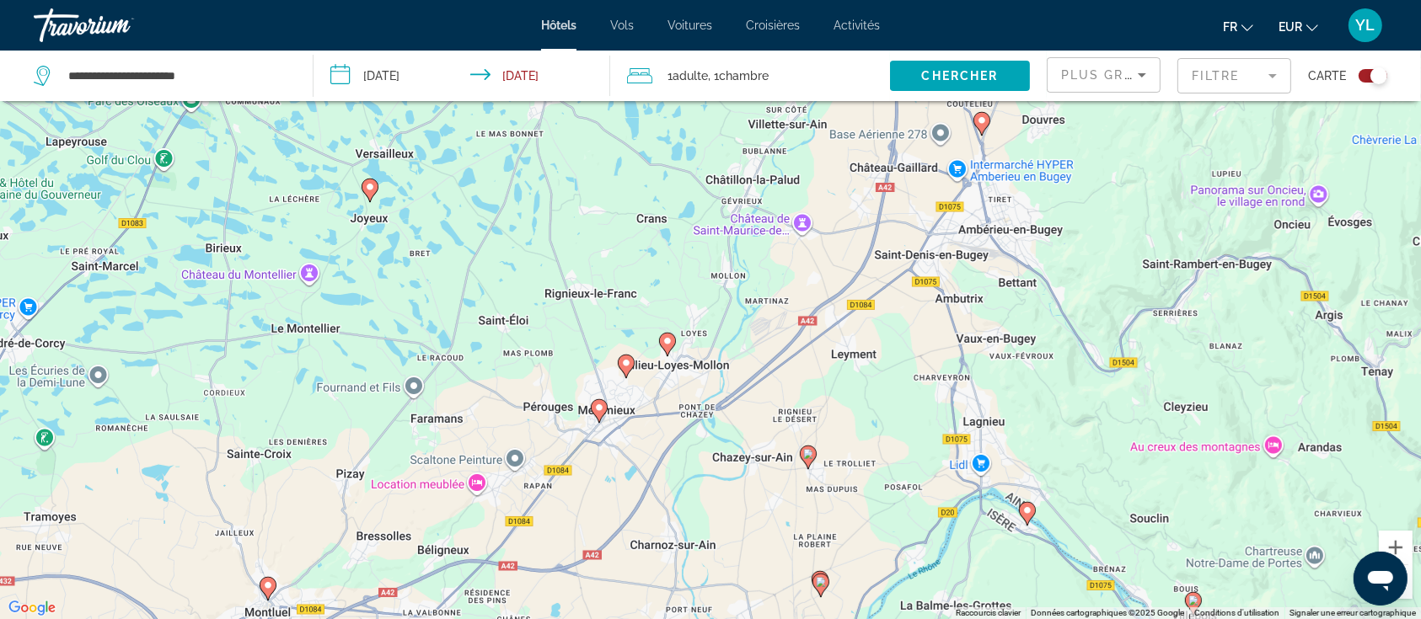
click at [671, 347] on icon "Main content" at bounding box center [667, 344] width 15 height 22
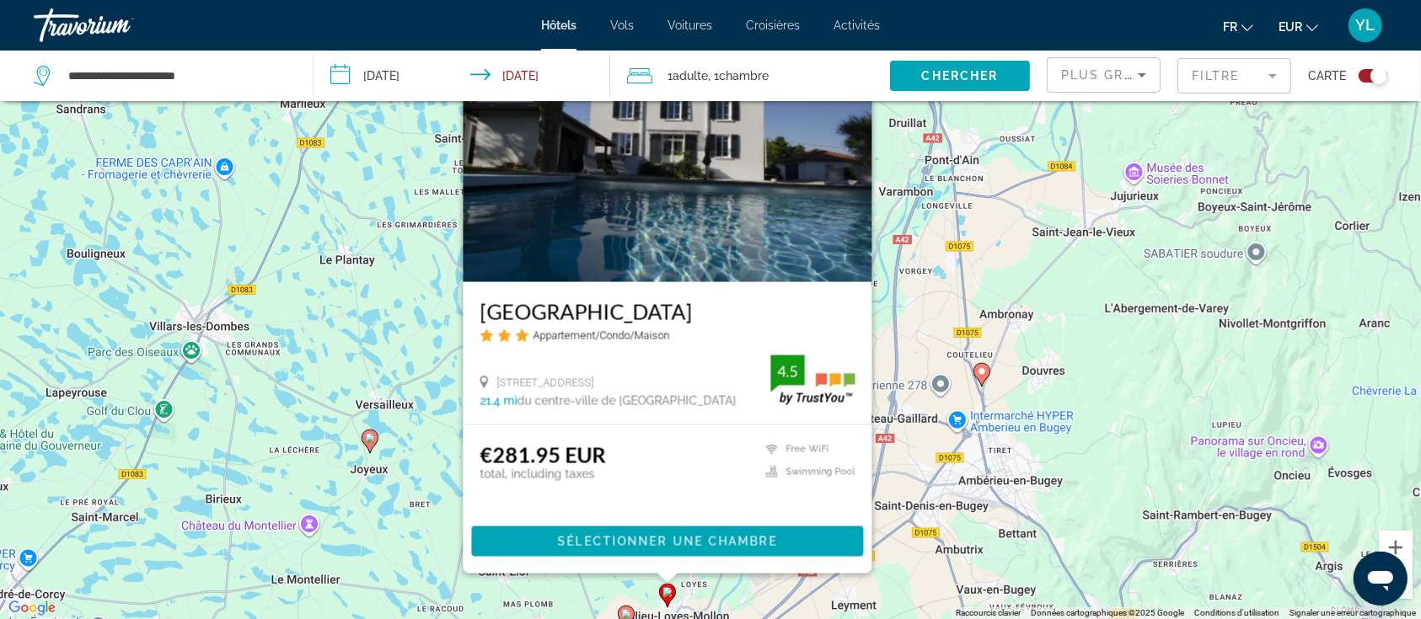
click at [941, 502] on div "Pour activer le glissement avec le clavier, appuyez sur Alt+Entrée. Une fois ce…" at bounding box center [710, 309] width 1421 height 619
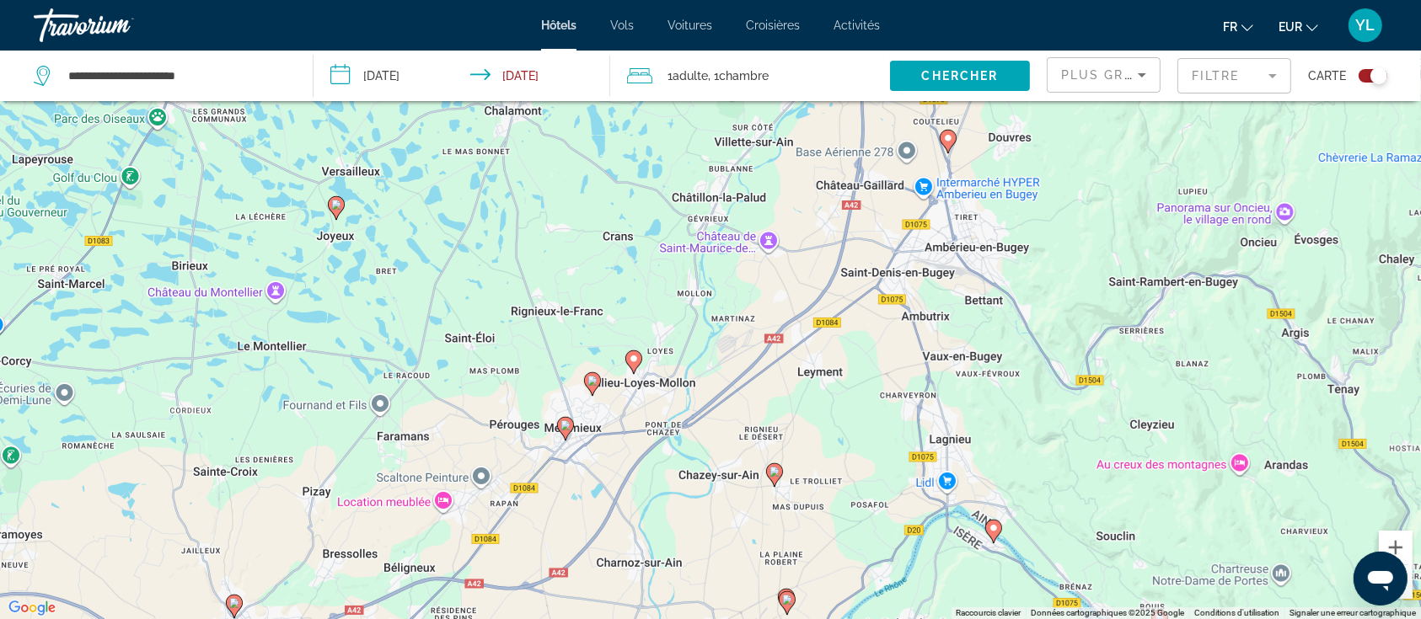
drag, startPoint x: 874, startPoint y: 335, endPoint x: 856, endPoint y: 263, distance: 74.6
click at [856, 264] on div "Pour activer le glissement avec le clavier, appuyez sur Alt+Entrée. Une fois ce…" at bounding box center [710, 309] width 1421 height 619
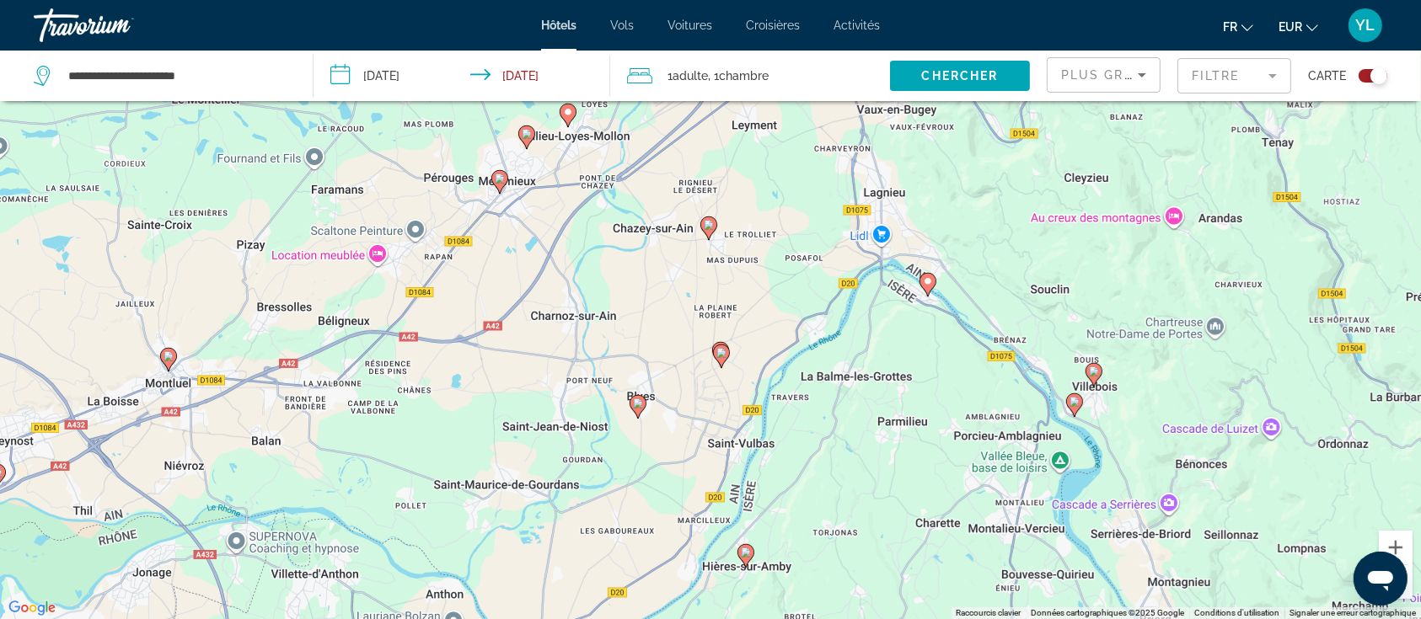
drag, startPoint x: 919, startPoint y: 558, endPoint x: 876, endPoint y: 388, distance: 175.6
click at [876, 388] on div "Pour activer le glissement avec le clavier, appuyez sur Alt+Entrée. Une fois ce…" at bounding box center [710, 309] width 1421 height 619
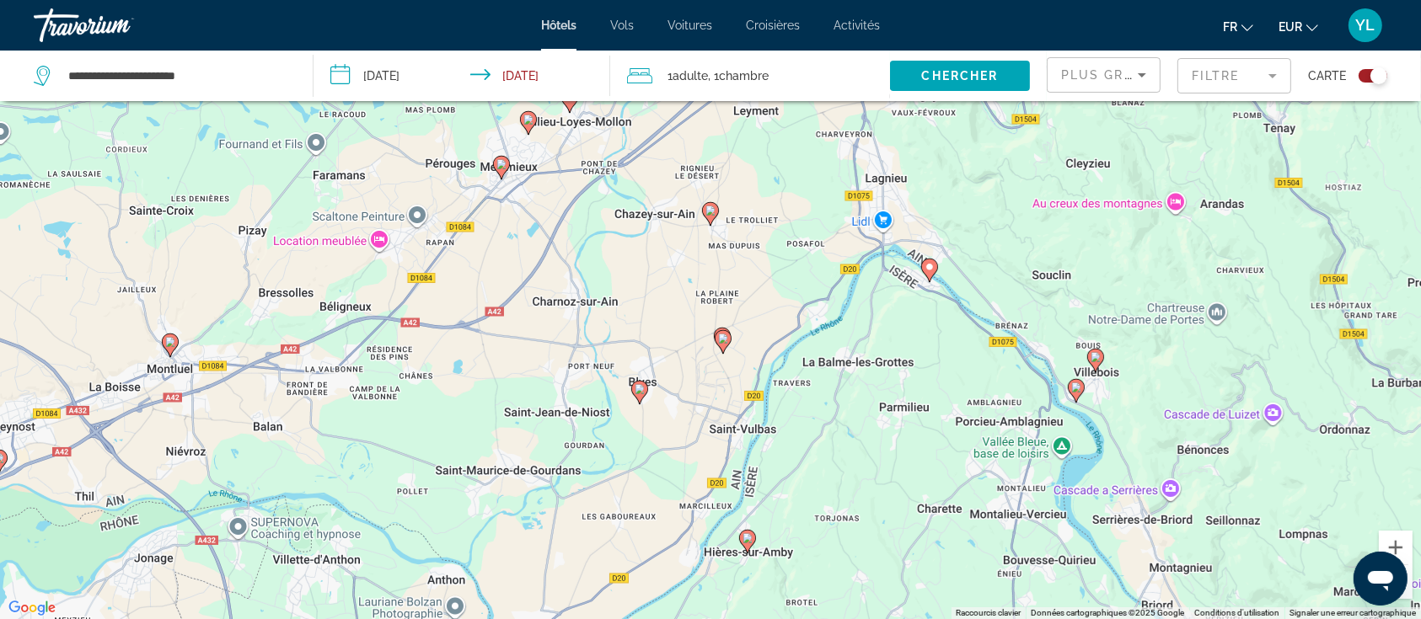
click at [636, 394] on image "Main content" at bounding box center [640, 389] width 10 height 10
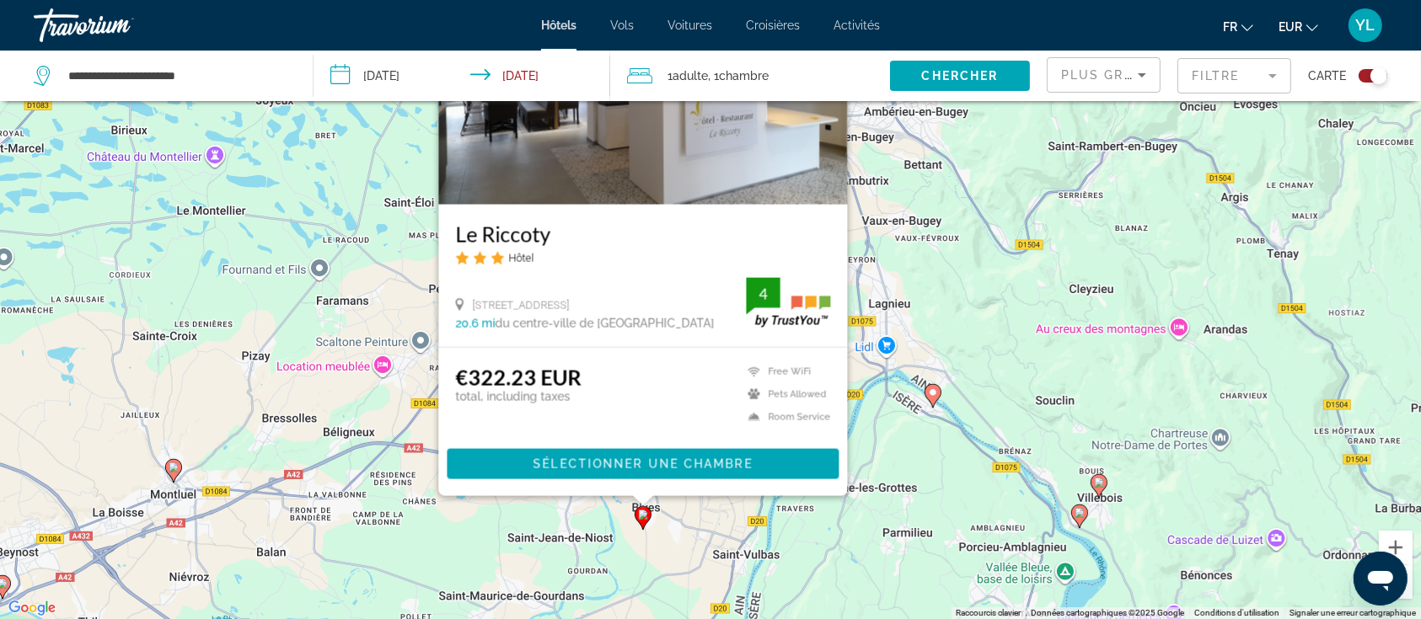
drag, startPoint x: 963, startPoint y: 548, endPoint x: 964, endPoint y: 437, distance: 111.3
click at [969, 428] on div "Pour activer le glissement avec le clavier, appuyez sur Alt+Entrée. Une fois ce…" at bounding box center [710, 309] width 1421 height 619
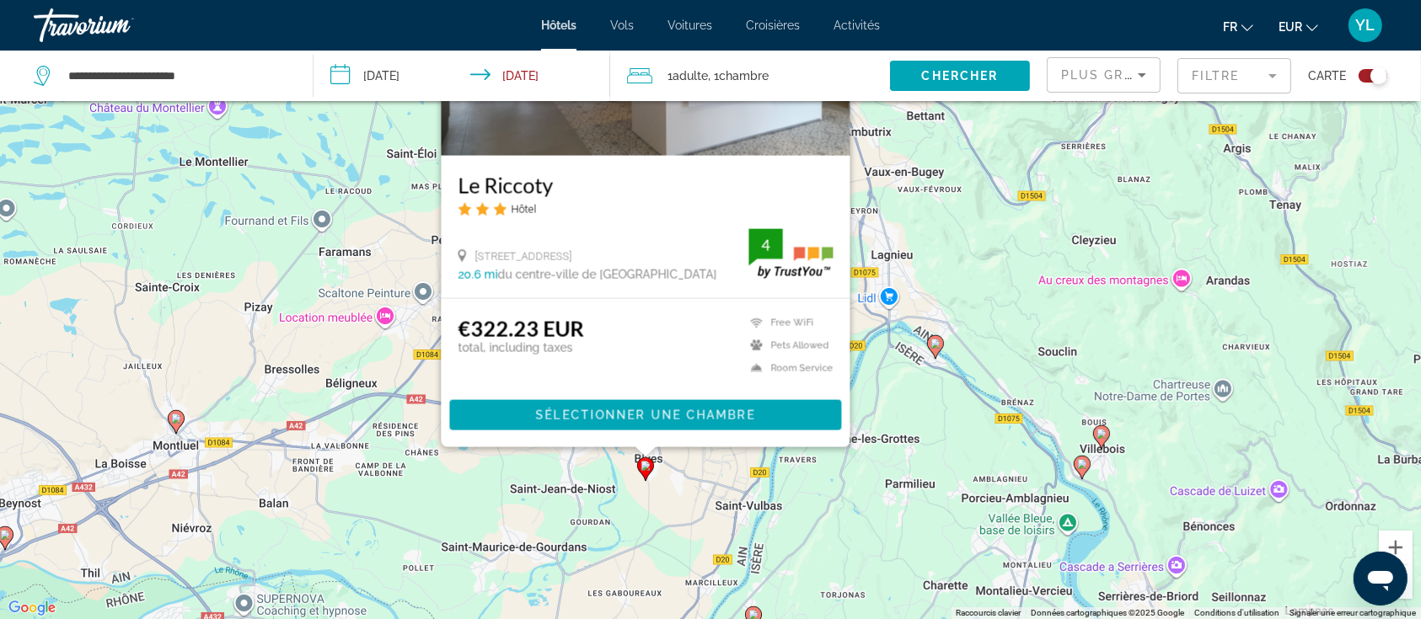
click at [905, 498] on div "Pour activer le glissement avec le clavier, appuyez sur Alt+Entrée. Une fois ce…" at bounding box center [710, 309] width 1421 height 619
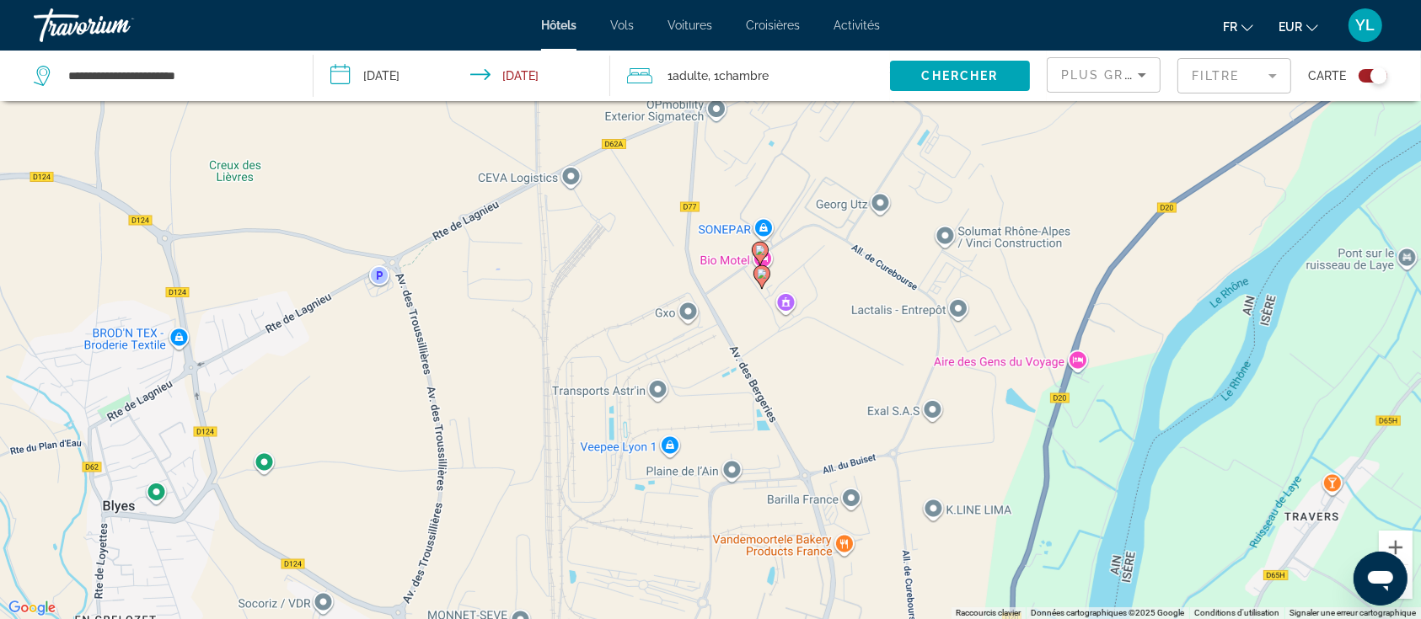
click at [758, 249] on image "Main content" at bounding box center [760, 250] width 10 height 10
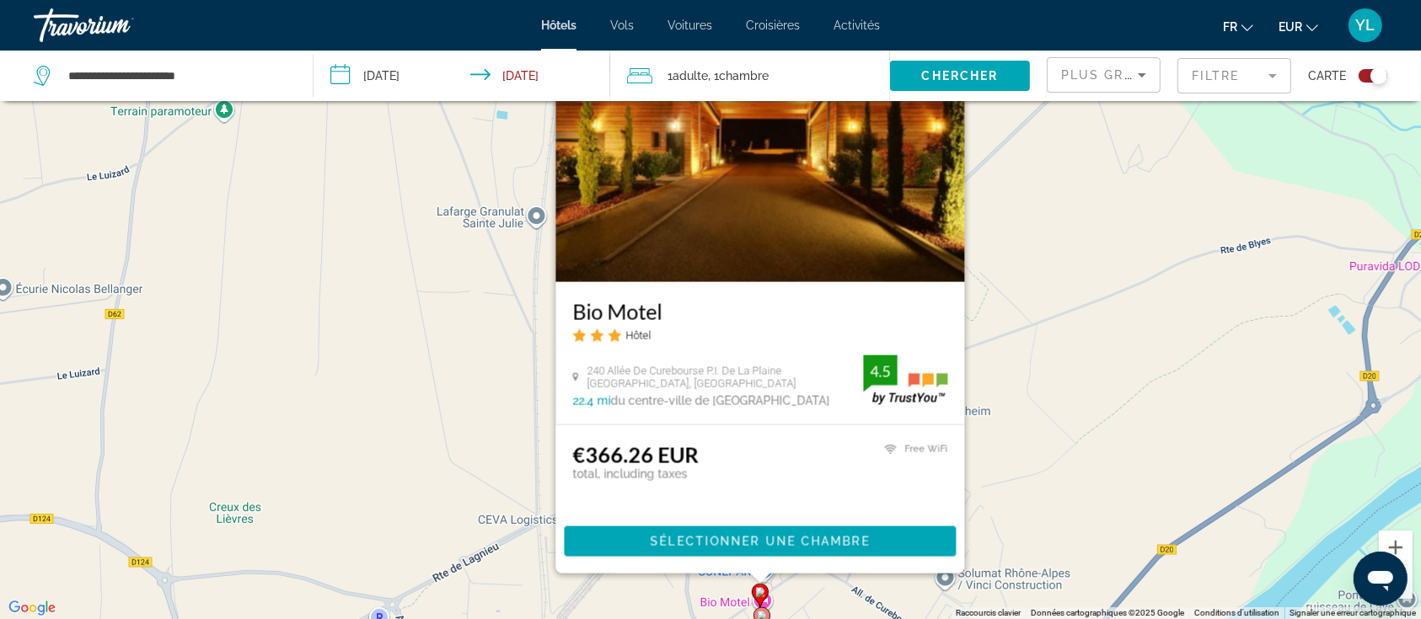
click at [1058, 459] on div "Pour activer le glissement avec le clavier, appuyez sur Alt+Entrée. Une fois ce…" at bounding box center [710, 309] width 1421 height 619
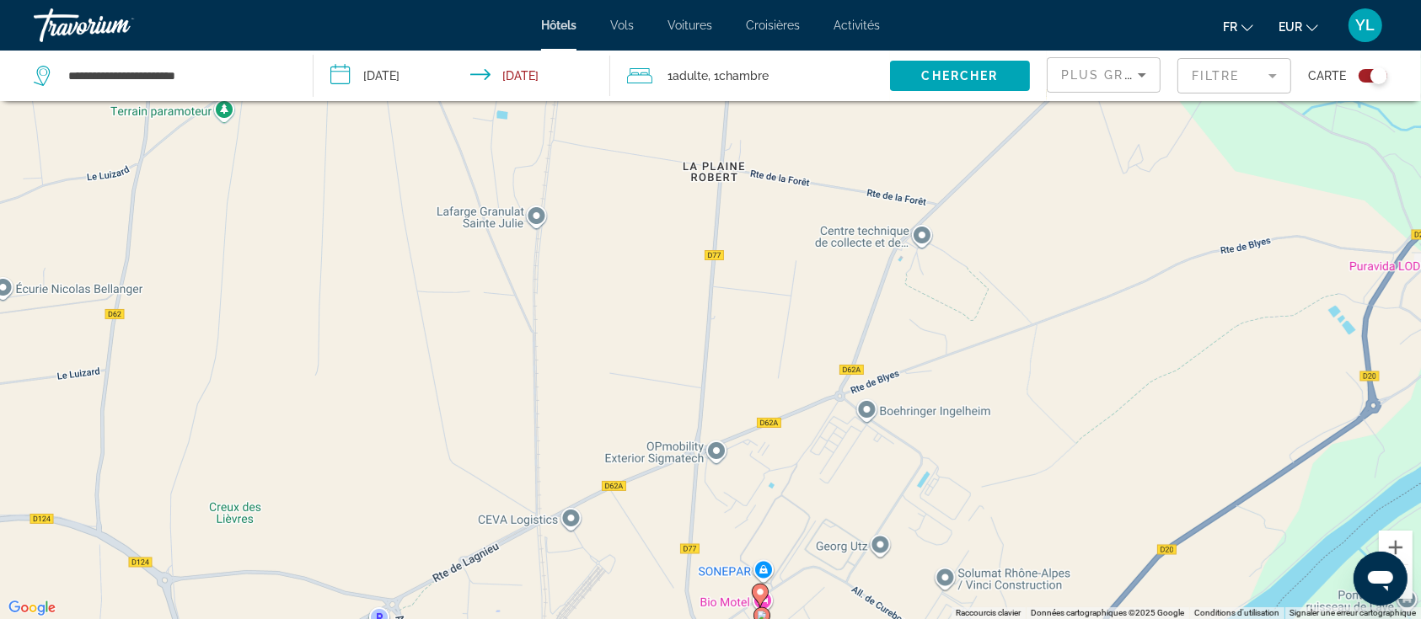
drag, startPoint x: 836, startPoint y: 445, endPoint x: 742, endPoint y: 233, distance: 232.4
click at [742, 233] on div "Pour activer le glissement avec le clavier, appuyez sur Alt+Entrée. Une fois ce…" at bounding box center [710, 309] width 1421 height 619
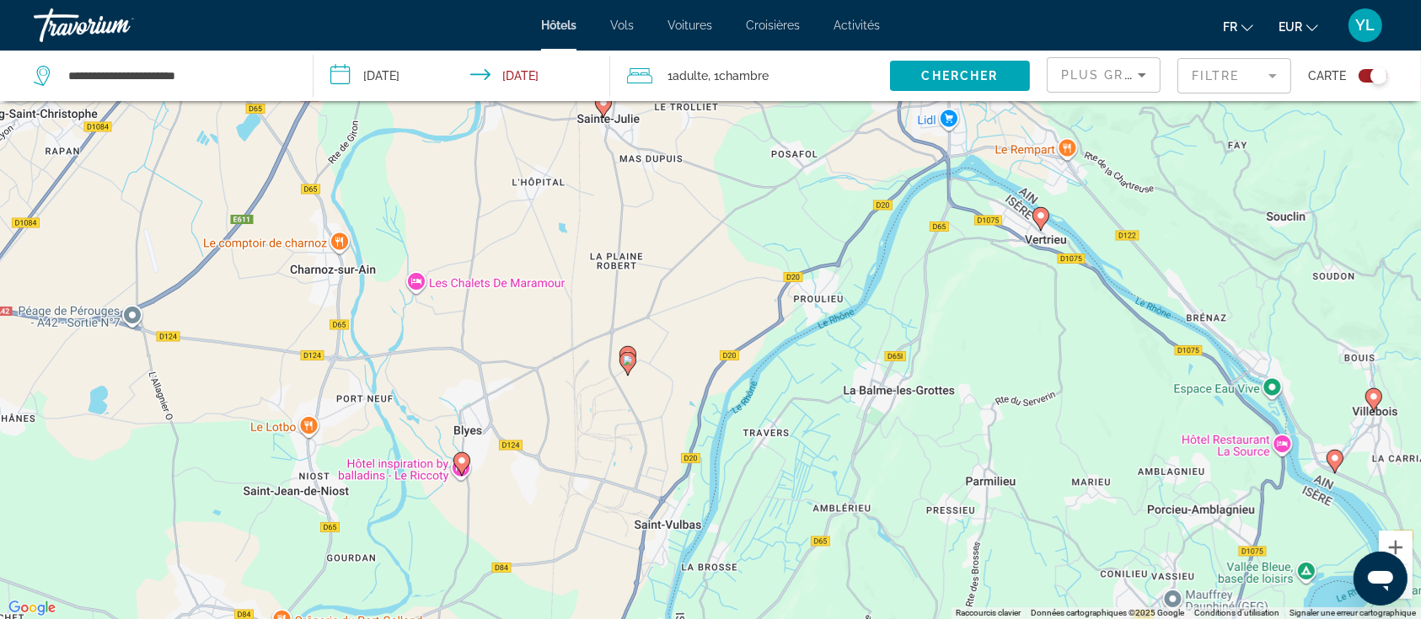
click at [460, 460] on image "Main content" at bounding box center [462, 461] width 10 height 10
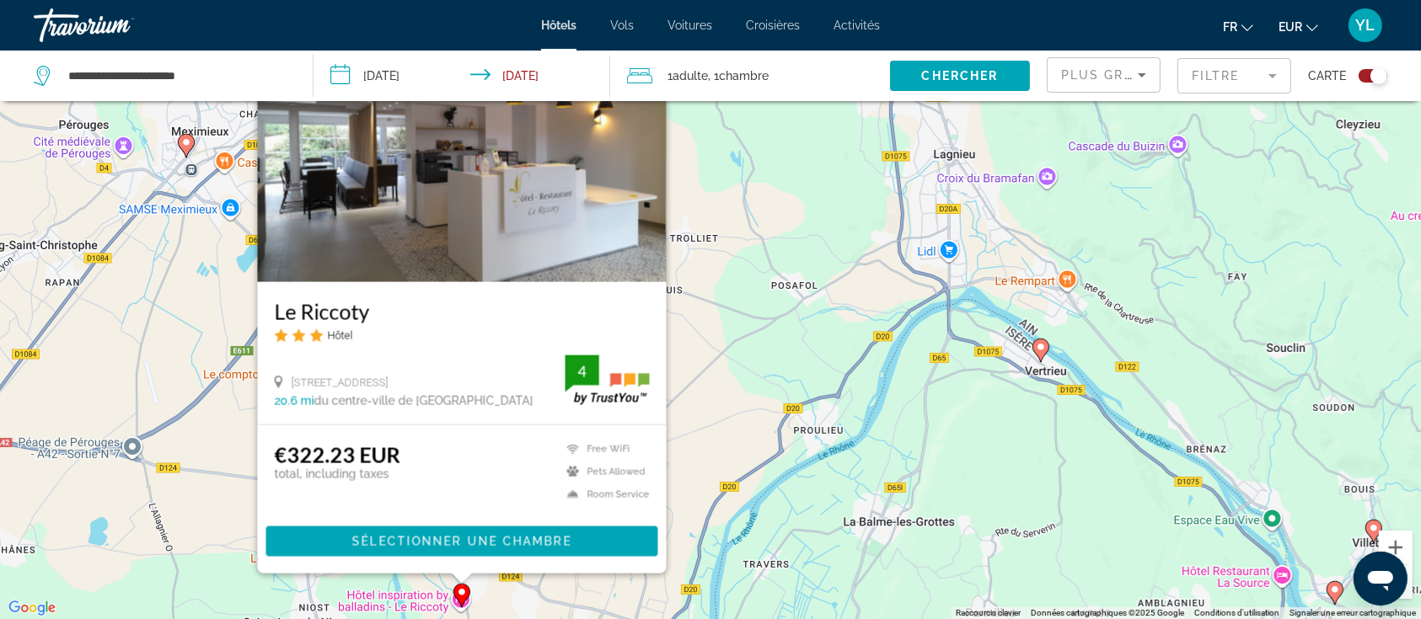
click at [747, 478] on div "Pour activer le glissement avec le clavier, appuyez sur Alt+Entrée. Une fois ce…" at bounding box center [710, 309] width 1421 height 619
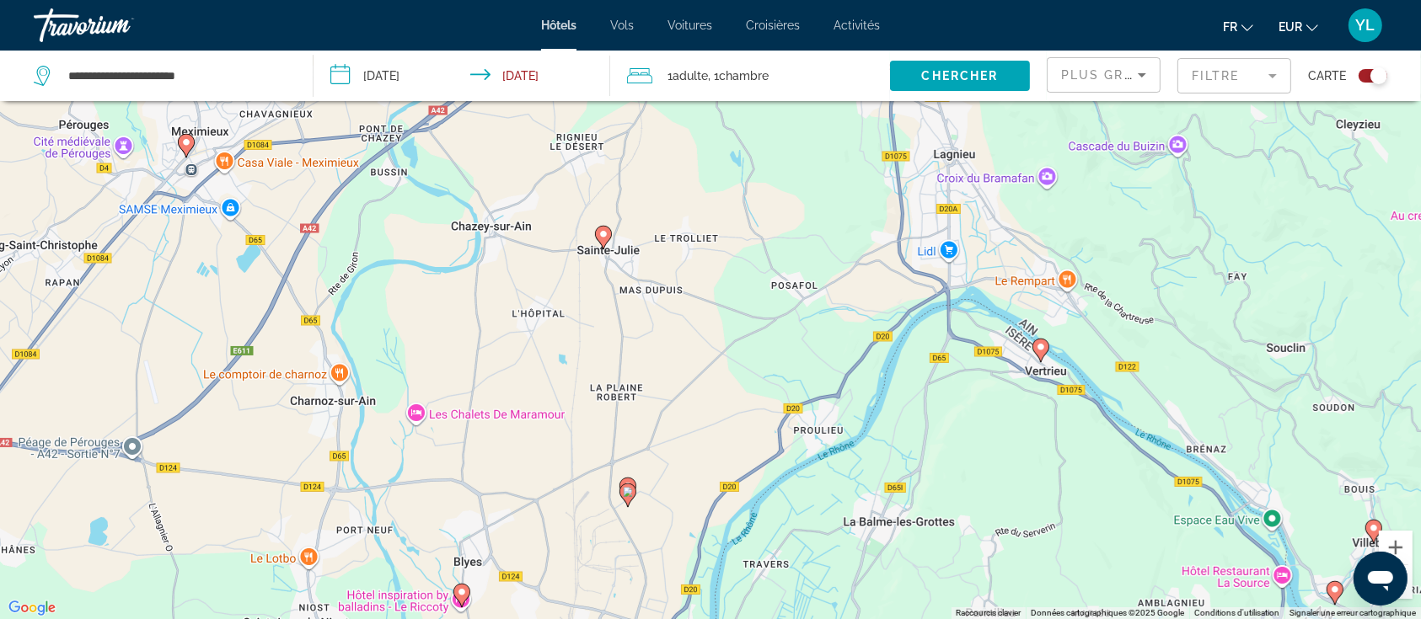
click at [602, 234] on image "Main content" at bounding box center [603, 234] width 10 height 10
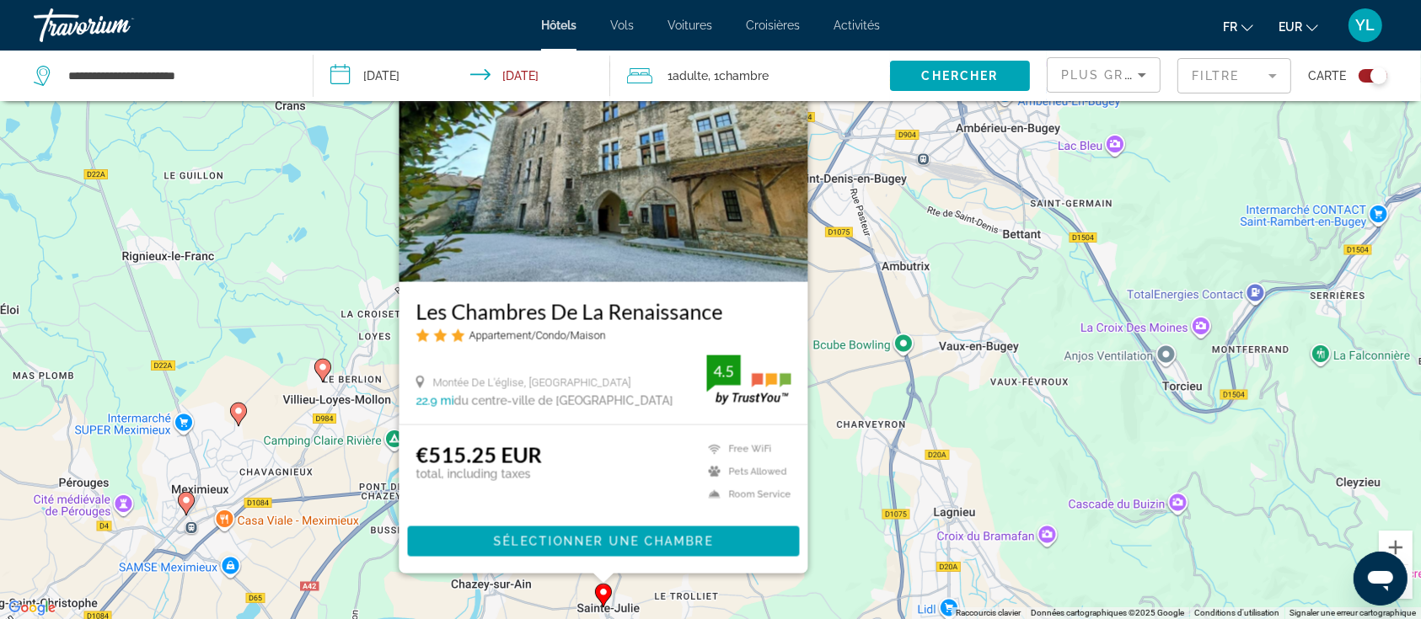
click at [856, 436] on div "Pour activer le glissement avec le clavier, appuyez sur Alt+Entrée. Une fois ce…" at bounding box center [710, 309] width 1421 height 619
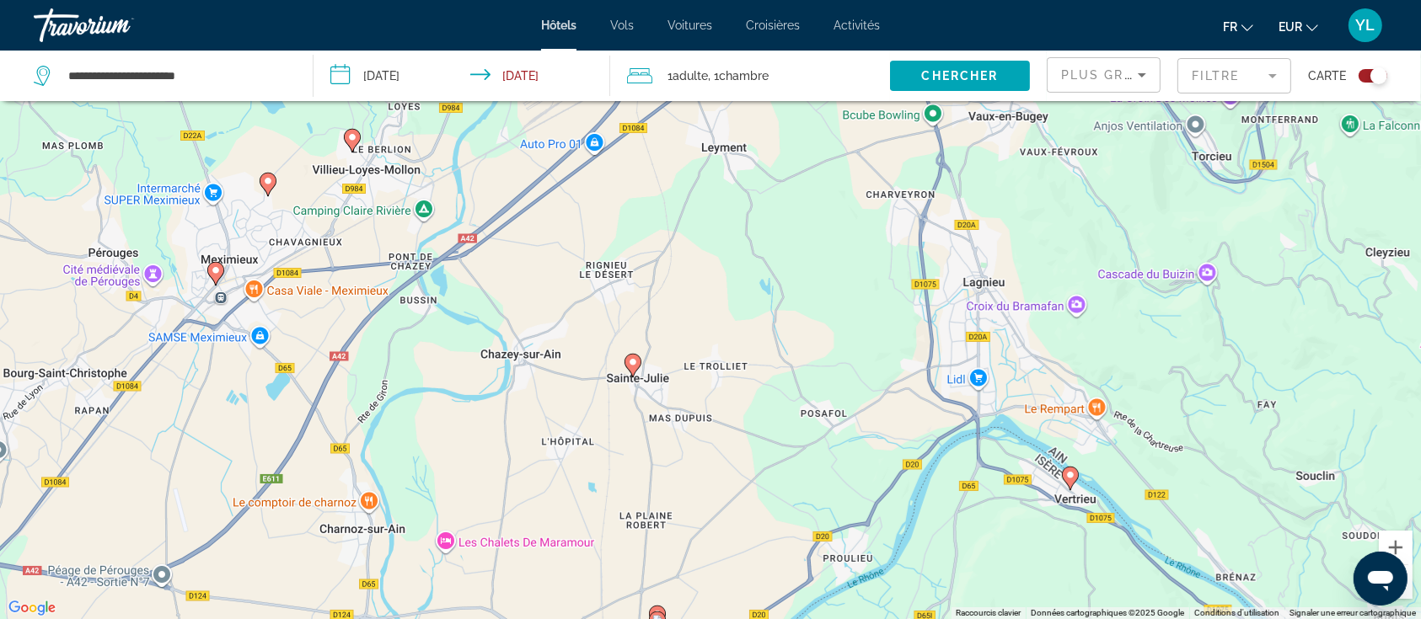
drag, startPoint x: 776, startPoint y: 440, endPoint x: 800, endPoint y: 265, distance: 176.0
click at [800, 265] on div "Pour activer le glissement avec le clavier, appuyez sur Alt+Entrée. Une fois ce…" at bounding box center [710, 309] width 1421 height 619
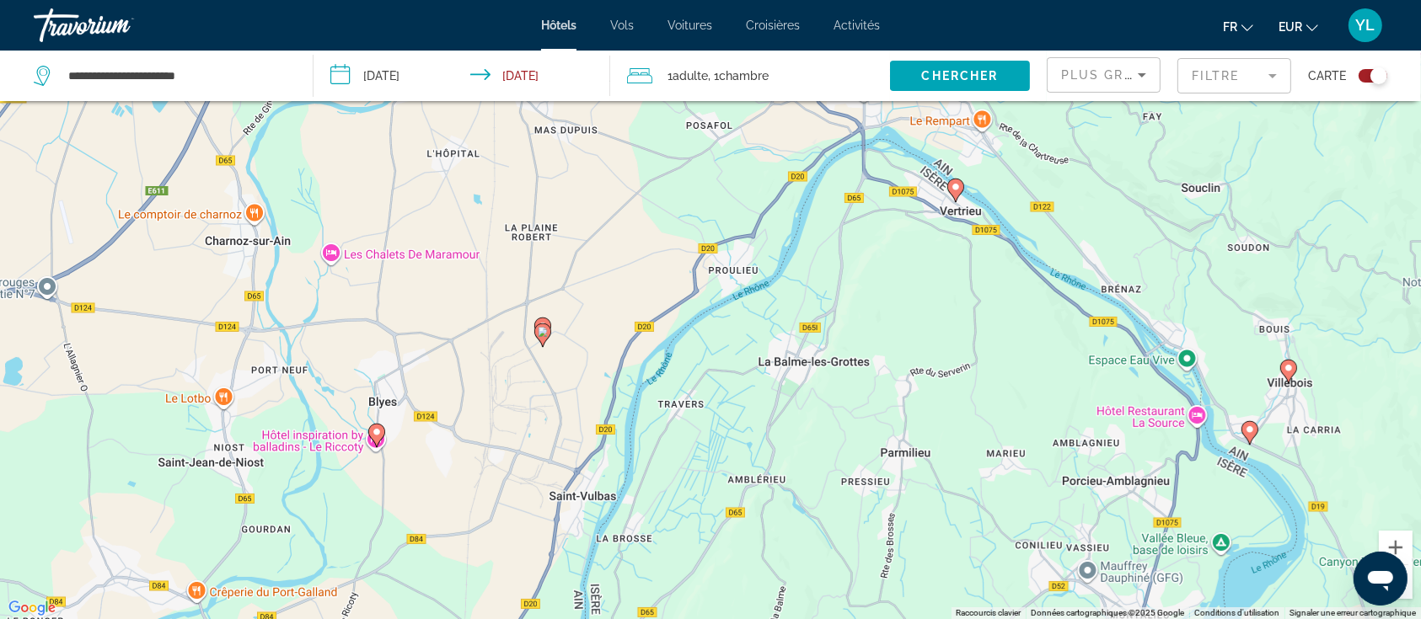
drag, startPoint x: 614, startPoint y: 490, endPoint x: 485, endPoint y: 223, distance: 296.3
click at [485, 223] on div "Pour activer le glissement avec le clavier, appuyez sur Alt+Entrée. Une fois ce…" at bounding box center [710, 309] width 1421 height 619
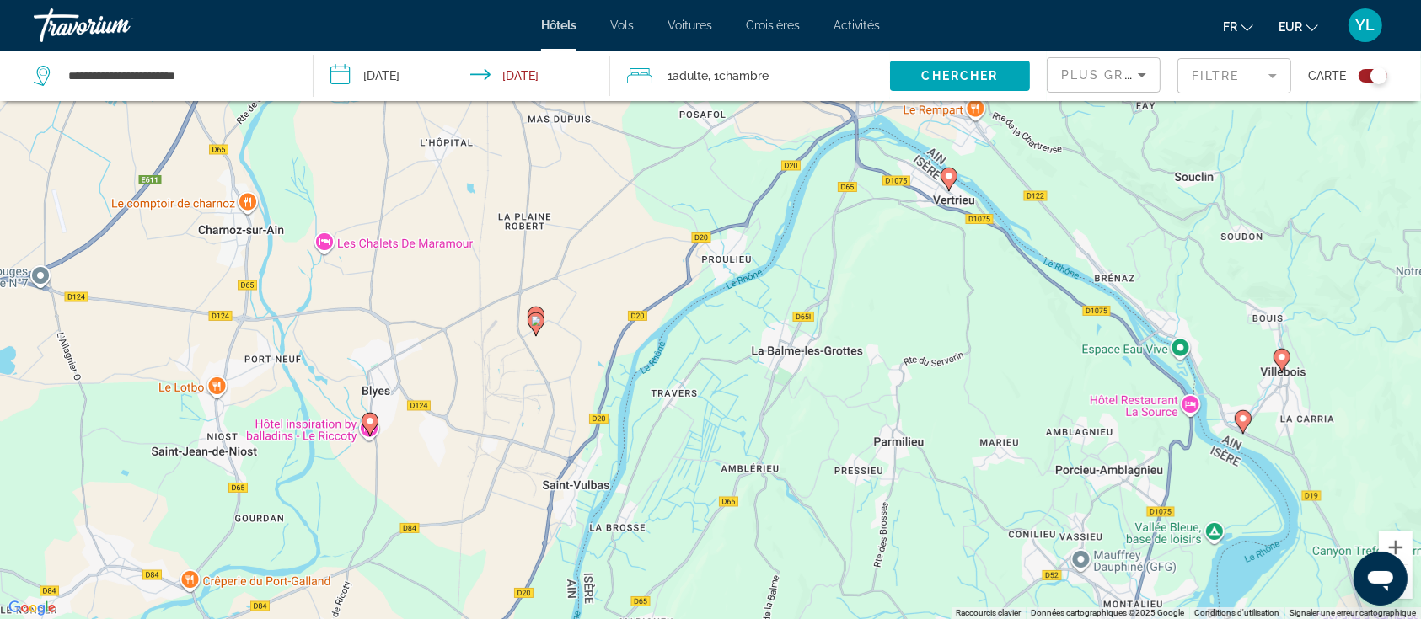
click at [946, 175] on image "Main content" at bounding box center [949, 176] width 10 height 10
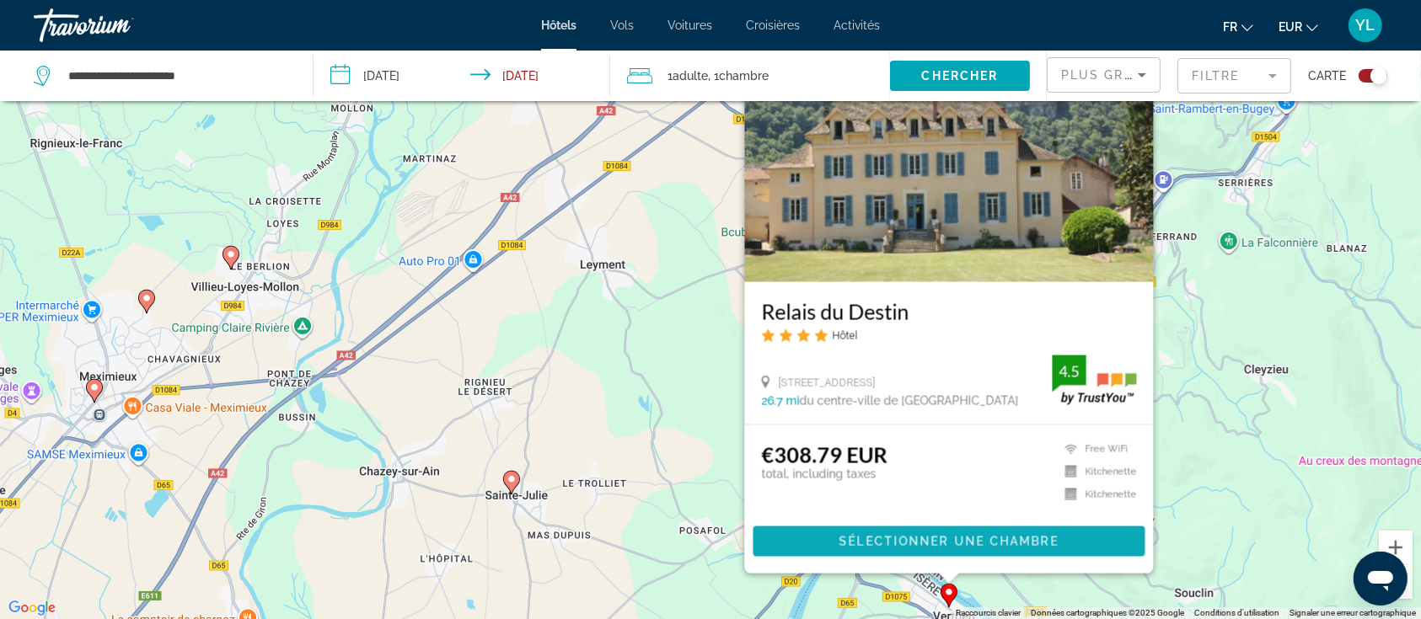
click at [850, 541] on span "Sélectionner une chambre" at bounding box center [948, 541] width 219 height 13
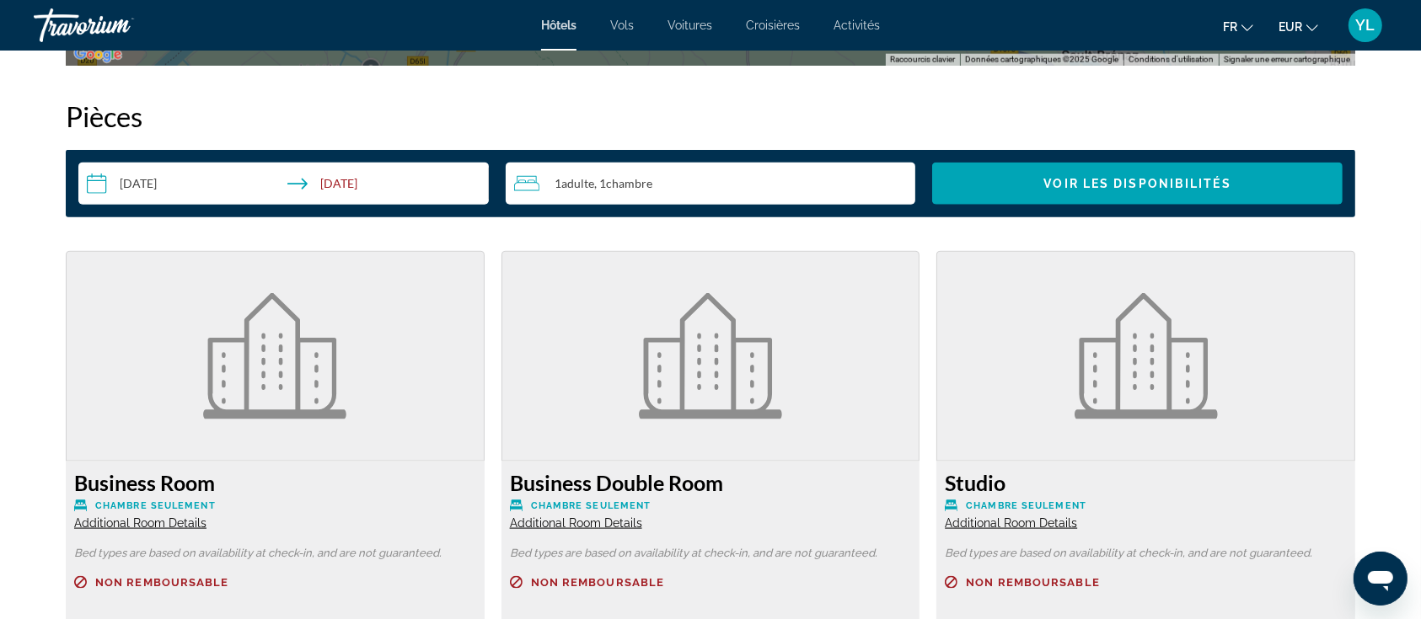
scroll to position [2472, 0]
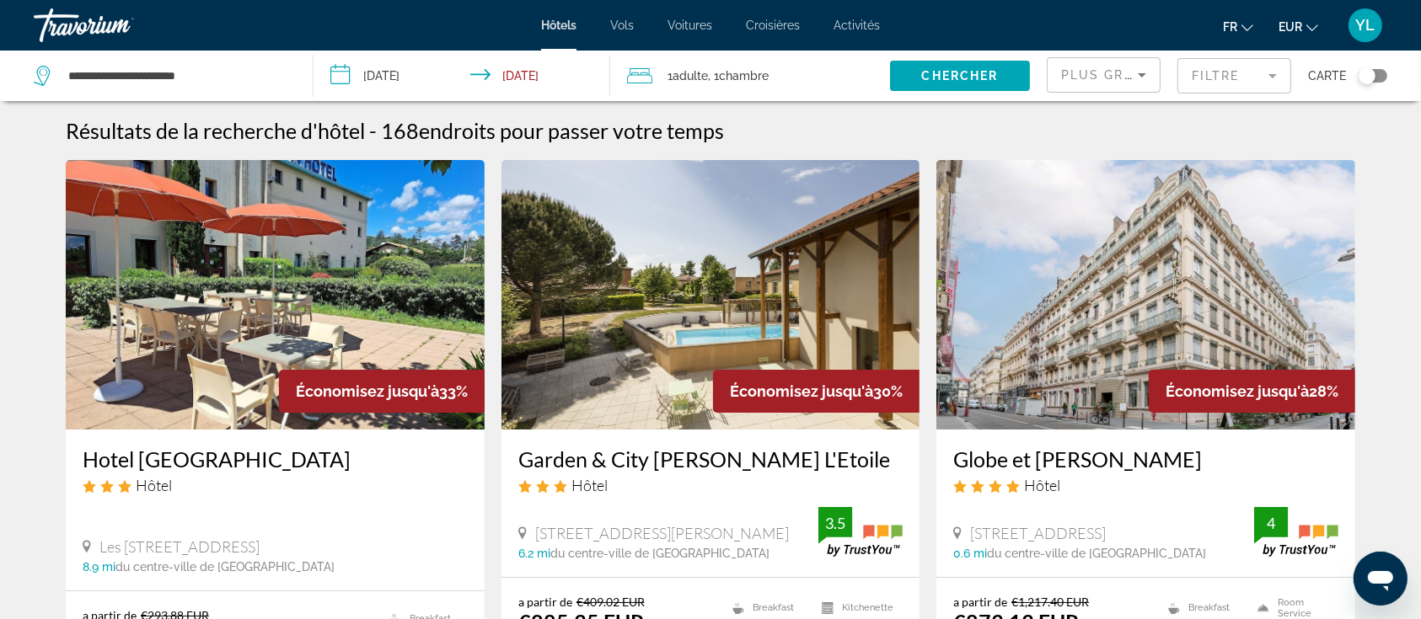
click at [1342, 69] on span "Carte" at bounding box center [1327, 76] width 38 height 24
click at [1370, 78] on div "Toggle map" at bounding box center [1367, 75] width 17 height 17
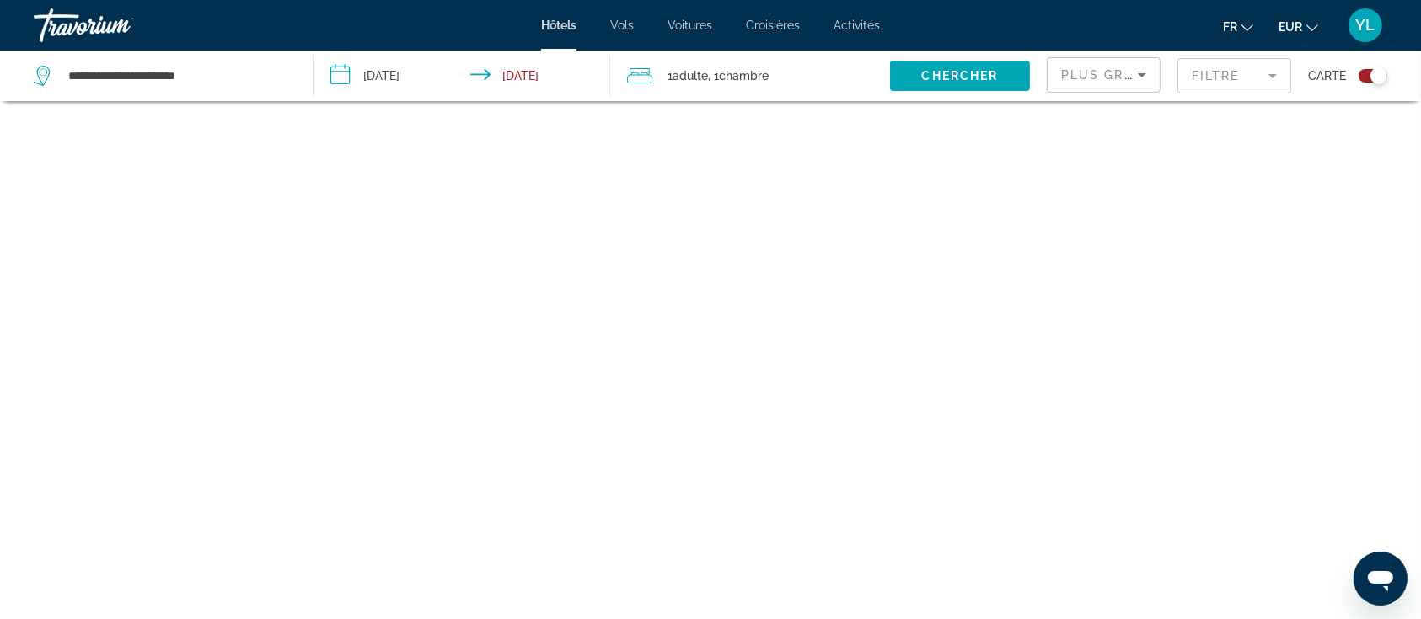
scroll to position [101, 0]
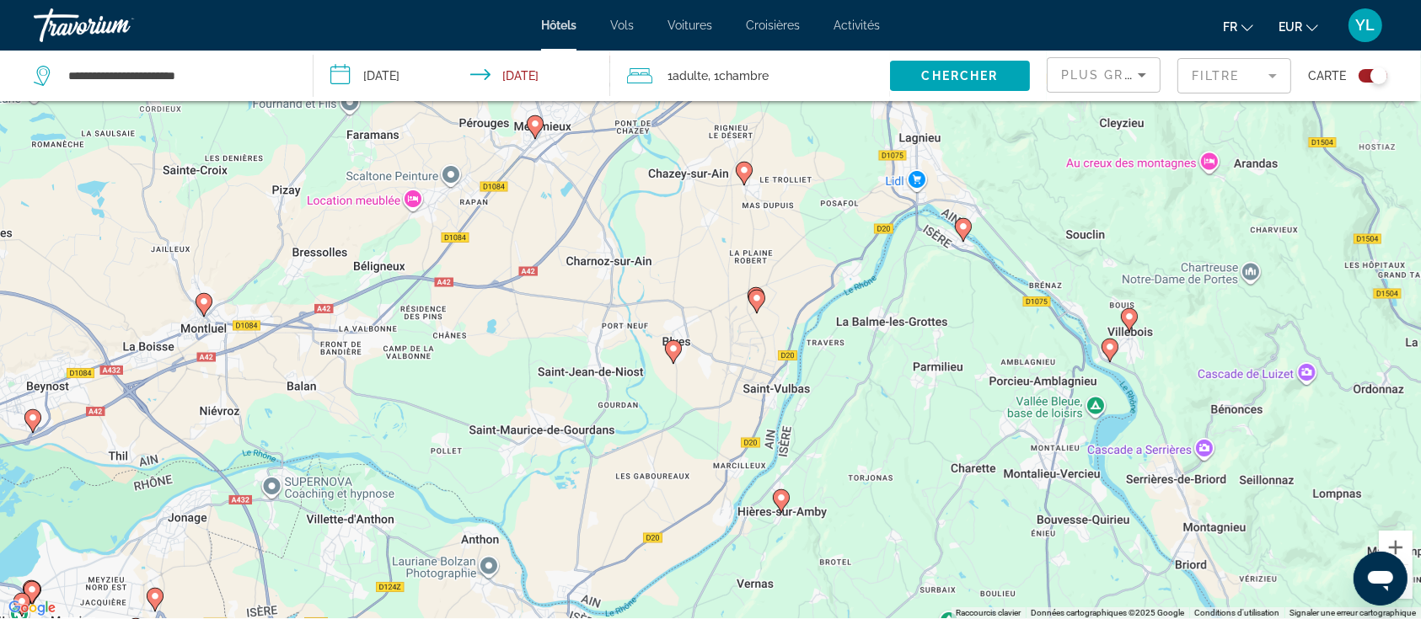
drag, startPoint x: 903, startPoint y: 475, endPoint x: 880, endPoint y: 311, distance: 165.9
click at [880, 311] on div "Pour activer le glissement avec le clavier, appuyez sur Alt+Entrée. Une fois ce…" at bounding box center [710, 309] width 1421 height 619
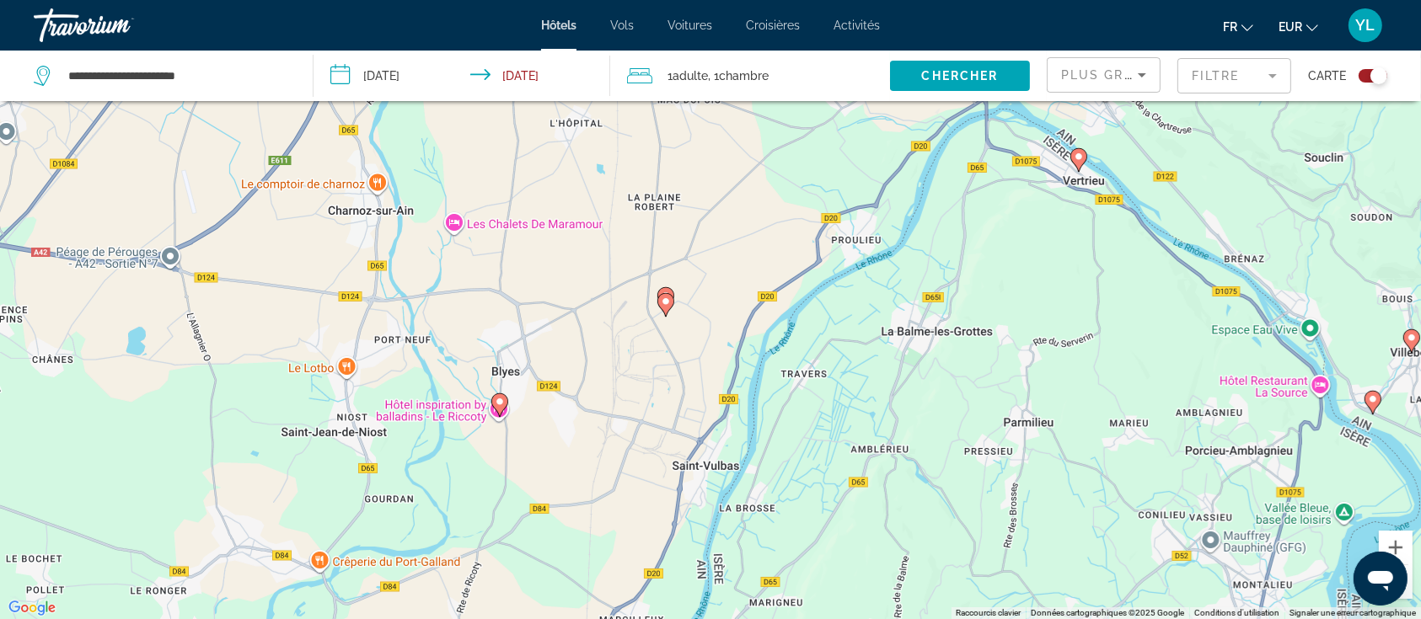
drag, startPoint x: 670, startPoint y: 250, endPoint x: 634, endPoint y: 408, distance: 161.7
click at [634, 408] on div "Pour activer le glissement avec le clavier, appuyez sur Alt+Entrée. Une fois ce…" at bounding box center [710, 309] width 1421 height 619
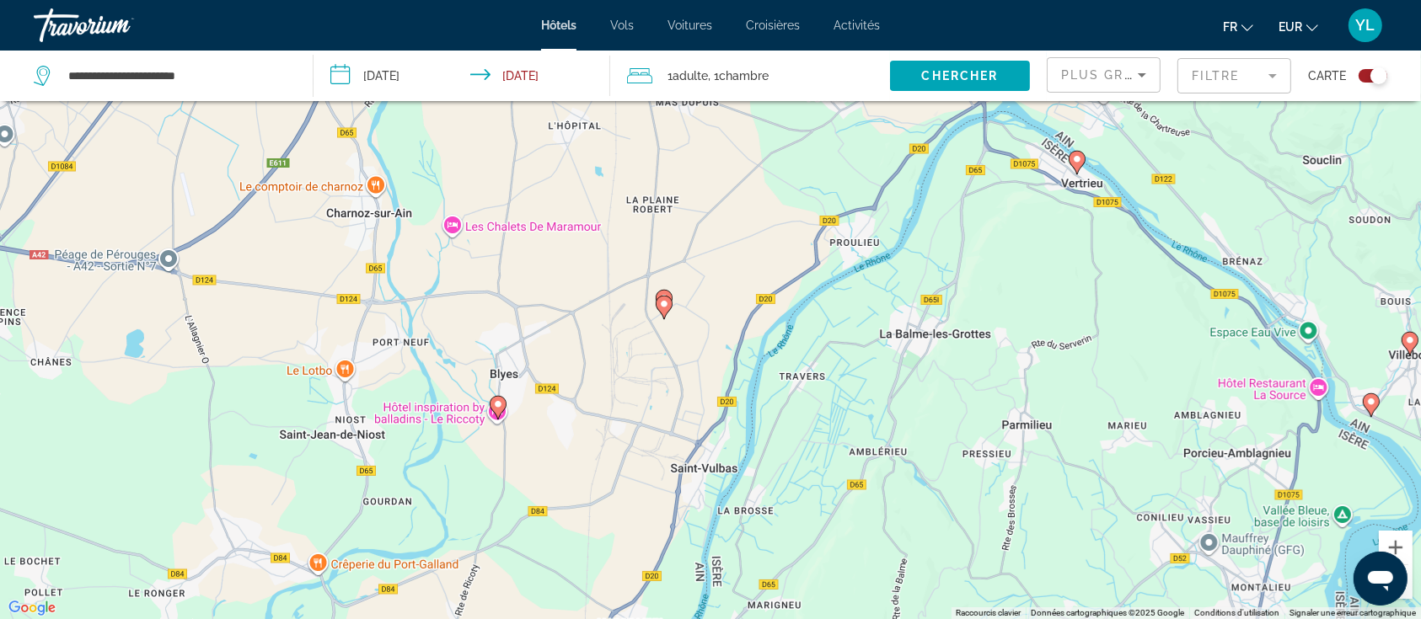
click at [1081, 163] on image "Main content" at bounding box center [1077, 159] width 10 height 10
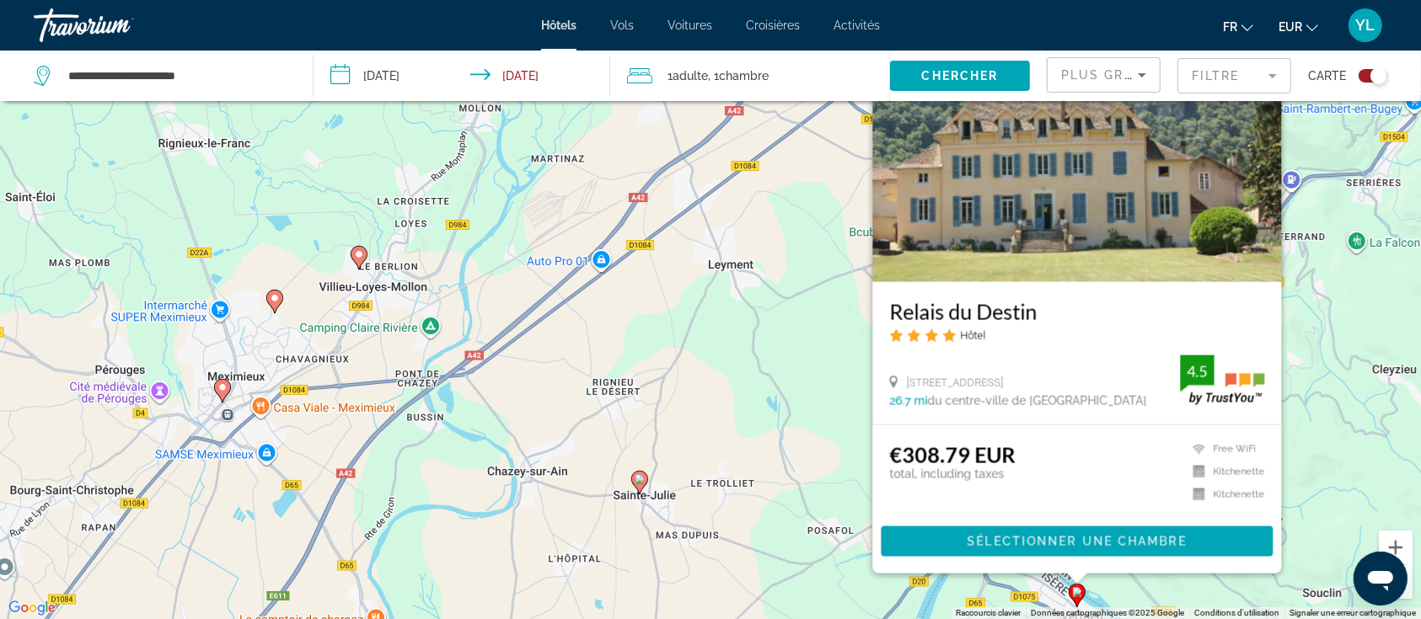
click at [726, 487] on div "Pour activer le glissement avec le clavier, appuyez sur Alt+Entrée. Une fois ce…" at bounding box center [710, 309] width 1421 height 619
click at [638, 485] on icon "Main content" at bounding box center [639, 482] width 15 height 22
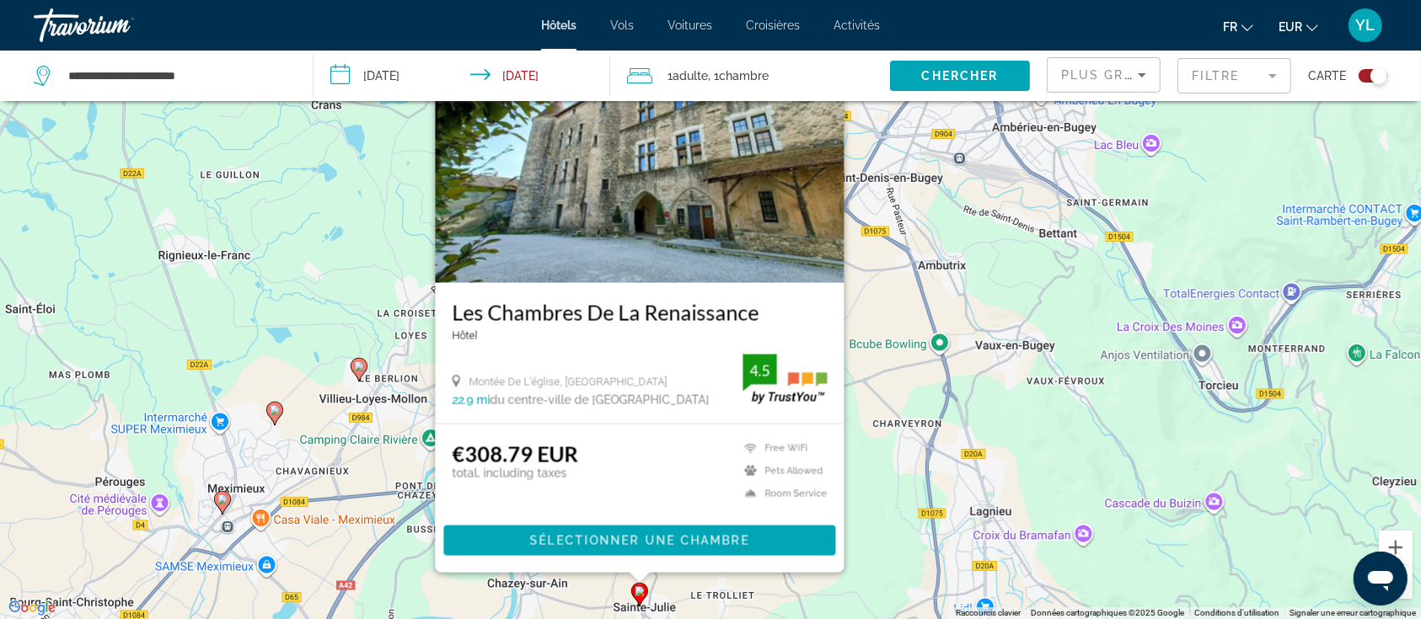
click at [889, 547] on div "Pour activer le glissement avec le clavier, appuyez sur Alt+Entrée. Une fois ce…" at bounding box center [710, 309] width 1421 height 619
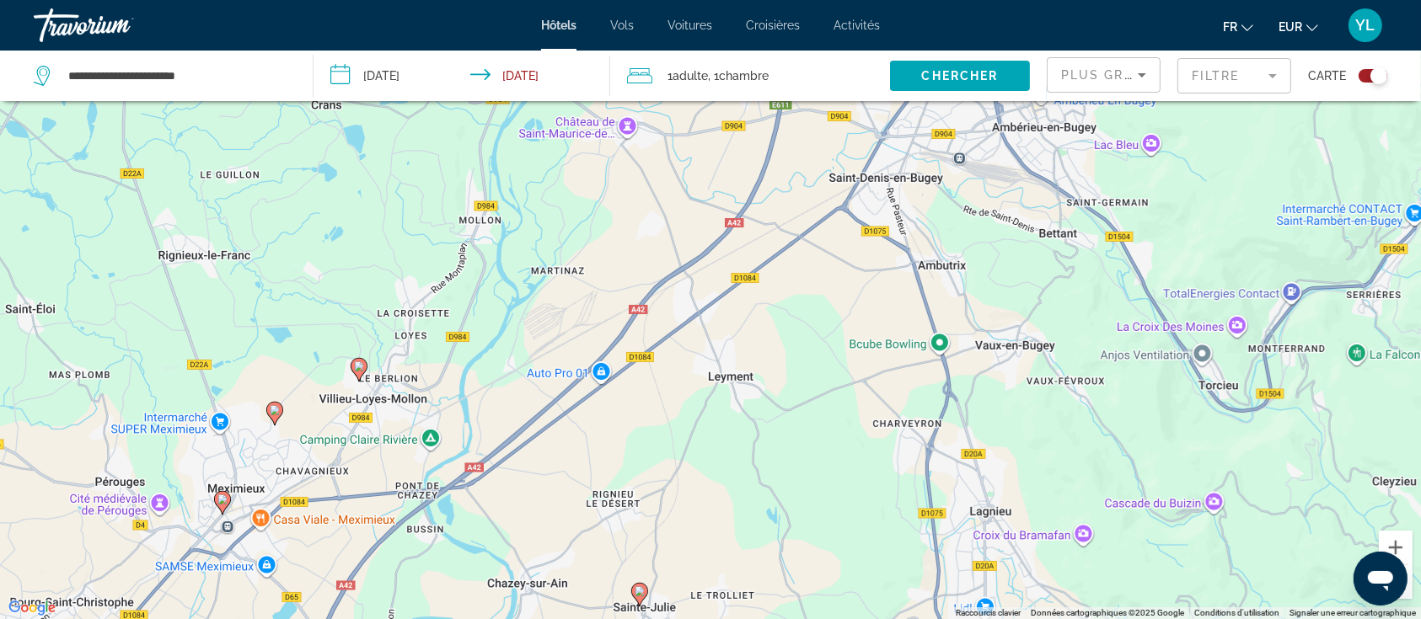
scroll to position [101, 0]
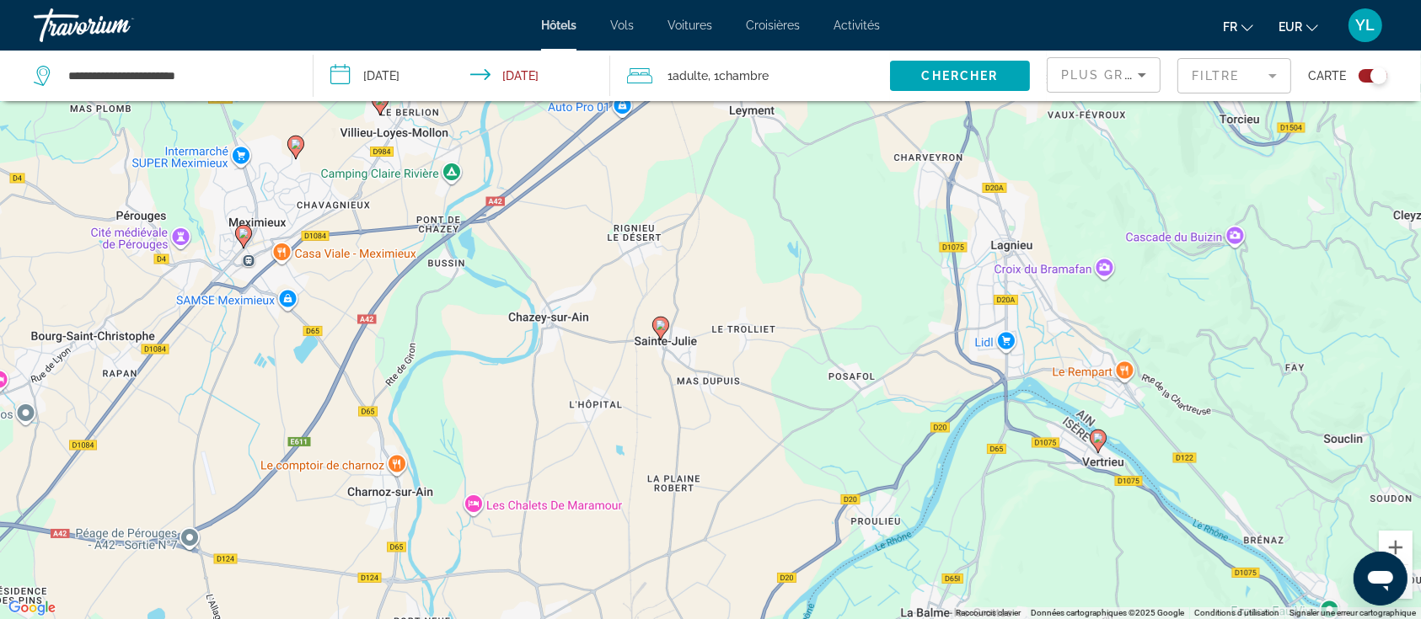
drag, startPoint x: 819, startPoint y: 385, endPoint x: 843, endPoint y: 284, distance: 103.9
click at [843, 284] on div "Pour activer le glissement avec le clavier, appuyez sur Alt+Entrée. Une fois ce…" at bounding box center [710, 309] width 1421 height 619
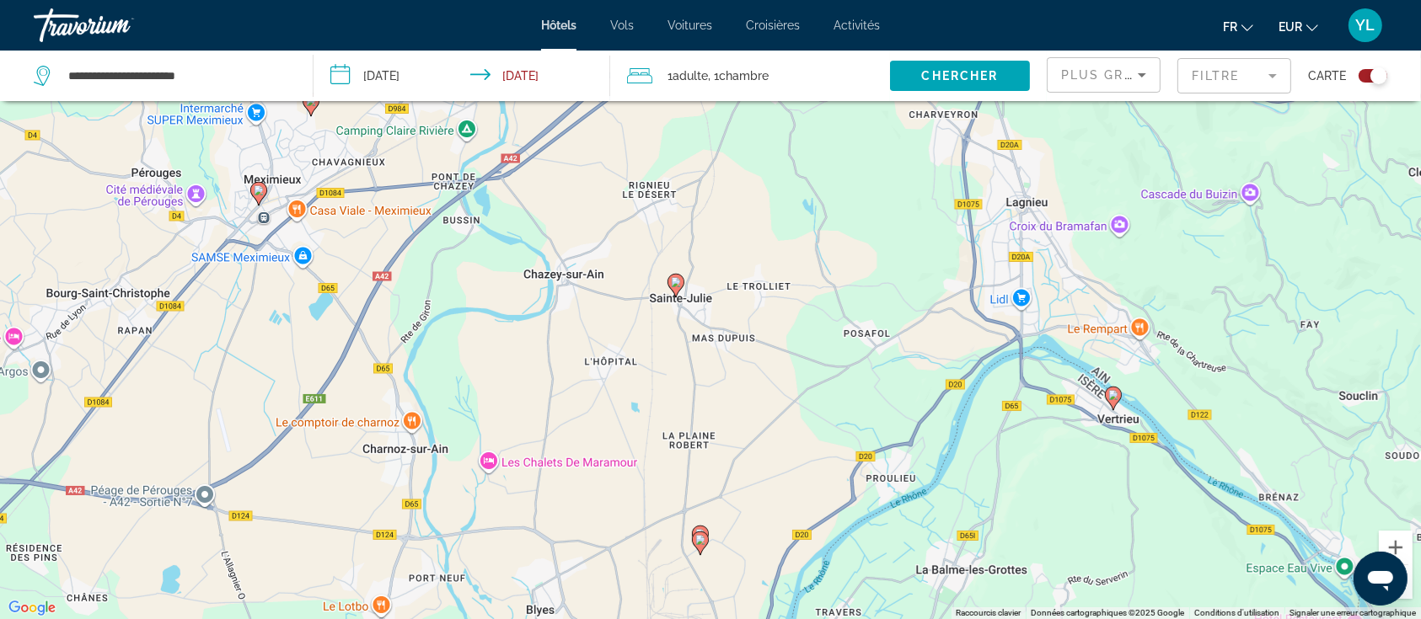
click at [675, 281] on image "Main content" at bounding box center [676, 282] width 10 height 10
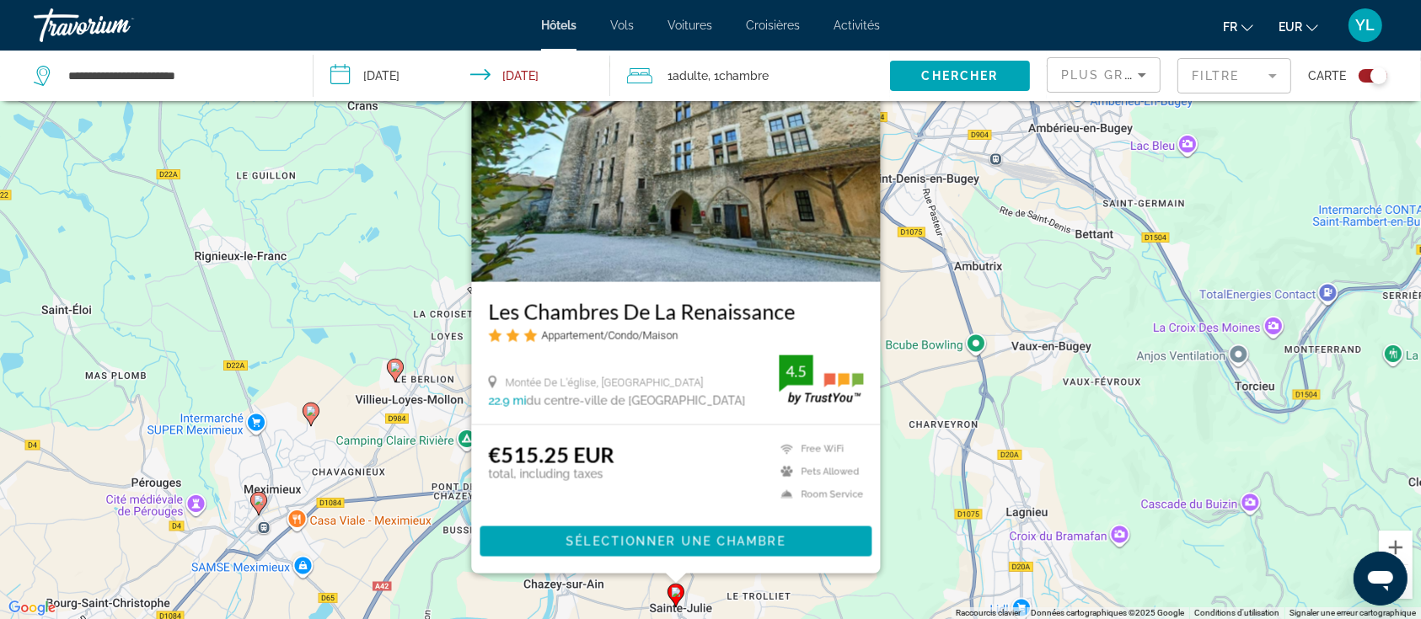
click at [900, 432] on div "Pour activer le glissement avec le clavier, appuyez sur Alt+Entrée. Une fois ce…" at bounding box center [710, 309] width 1421 height 619
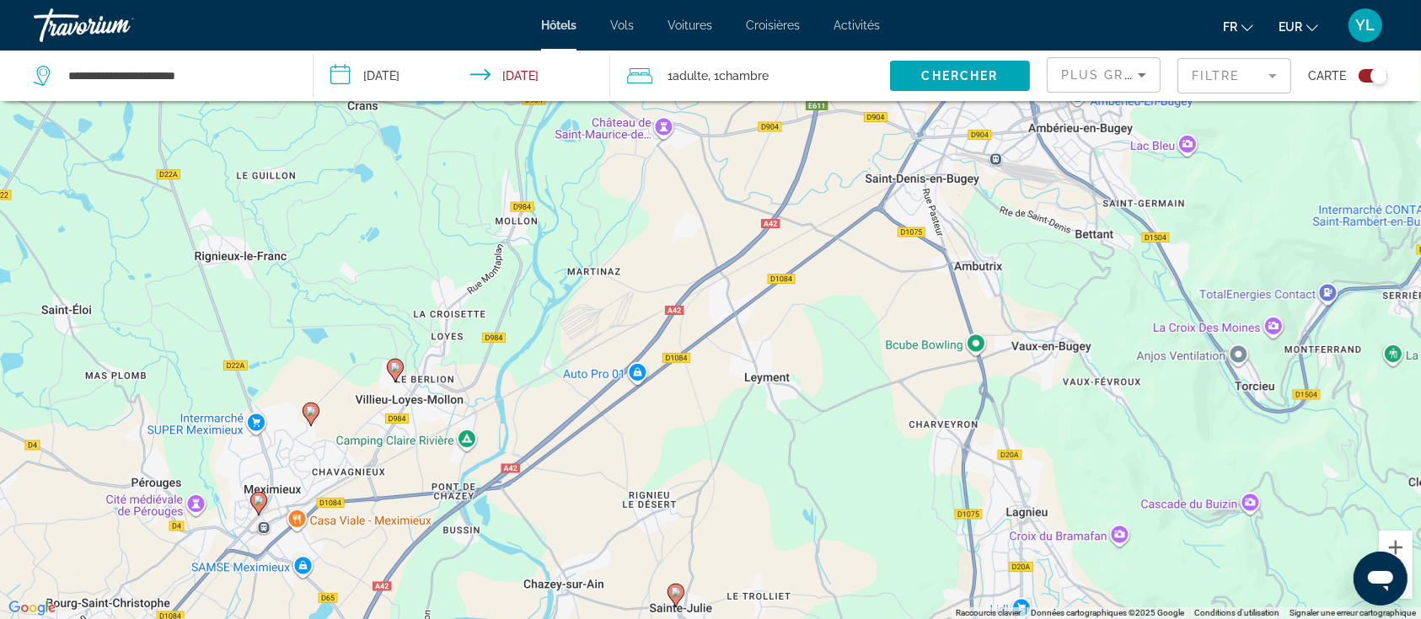
drag, startPoint x: 889, startPoint y: 516, endPoint x: 887, endPoint y: 260, distance: 256.2
click at [889, 259] on div "Pour activer le glissement avec le clavier, appuyez sur Alt+Entrée. Une fois ce…" at bounding box center [710, 309] width 1421 height 619
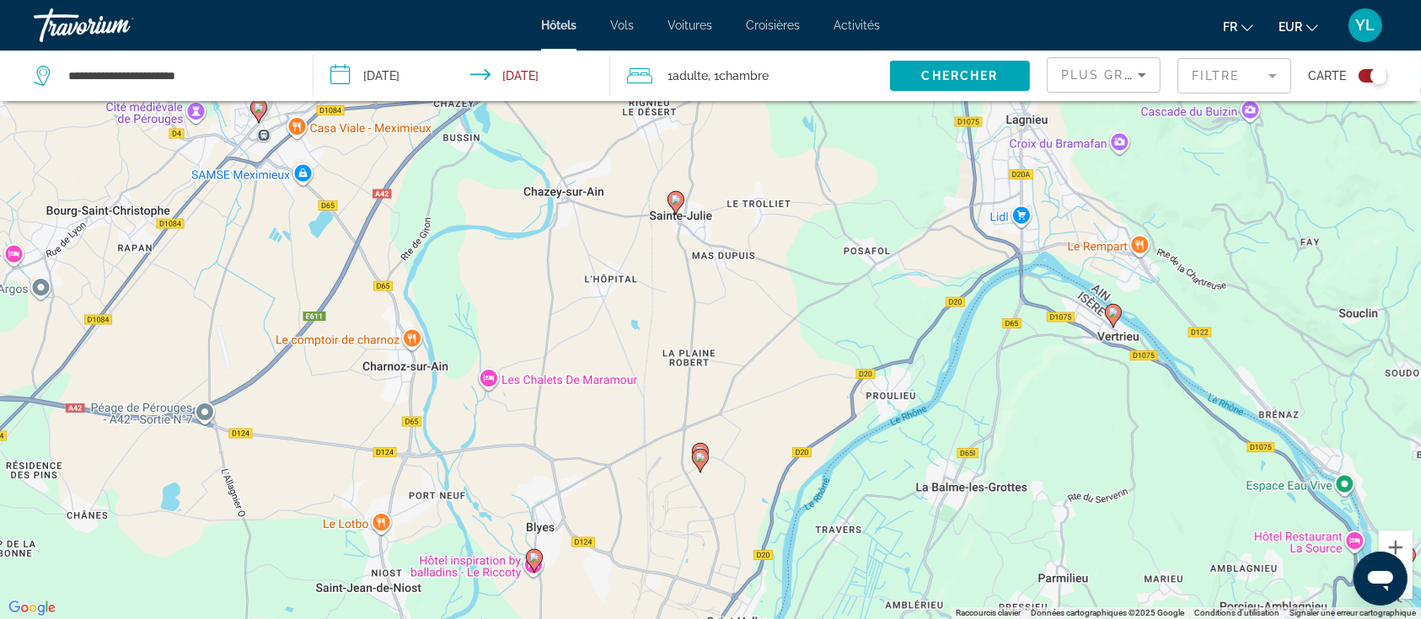
drag, startPoint x: 734, startPoint y: 448, endPoint x: 734, endPoint y: 283, distance: 164.3
click at [734, 283] on div "Pour activer le glissement avec le clavier, appuyez sur Alt+Entrée. Une fois ce…" at bounding box center [710, 309] width 1421 height 619
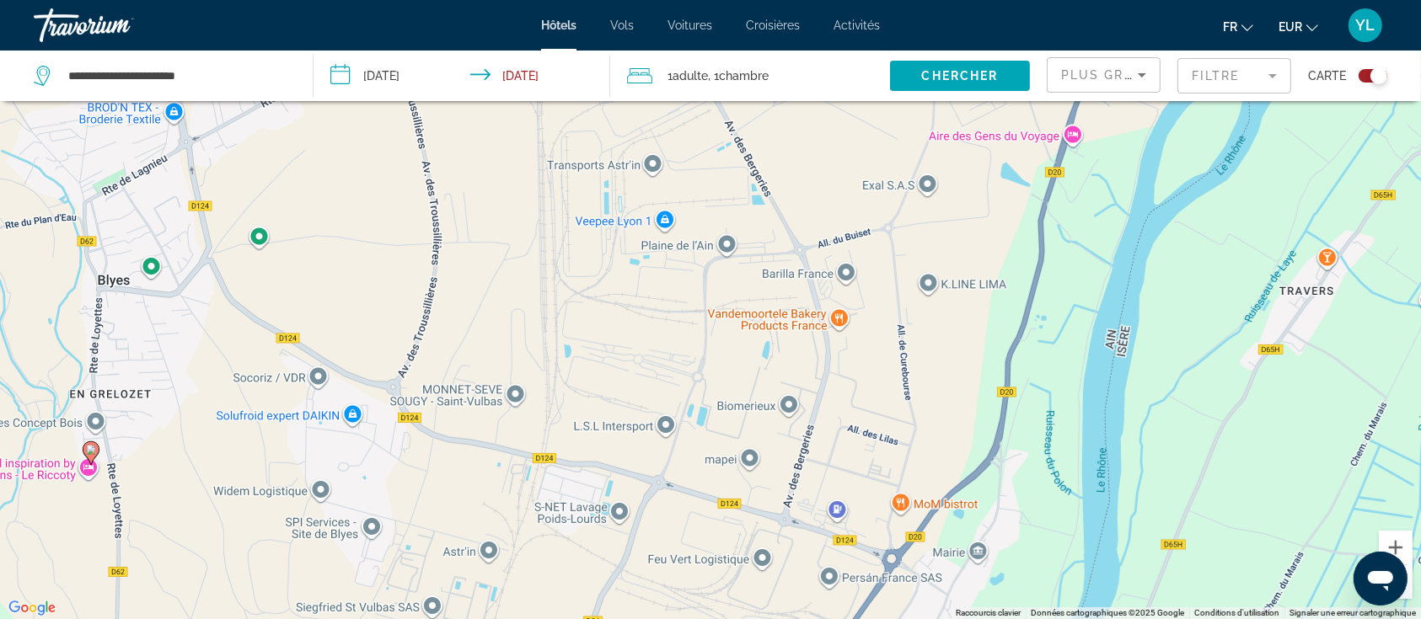
drag, startPoint x: 727, startPoint y: 171, endPoint x: 646, endPoint y: 553, distance: 390.3
click at [646, 555] on div "Pour activer le glissement avec le clavier, appuyez sur Alt+Entrée. Une fois ce…" at bounding box center [710, 309] width 1421 height 619
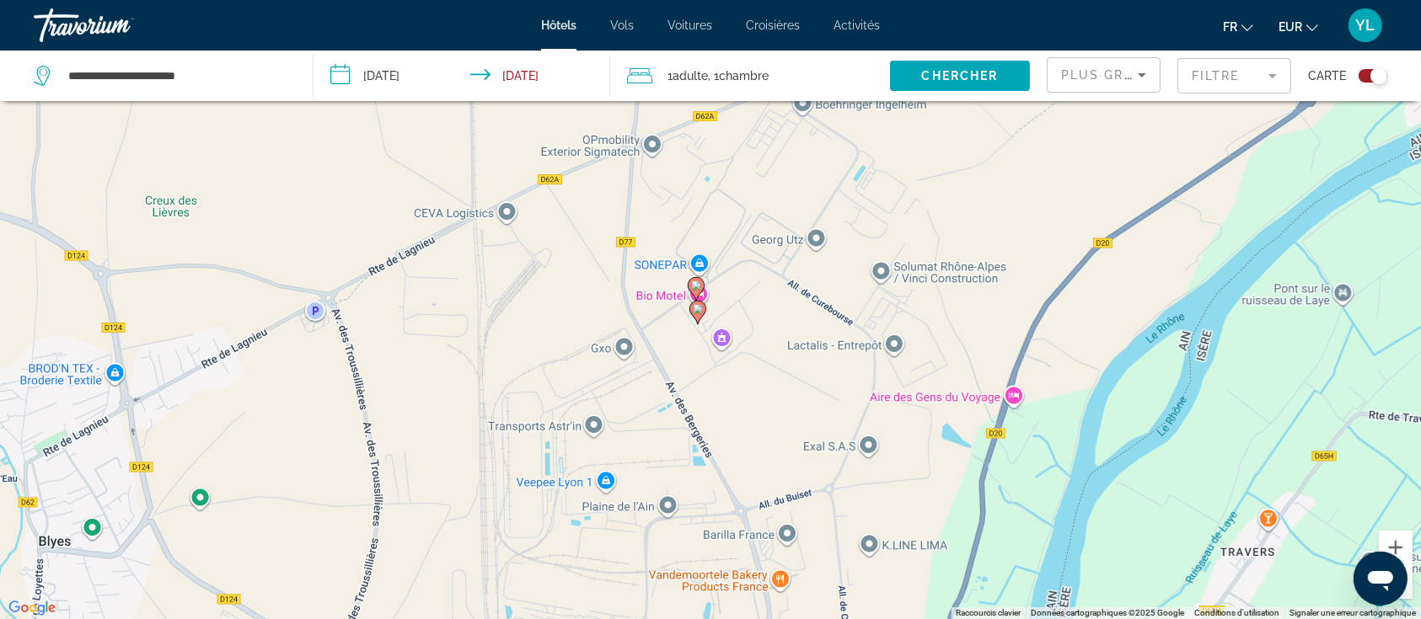
click at [693, 317] on gmp-advanced-marker "Main content" at bounding box center [697, 312] width 17 height 25
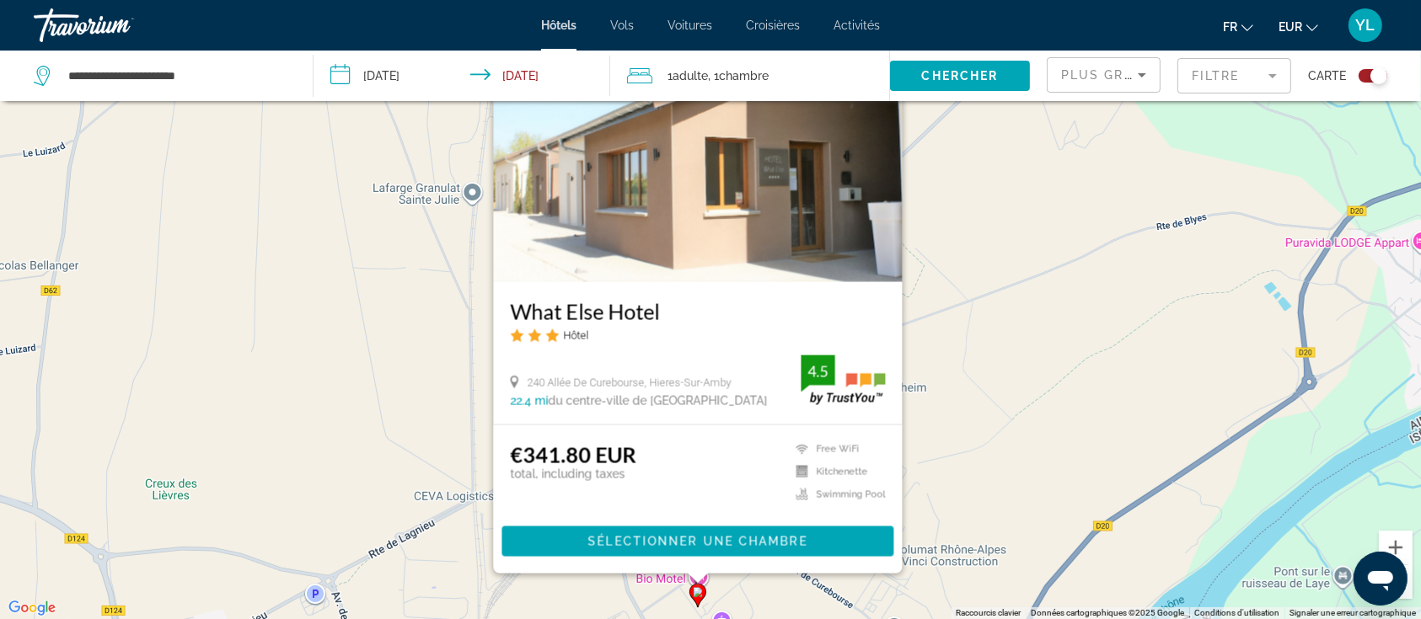
click at [1034, 410] on div "Pour activer le glissement avec le clavier, appuyez sur Alt+Entrée. Une fois ce…" at bounding box center [710, 309] width 1421 height 619
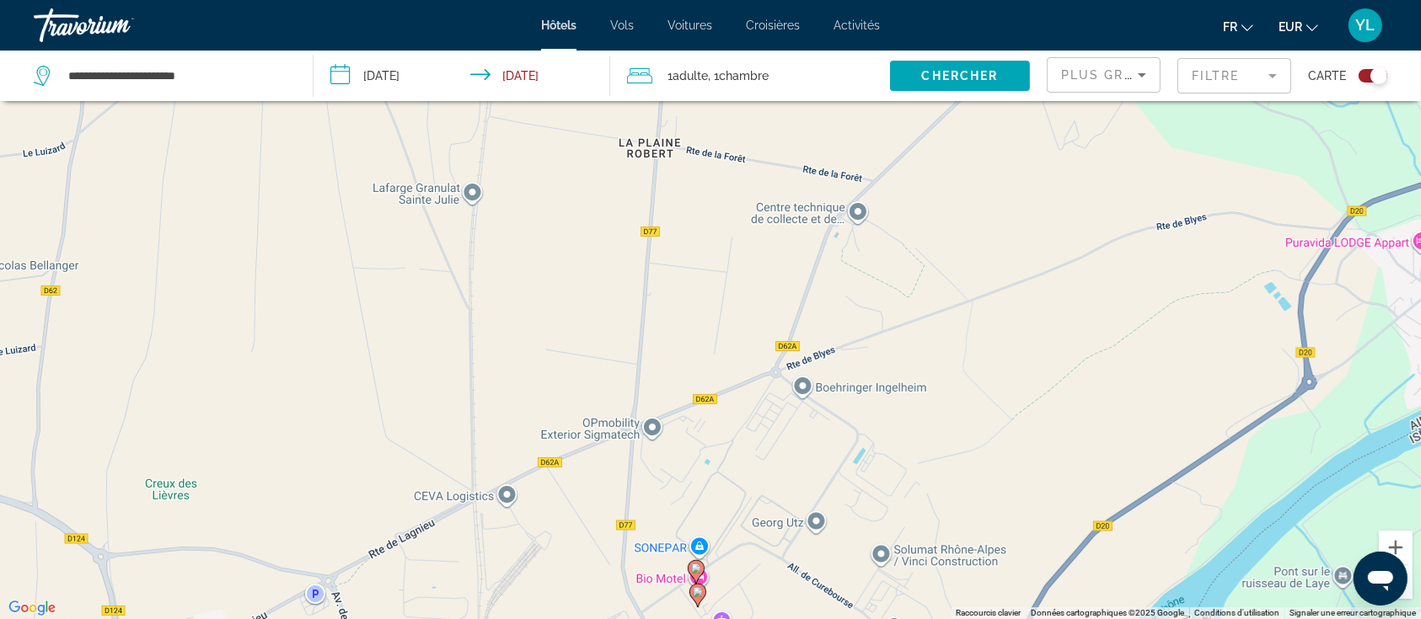
click at [697, 564] on image "Main content" at bounding box center [696, 569] width 10 height 10
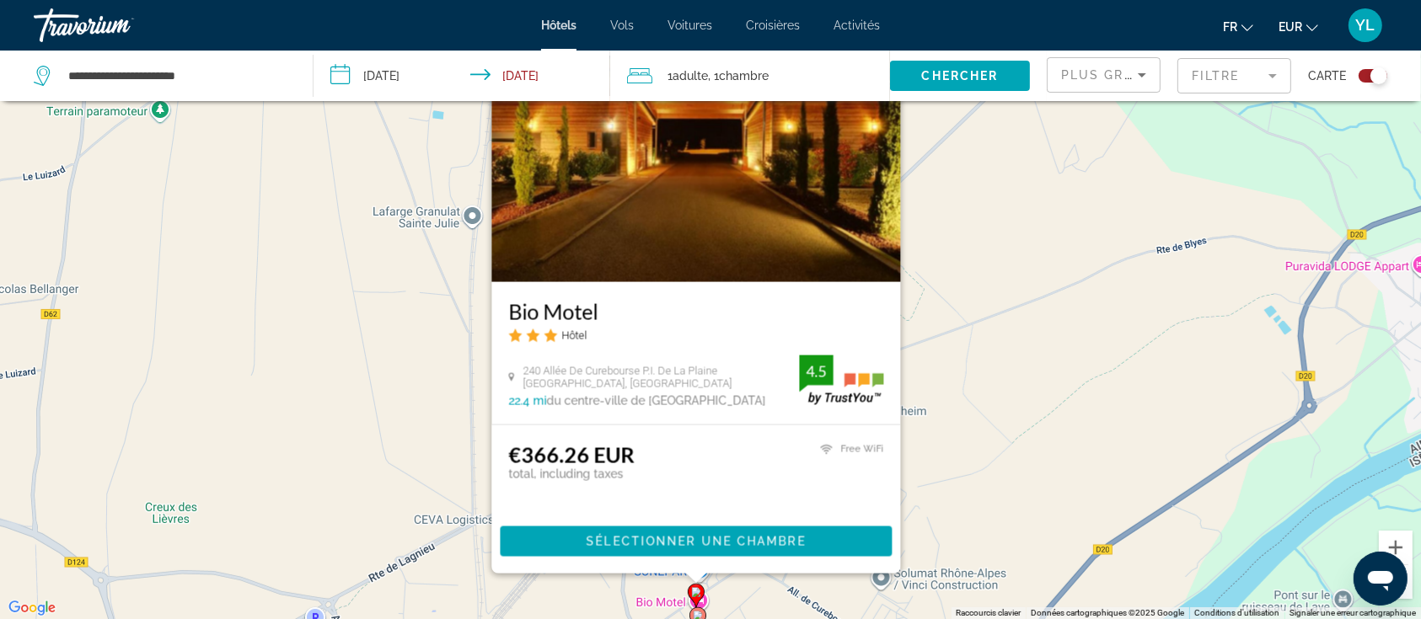
click at [1032, 533] on div "Pour activer le glissement avec le clavier, appuyez sur Alt+Entrée. Une fois ce…" at bounding box center [710, 309] width 1421 height 619
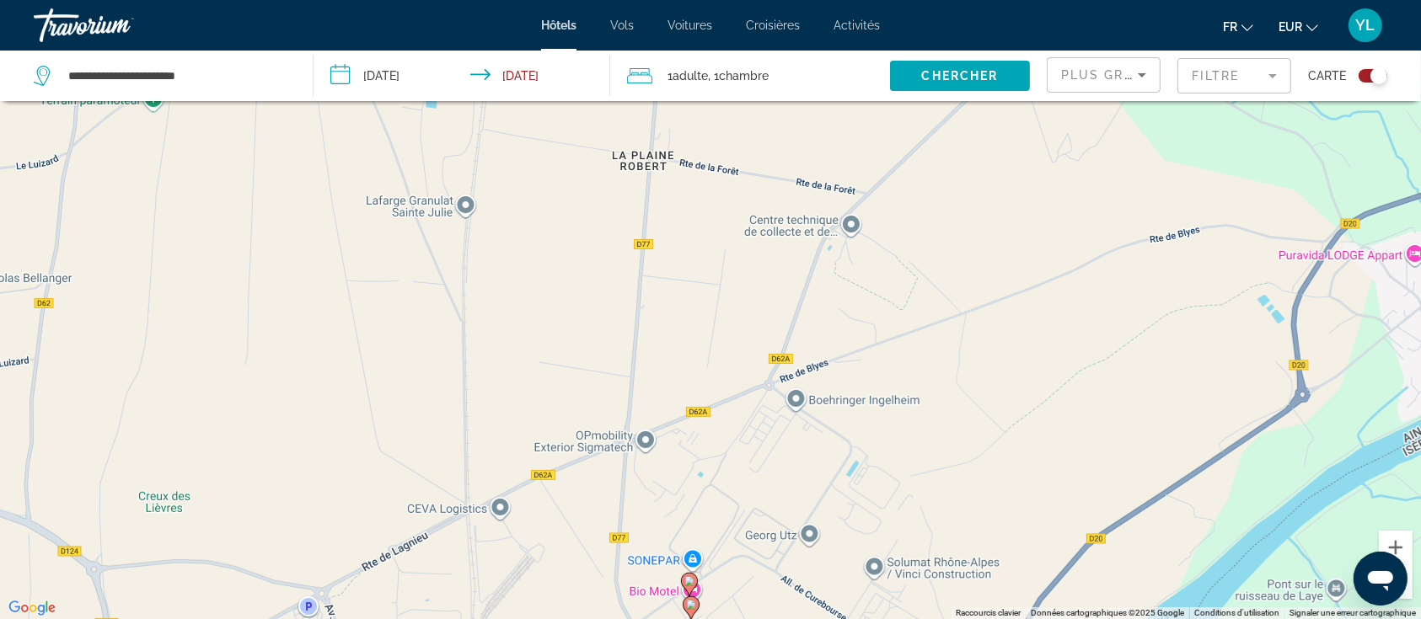
drag, startPoint x: 1051, startPoint y: 544, endPoint x: 769, endPoint y: 215, distance: 433.3
click at [769, 215] on div "Pour activer le glissement avec le clavier, appuyez sur Alt+Entrée. Une fois ce…" at bounding box center [710, 309] width 1421 height 619
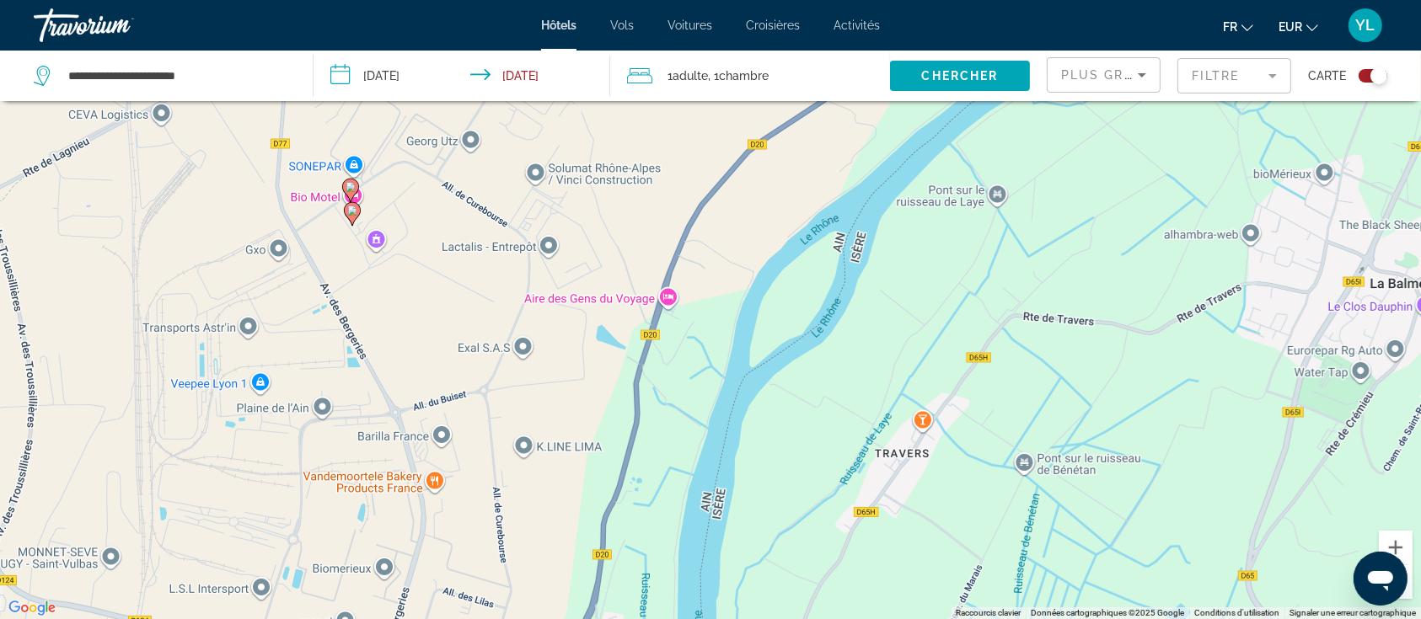
drag, startPoint x: 1112, startPoint y: 313, endPoint x: 738, endPoint y: 270, distance: 376.7
click at [738, 269] on div "Pour activer le glissement avec le clavier, appuyez sur Alt+Entrée. Une fois ce…" at bounding box center [710, 309] width 1421 height 619
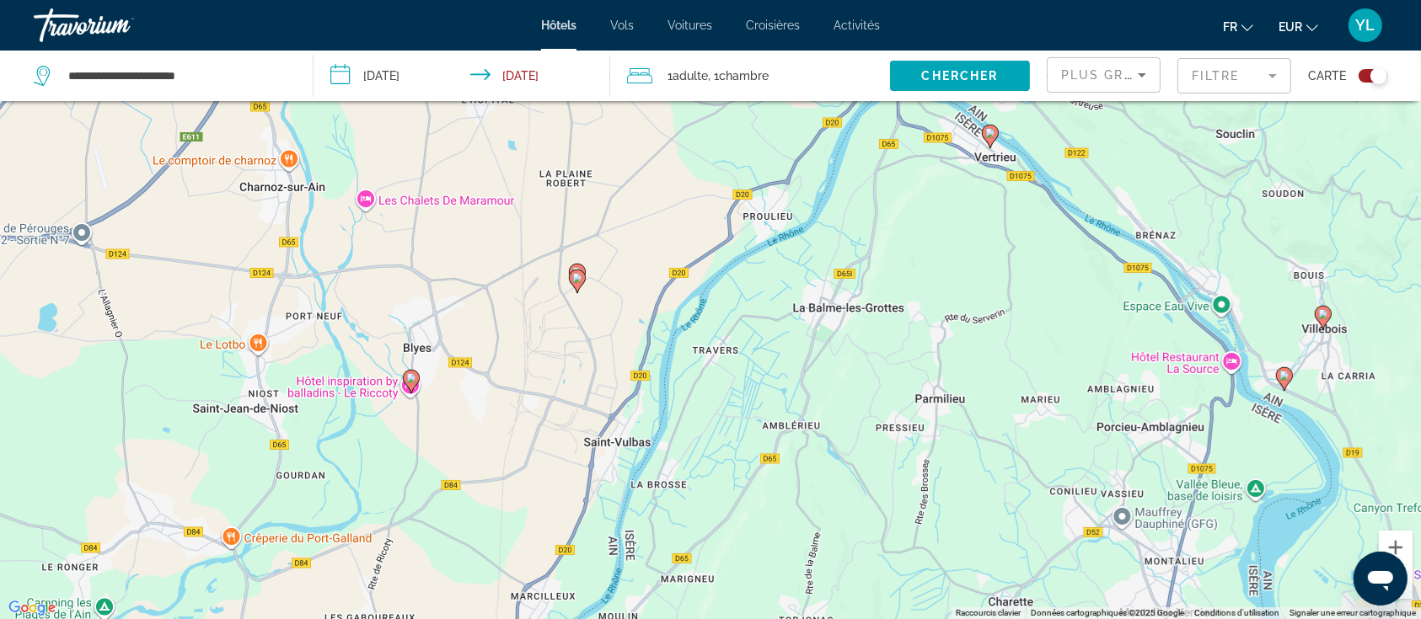
drag, startPoint x: 1065, startPoint y: 343, endPoint x: 995, endPoint y: 350, distance: 70.3
click at [995, 350] on div "Pour activer le glissement avec le clavier, appuyez sur Alt+Entrée. Une fois ce…" at bounding box center [710, 309] width 1421 height 619
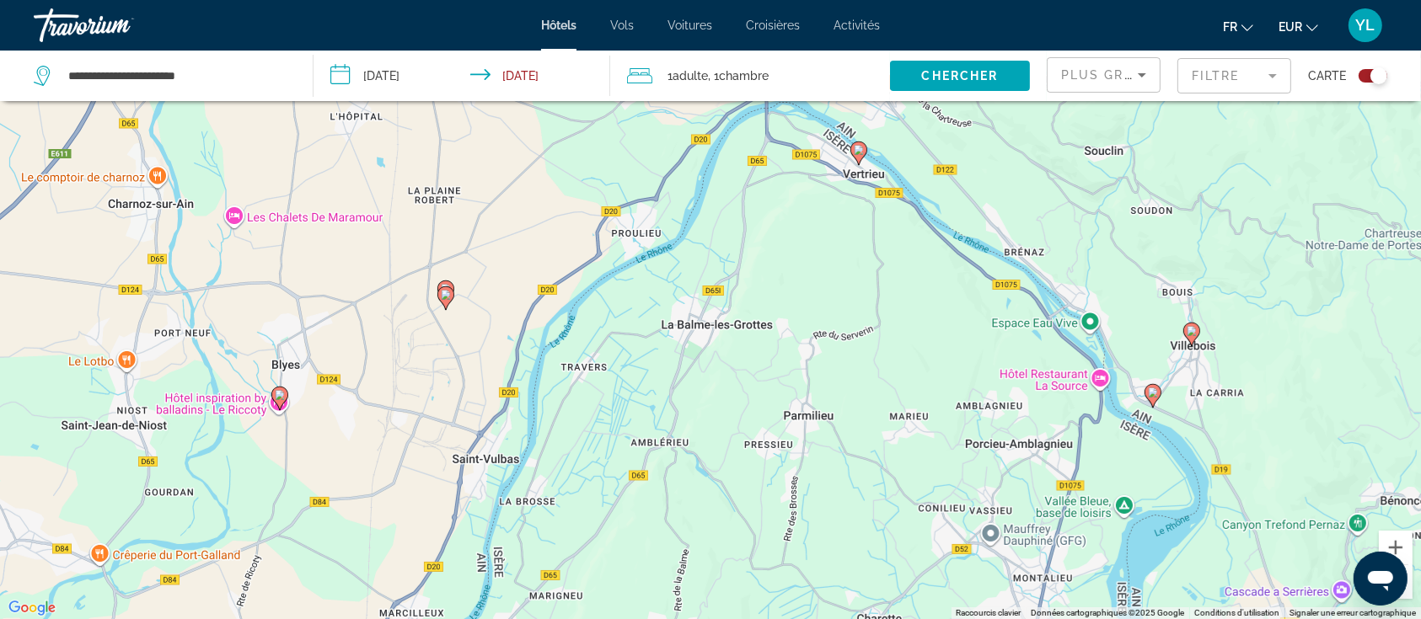
click at [1155, 397] on image "Main content" at bounding box center [1153, 393] width 10 height 10
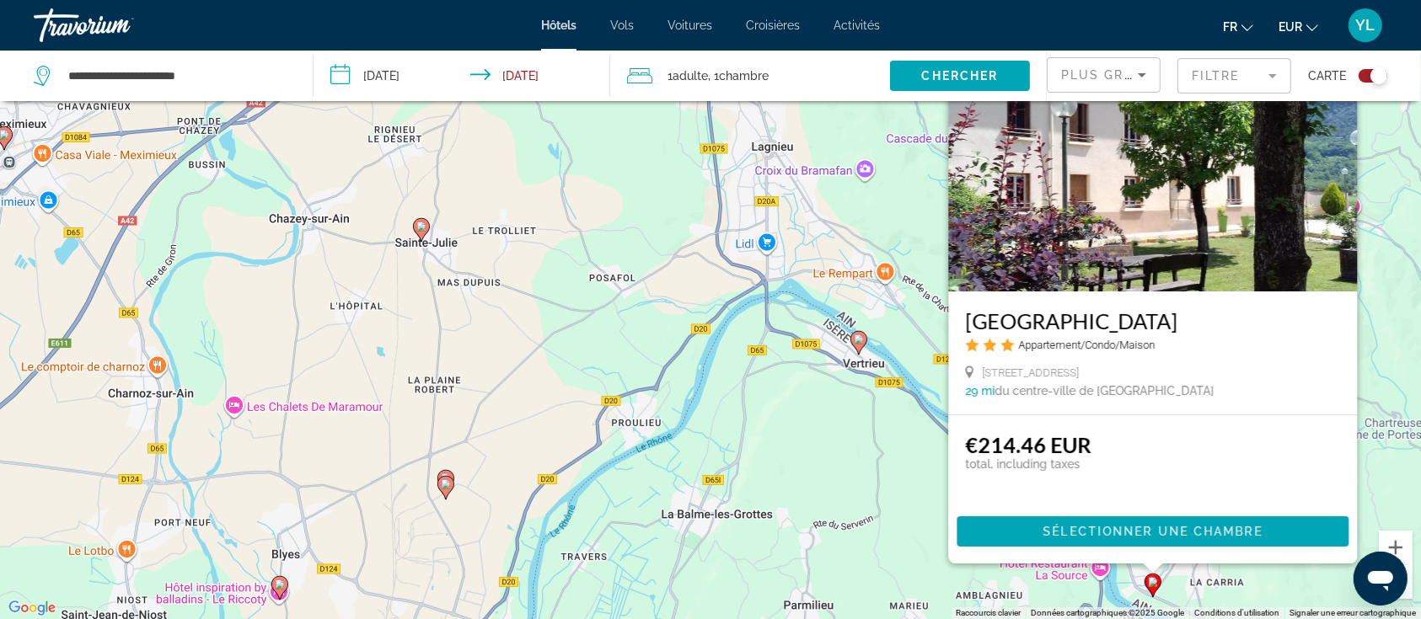
click at [855, 450] on div "Pour activer le glissement avec le clavier, appuyez sur Alt+Entrée. Une fois ce…" at bounding box center [710, 309] width 1421 height 619
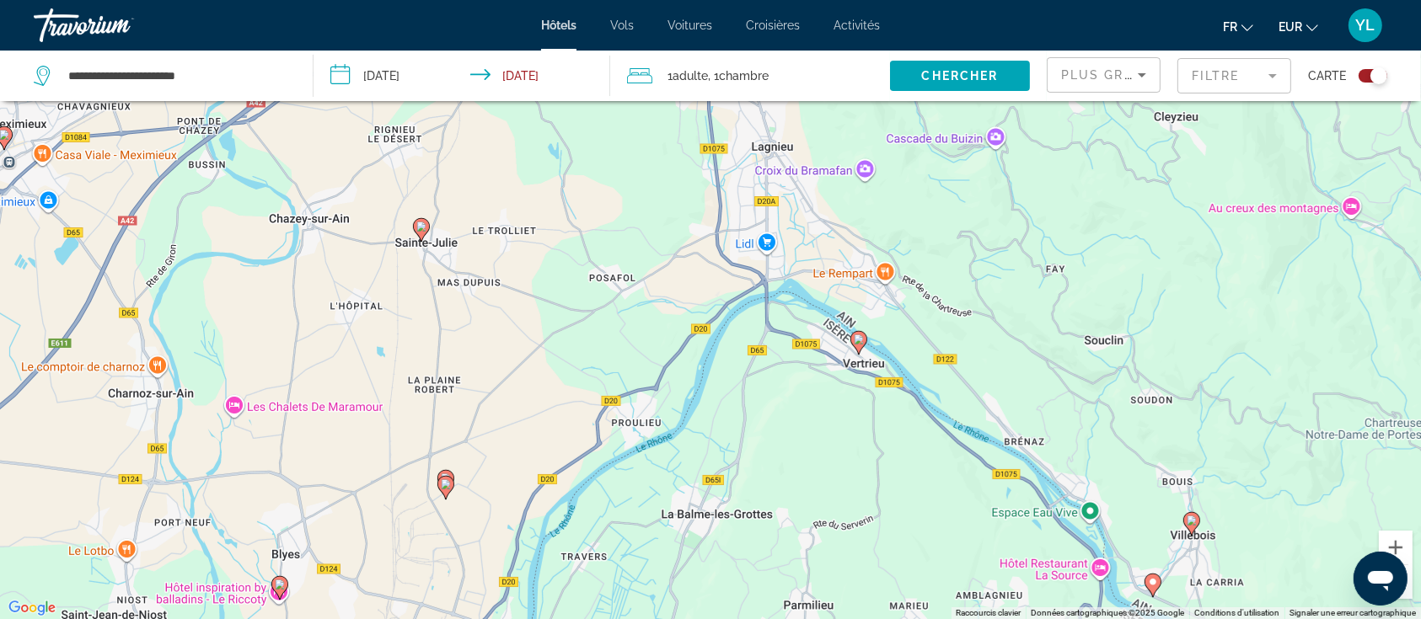
click at [1193, 523] on image "Main content" at bounding box center [1192, 521] width 10 height 10
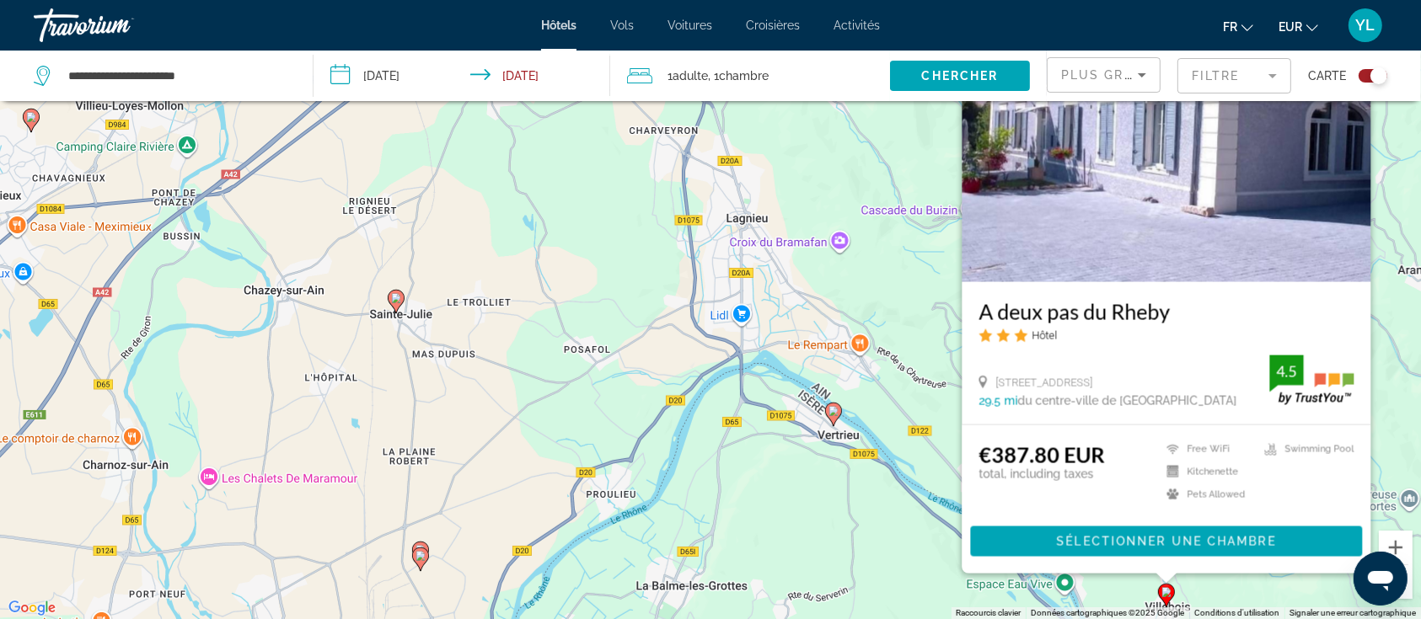
click at [850, 518] on div "Pour activer le glissement avec le clavier, appuyez sur Alt+Entrée. Une fois ce…" at bounding box center [710, 309] width 1421 height 619
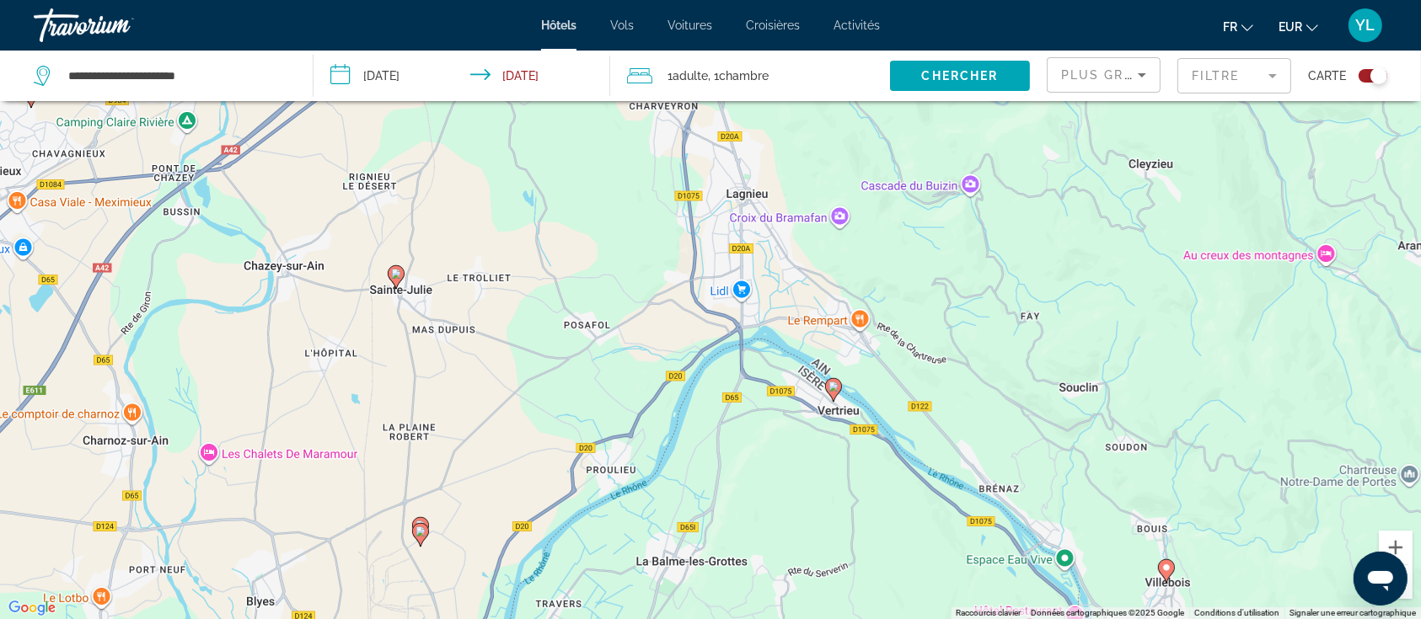
drag, startPoint x: 999, startPoint y: 435, endPoint x: 993, endPoint y: 326, distance: 108.9
click at [993, 326] on div "Pour activer le glissement avec le clavier, appuyez sur Alt+Entrée. Une fois ce…" at bounding box center [710, 309] width 1421 height 619
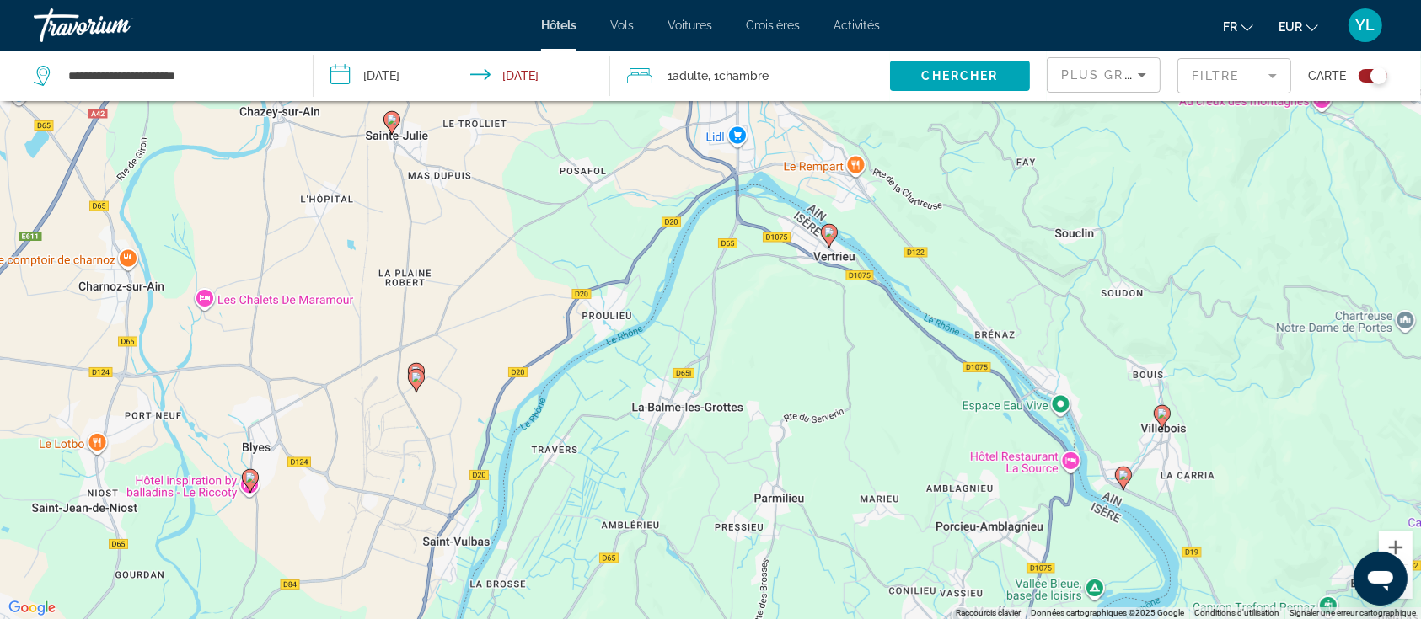
click at [1125, 478] on image "Main content" at bounding box center [1123, 475] width 10 height 10
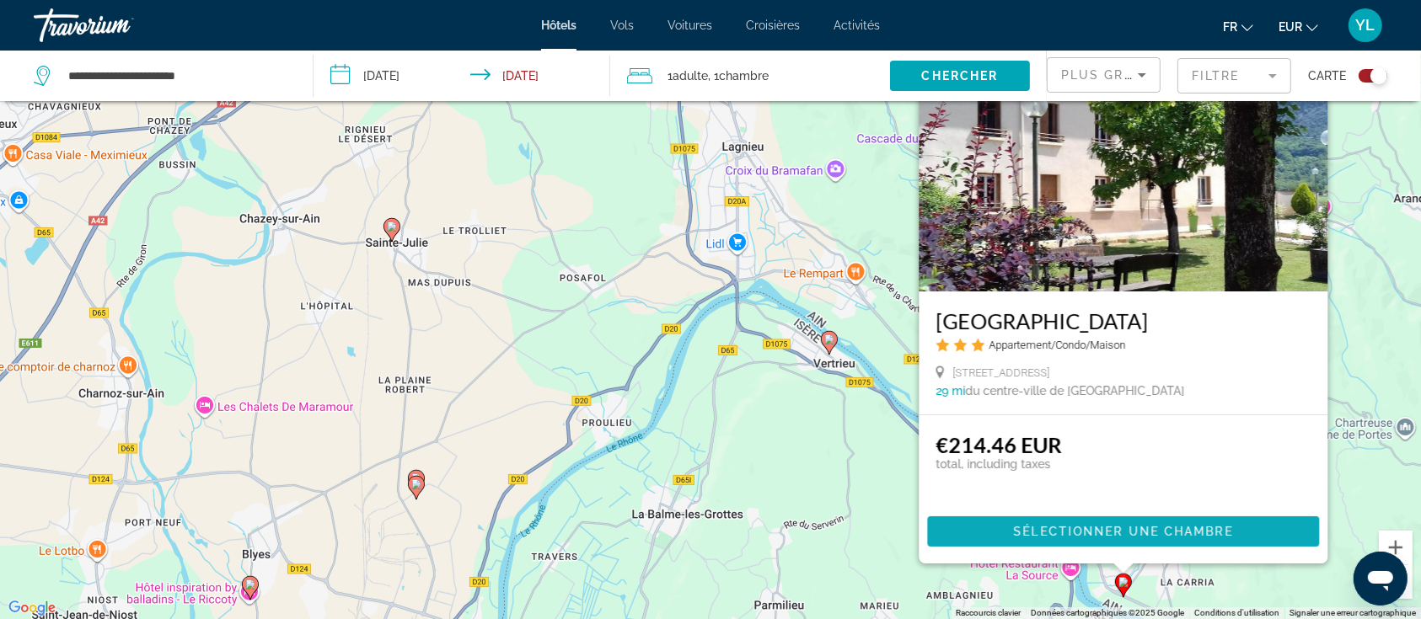
click at [1016, 528] on span "Sélectionner une chambre" at bounding box center [1123, 531] width 219 height 13
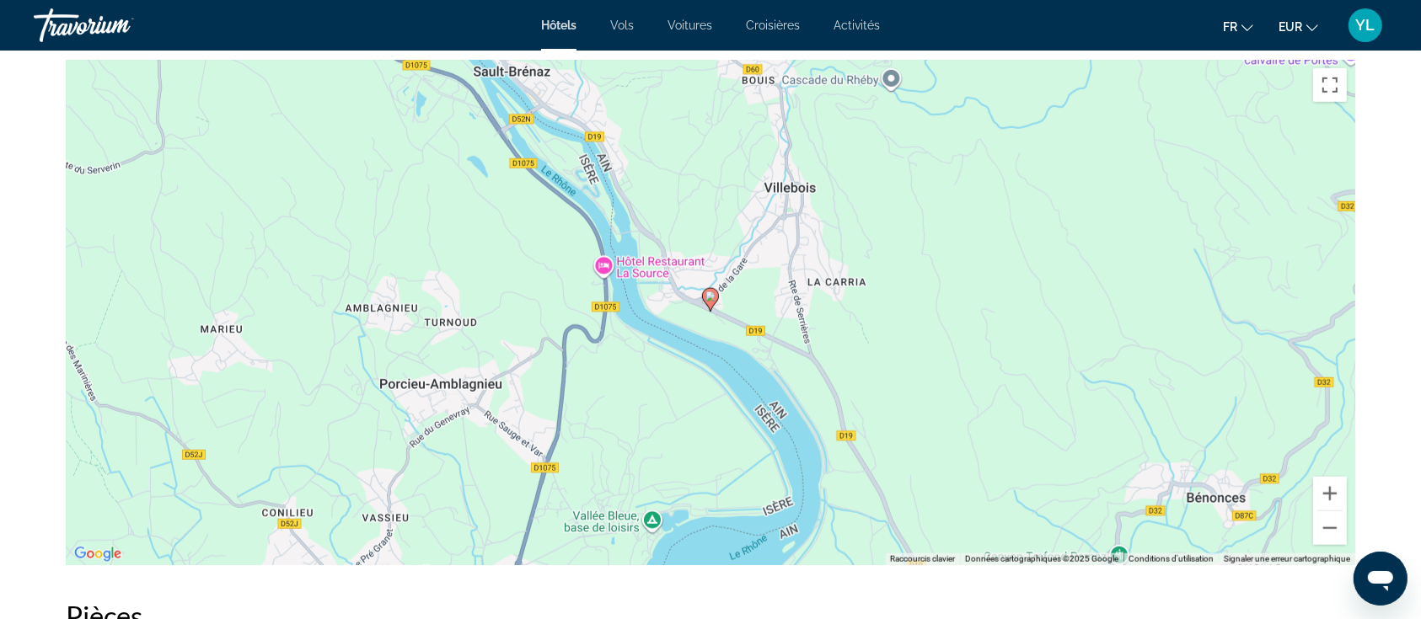
scroll to position [1461, 0]
click at [710, 297] on image "Main content" at bounding box center [710, 296] width 10 height 10
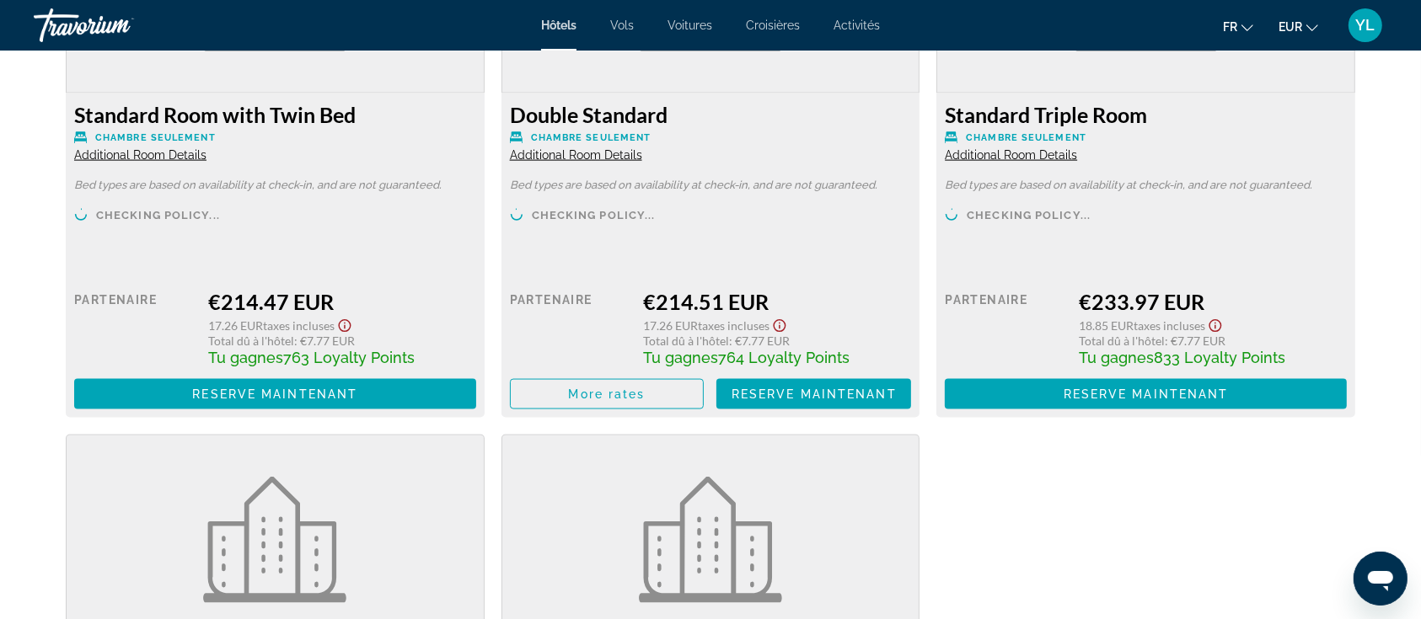
scroll to position [2247, 0]
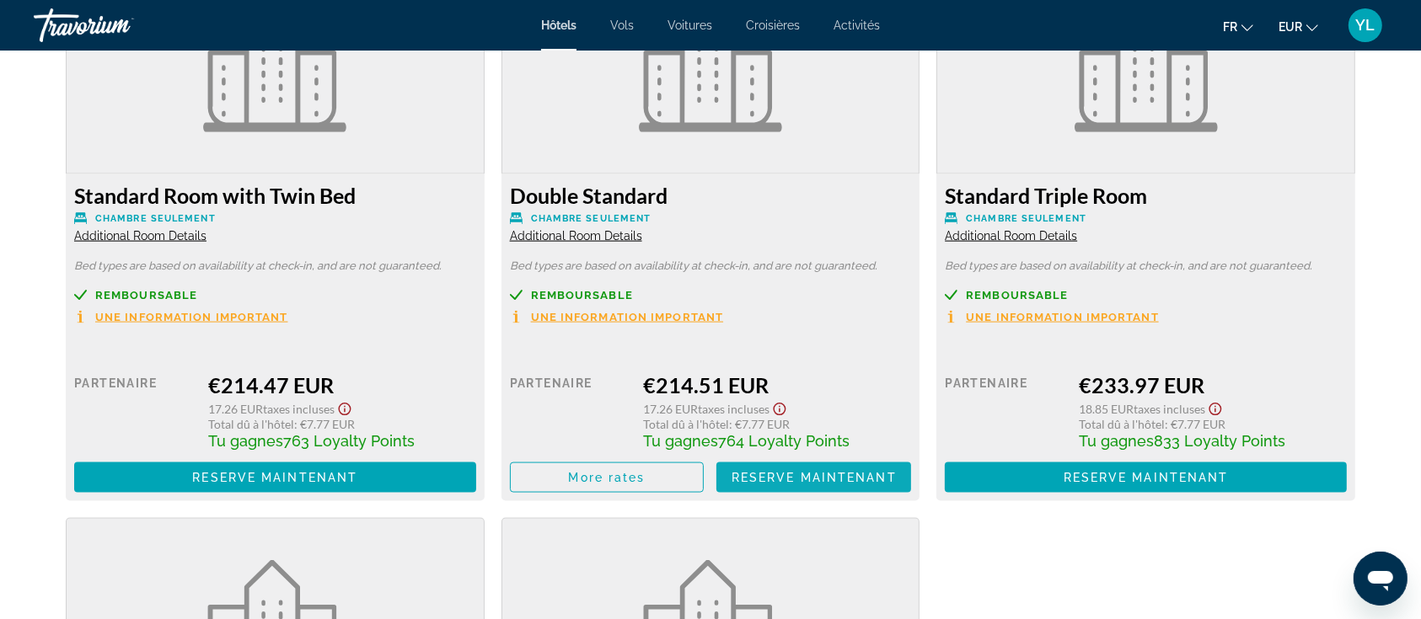
click at [816, 472] on span "Reserve maintenant" at bounding box center [814, 477] width 165 height 13
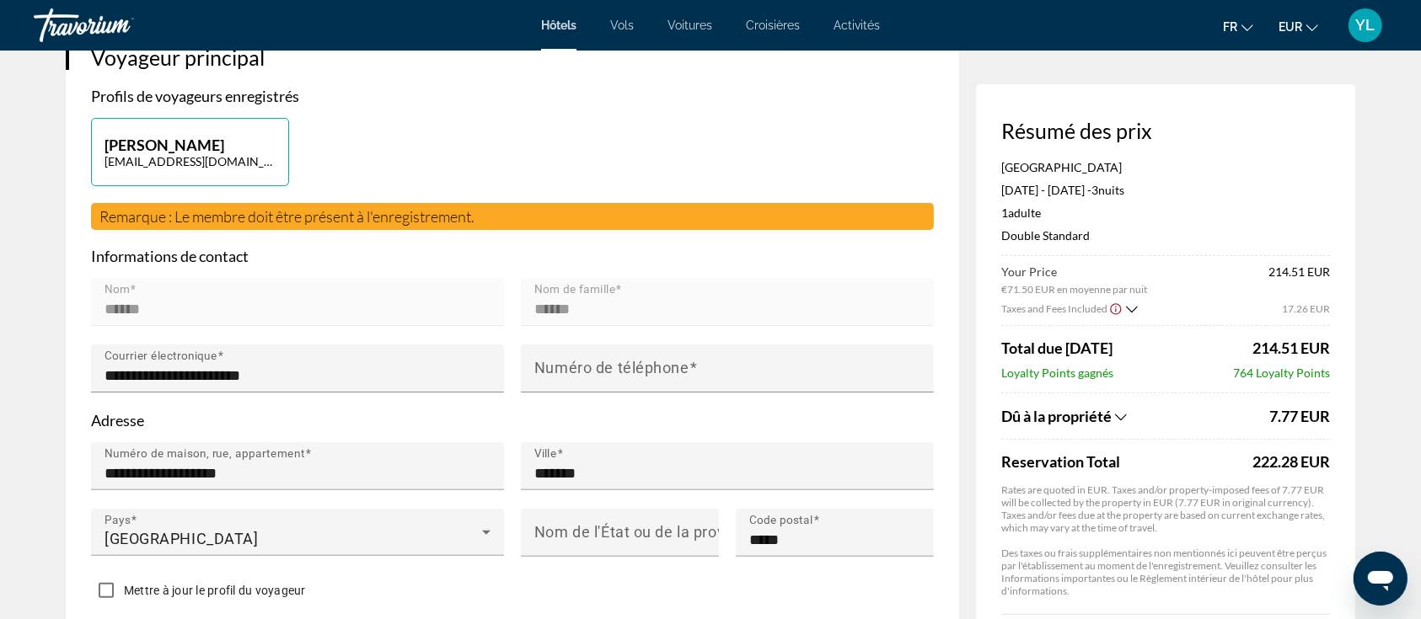
scroll to position [449, 0]
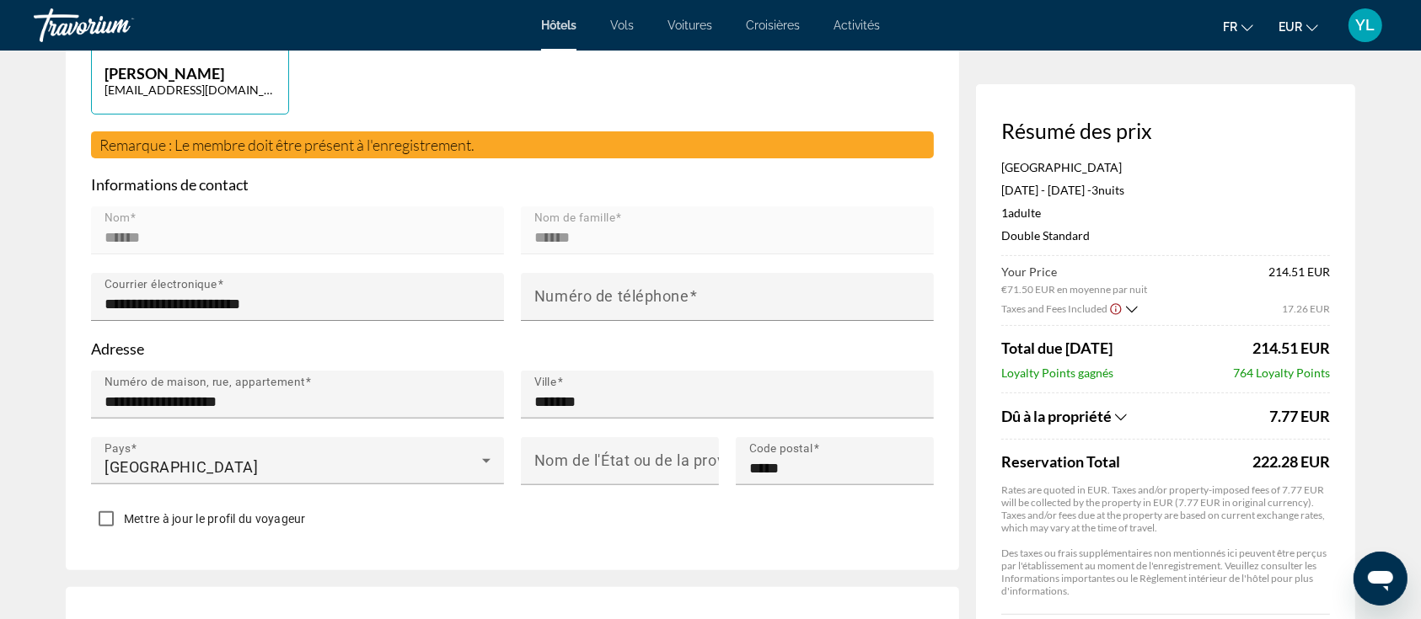
click at [151, 103] on button "Yolene Lhomme yolene.lhomme@gmail.com" at bounding box center [190, 80] width 198 height 68
type input "******"
type input "**********"
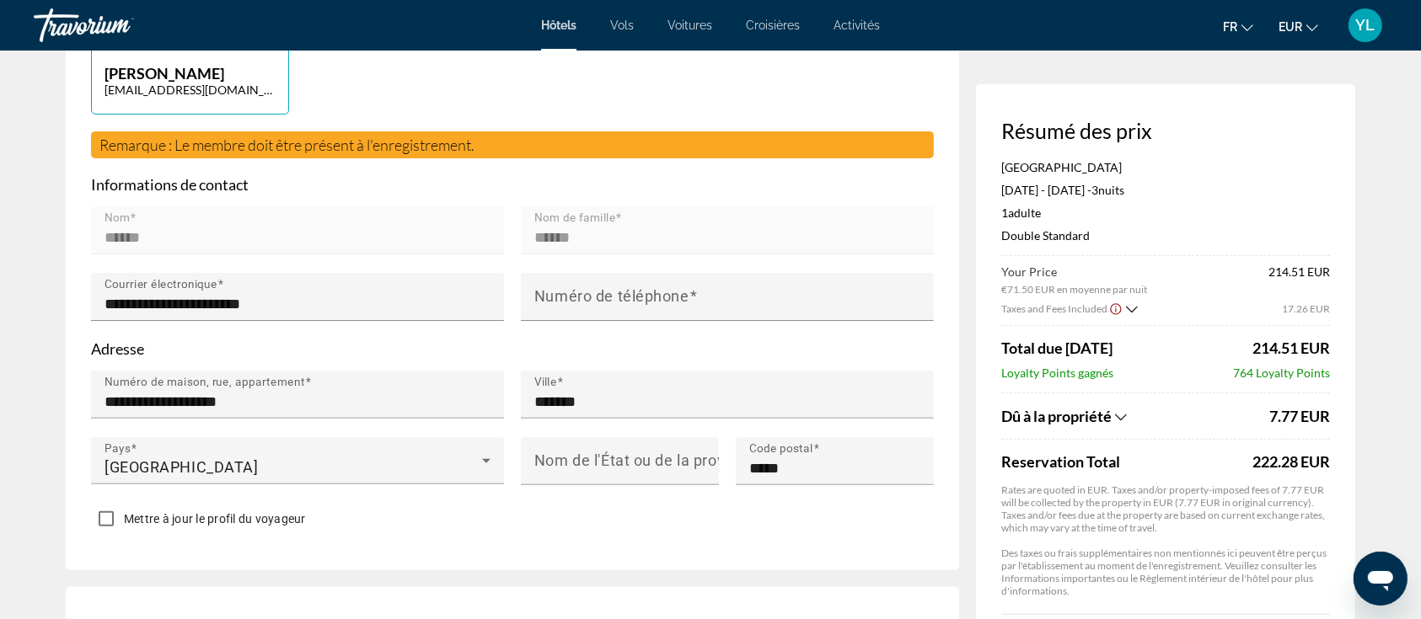
type input "*******"
type input "*****"
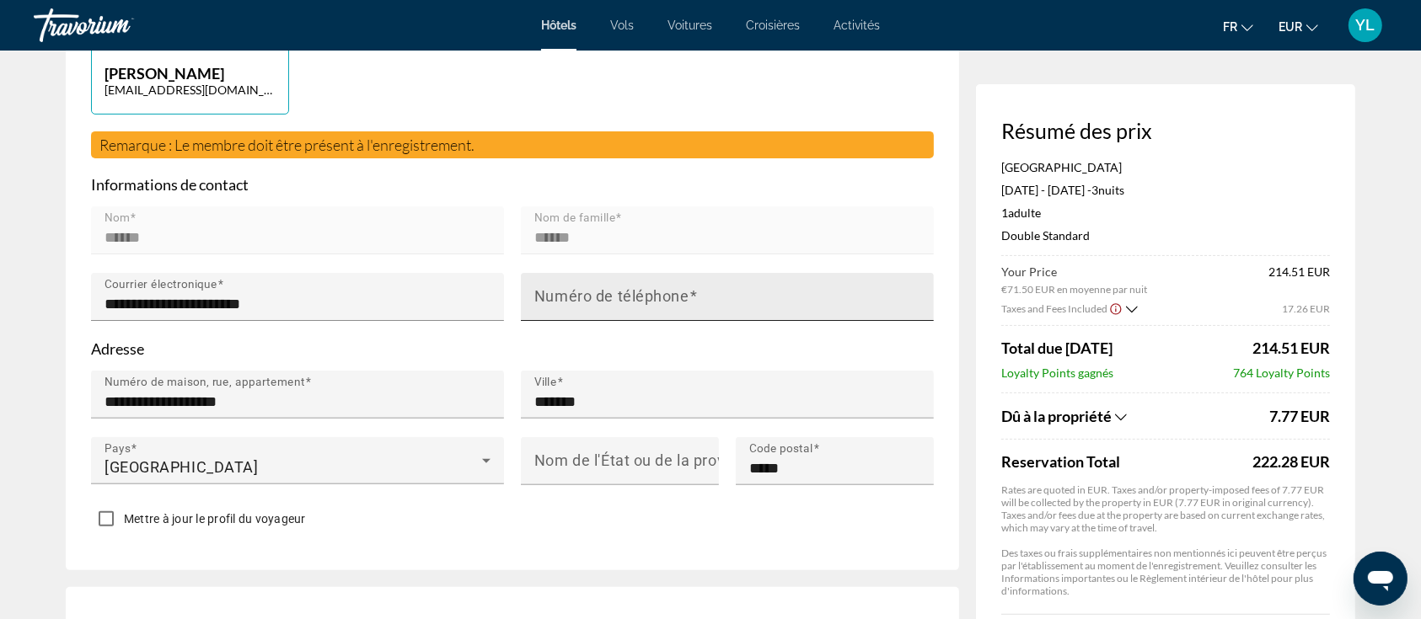
click at [621, 288] on mat-label "Numéro de téléphone" at bounding box center [611, 297] width 155 height 18
click at [621, 294] on input "Numéro de téléphone" at bounding box center [732, 304] width 396 height 20
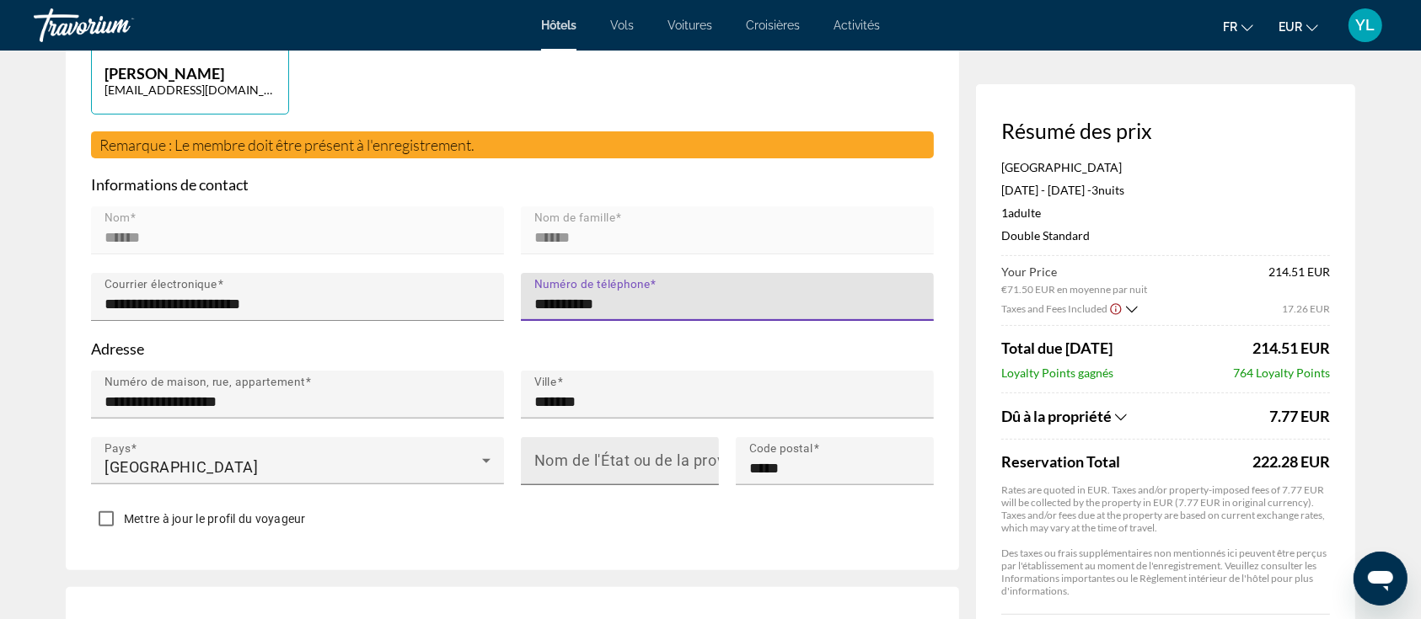
type input "**********"
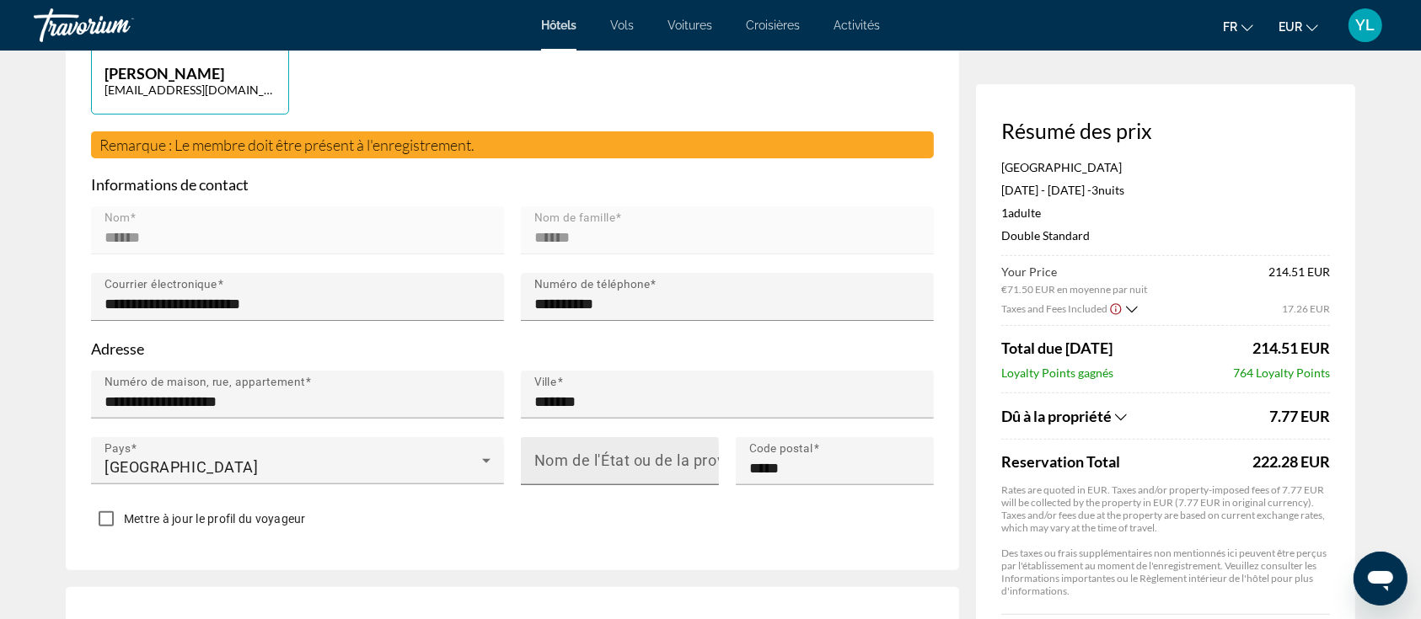
click at [587, 453] on mat-label "Nom de l'État ou de la province" at bounding box center [644, 462] width 220 height 18
click at [587, 458] on input "Nom de l'État ou de la province" at bounding box center [624, 468] width 181 height 20
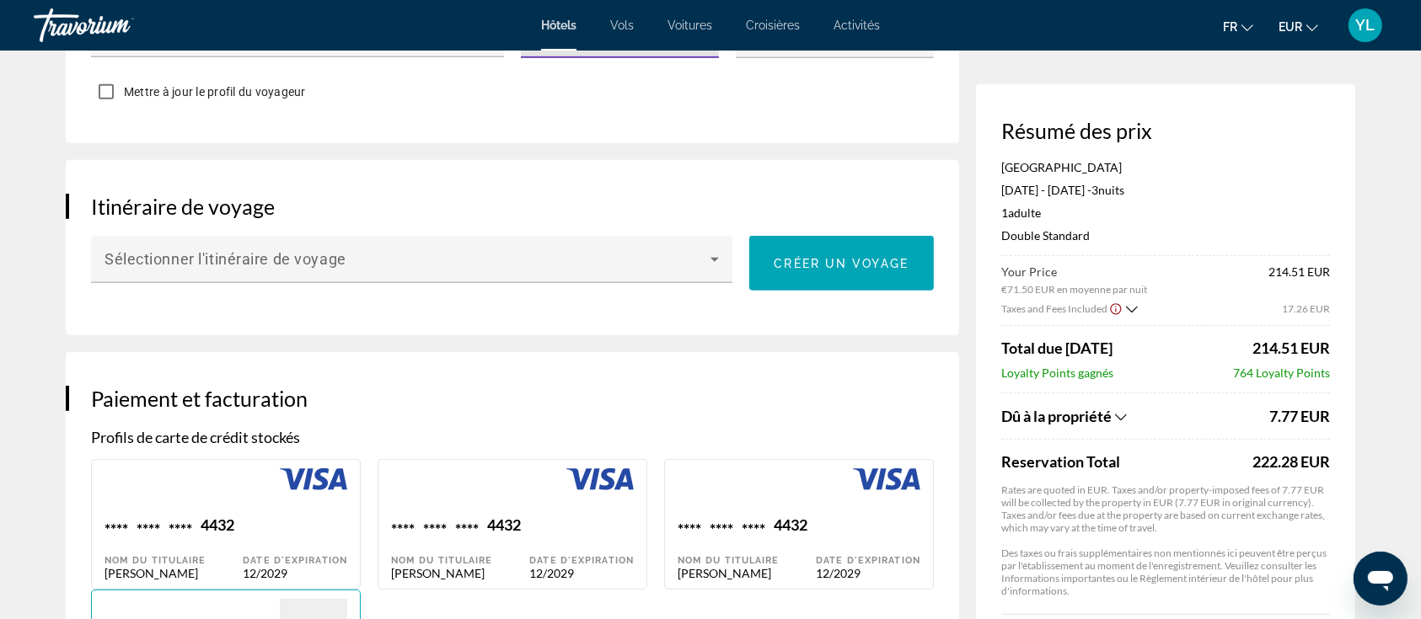
scroll to position [898, 0]
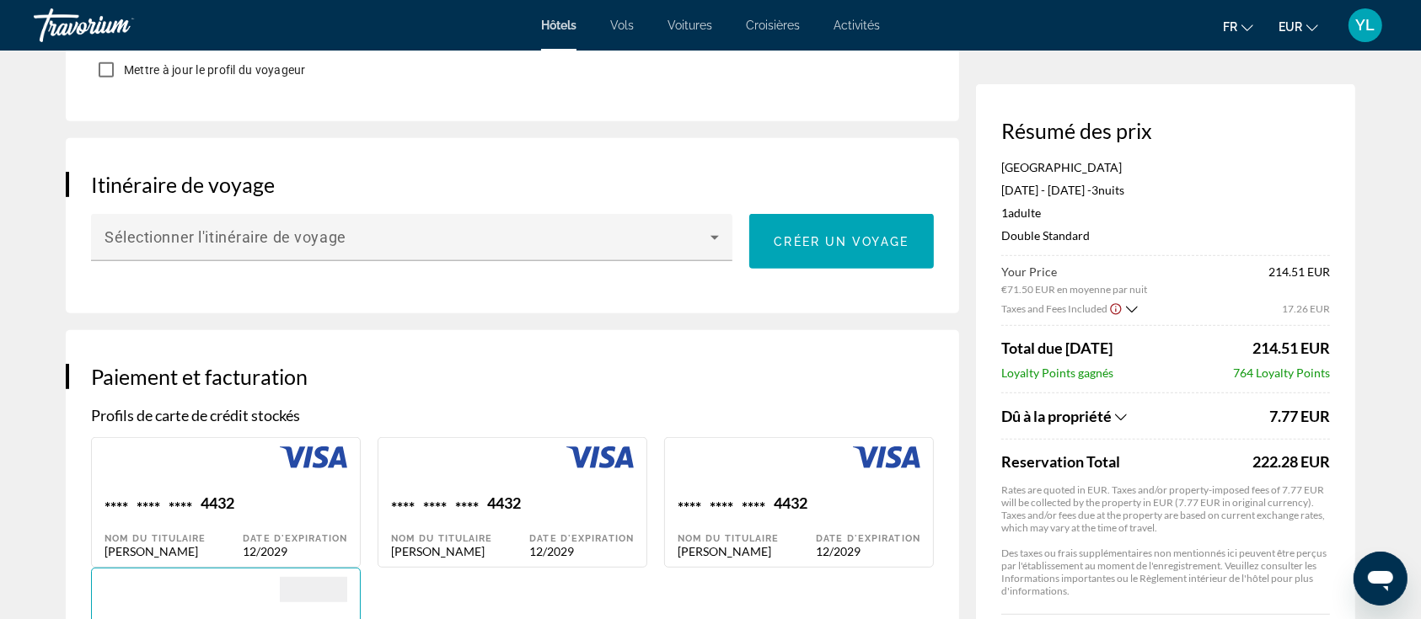
type input "********"
click at [241, 486] on div "Main content" at bounding box center [174, 470] width 138 height 47
type input "******"
type input "**********"
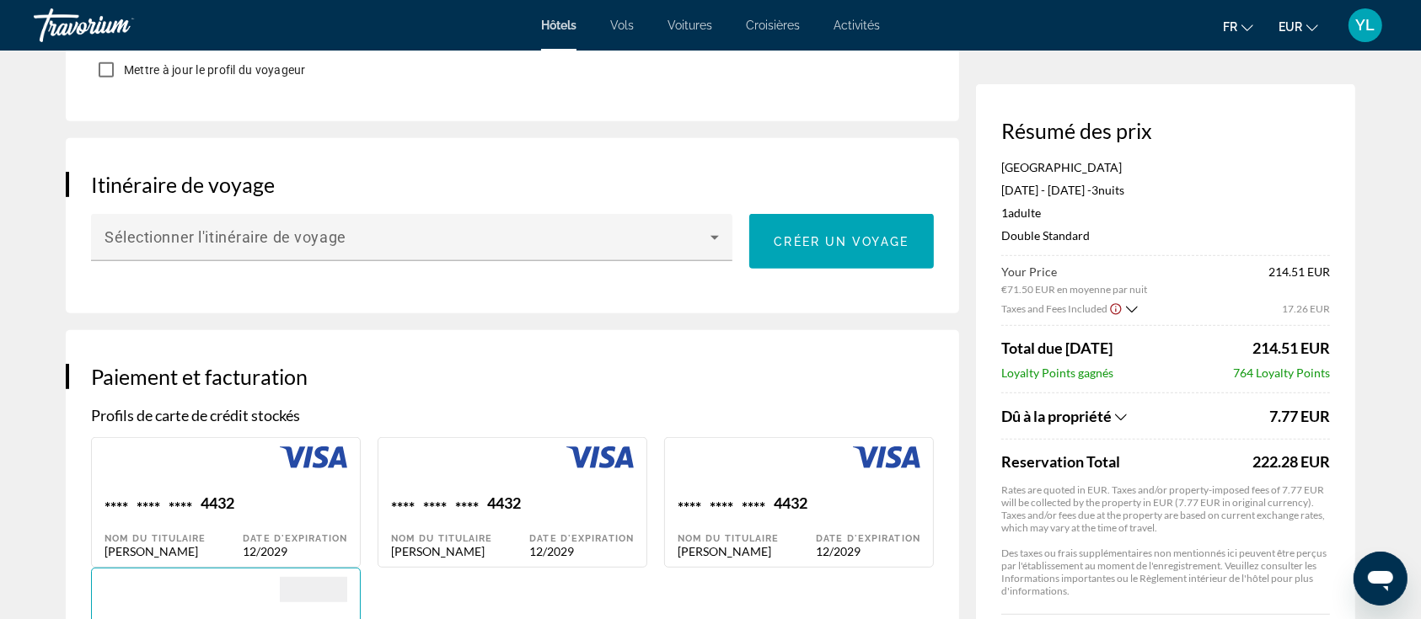
type input "**********"
type input "*******"
type input "********"
type input "*****"
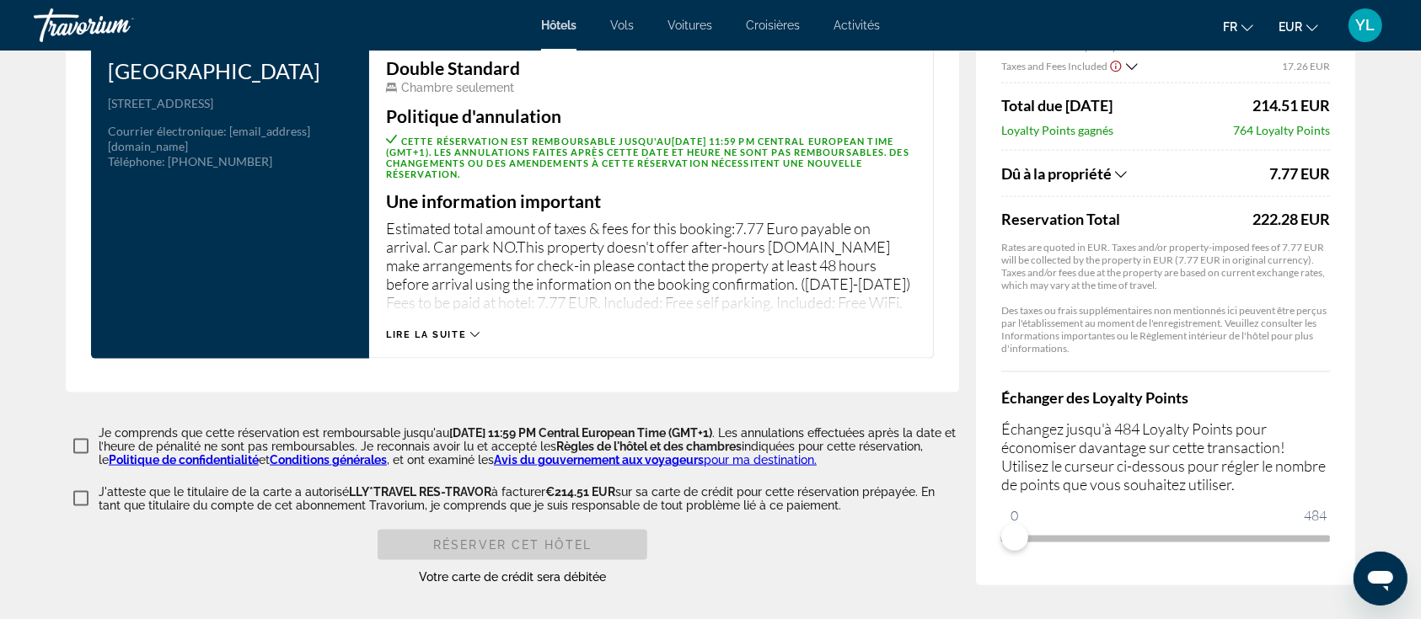
scroll to position [2273, 0]
drag, startPoint x: 1012, startPoint y: 539, endPoint x: 1329, endPoint y: 540, distance: 316.9
click at [1329, 539] on ngx-slider "0 484 484" at bounding box center [1165, 537] width 329 height 3
drag, startPoint x: 1308, startPoint y: 544, endPoint x: 900, endPoint y: 549, distance: 407.9
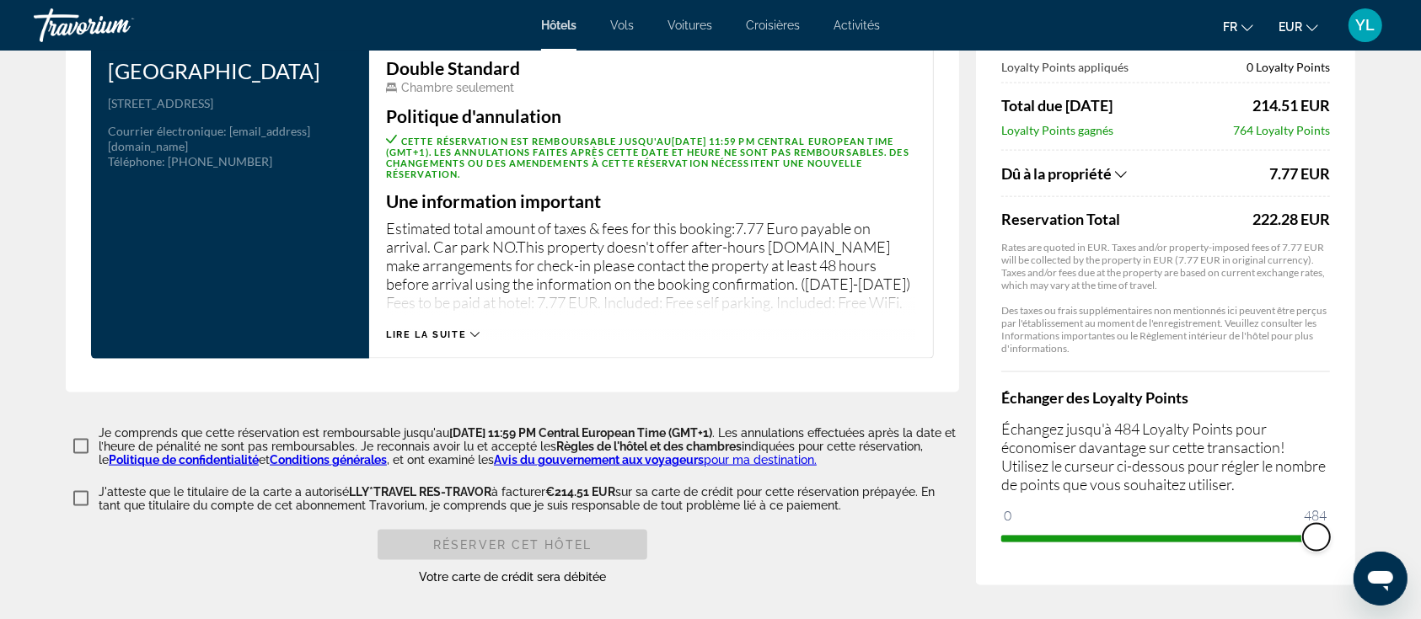
drag, startPoint x: 1015, startPoint y: 537, endPoint x: 1437, endPoint y: 543, distance: 422.3
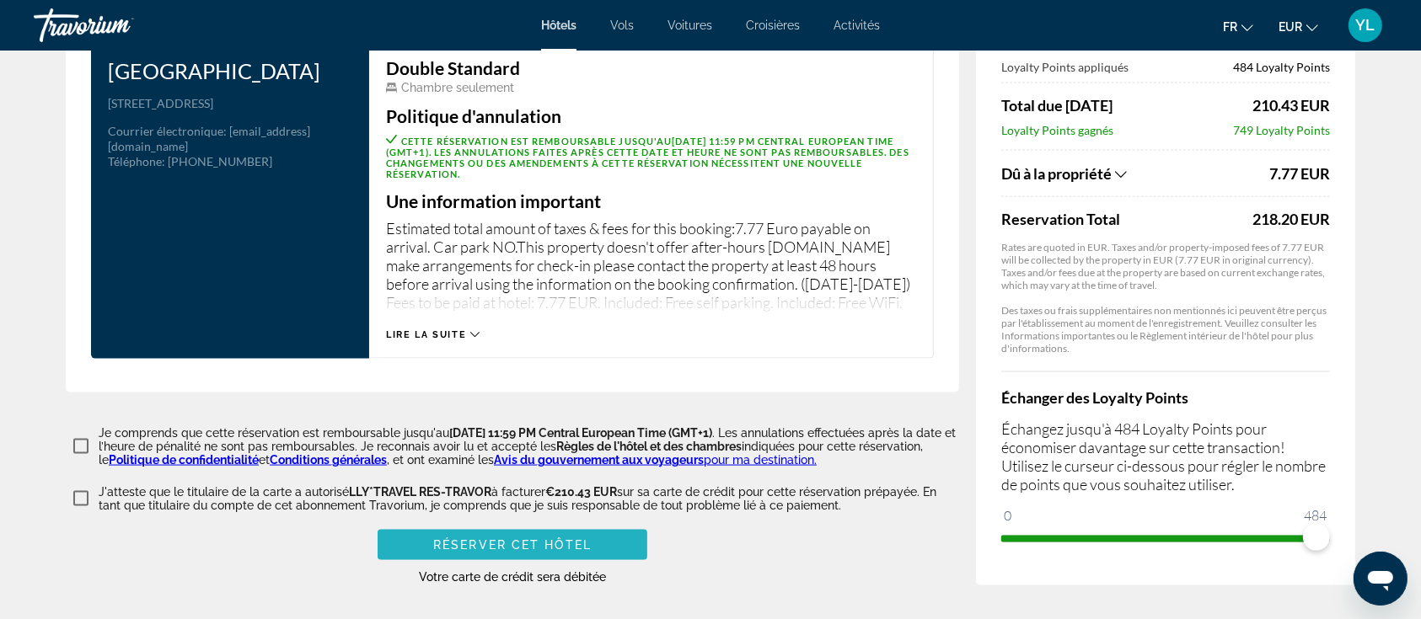
click at [468, 545] on span "Réserver cet hôtel" at bounding box center [512, 545] width 158 height 13
